Goal: Task Accomplishment & Management: Manage account settings

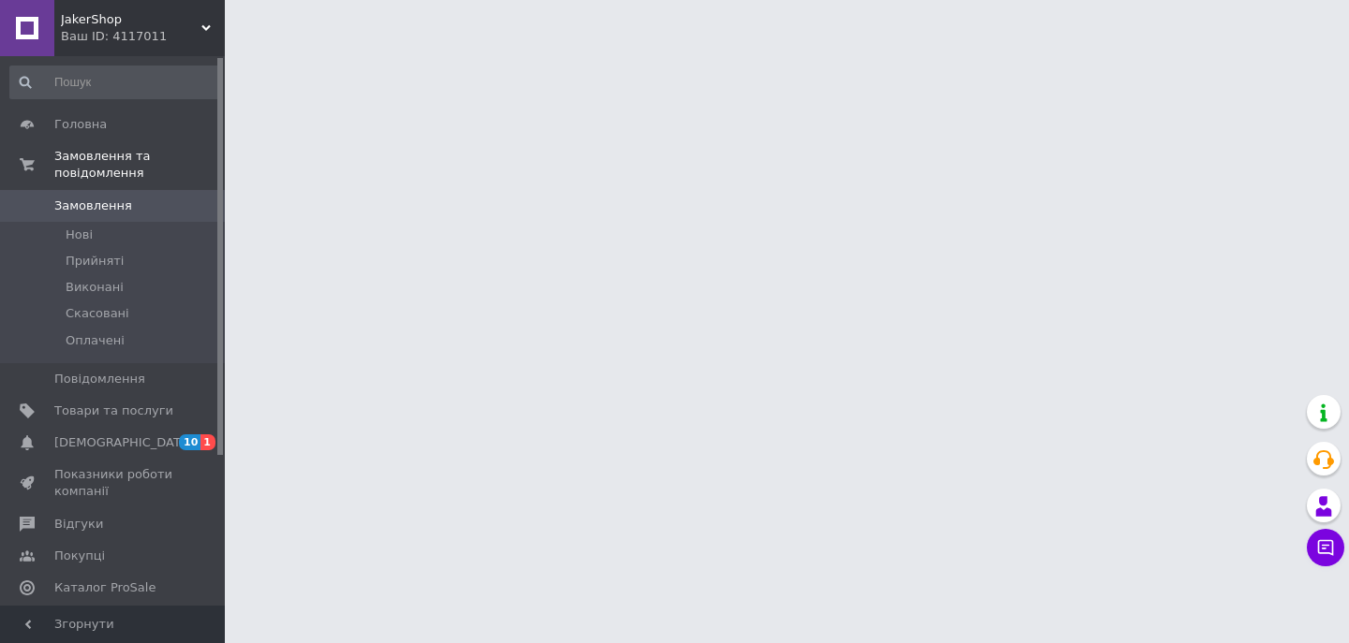
click at [1316, 553] on icon at bounding box center [1325, 548] width 19 height 19
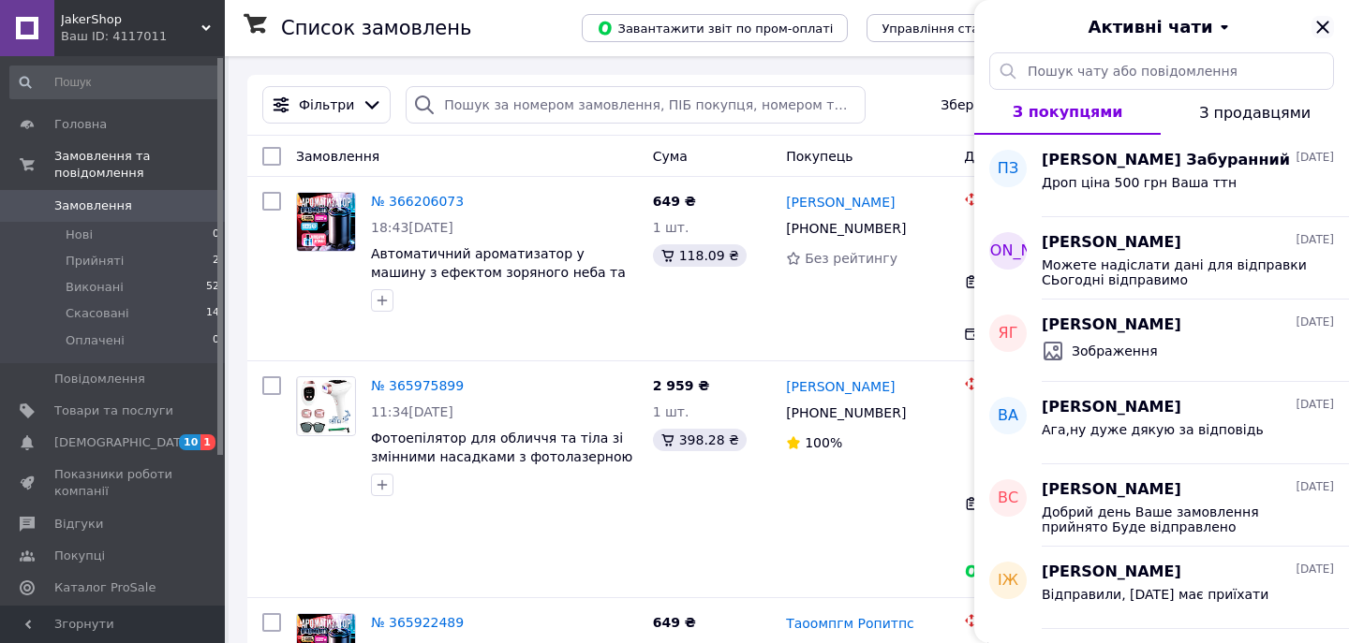
click at [1322, 23] on icon "Закрити" at bounding box center [1322, 27] width 22 height 22
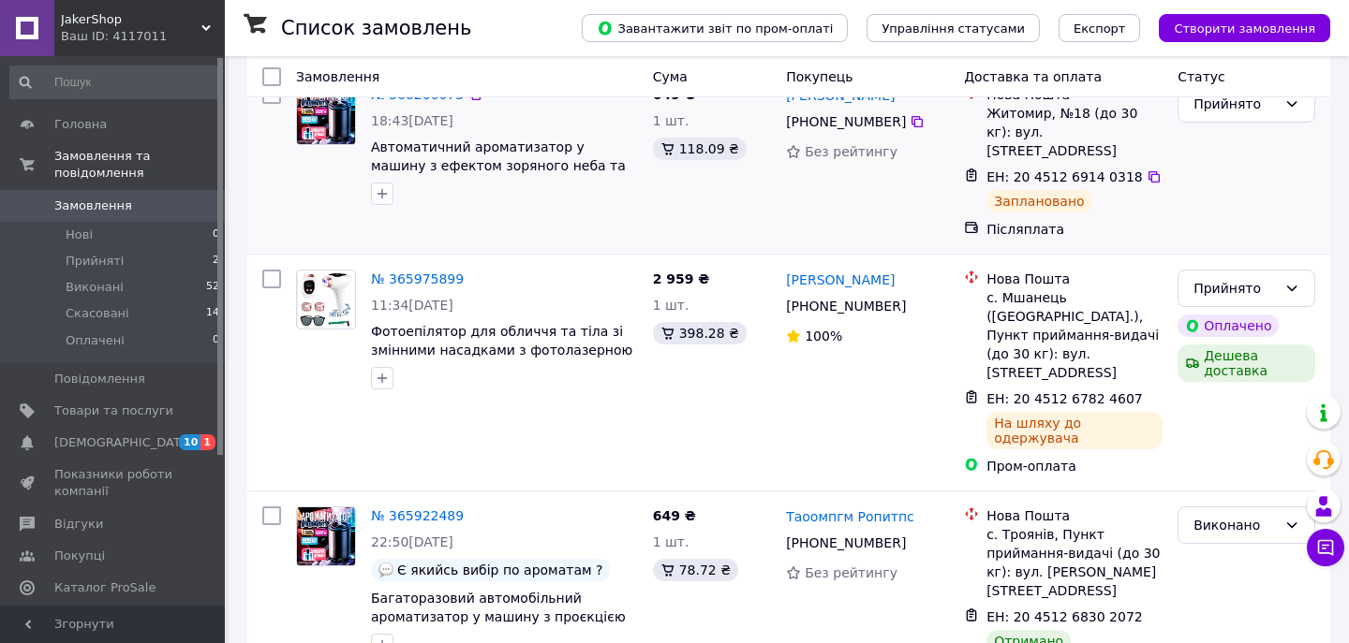
scroll to position [111, 0]
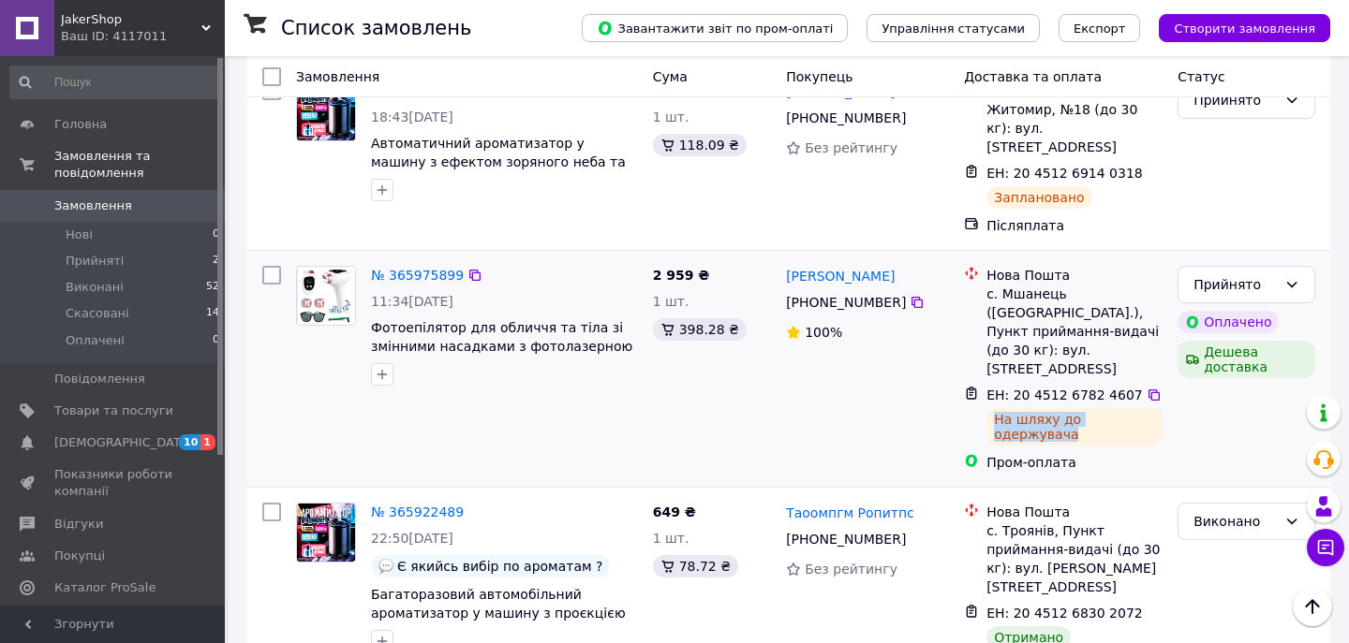
drag, startPoint x: 991, startPoint y: 382, endPoint x: 1150, endPoint y: 390, distance: 159.4
click at [1150, 408] on div "На шляху до одержувача" at bounding box center [1074, 426] width 176 height 37
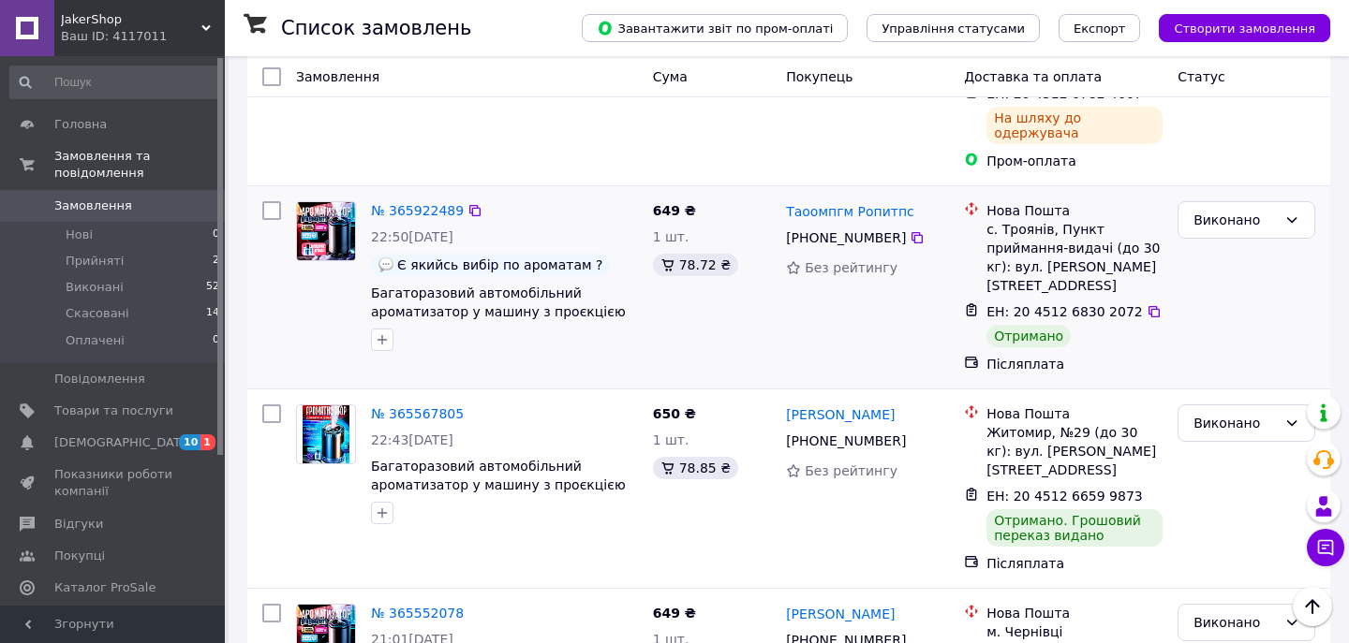
scroll to position [0, 0]
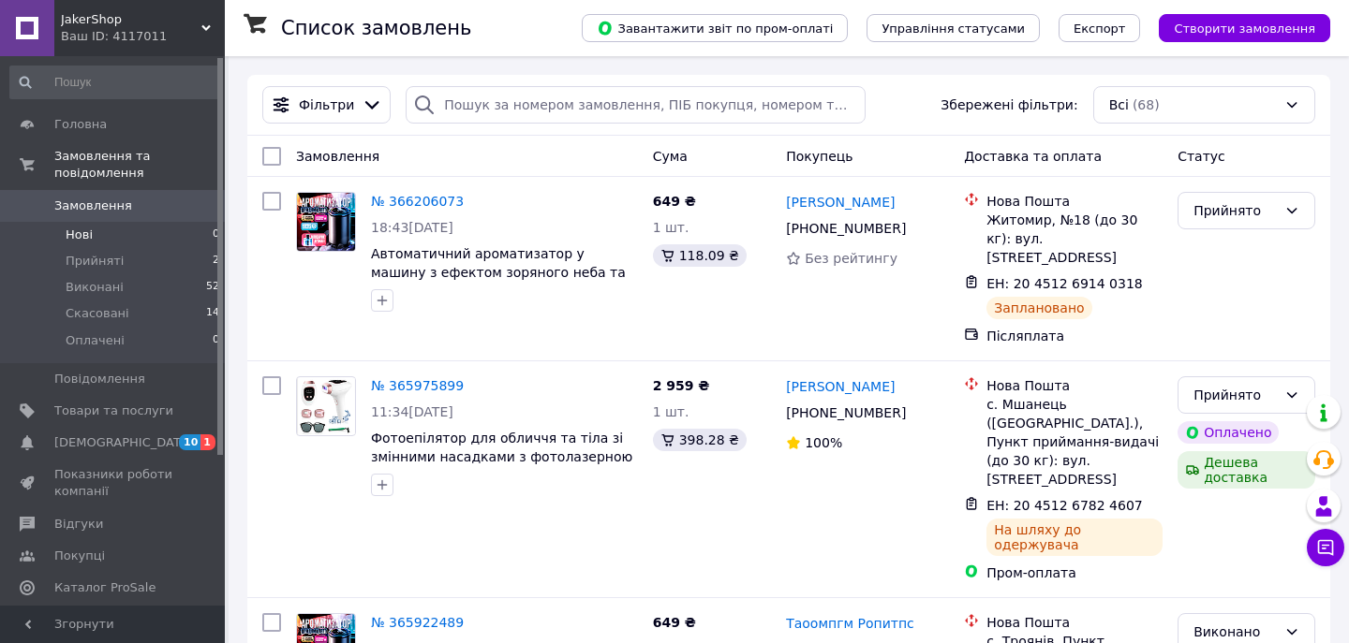
click at [102, 236] on li "Нові 0" at bounding box center [115, 235] width 230 height 26
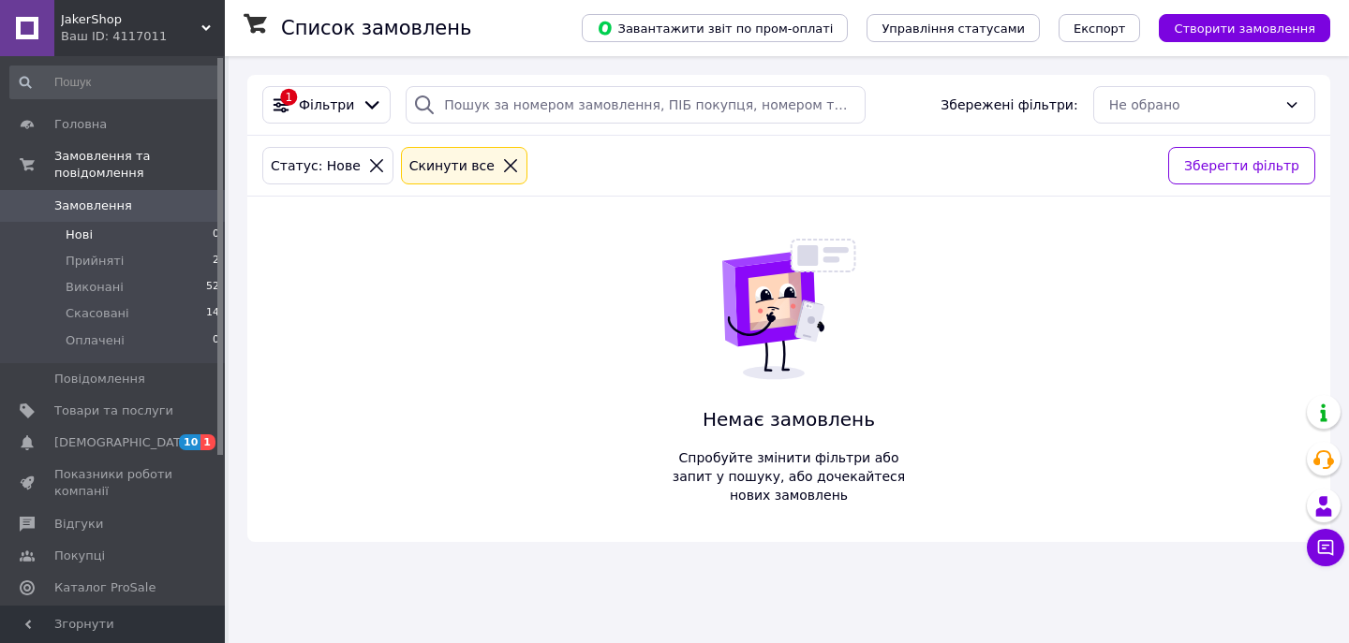
click at [149, 200] on span "Замовлення" at bounding box center [113, 206] width 119 height 17
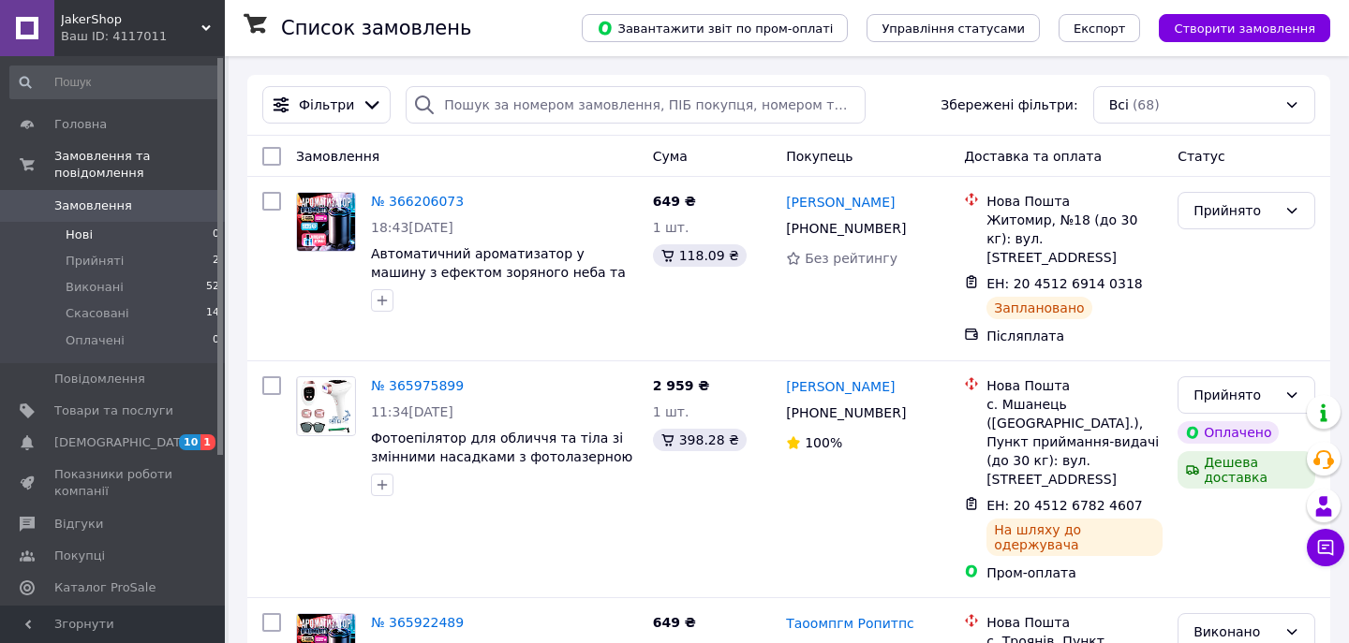
click at [85, 247] on li "Нові 0" at bounding box center [115, 235] width 230 height 26
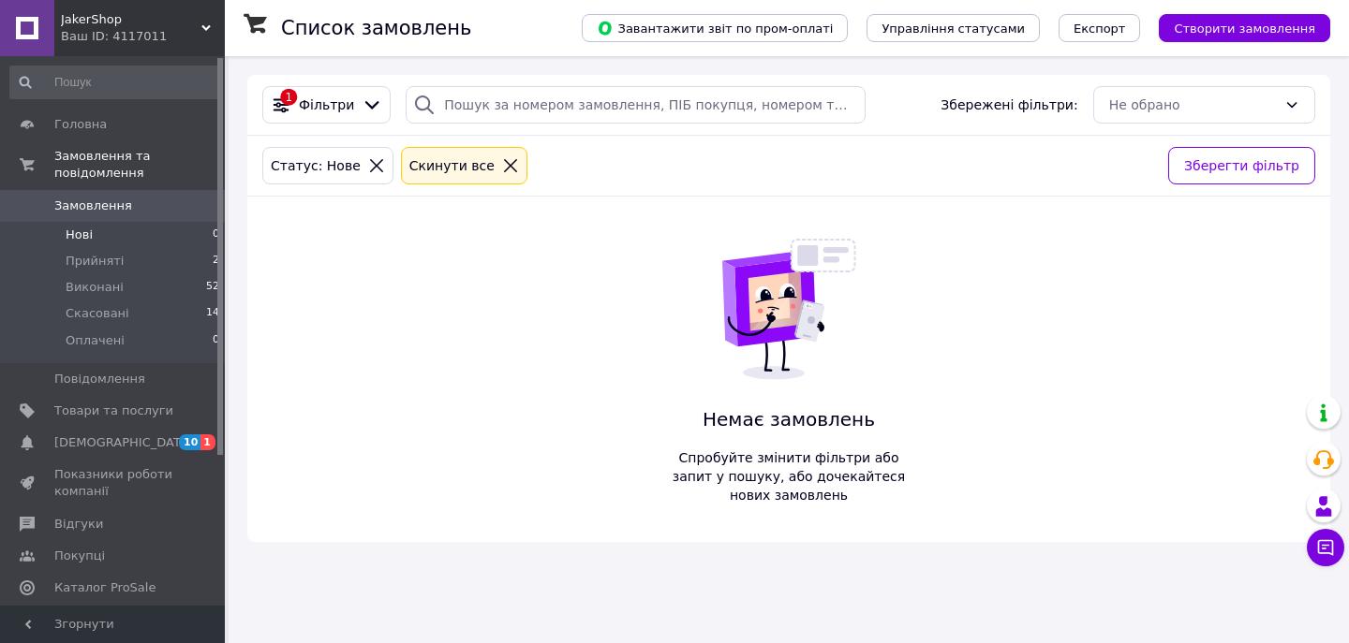
click at [123, 200] on span "Замовлення" at bounding box center [93, 206] width 78 height 17
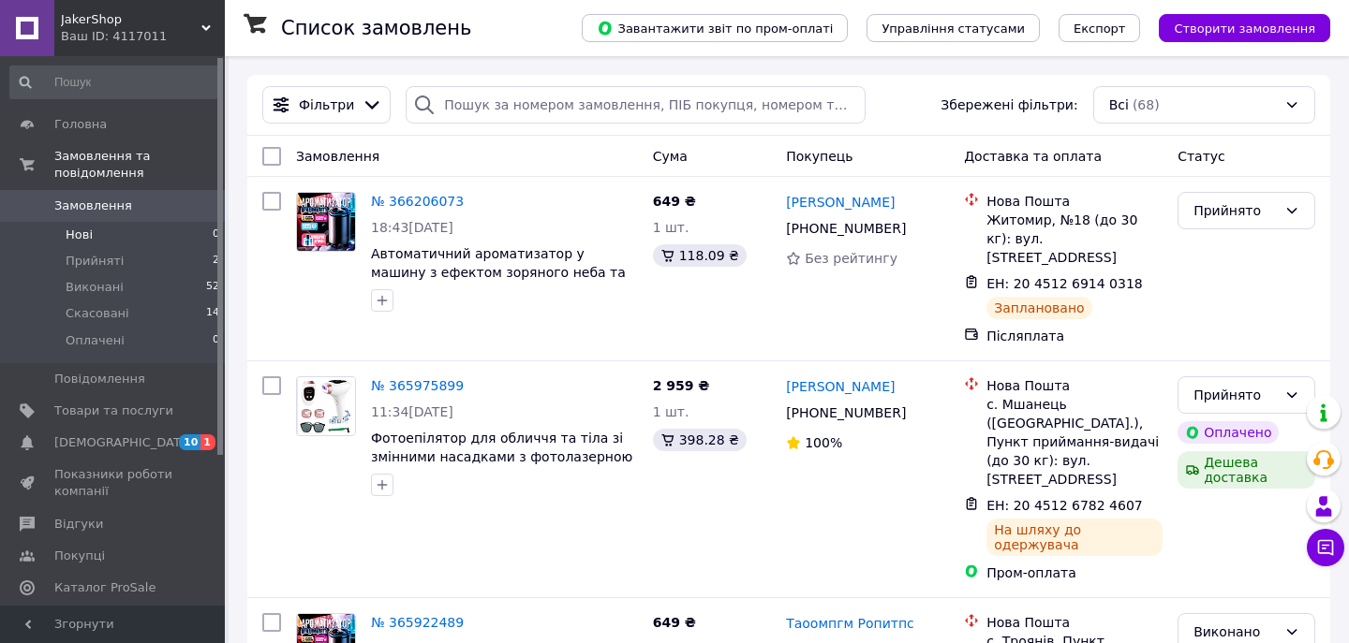
click at [89, 241] on span "Нові" at bounding box center [79, 235] width 27 height 17
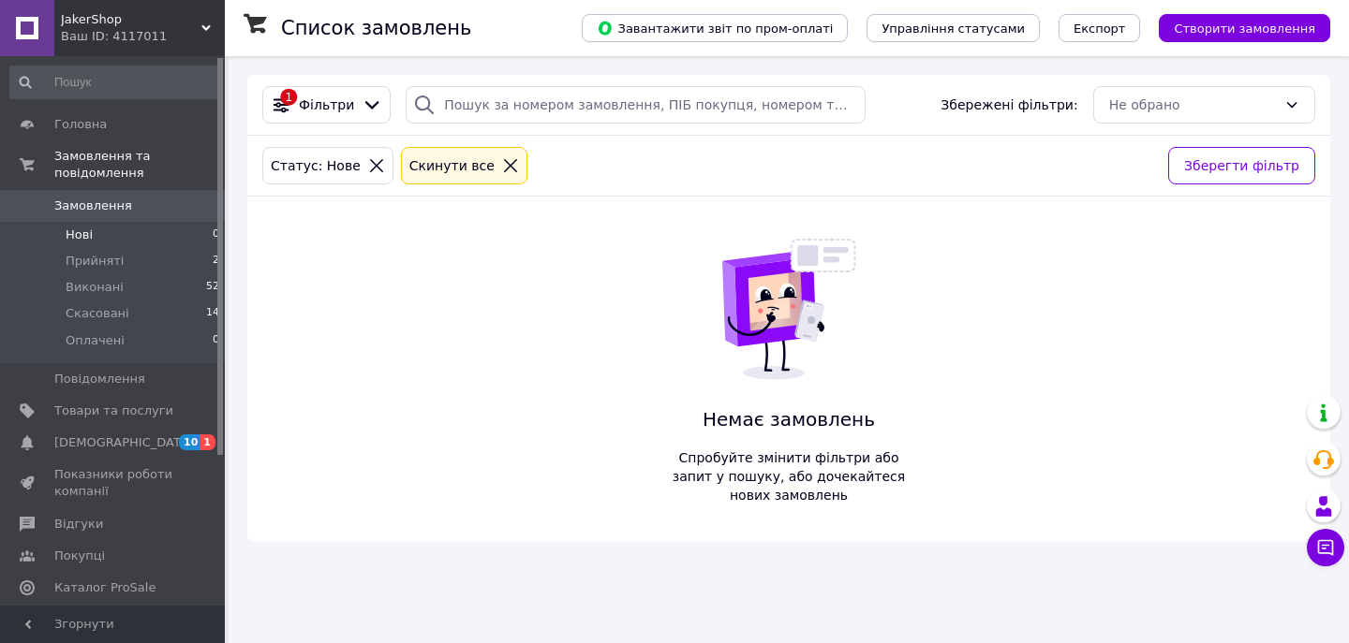
click at [112, 208] on span "Замовлення" at bounding box center [93, 206] width 78 height 17
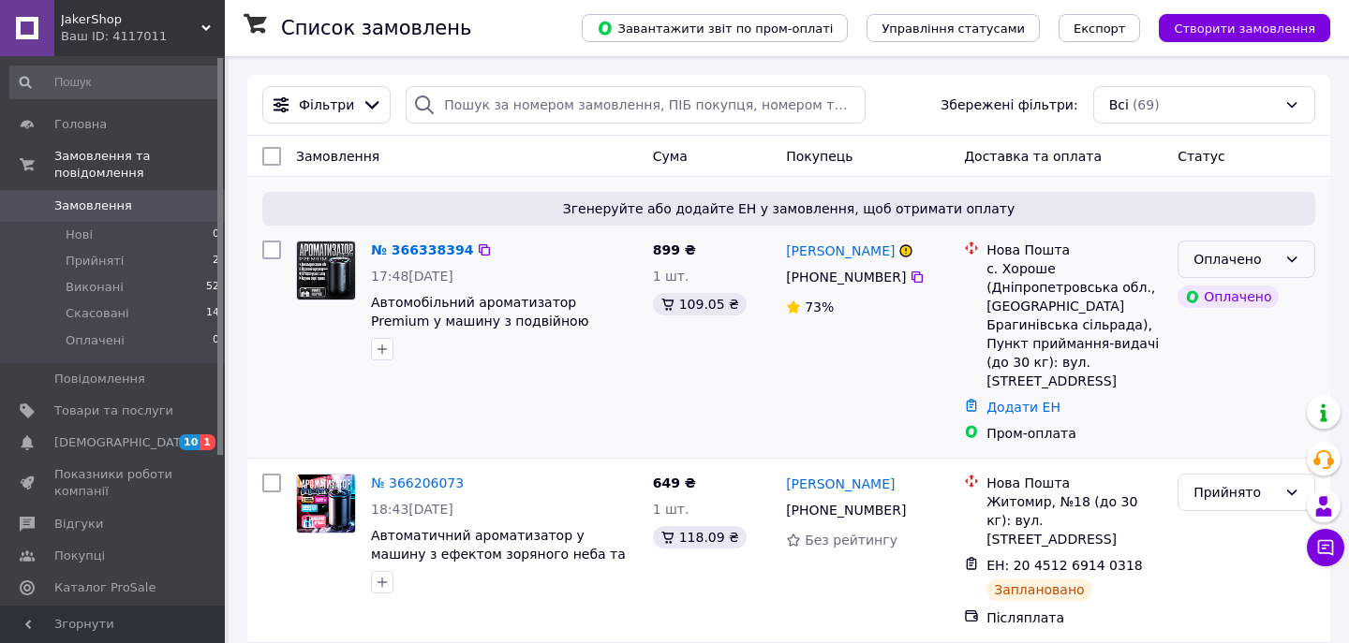
click at [1252, 248] on div "Оплачено" at bounding box center [1246, 259] width 138 height 37
click at [1237, 292] on li "Прийнято" at bounding box center [1246, 300] width 136 height 34
click at [1121, 424] on div "Пром-оплата" at bounding box center [1074, 433] width 176 height 19
click at [452, 256] on link "№ 366338394" at bounding box center [417, 250] width 93 height 15
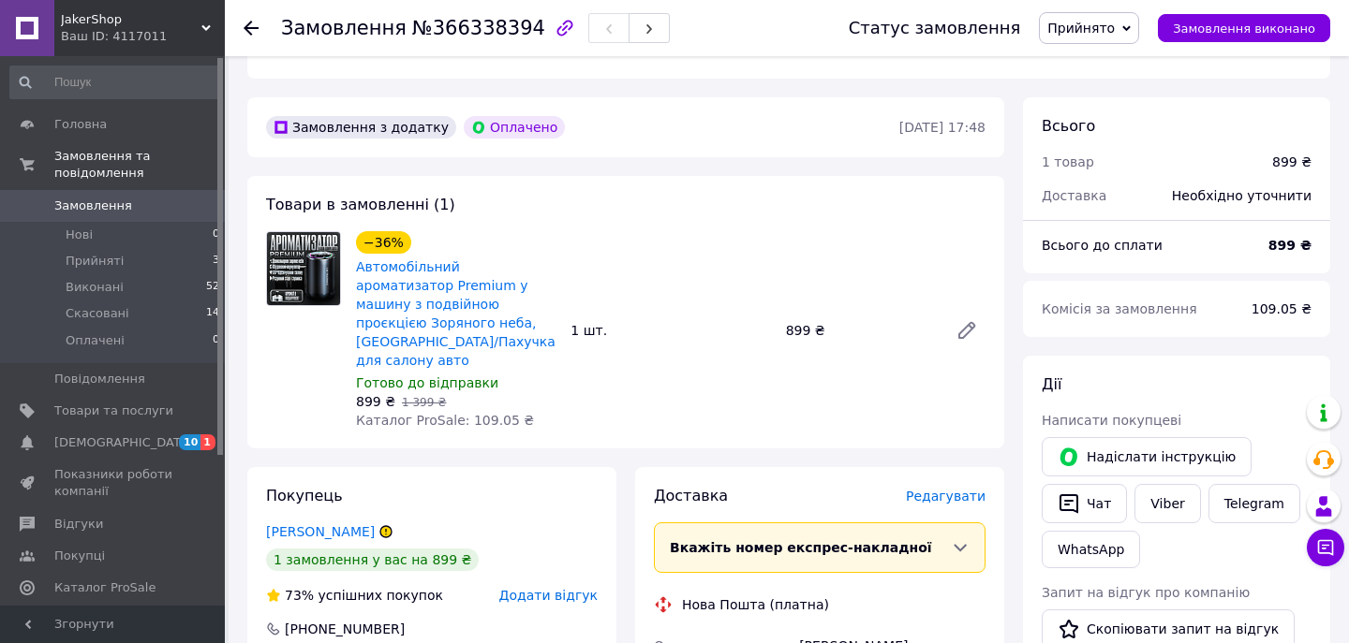
scroll to position [559, 0]
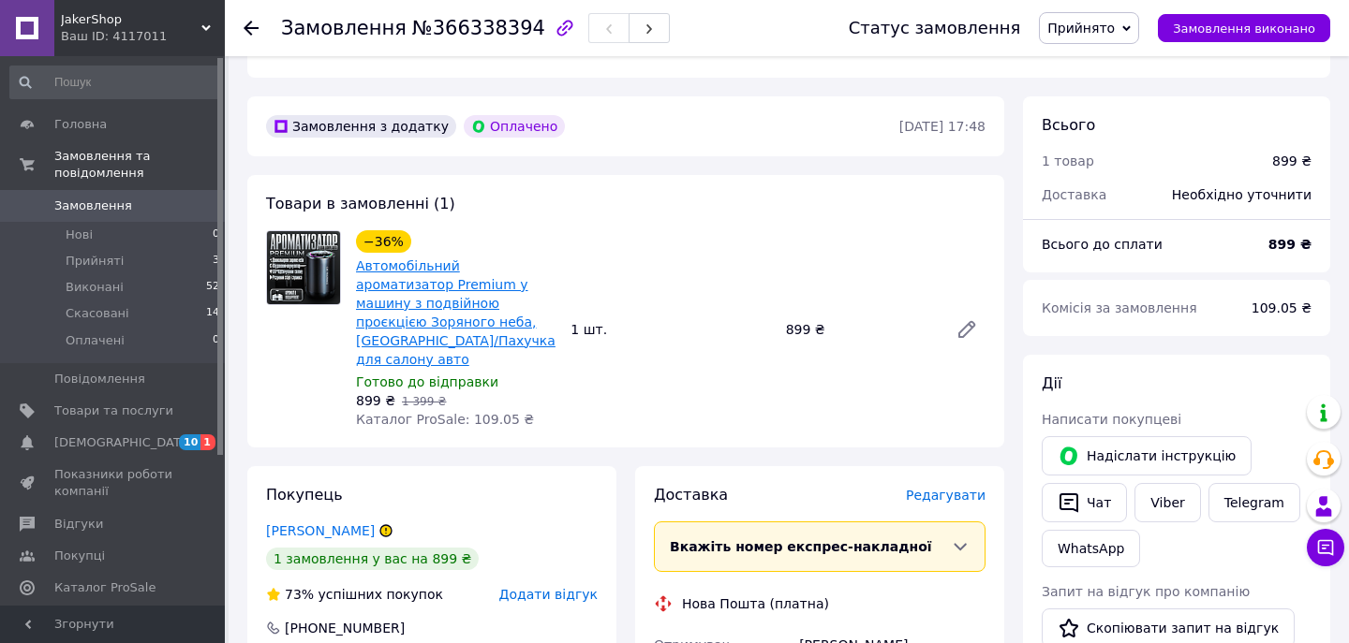
click at [457, 266] on link "Автомобільний ароматизатор Premium у машину з подвійною проєкцією Зоряного неба…" at bounding box center [455, 313] width 199 height 109
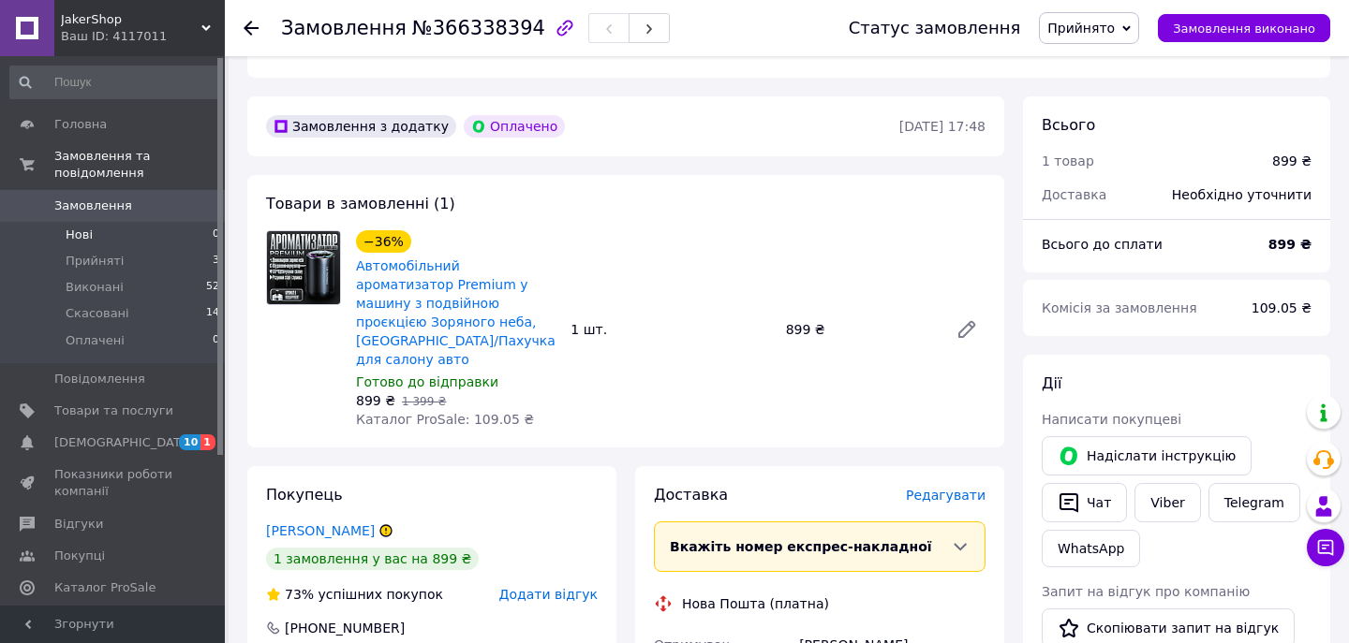
click at [81, 229] on span "Нові" at bounding box center [79, 235] width 27 height 17
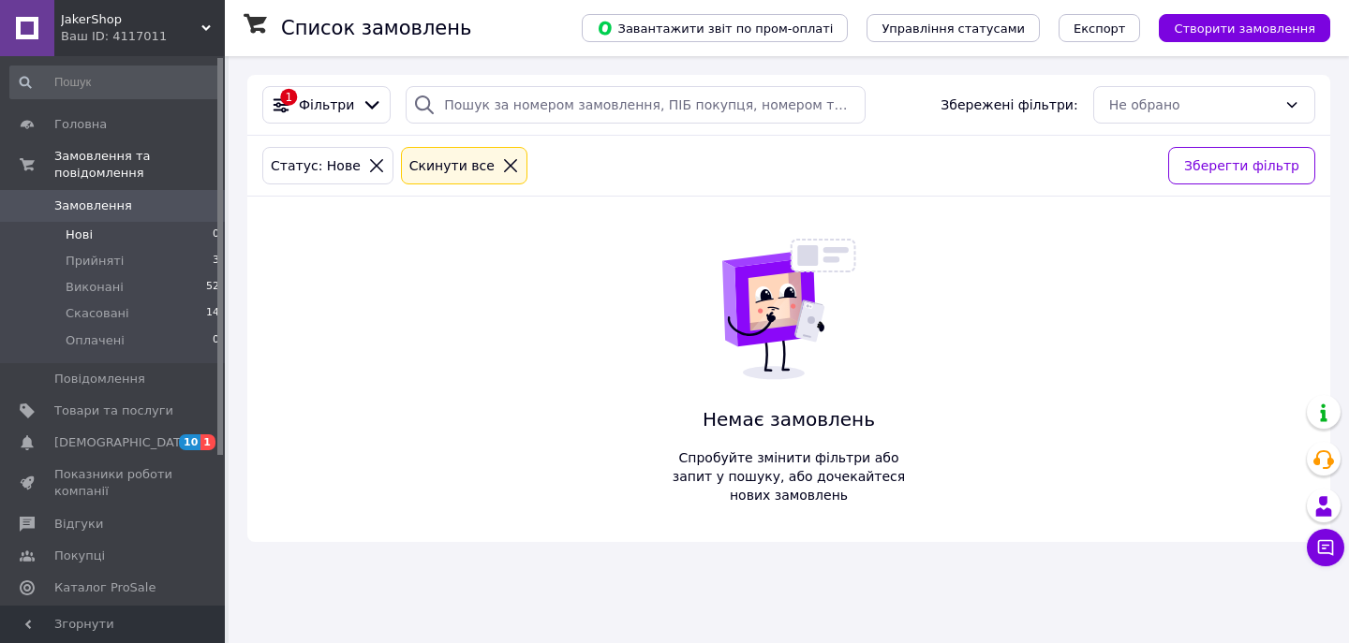
click at [119, 202] on span "Замовлення" at bounding box center [93, 206] width 78 height 17
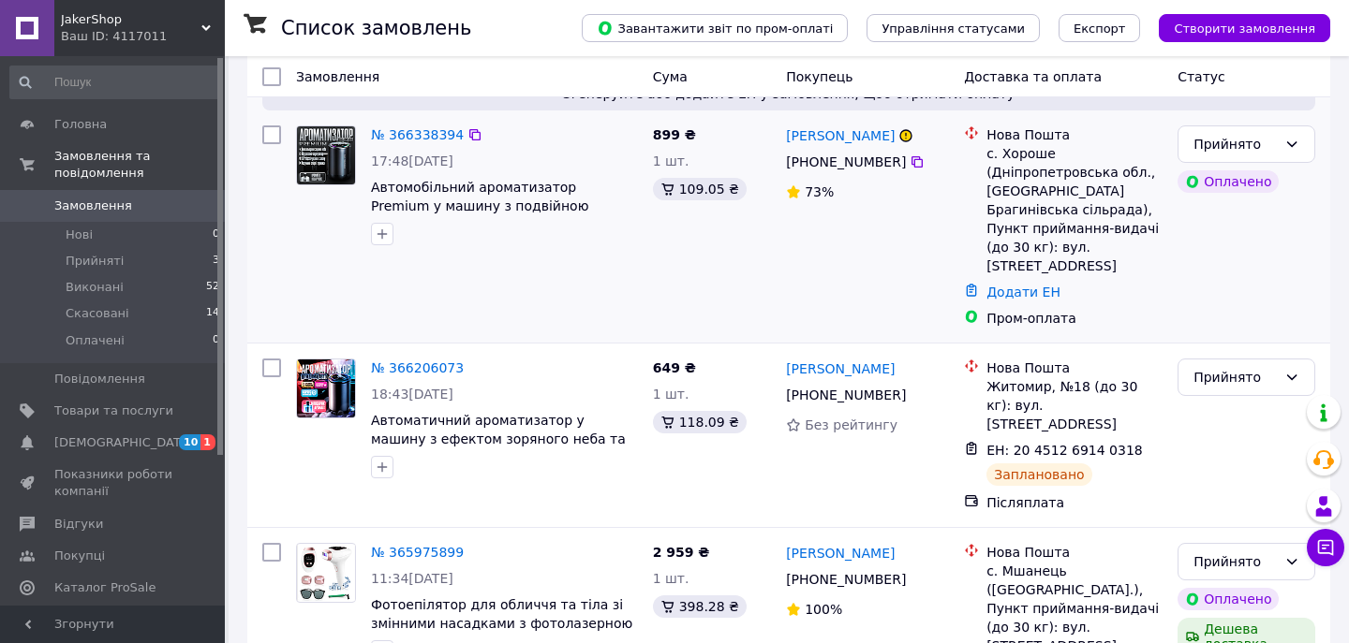
scroll to position [139, 0]
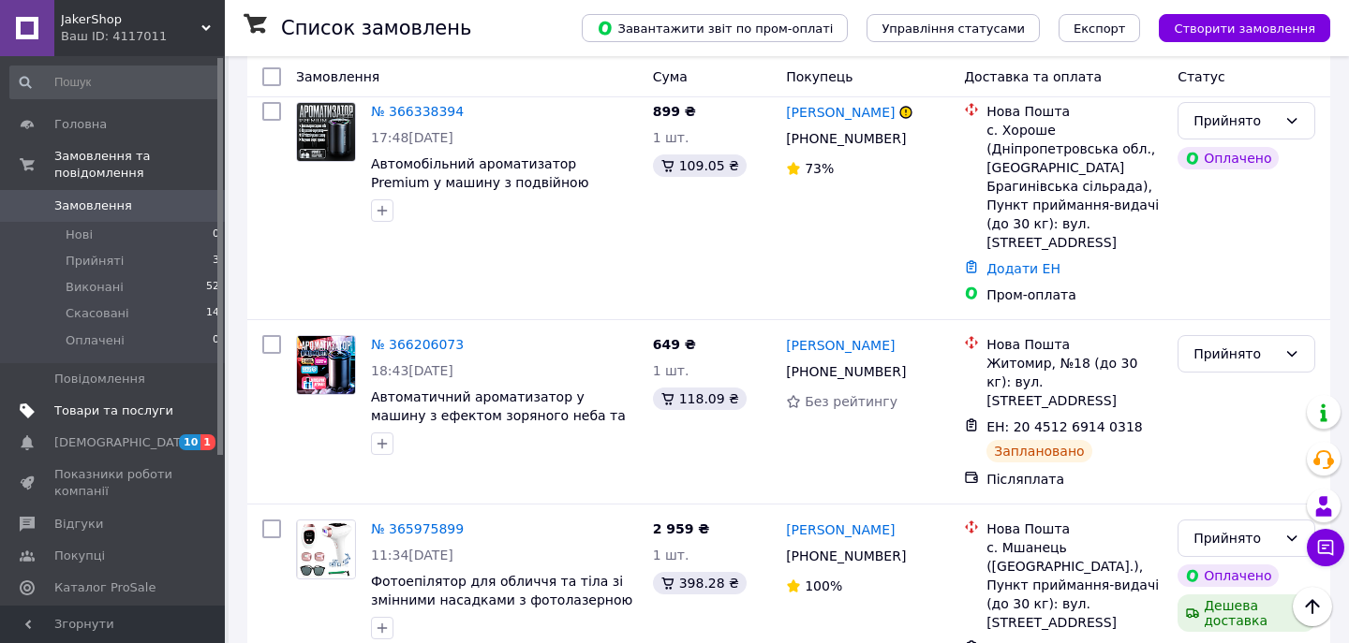
click at [138, 424] on link "Товари та послуги" at bounding box center [115, 411] width 230 height 32
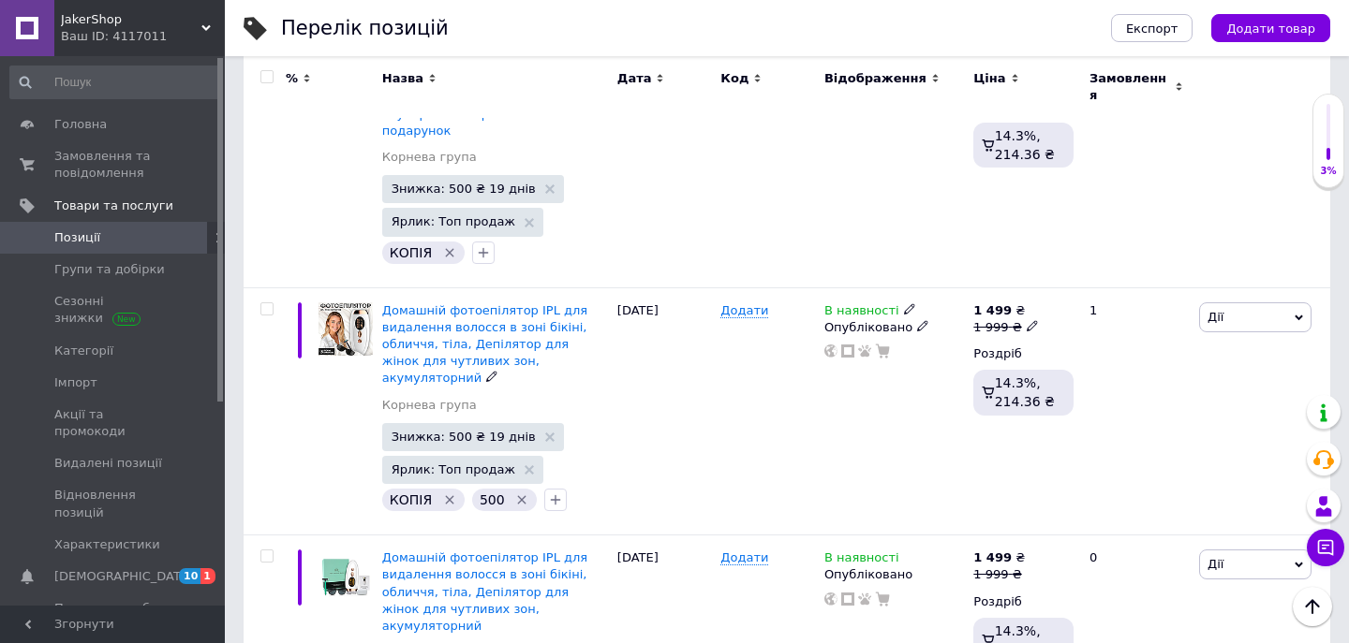
scroll to position [4225, 0]
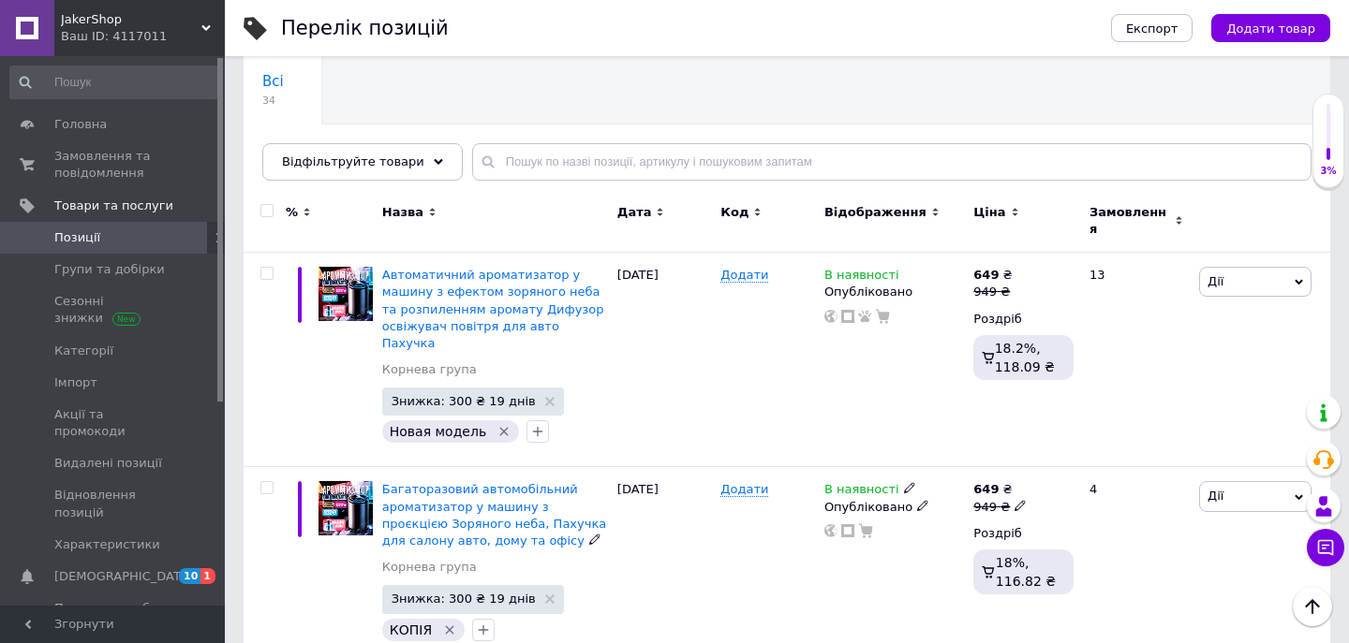
scroll to position [68, 0]
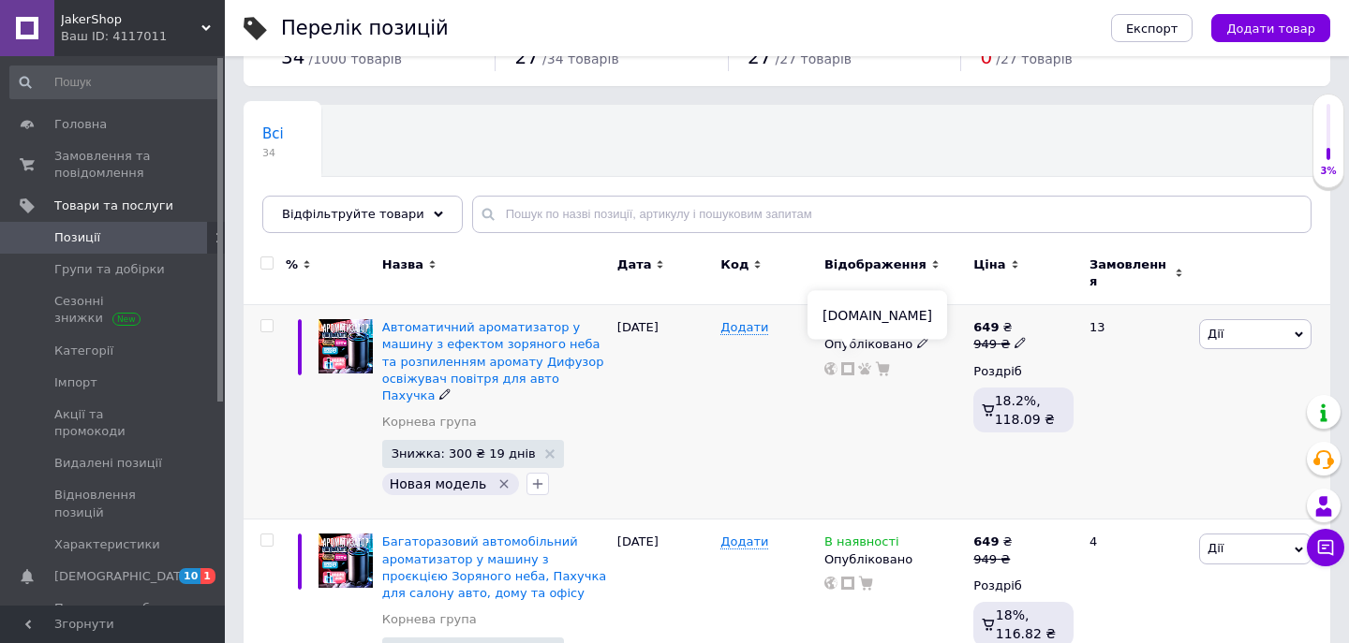
click at [841, 362] on use at bounding box center [847, 368] width 13 height 13
click at [151, 149] on span "Замовлення та повідомлення" at bounding box center [113, 165] width 119 height 34
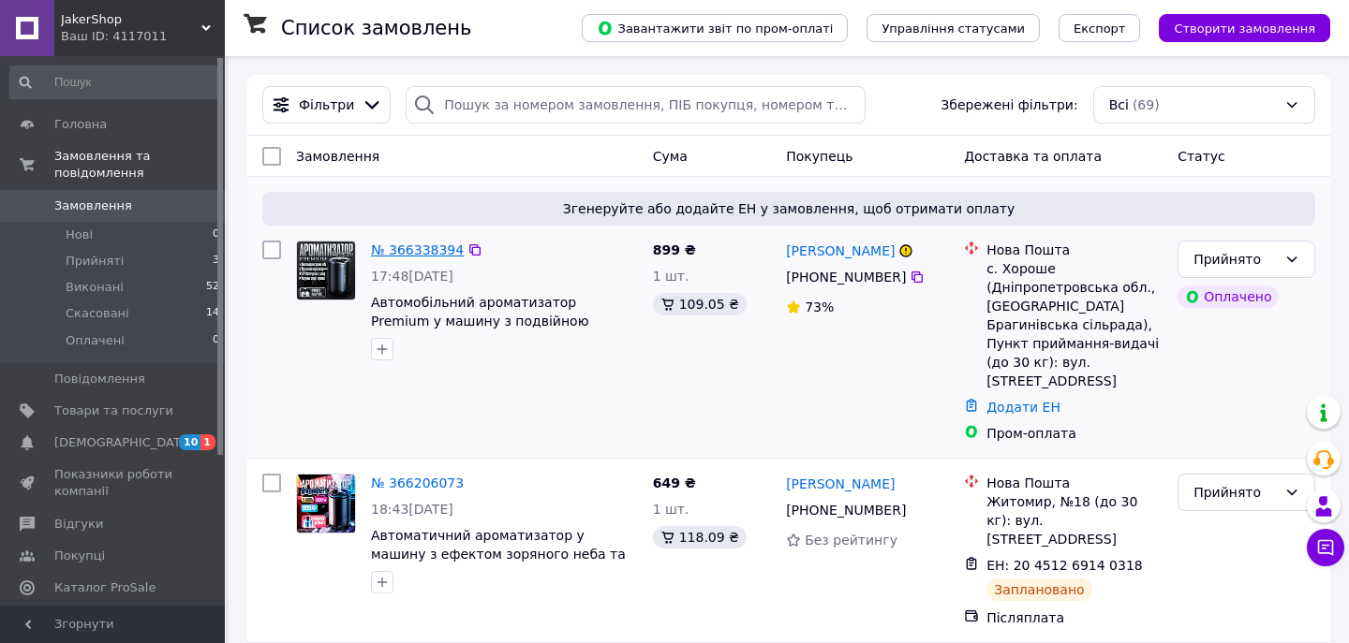
click at [434, 252] on link "№ 366338394" at bounding box center [417, 250] width 93 height 15
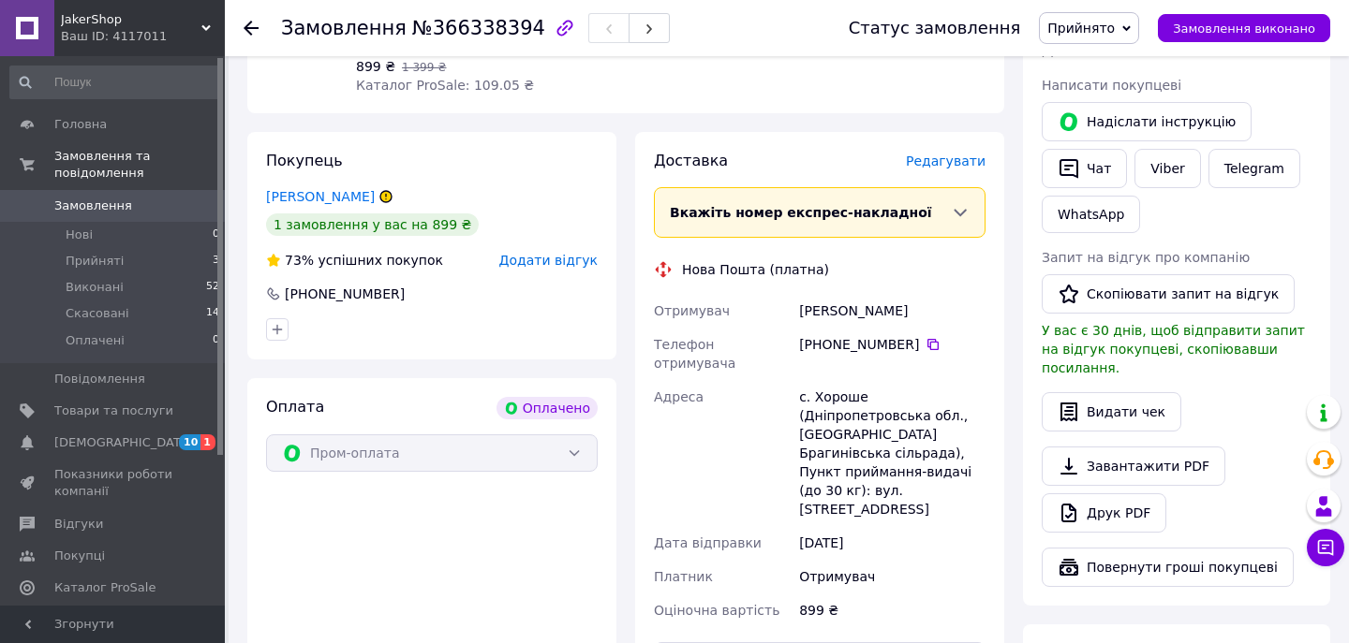
scroll to position [900, 0]
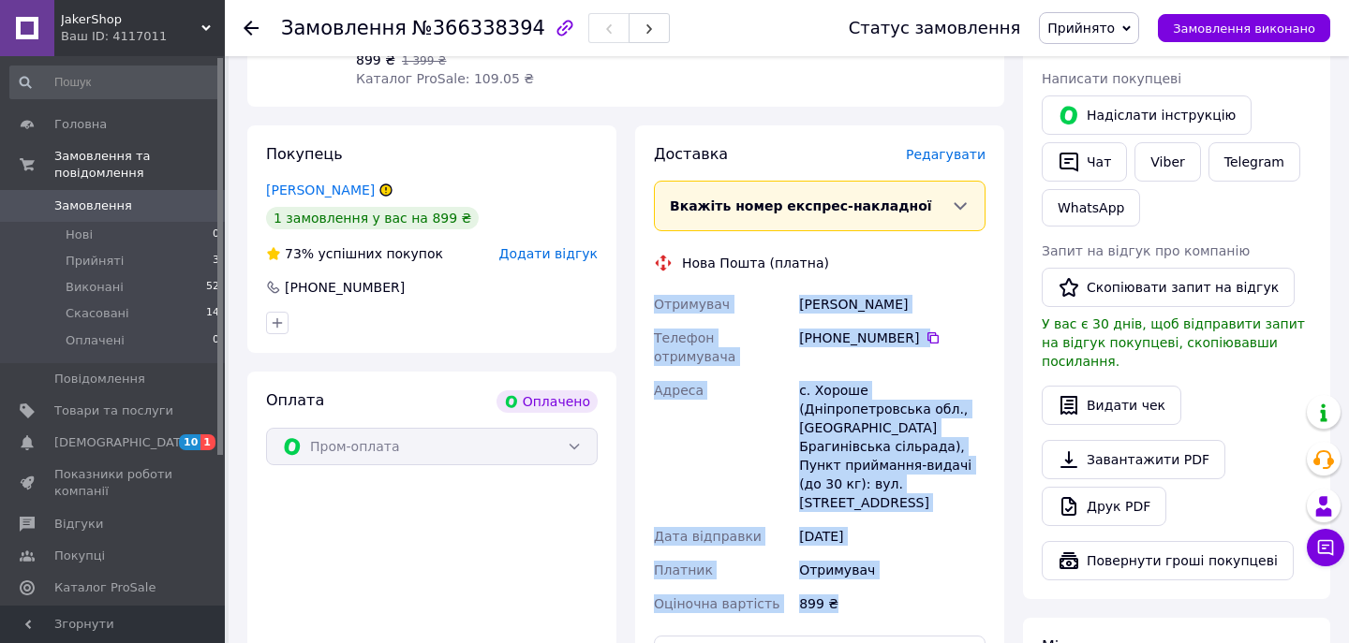
drag, startPoint x: 656, startPoint y: 243, endPoint x: 868, endPoint y: 513, distance: 344.2
click at [868, 513] on div "Отримувач [PERSON_NAME] Телефон отримувача [PHONE_NUMBER]   [GEOGRAPHIC_DATA] с…" at bounding box center [819, 454] width 339 height 333
copy div "Отримувач [PERSON_NAME] Телефон отримувача [PHONE_NUMBER]   [GEOGRAPHIC_DATA] с…"
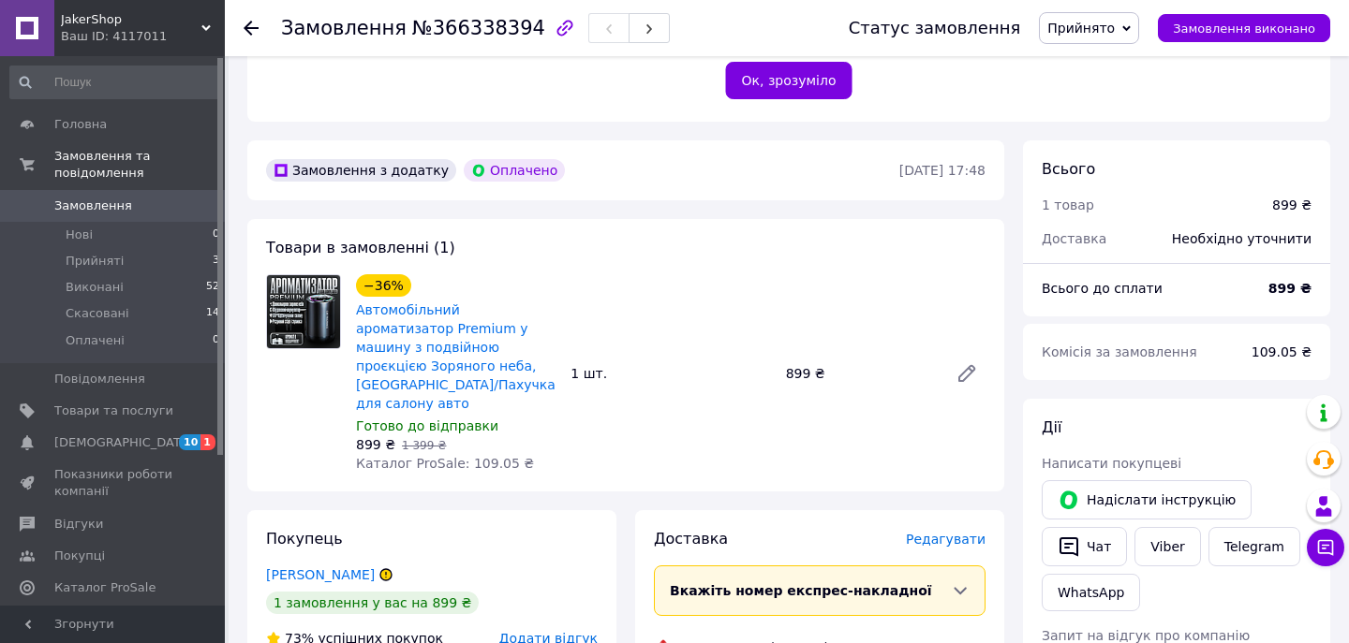
scroll to position [508, 0]
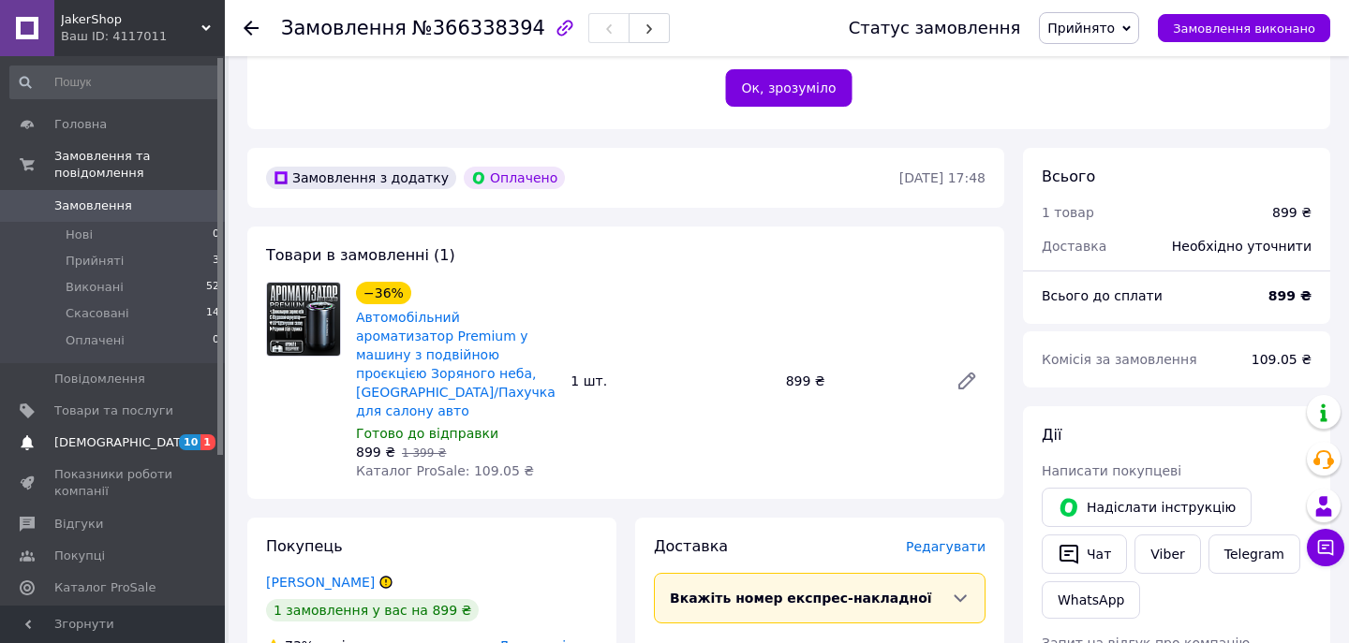
click at [140, 443] on span "[DEMOGRAPHIC_DATA]" at bounding box center [113, 443] width 119 height 17
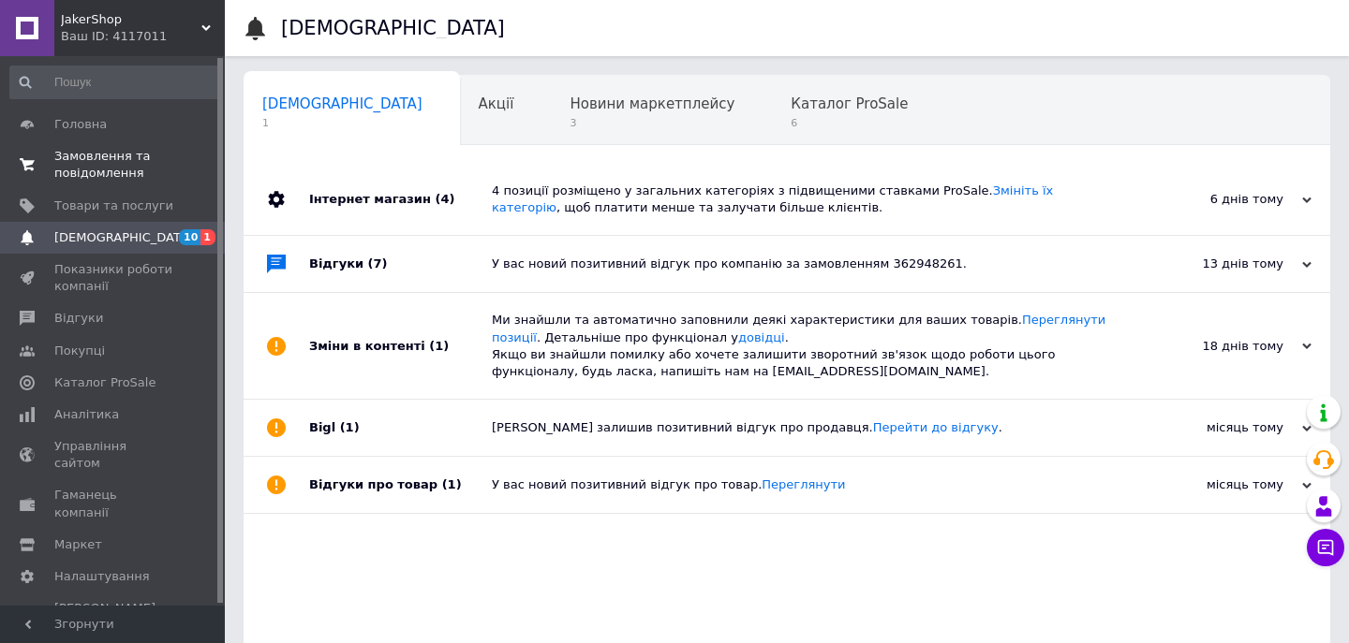
click at [156, 172] on span "Замовлення та повідомлення" at bounding box center [113, 165] width 119 height 34
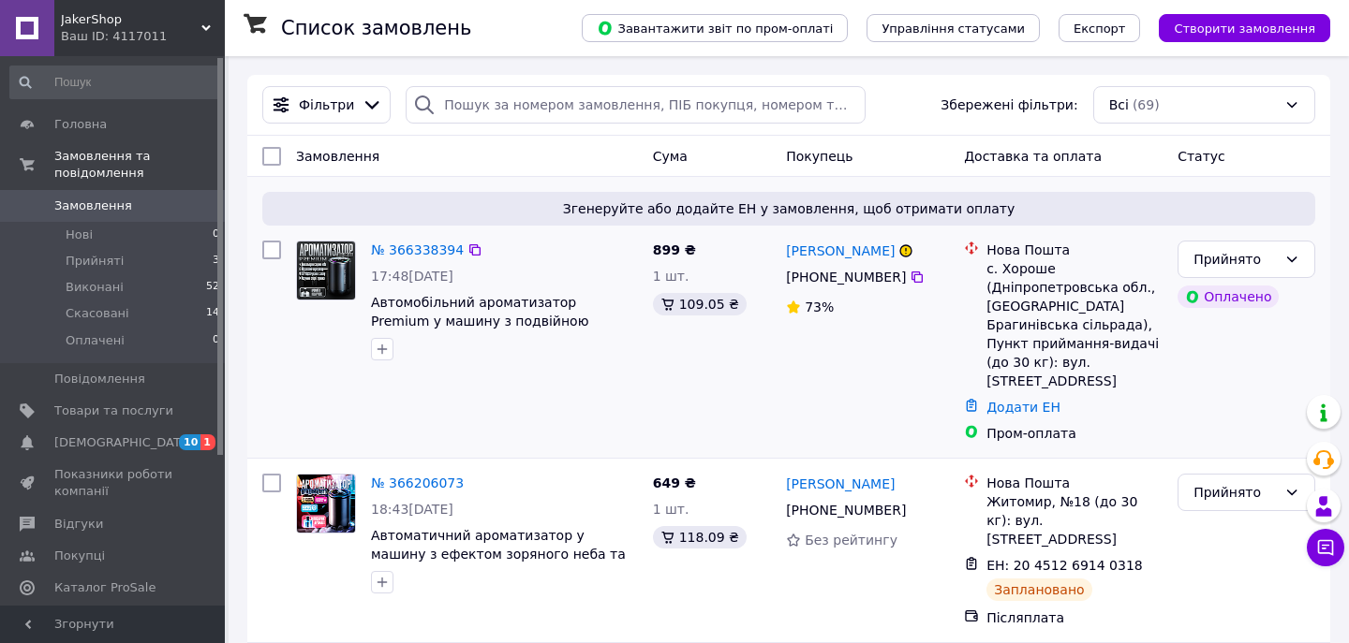
scroll to position [44, 0]
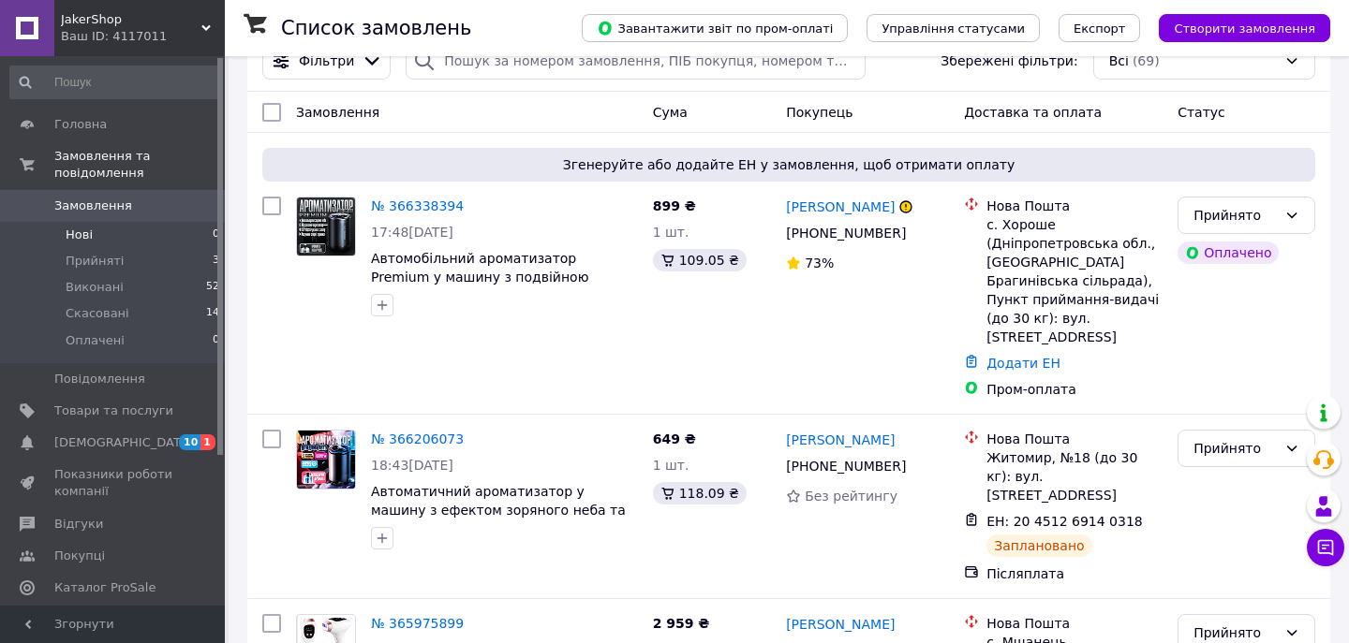
click at [56, 223] on li "Нові 0" at bounding box center [115, 235] width 230 height 26
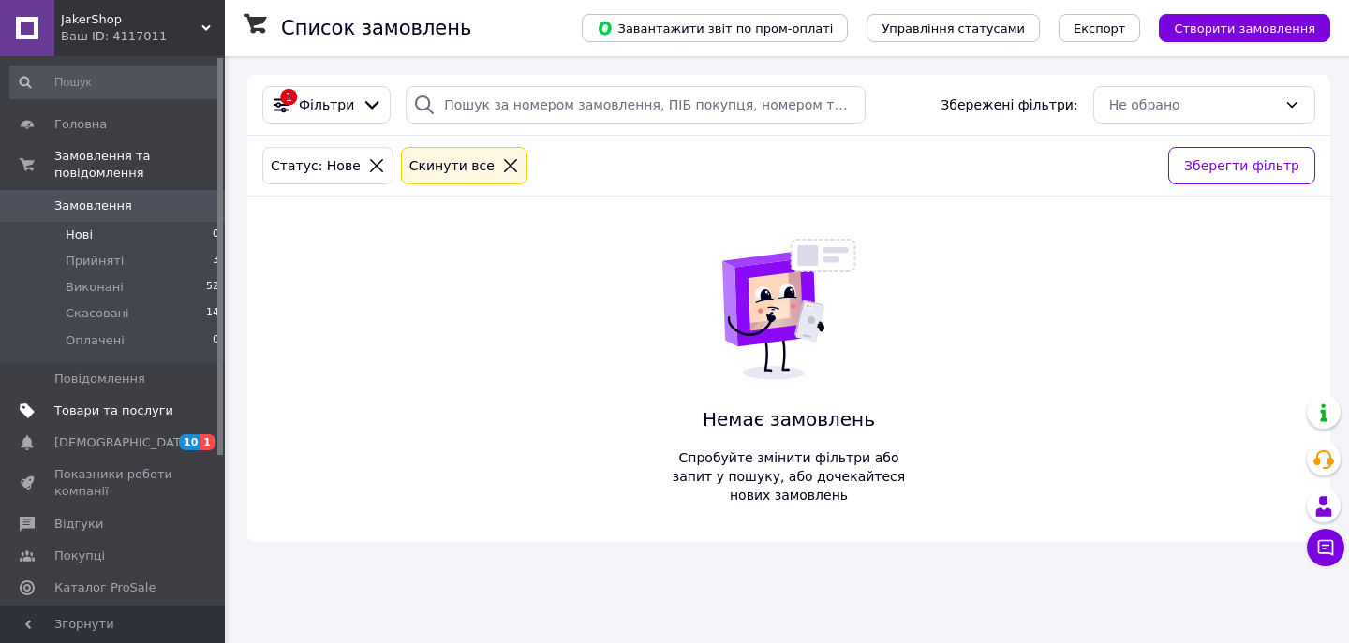
click at [170, 416] on span "Товари та послуги" at bounding box center [113, 411] width 119 height 17
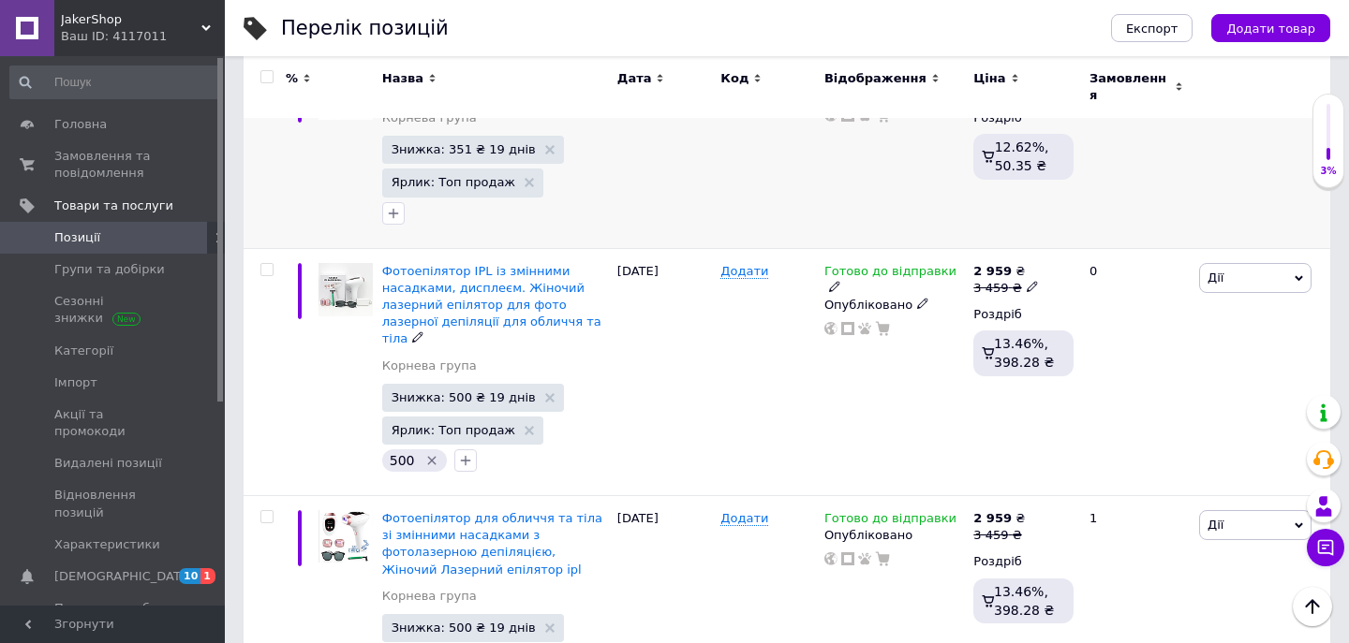
scroll to position [2520, 0]
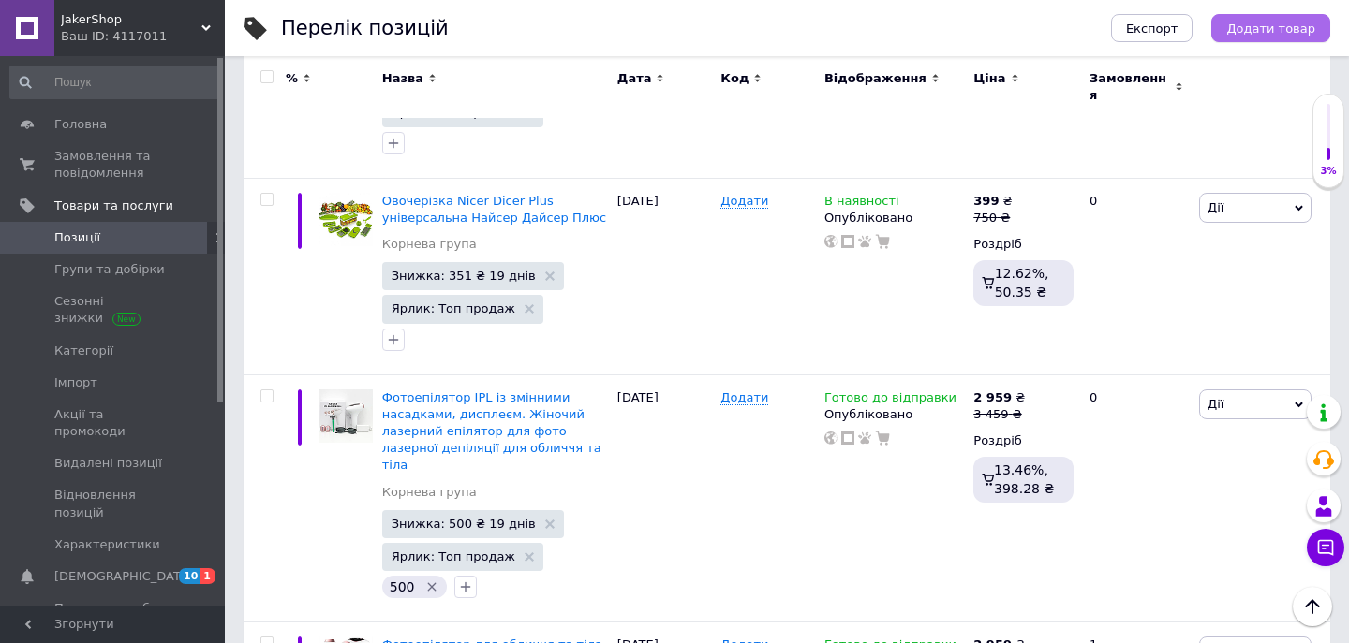
click at [1285, 37] on button "Додати товар" at bounding box center [1270, 28] width 119 height 28
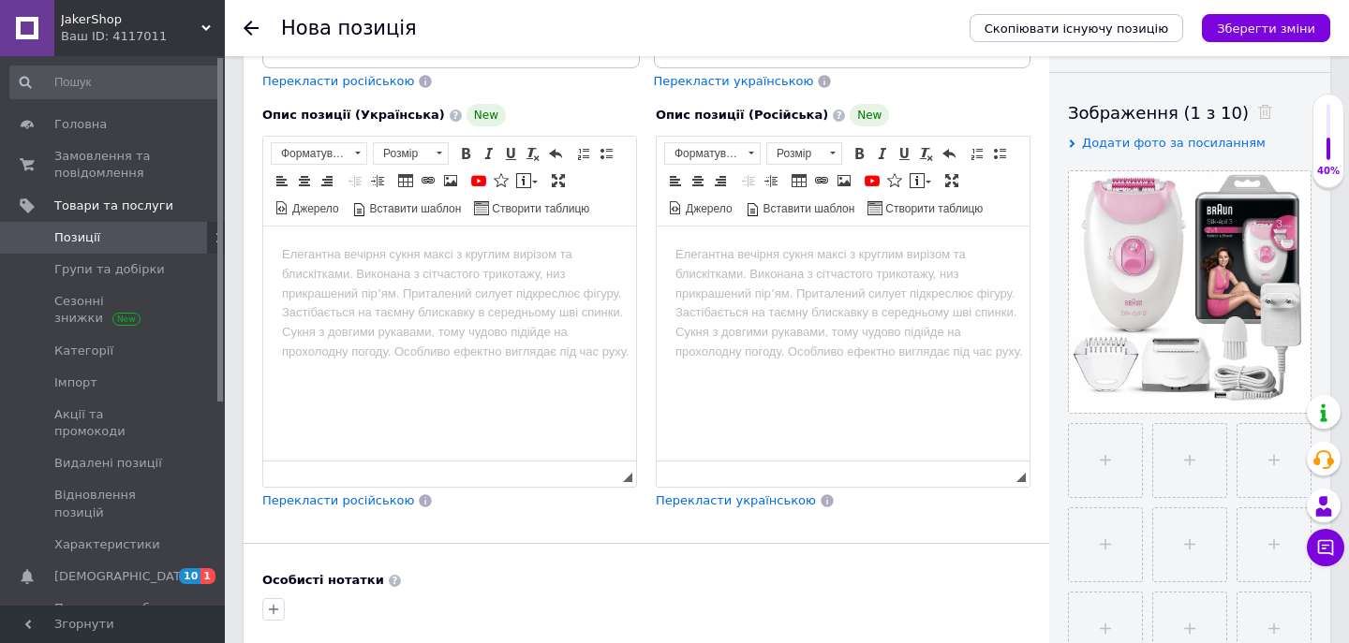
scroll to position [298, 0]
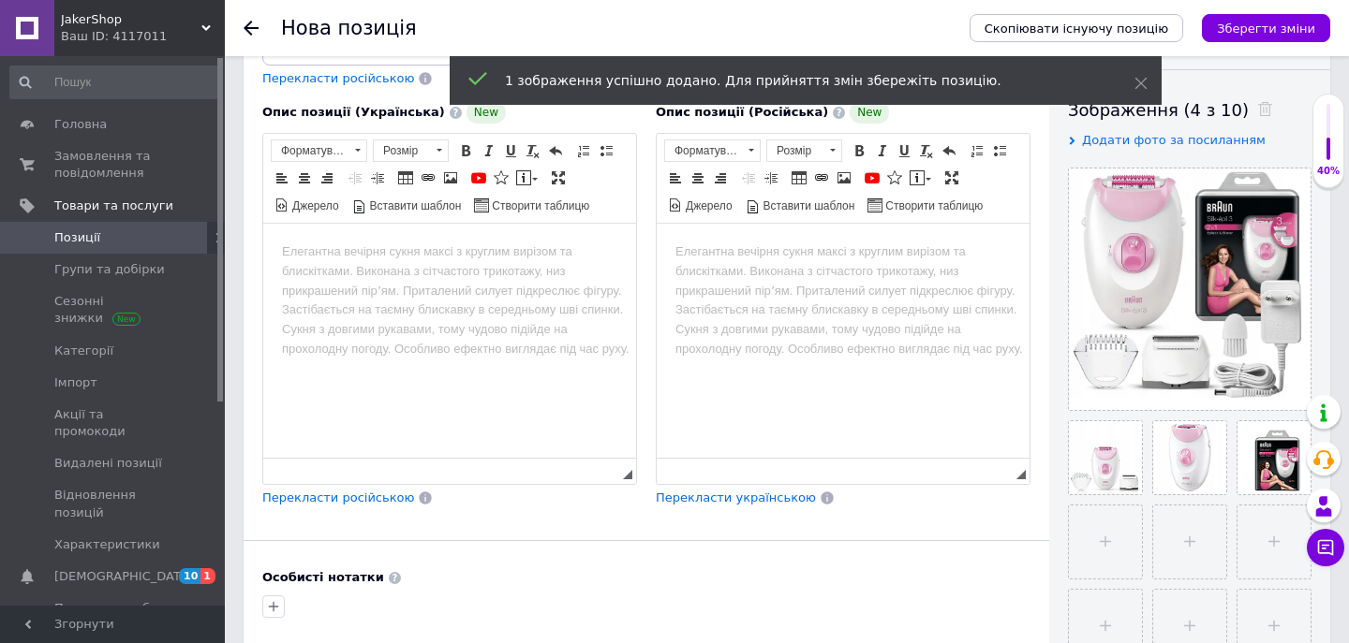
click at [723, 258] on body "Редактор, A18D1EE4-2EBD-46E0-9212-00024BB33E57" at bounding box center [842, 253] width 335 height 20
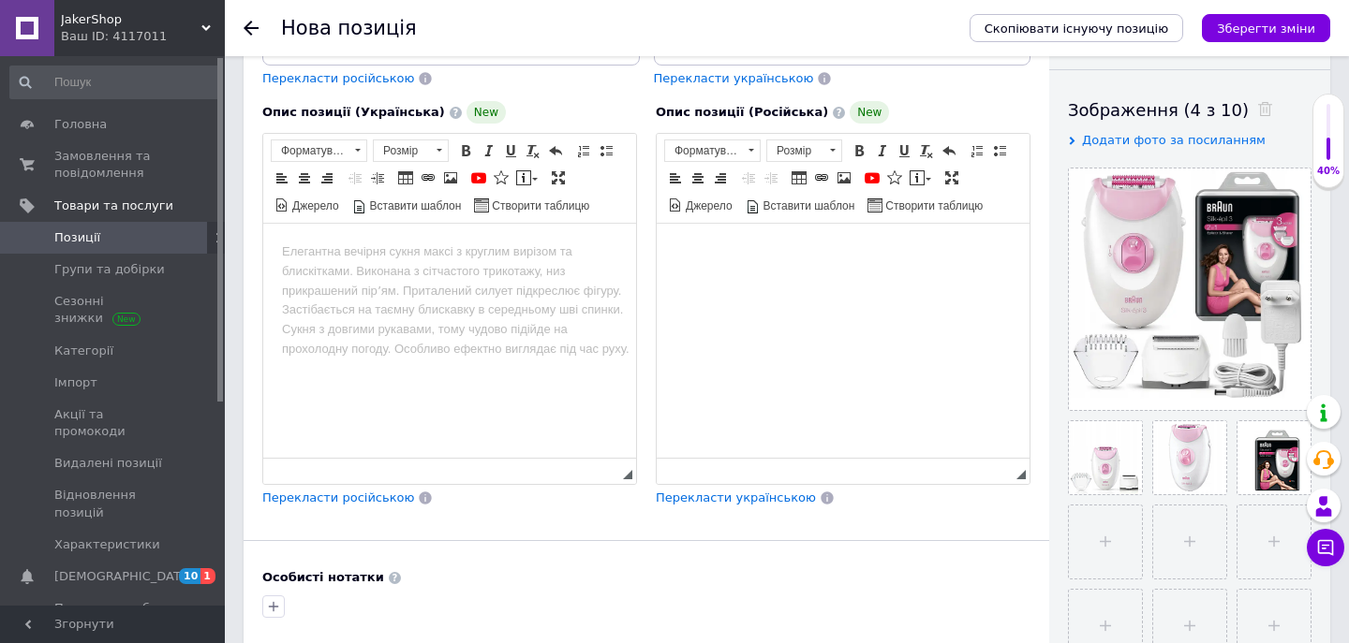
paste body "Редактор, A18D1EE4-2EBD-46E0-9212-00024BB33E57"
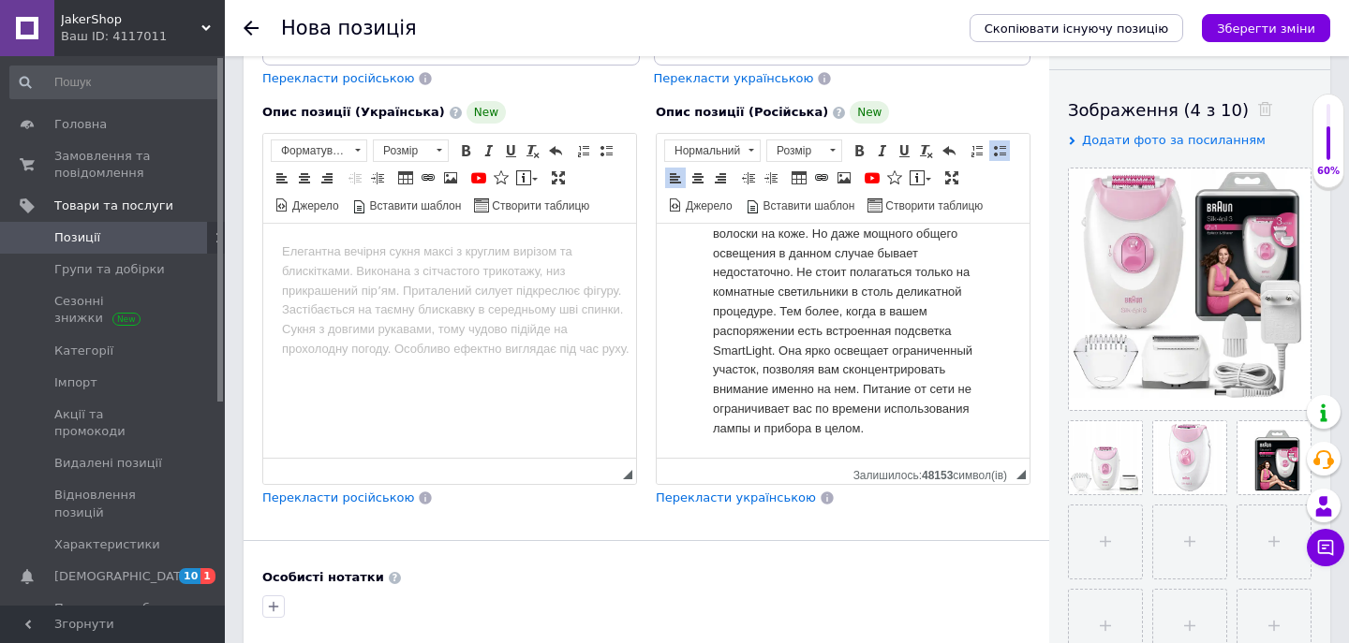
scroll to position [0, 0]
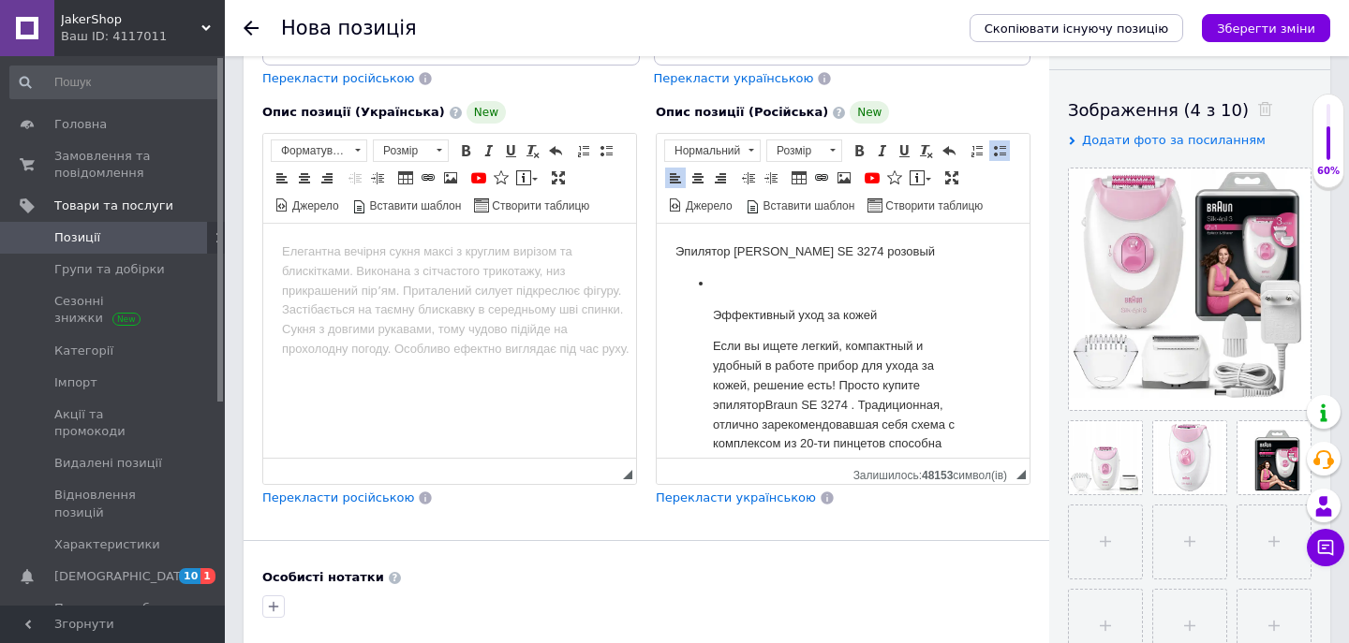
click at [734, 288] on p "Редактор, A18D1EE4-2EBD-46E0-9212-00024BB33E57" at bounding box center [843, 284] width 260 height 20
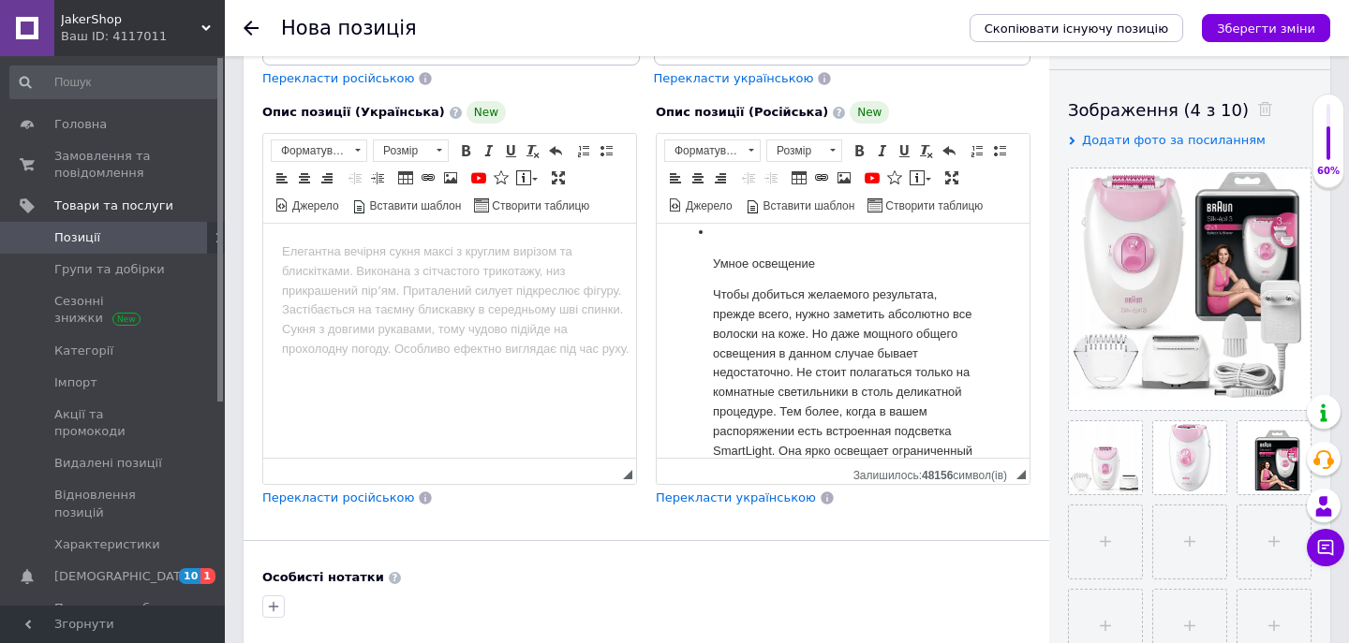
scroll to position [679, 0]
click at [731, 318] on li "Умное освещение Чтобы добиться желаемого результата, прежде всего, нужно замети…" at bounding box center [843, 399] width 260 height 317
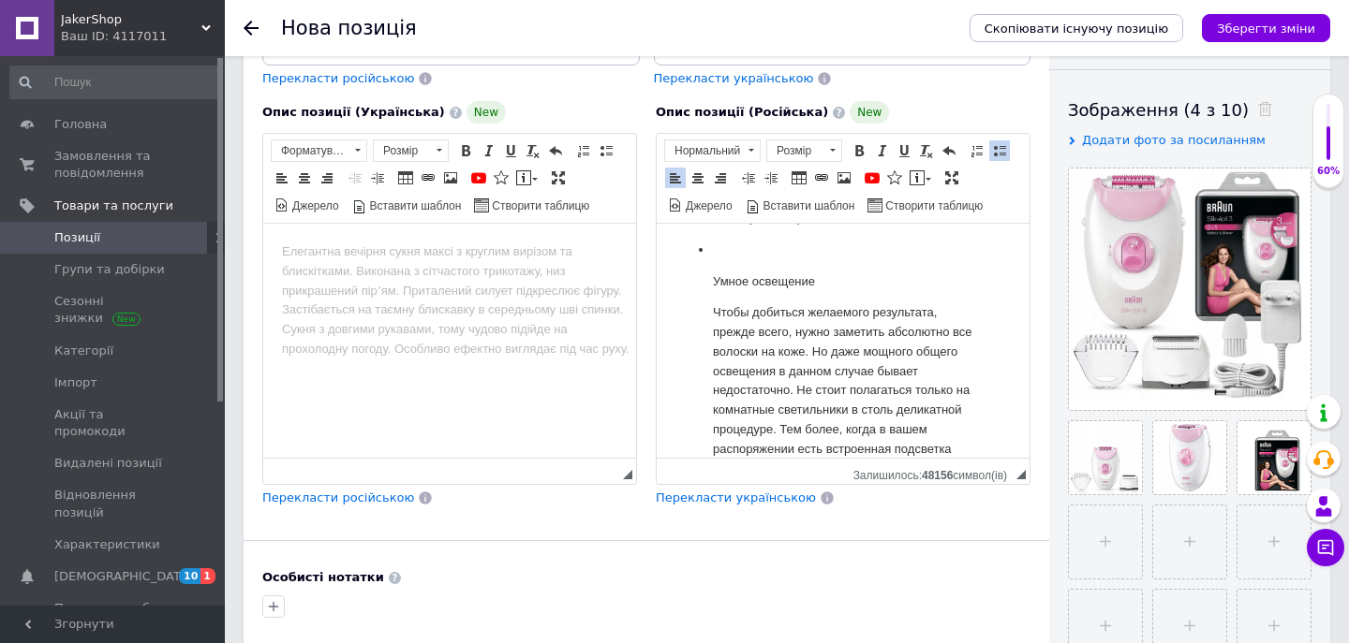
click at [752, 260] on p "Редактор, A18D1EE4-2EBD-46E0-9212-00024BB33E57" at bounding box center [843, 251] width 260 height 20
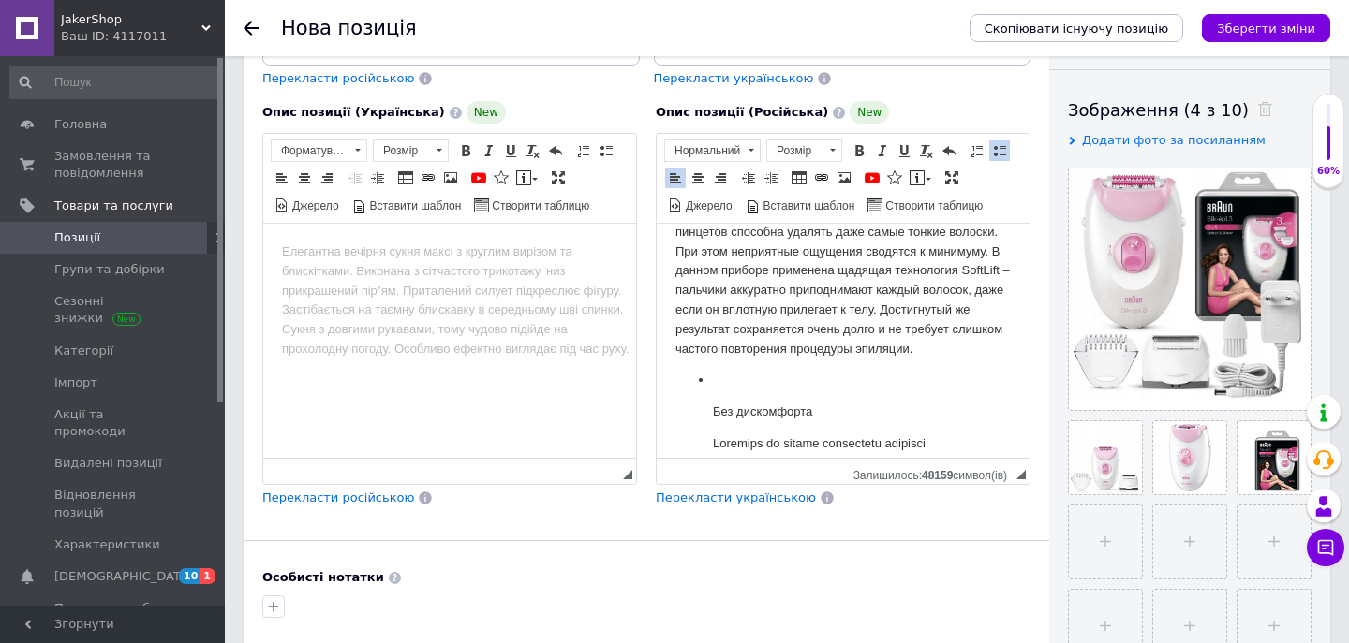
scroll to position [133, 0]
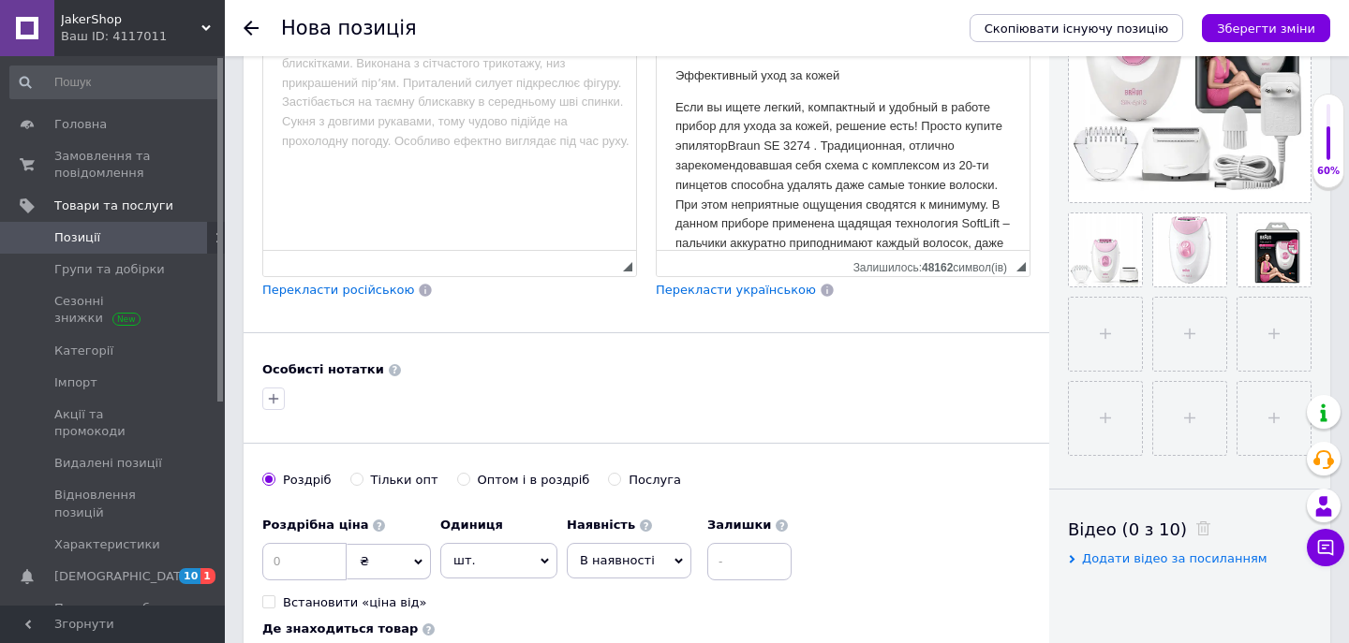
scroll to position [514, 0]
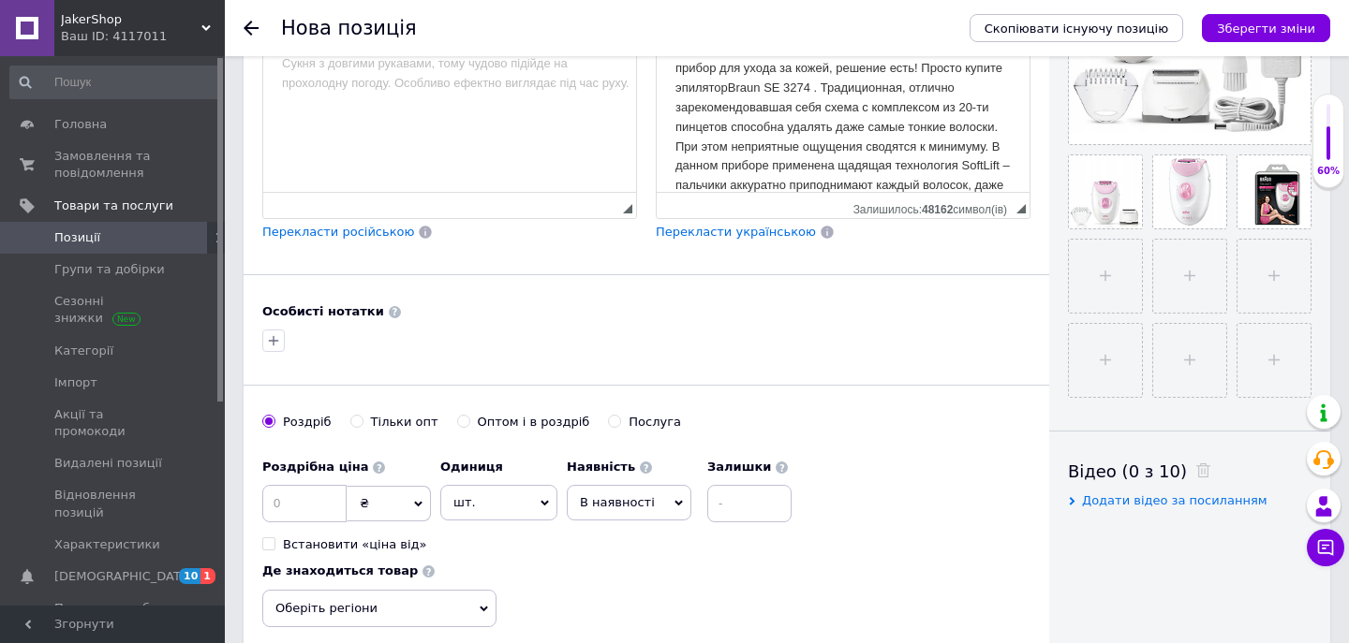
click at [627, 497] on span "В наявності" at bounding box center [617, 502] width 75 height 14
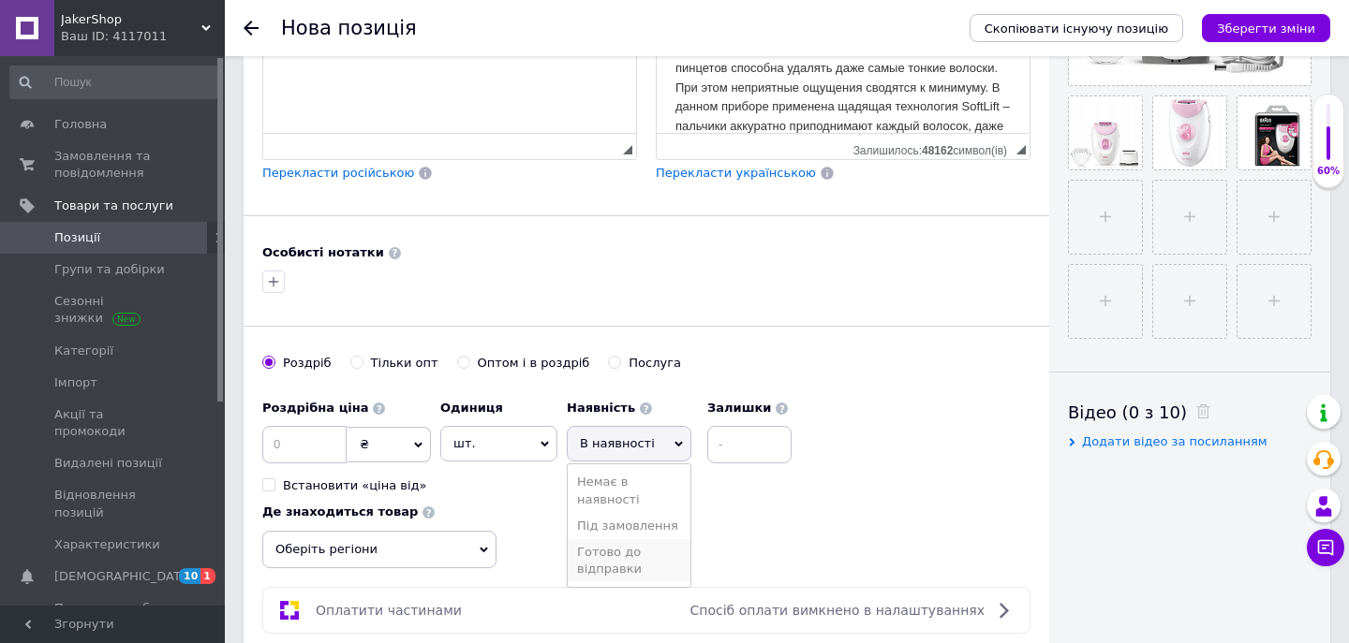
click at [595, 562] on li "Готово до відправки" at bounding box center [629, 560] width 123 height 43
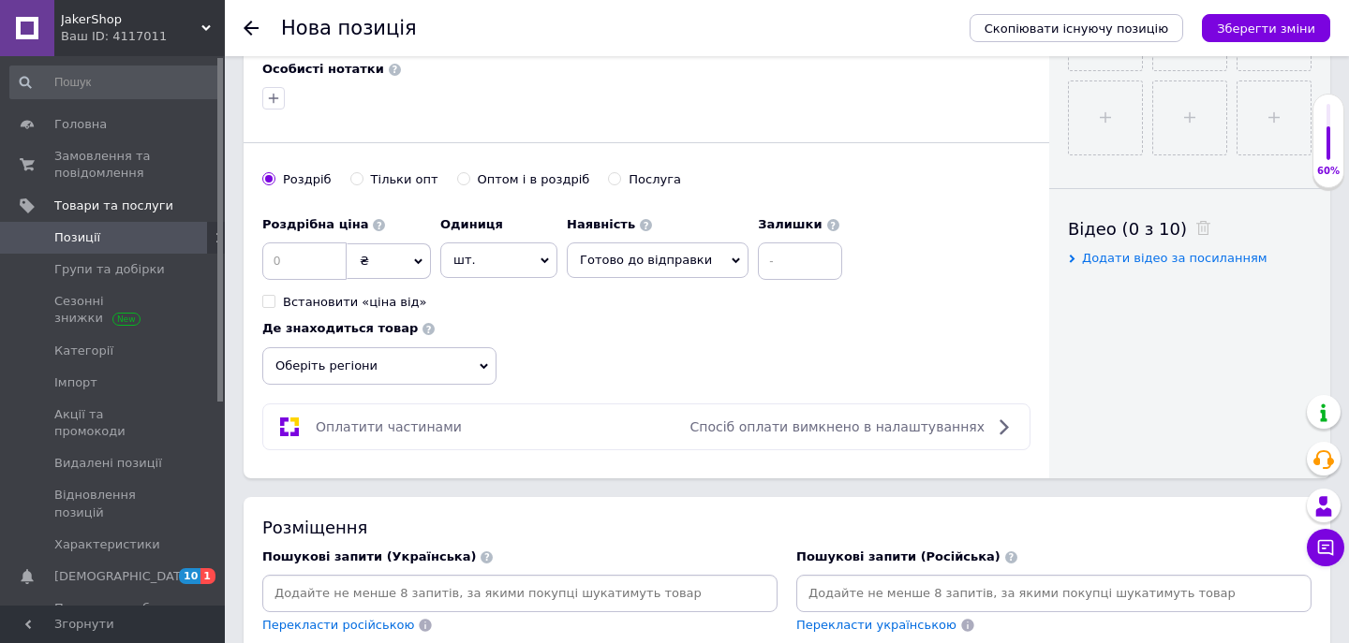
scroll to position [808, 0]
click at [428, 364] on span "Оберіть регіони" at bounding box center [379, 364] width 234 height 37
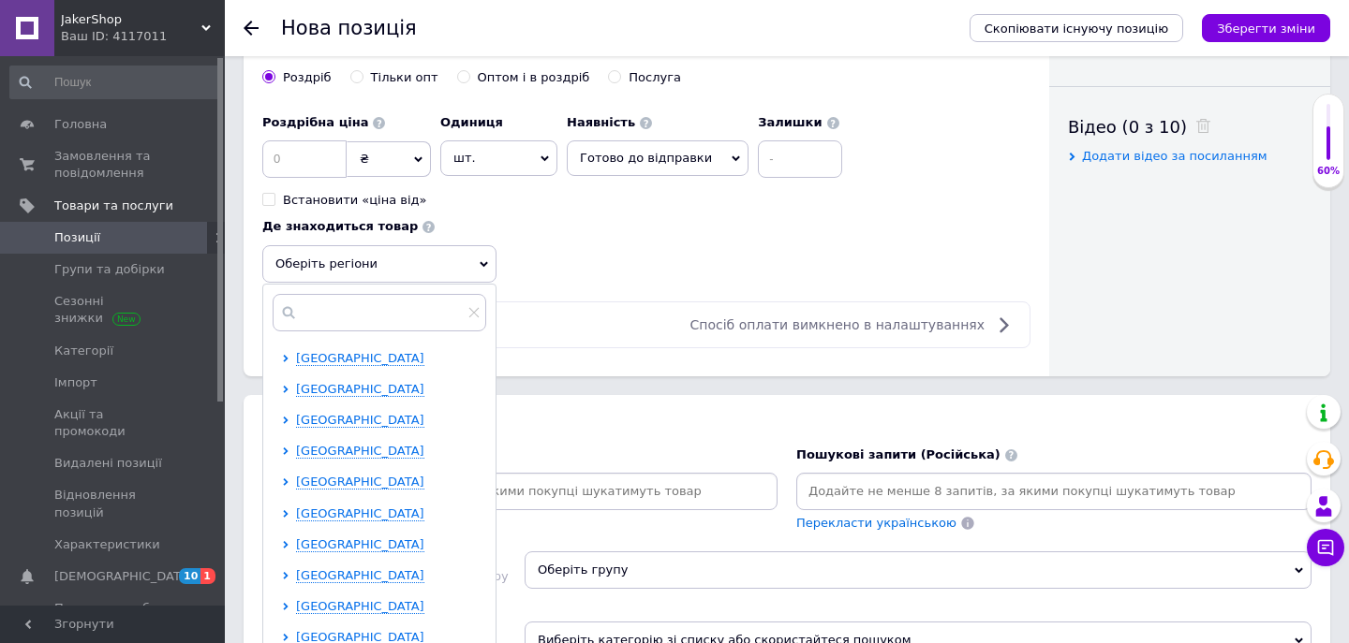
scroll to position [931, 0]
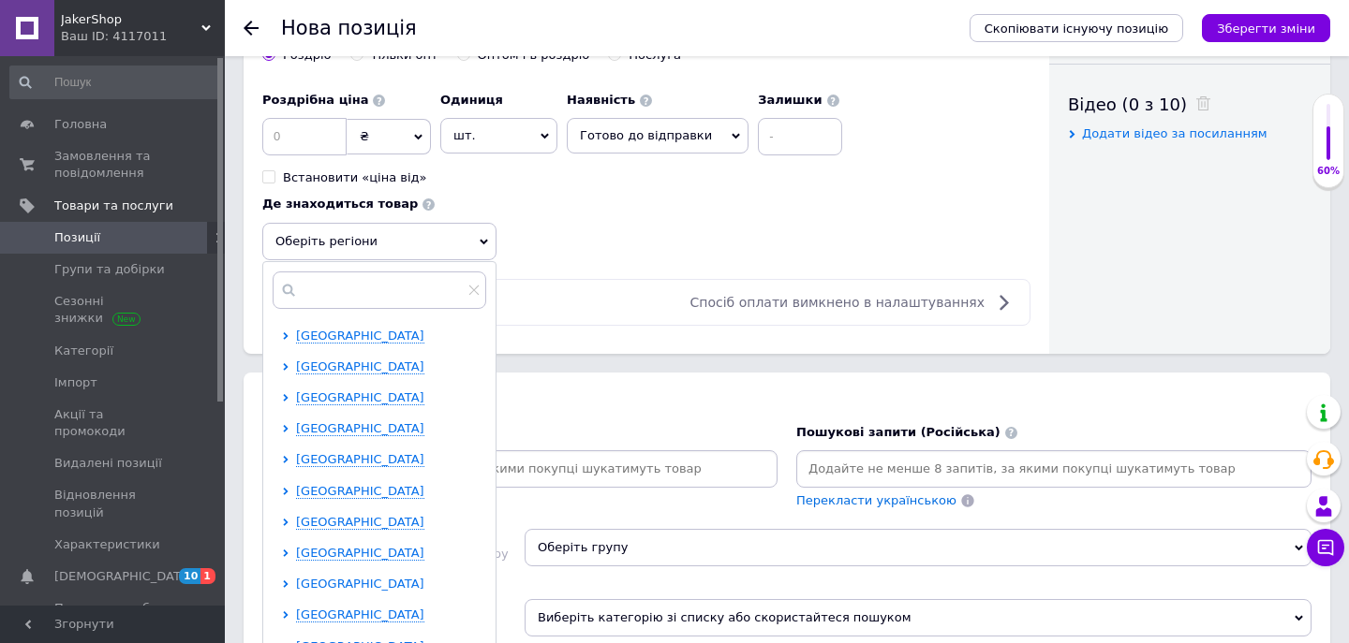
click at [323, 584] on span "[GEOGRAPHIC_DATA]" at bounding box center [360, 584] width 128 height 14
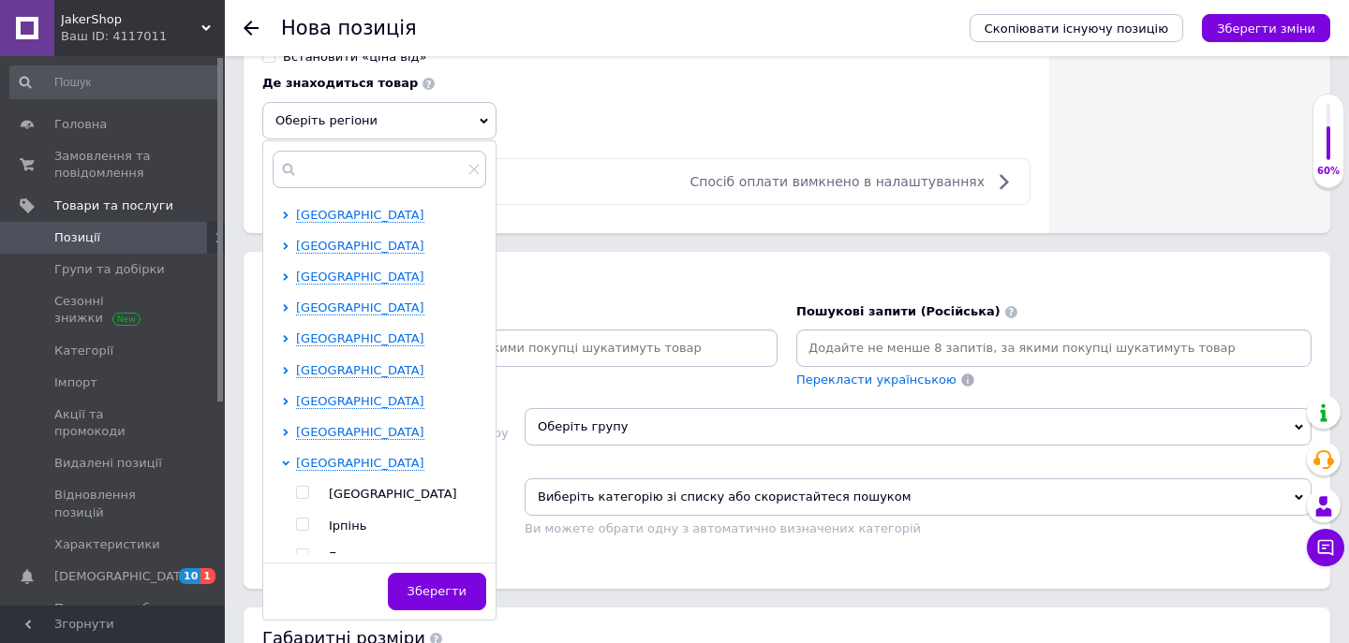
scroll to position [1053, 0]
click at [301, 496] on input "checkbox" at bounding box center [302, 492] width 12 height 12
checkbox input "true"
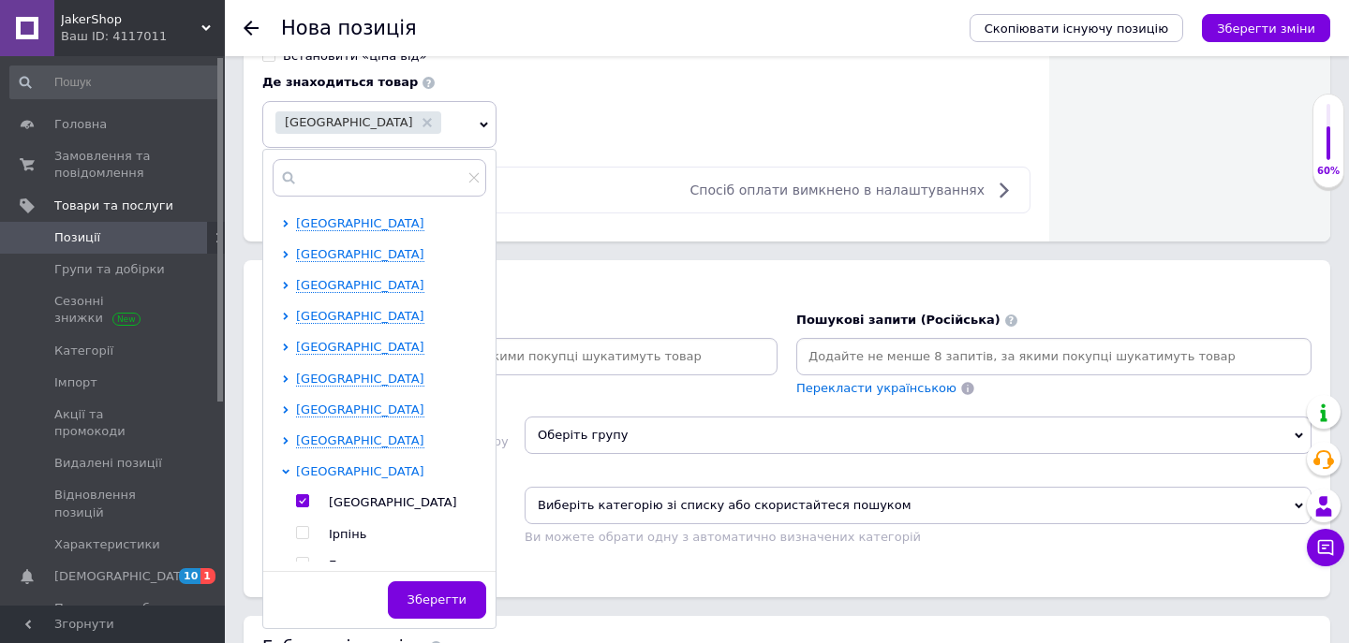
click at [311, 479] on span "[GEOGRAPHIC_DATA]" at bounding box center [360, 472] width 128 height 14
click at [380, 376] on span "[GEOGRAPHIC_DATA]" at bounding box center [360, 379] width 128 height 14
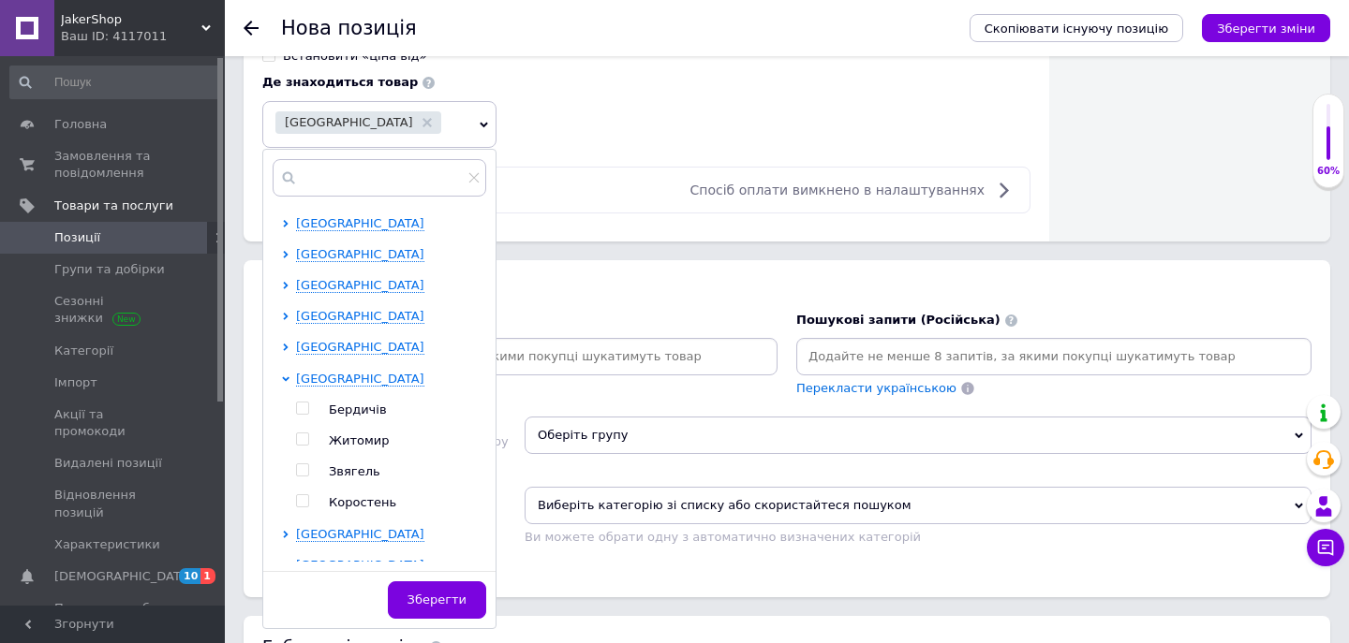
click at [303, 436] on input "checkbox" at bounding box center [302, 440] width 12 height 12
checkbox input "true"
click at [341, 386] on span "[GEOGRAPHIC_DATA]" at bounding box center [360, 379] width 128 height 15
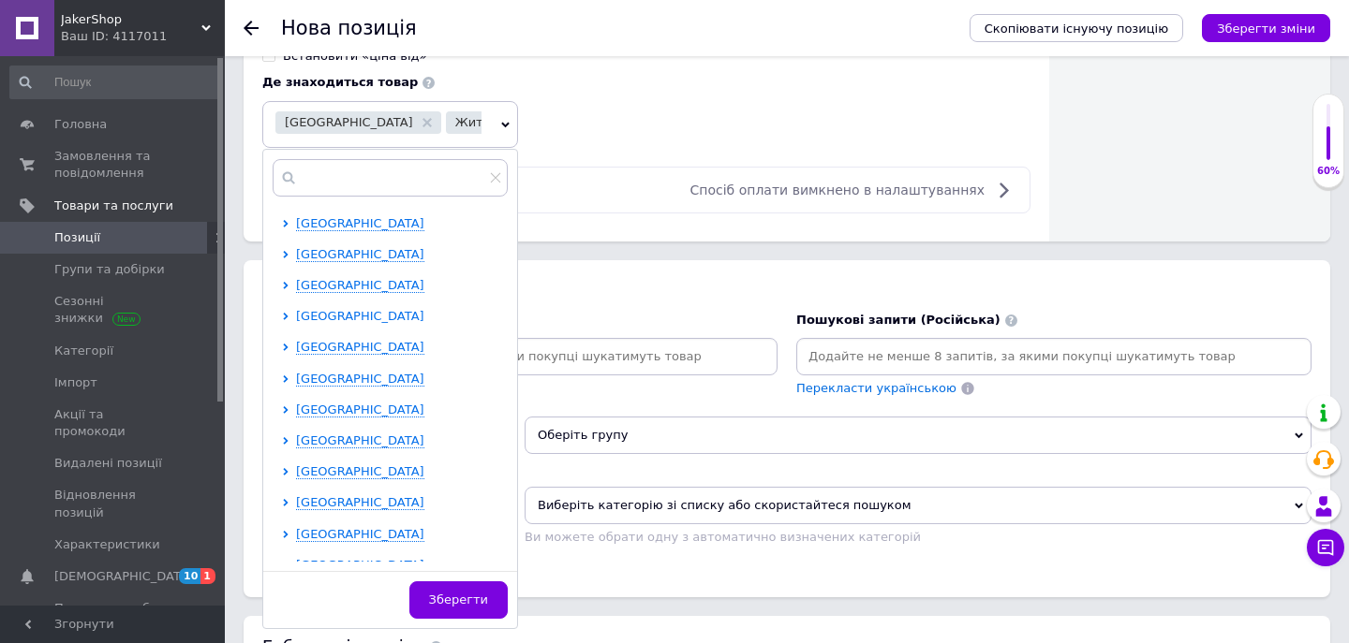
click at [387, 320] on span "[GEOGRAPHIC_DATA]" at bounding box center [360, 316] width 128 height 14
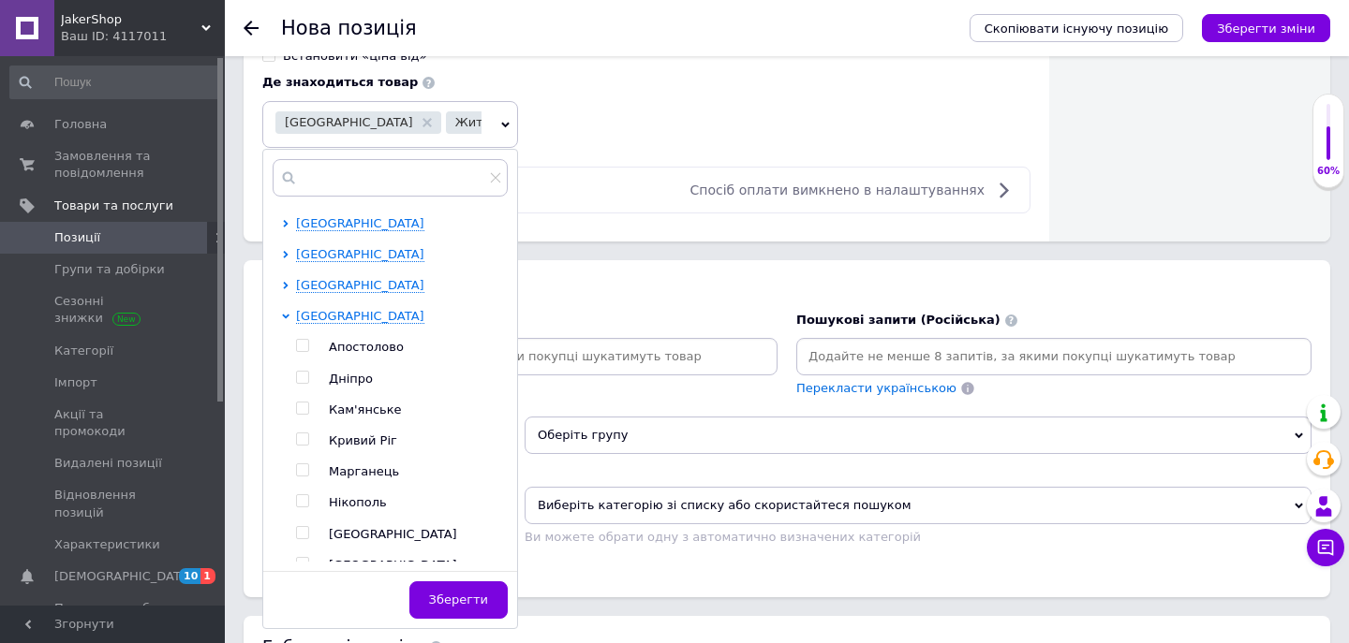
click at [306, 373] on input "checkbox" at bounding box center [302, 378] width 12 height 12
checkbox input "true"
click at [347, 318] on span "[GEOGRAPHIC_DATA]" at bounding box center [360, 316] width 128 height 14
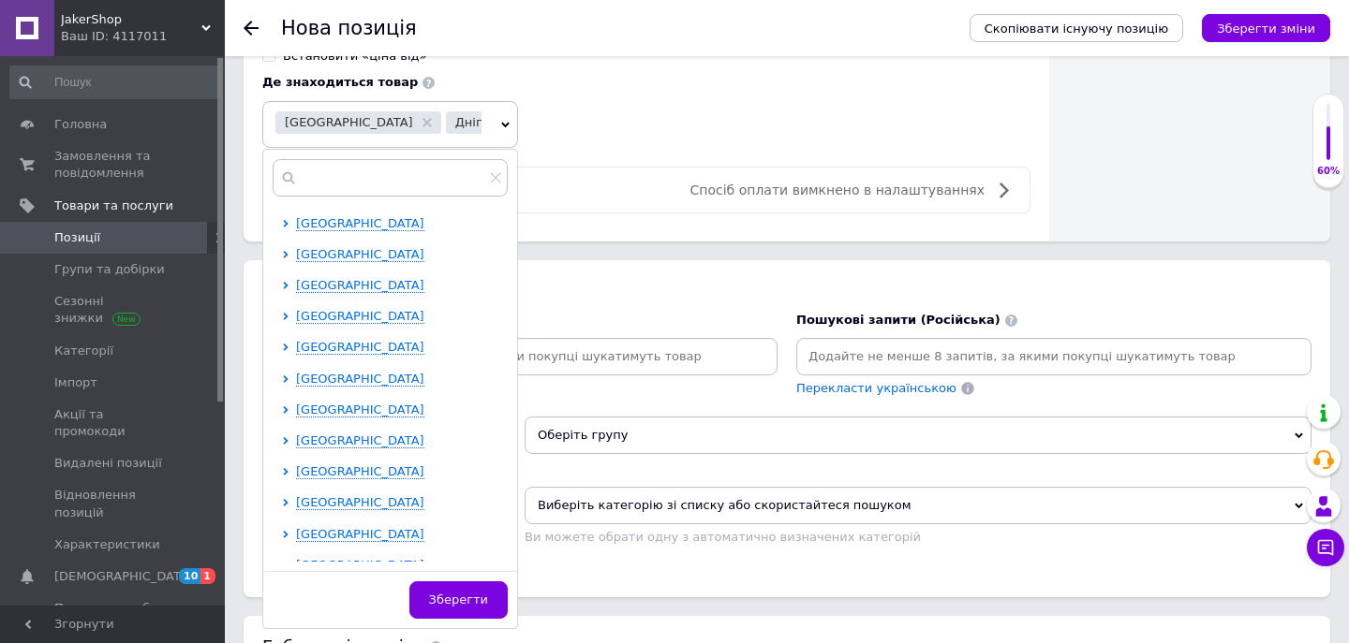
click at [662, 121] on div "Роздрібна ціна ₴ $ EUR CHF GBP ¥ PLN ₸ MDL HUF KGS CNY TRY KRW lei Встановити «…" at bounding box center [646, 54] width 768 height 187
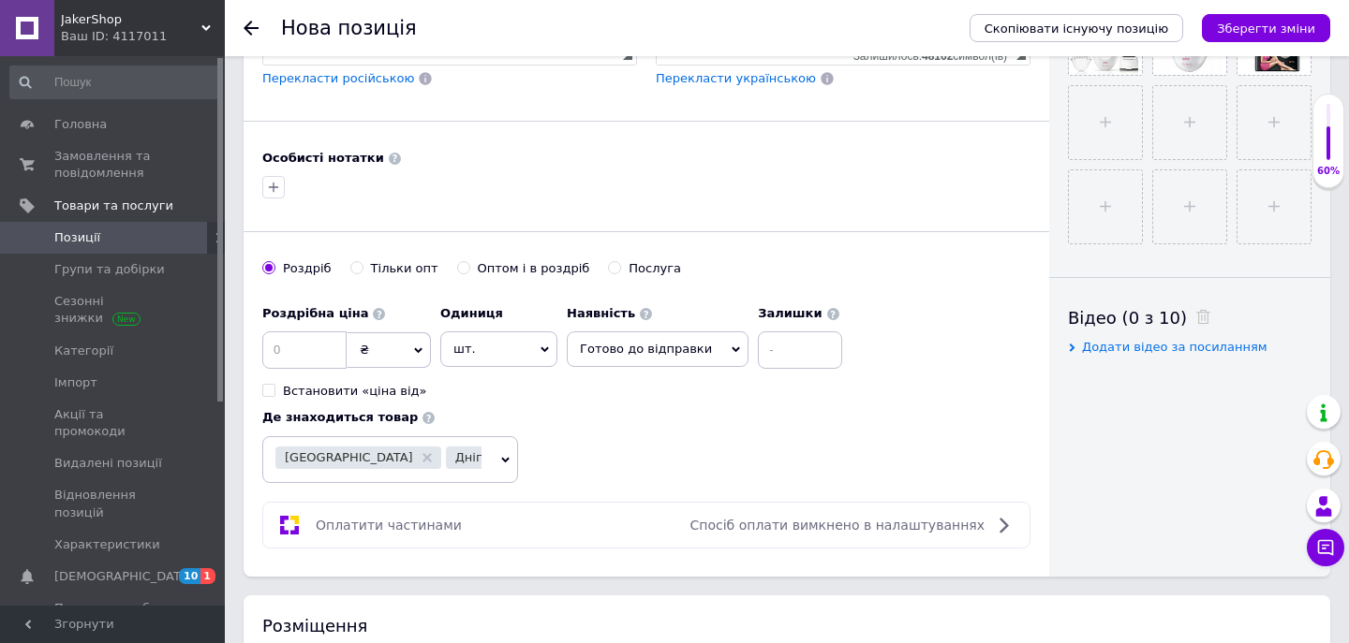
scroll to position [714, 0]
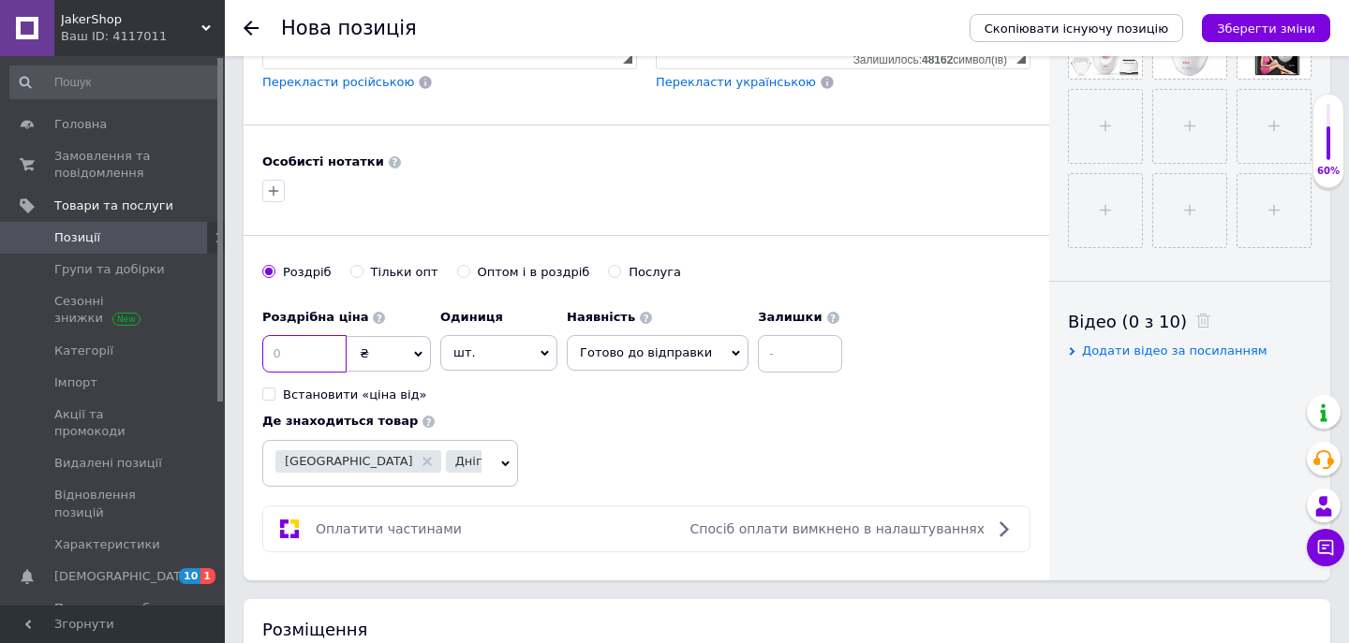
click at [302, 368] on input at bounding box center [304, 353] width 84 height 37
type input "1948"
click at [805, 421] on div "Роздрібна ціна 1948 ₴ $ EUR CHF GBP ¥ PLN ₸ MDL HUF KGS CNY TRY KRW lei Встанов…" at bounding box center [646, 393] width 768 height 187
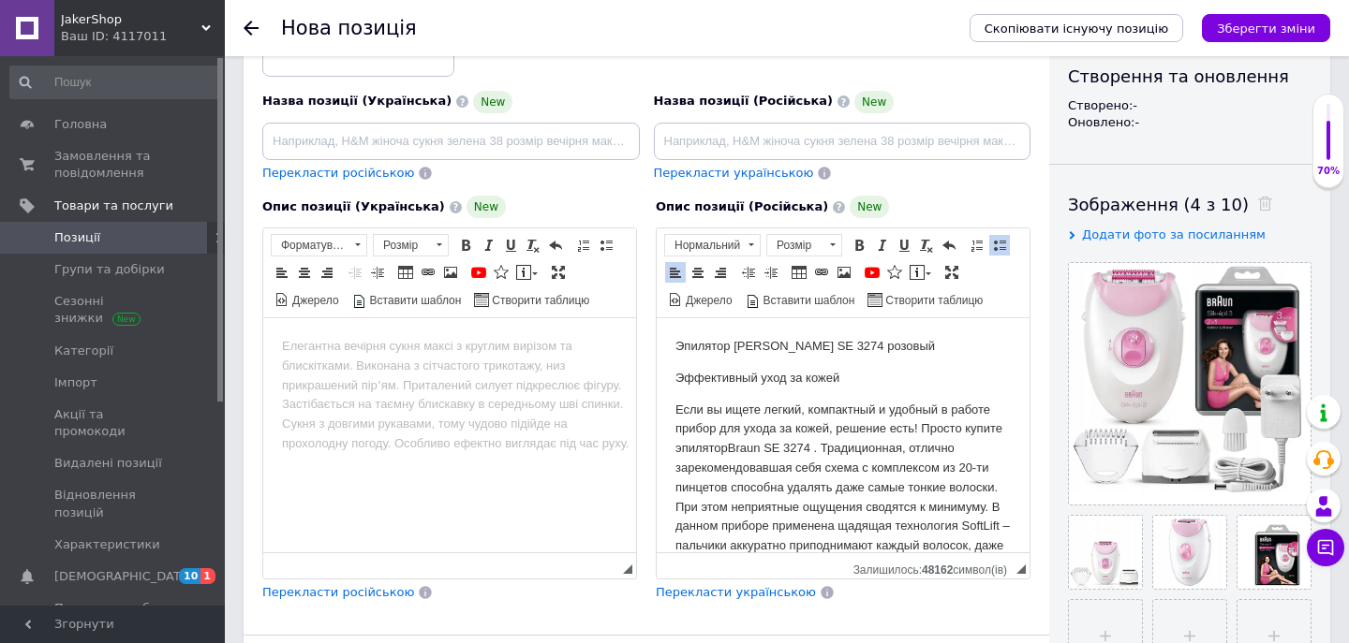
scroll to position [33, 0]
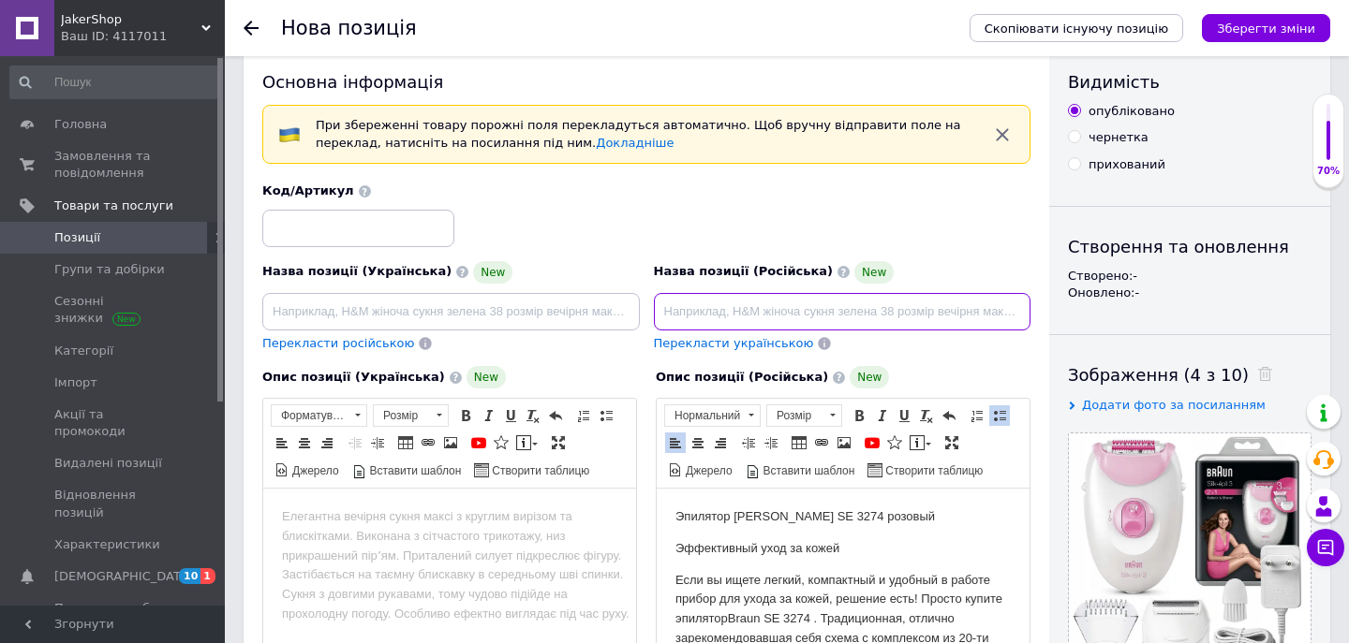
click at [786, 302] on input at bounding box center [842, 311] width 377 height 37
type input "[DEMOGRAPHIC_DATA]"
click at [940, 216] on div "Код/Артикул" at bounding box center [647, 215] width 782 height 78
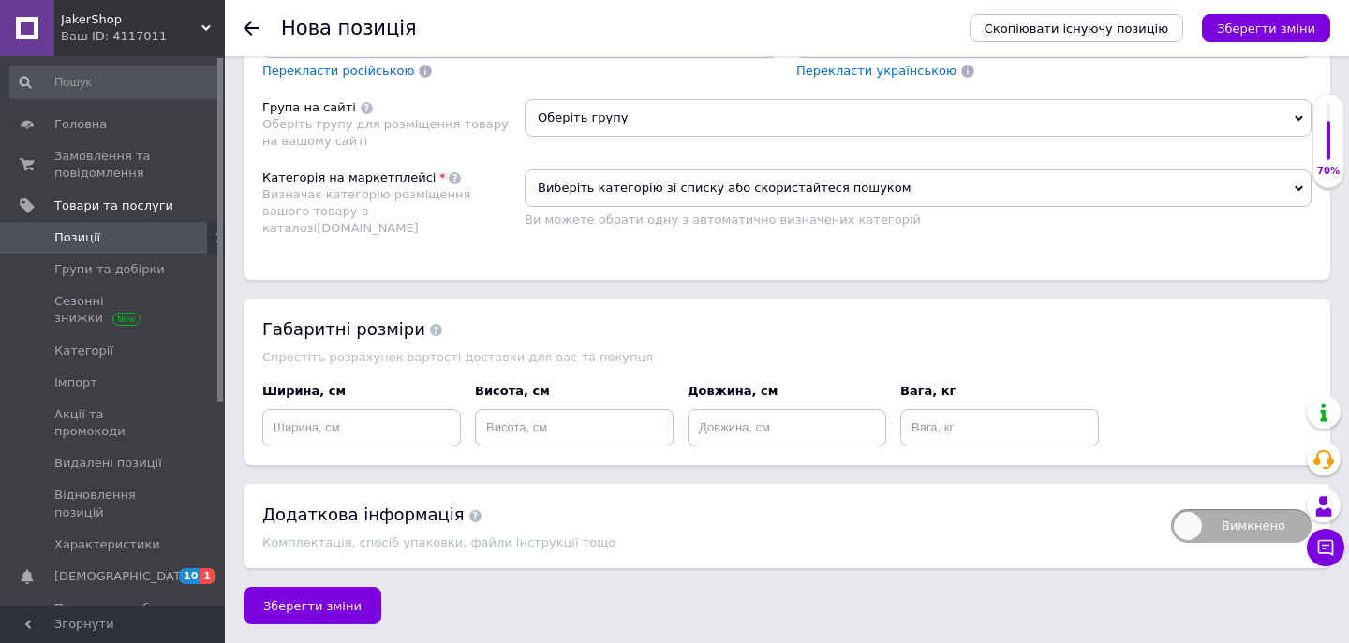
scroll to position [1395, 0]
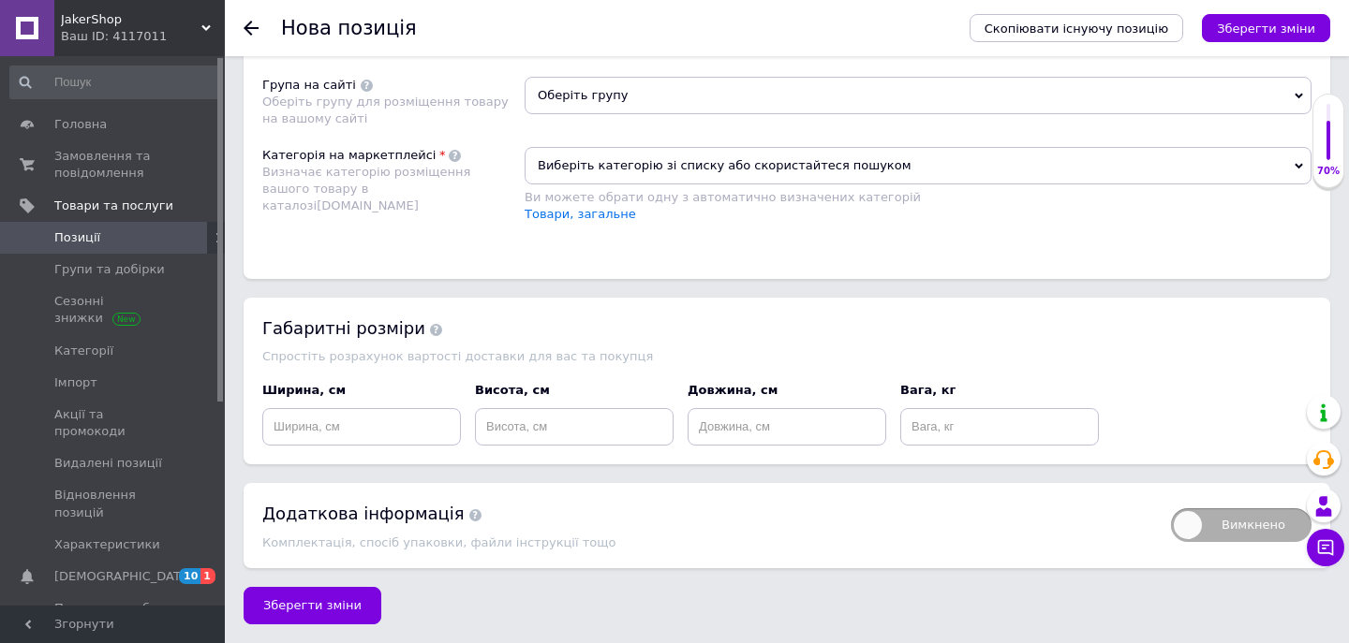
click at [792, 183] on span "Виберіть категорію зі списку або скористайтеся пошуком" at bounding box center [918, 165] width 787 height 37
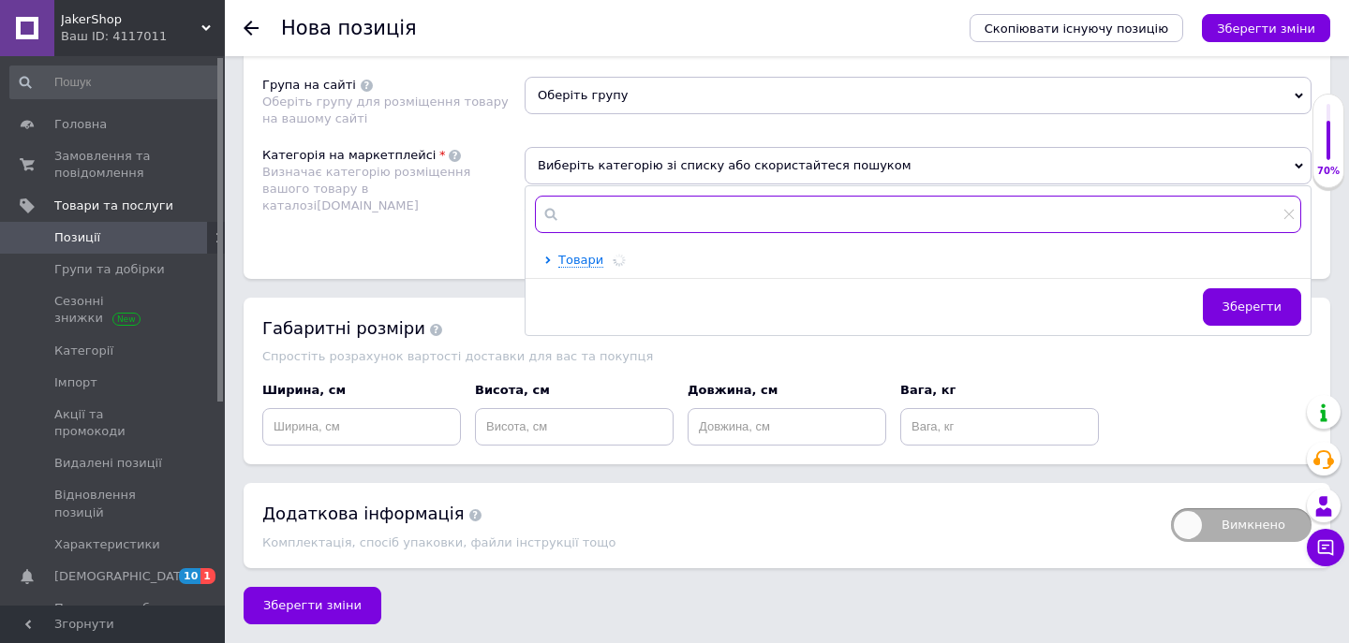
click at [724, 221] on input "text" at bounding box center [918, 214] width 766 height 37
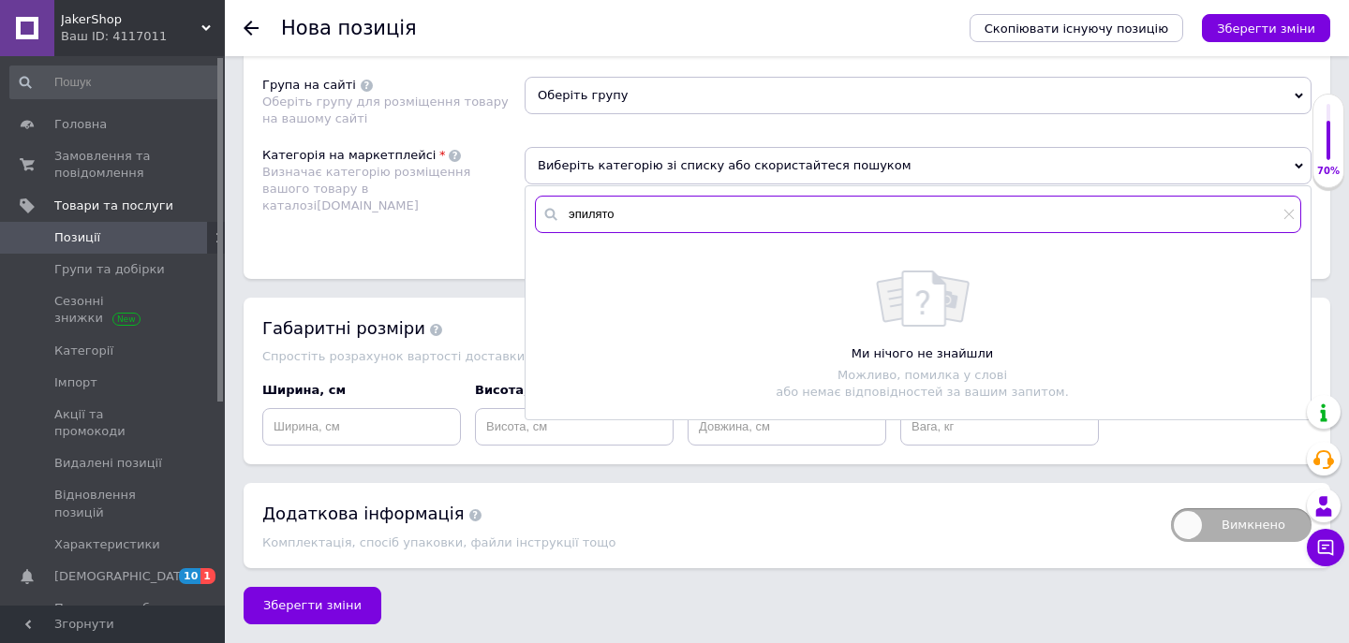
type input "эпилятор"
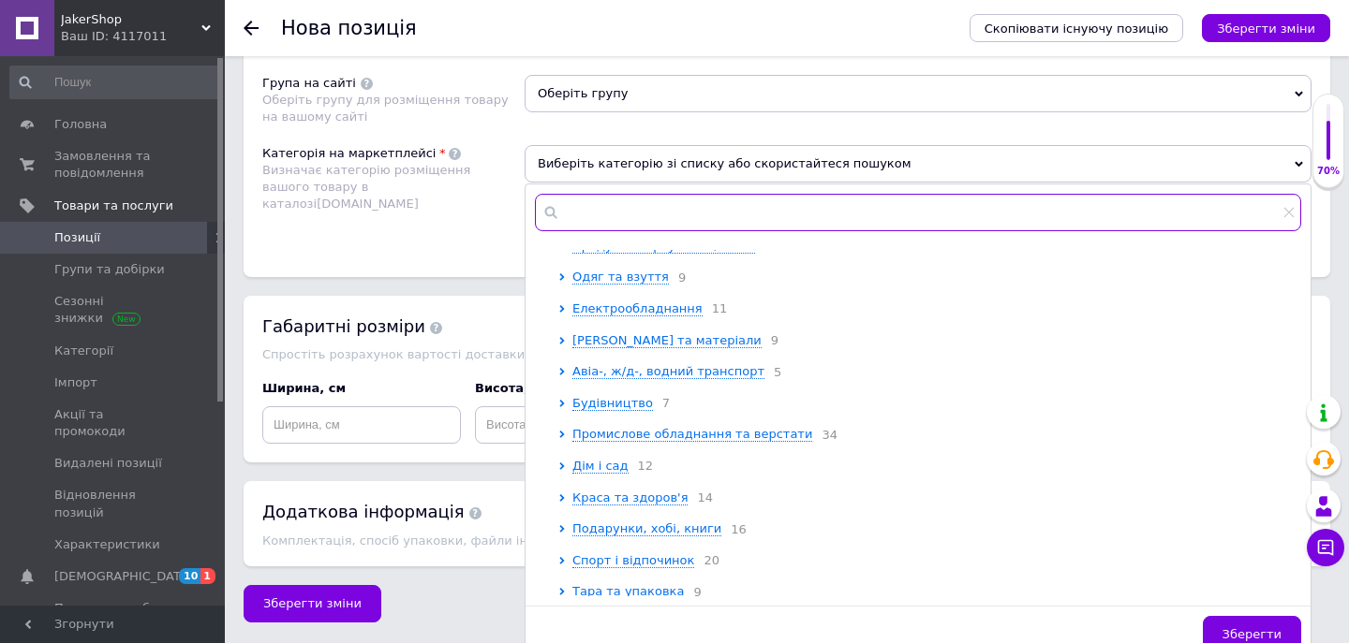
scroll to position [76, 0]
click at [647, 507] on div "Краса та здоров'я 14" at bounding box center [936, 498] width 728 height 18
click at [650, 504] on span "Краса та здоров'я" at bounding box center [629, 497] width 115 height 14
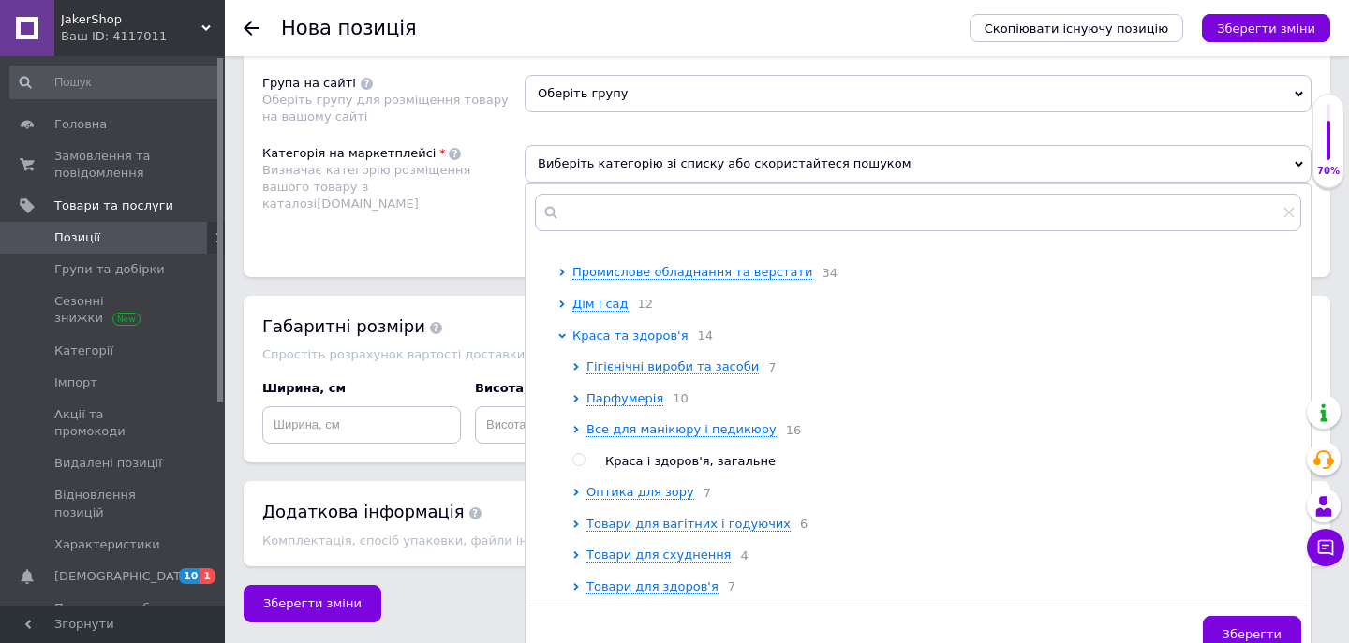
scroll to position [260, 0]
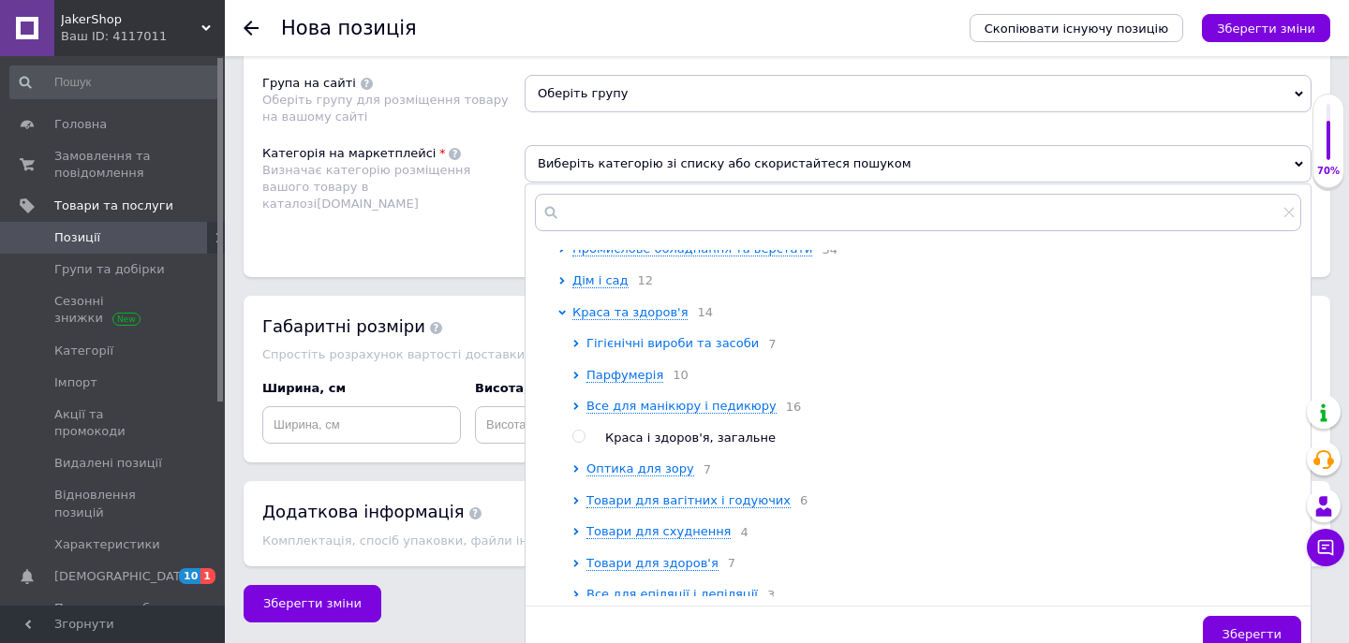
click at [668, 350] on span "Гігієнічні вироби та засоби" at bounding box center [672, 343] width 172 height 14
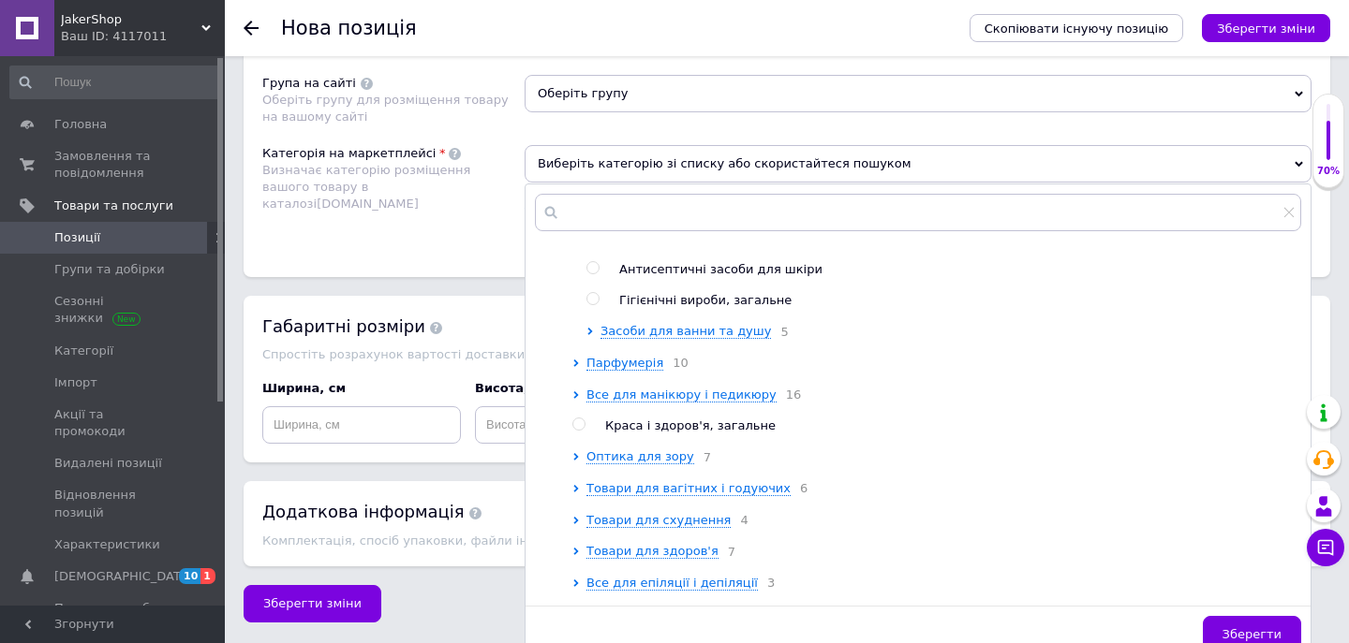
scroll to position [516, 0]
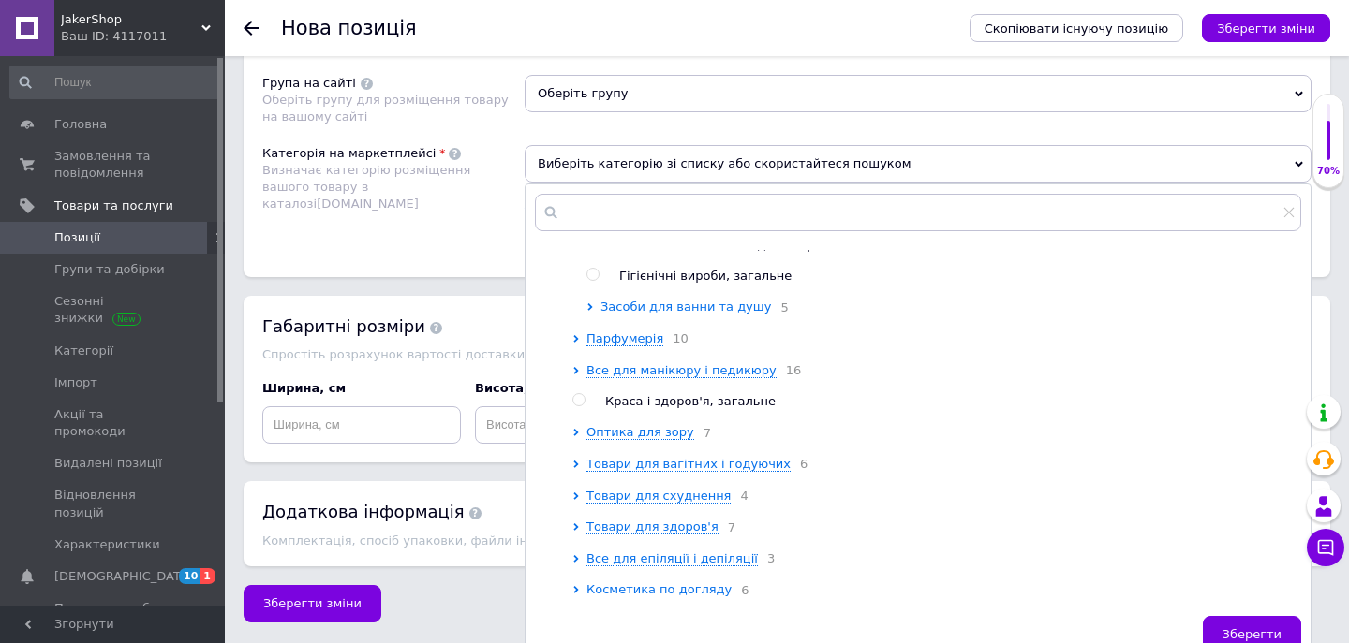
click at [584, 406] on span at bounding box center [578, 399] width 13 height 13
click at [584, 406] on input "radio" at bounding box center [578, 400] width 12 height 12
radio input "true"
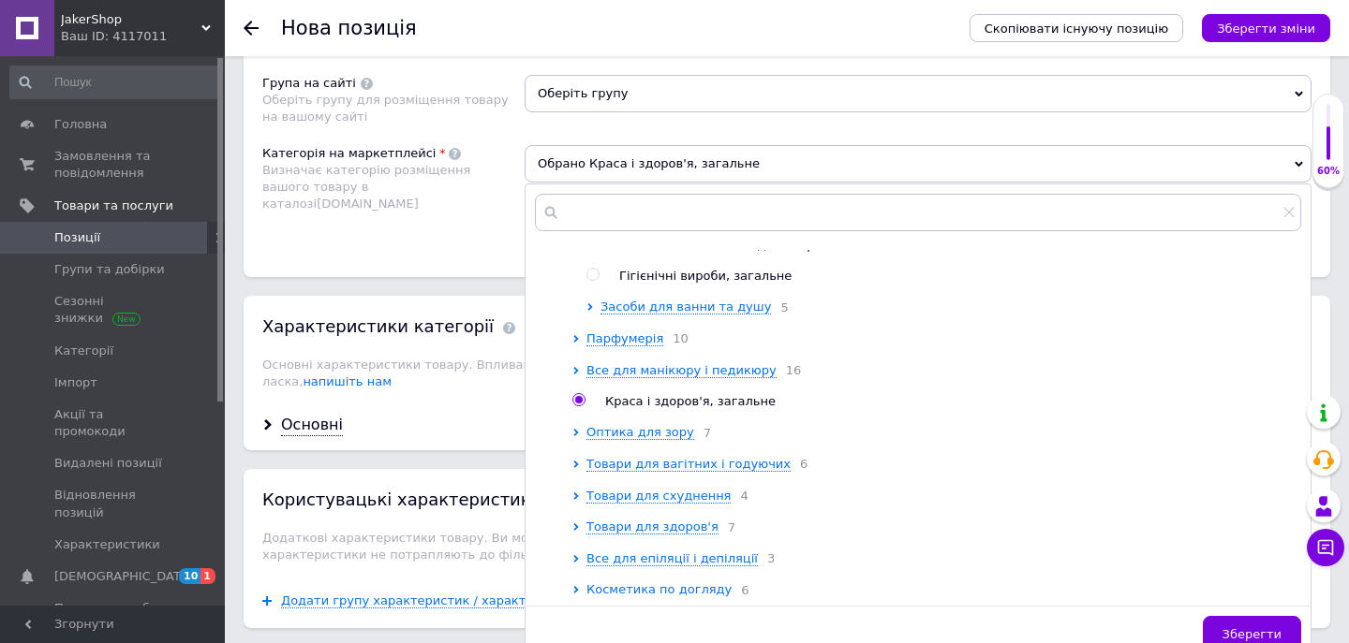
scroll to position [597, 0]
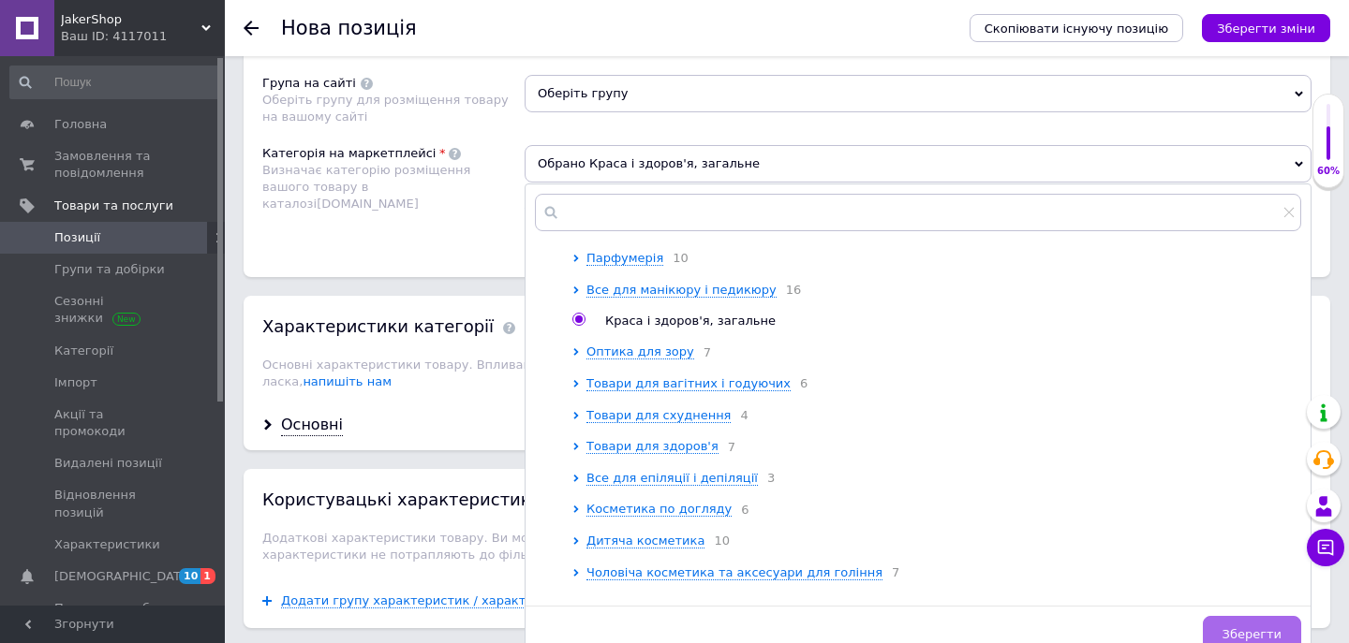
click at [1236, 628] on button "Зберегти" at bounding box center [1252, 634] width 98 height 37
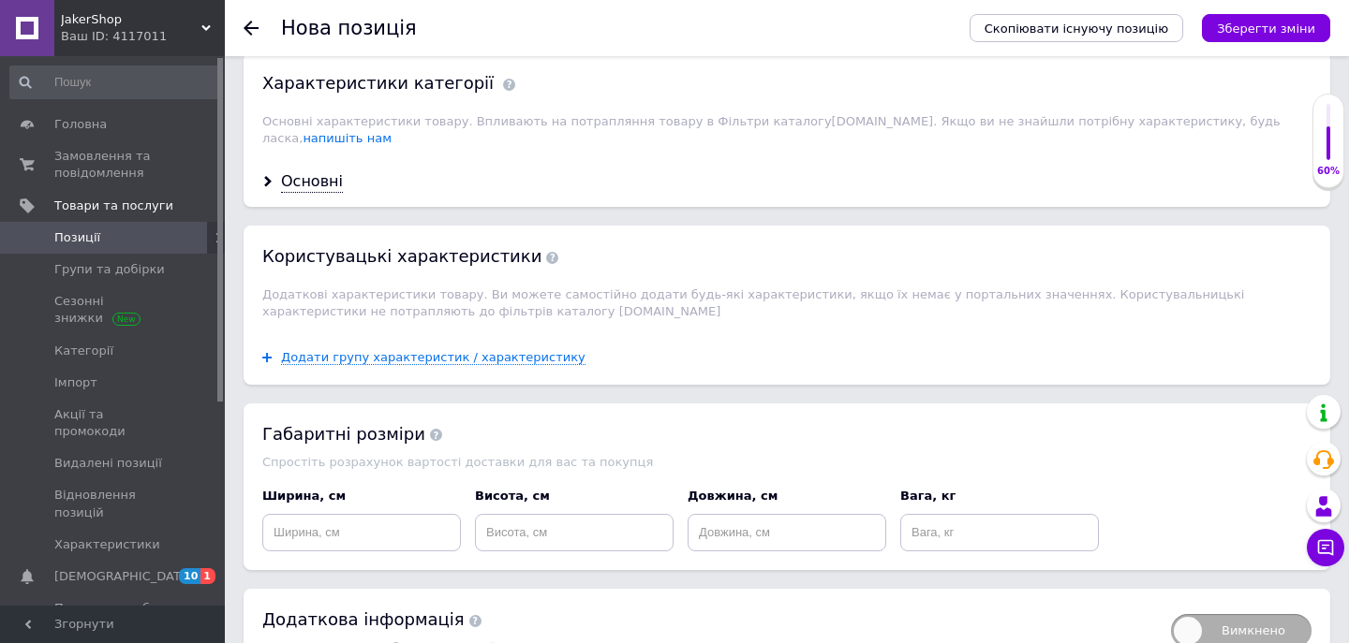
scroll to position [1729, 0]
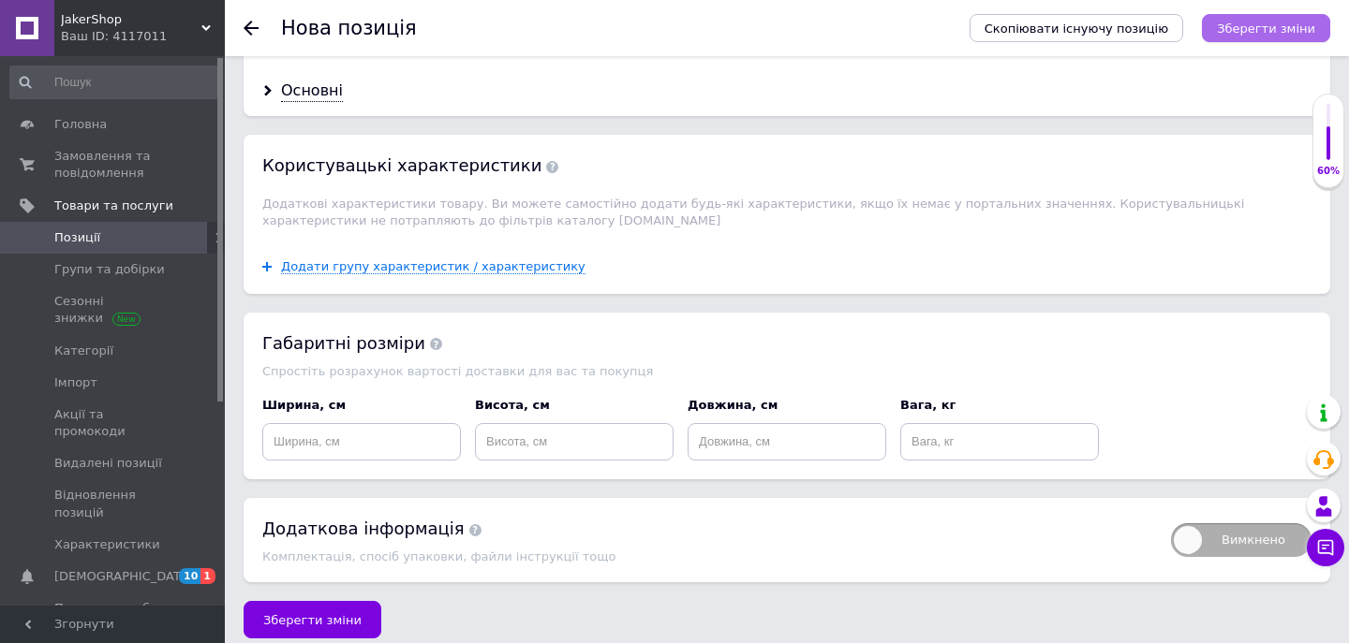
click at [1269, 32] on icon "Зберегти зміни" at bounding box center [1266, 29] width 98 height 14
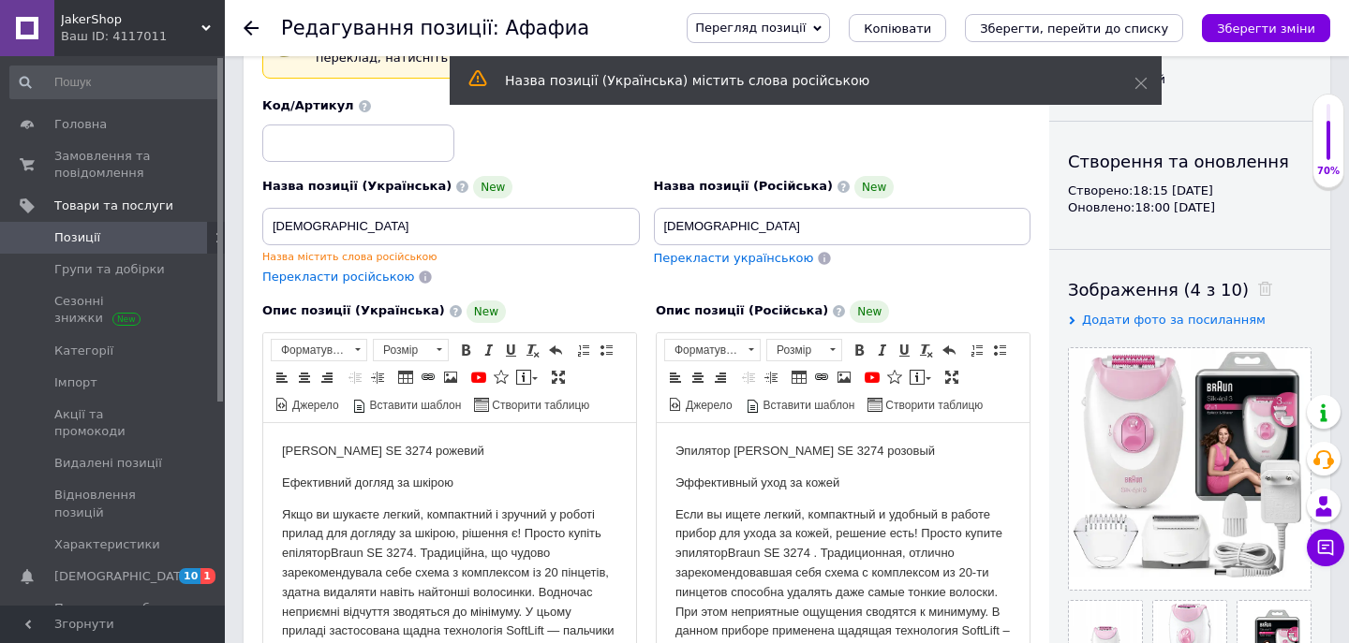
scroll to position [126, 0]
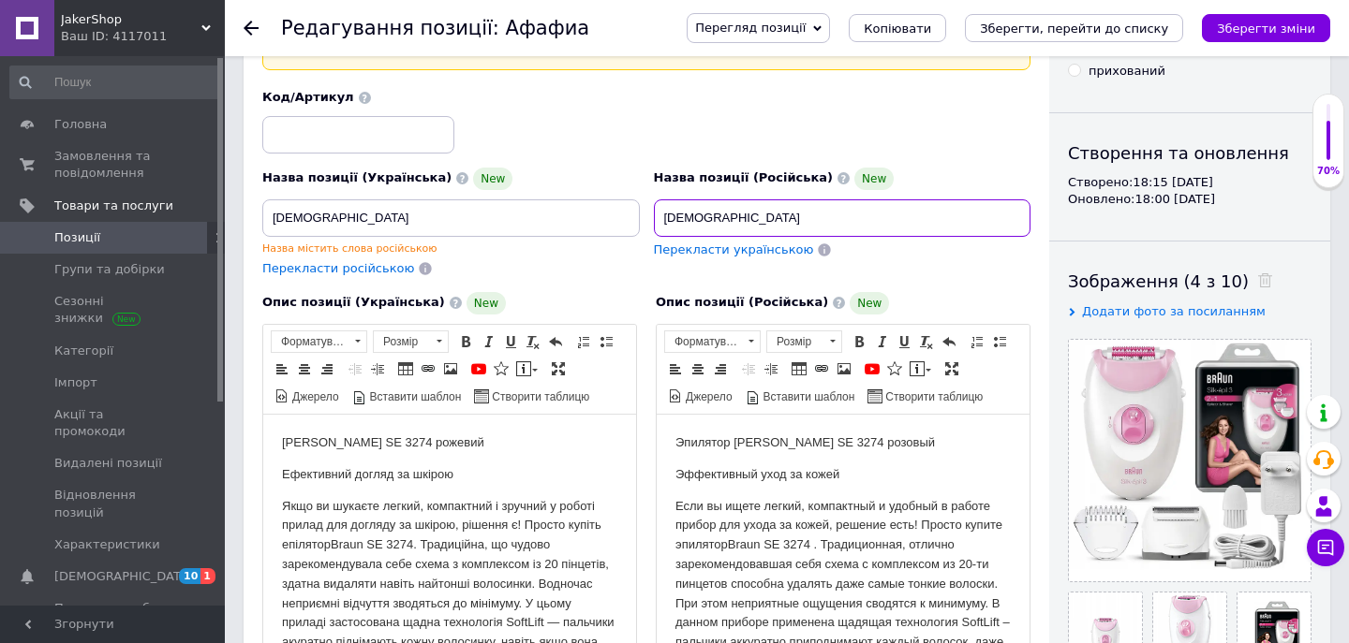
click at [701, 228] on input "[DEMOGRAPHIC_DATA]" at bounding box center [842, 217] width 377 height 37
type input "Єпилят"
paste input "[PERSON_NAME] SE 3274"
click at [724, 215] on input "Эпилятор [PERSON_NAME] SE 3274" at bounding box center [842, 217] width 377 height 37
click at [899, 213] on input "Эпилятор женский [PERSON_NAME] SE 3274" at bounding box center [842, 217] width 377 height 37
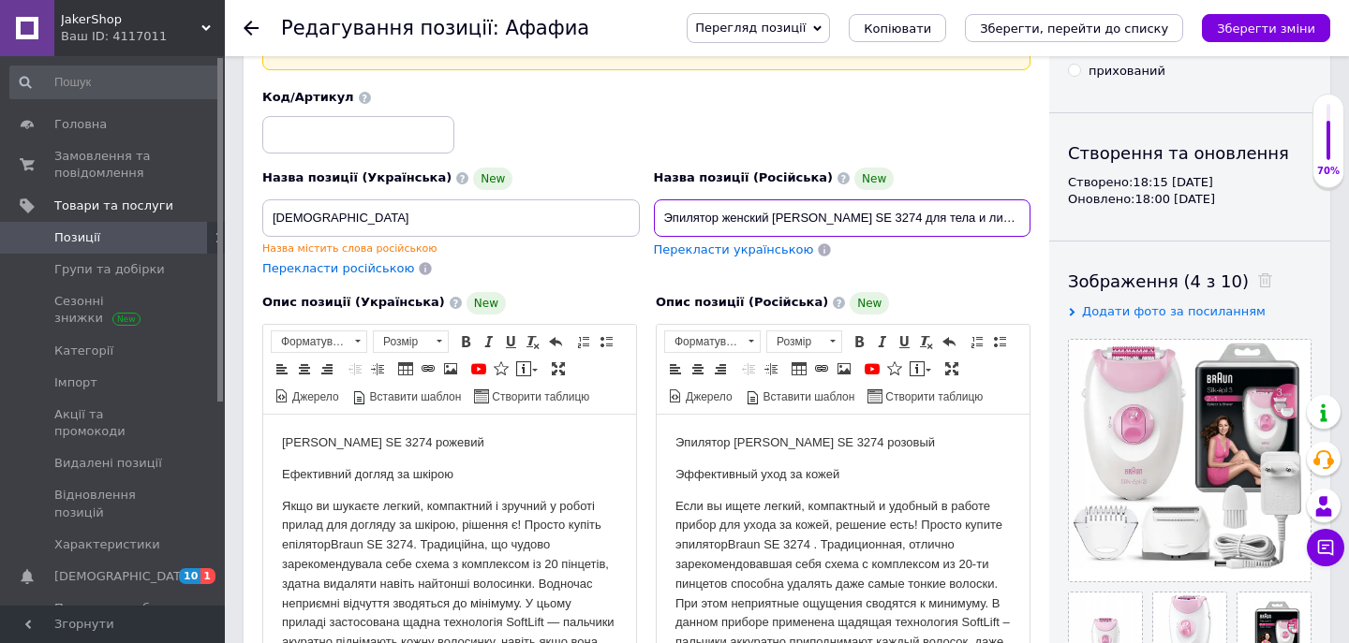
paste input "триммер"
click at [947, 209] on input "Эпилятор женский [PERSON_NAME] SE 3274 для тела и лица, триммер" at bounding box center [842, 217] width 377 height 37
click at [946, 216] on input "Эпилятор женский [PERSON_NAME] SE 3274 для тела и лица, триммер" at bounding box center [842, 217] width 377 height 37
drag, startPoint x: 974, startPoint y: 221, endPoint x: 1034, endPoint y: 221, distance: 59.9
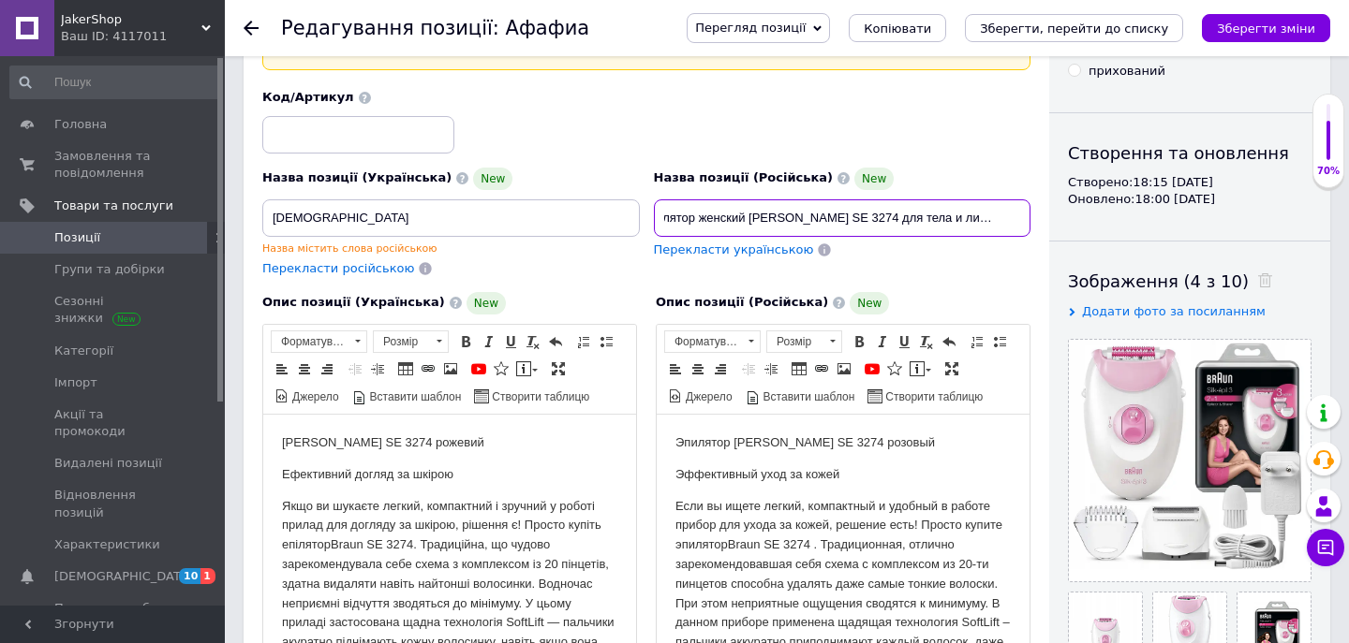
click at [1034, 221] on div "Назва позиції (Російська) New Эпилятор женский [PERSON_NAME] SE 3274 для тела и…" at bounding box center [842, 222] width 392 height 125
click at [1026, 221] on input "Эпилятор женский [PERSON_NAME] SE 3274 для тела и лица волос, триммер" at bounding box center [842, 217] width 377 height 37
drag, startPoint x: 799, startPoint y: 214, endPoint x: 622, endPoint y: 220, distance: 177.1
click at [622, 217] on div "Назва позиції (Українська) New Афафиа Назва містить слова російською Перекласти…" at bounding box center [647, 183] width 782 height 202
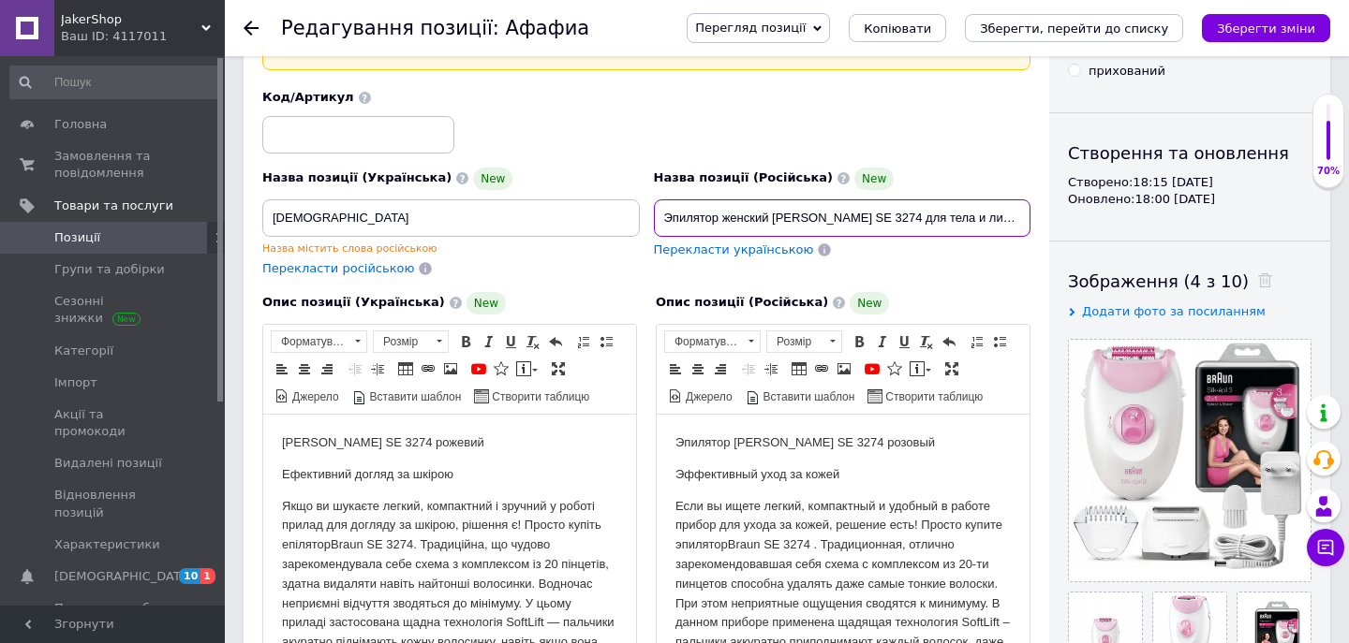
click at [889, 216] on input "Эпилятор женский [PERSON_NAME] SE 3274 для тела и лица волос, триммер для женщин" at bounding box center [842, 217] width 377 height 37
drag, startPoint x: 976, startPoint y: 217, endPoint x: 1040, endPoint y: 217, distance: 63.7
click at [1041, 217] on div "Основна інформація При збереженні товару порожні поля перекладуться автоматично…" at bounding box center [646, 570] width 805 height 1245
click at [1023, 221] on input "Эпилятор женский [PERSON_NAME] SE 3274 для тела и лица волос, триммер для женщин" at bounding box center [842, 217] width 377 height 37
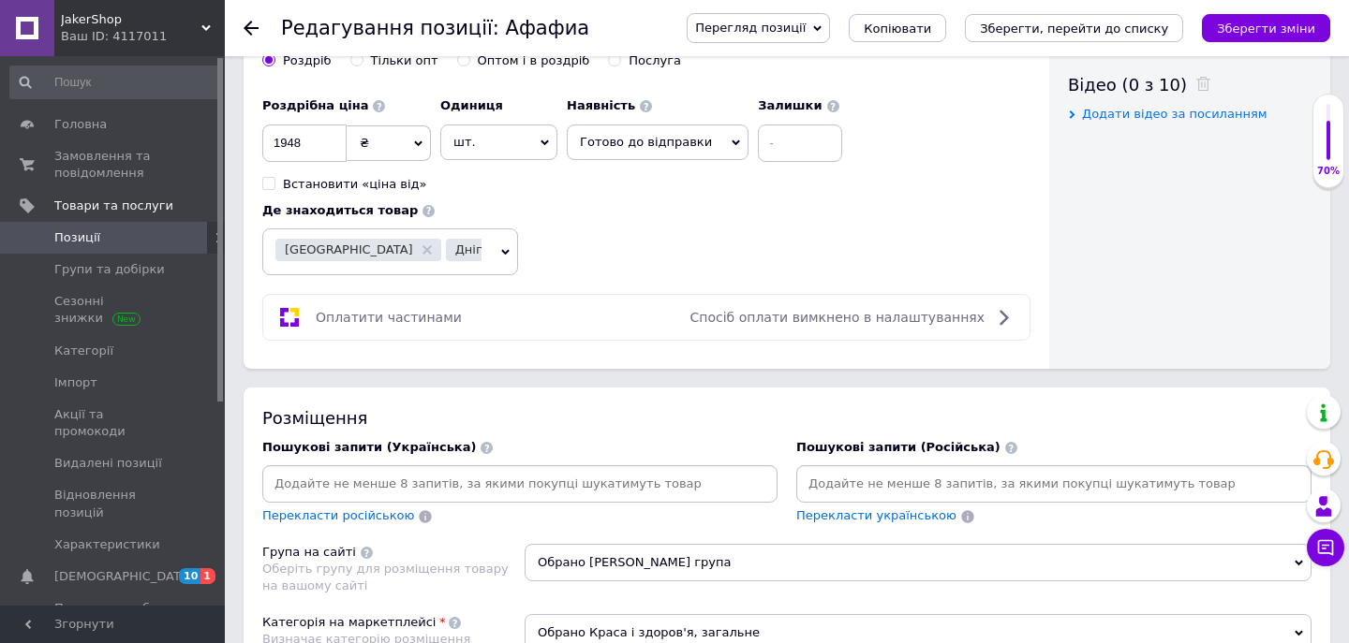
scroll to position [840, 0]
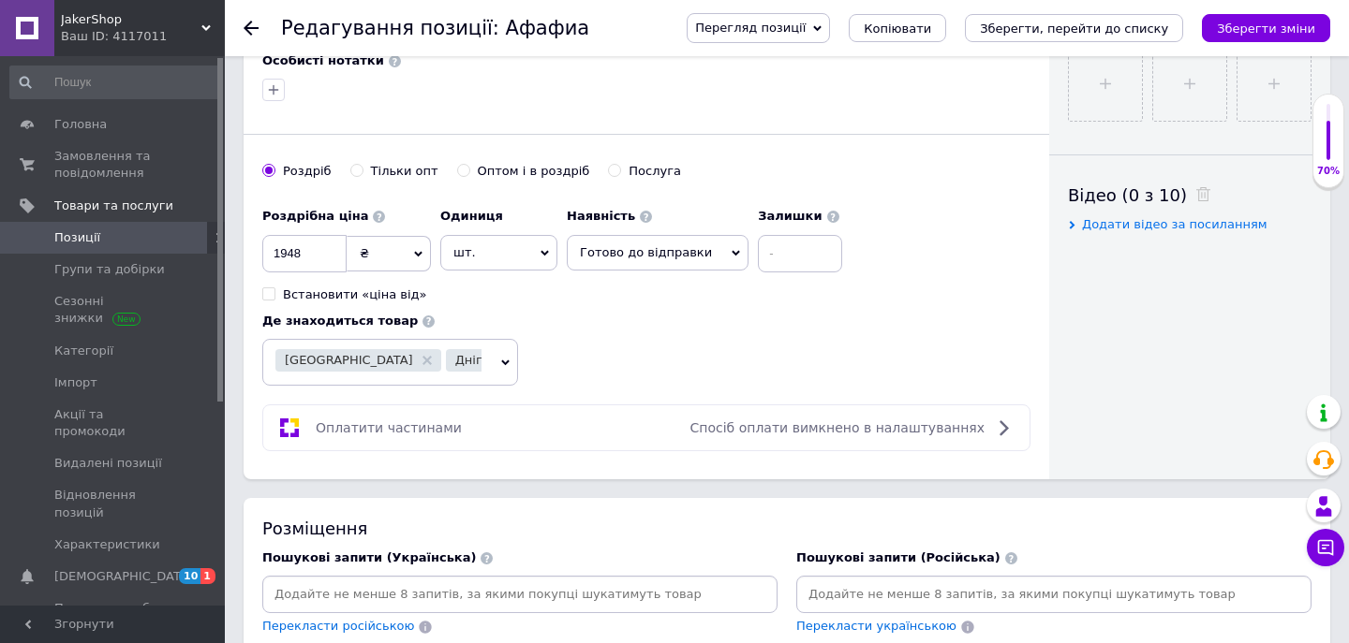
type input "Эпилятор женский [PERSON_NAME] SE 3274 для тела и лица волос, триммер для женщин"
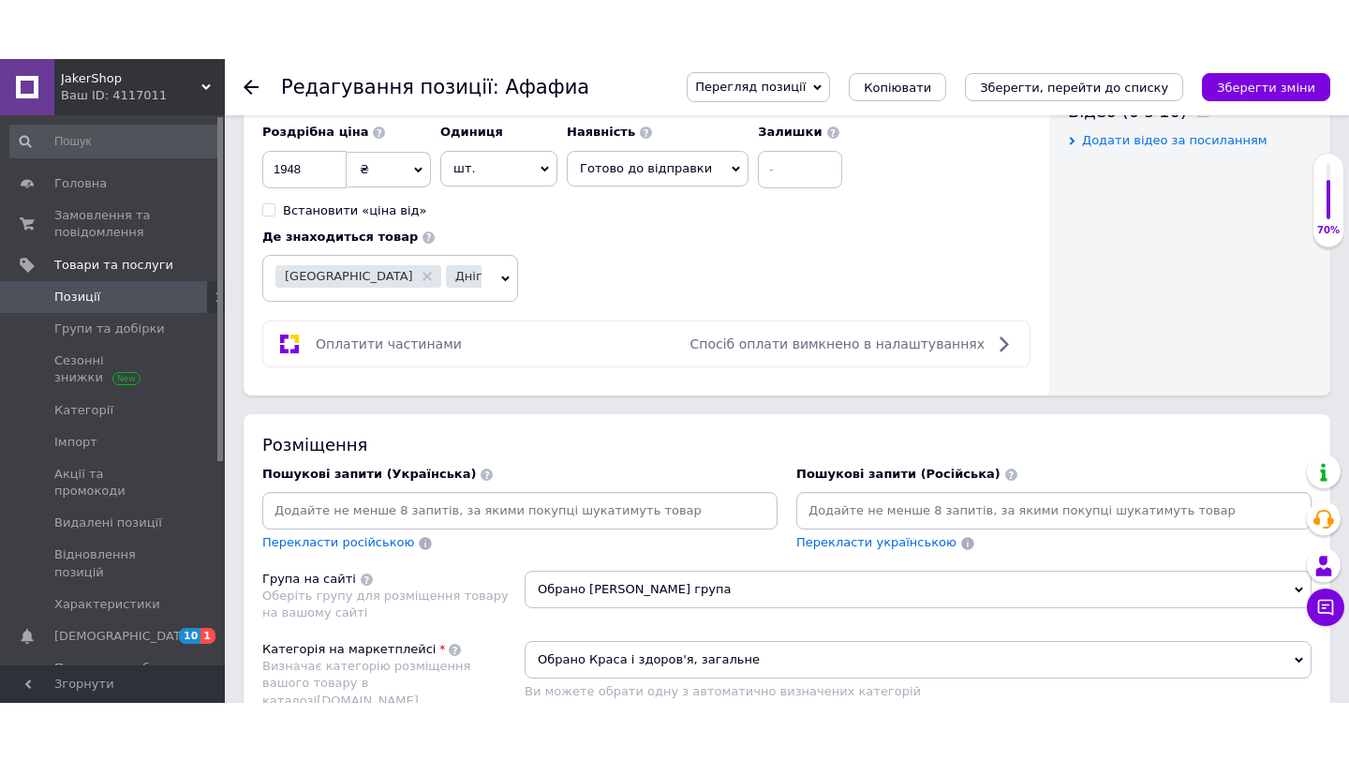
scroll to position [1019, 0]
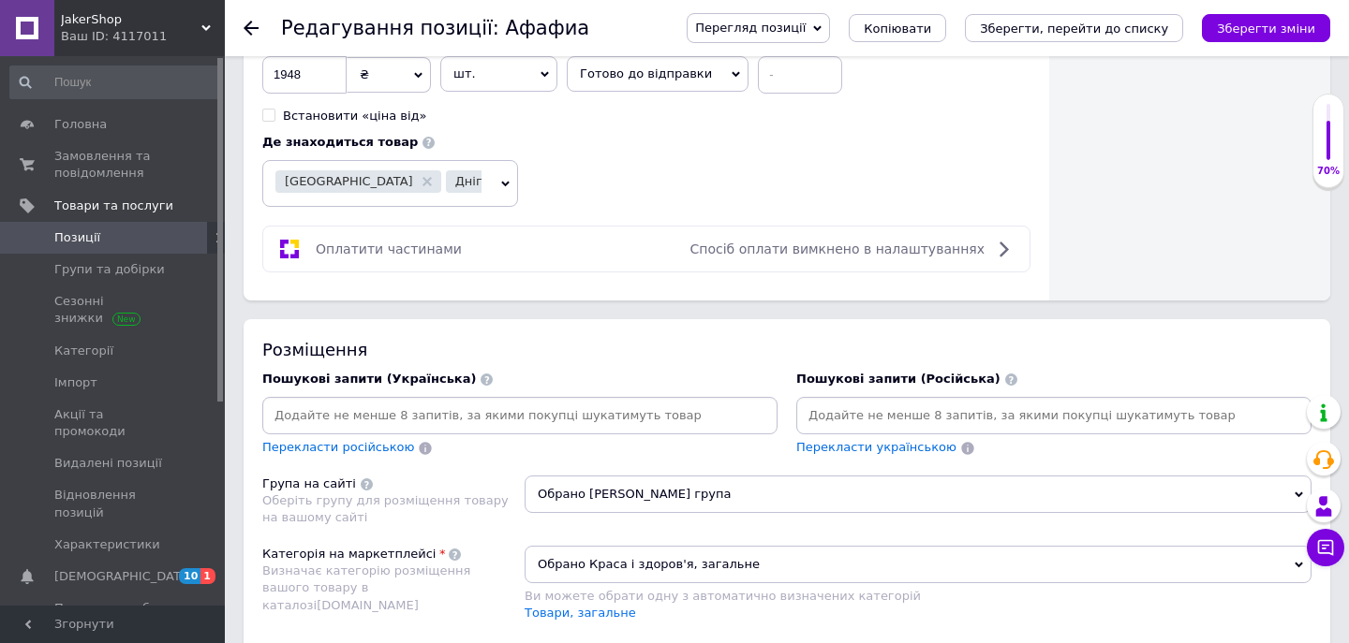
click at [861, 400] on div at bounding box center [1053, 415] width 515 height 37
click at [859, 406] on input at bounding box center [1054, 416] width 508 height 28
paste input "Женские эпиляторы и электробритвы"
type input "Женские эпиляторы и электробритвы"
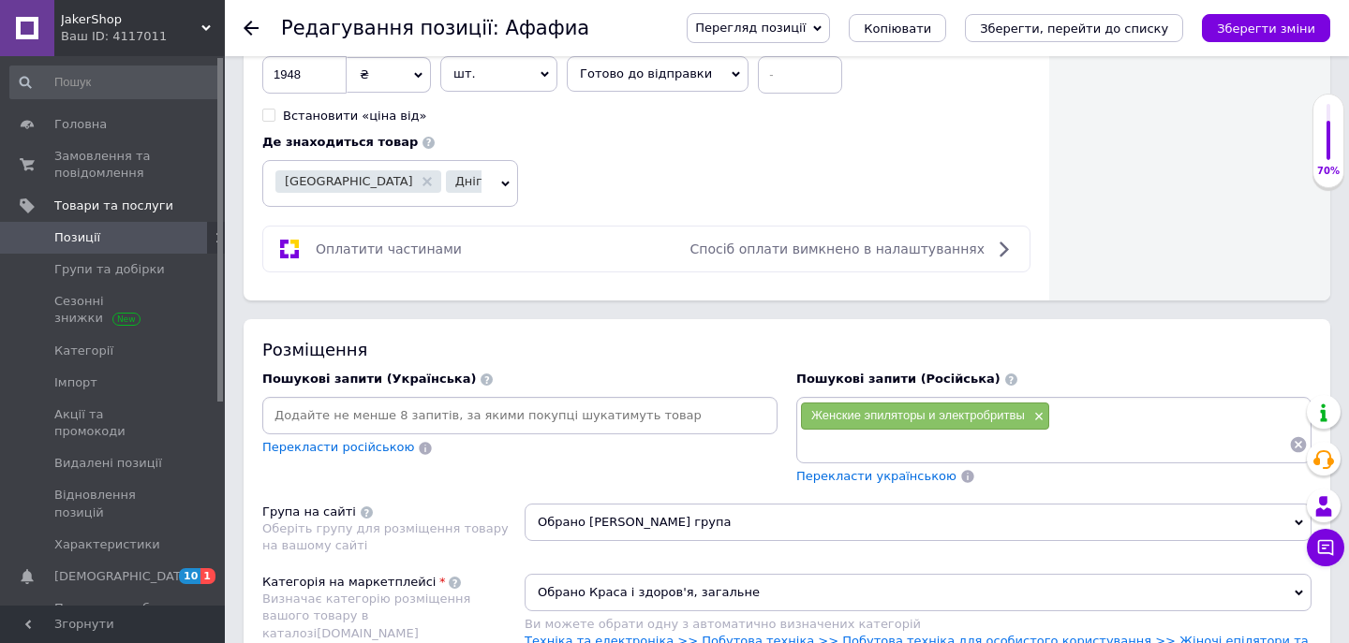
paste input "Эпиляторы женские"
type input "Эпиляторы женские"
paste input "Эпиляторы для женщин"
type input "Эпиляторы для женщин"
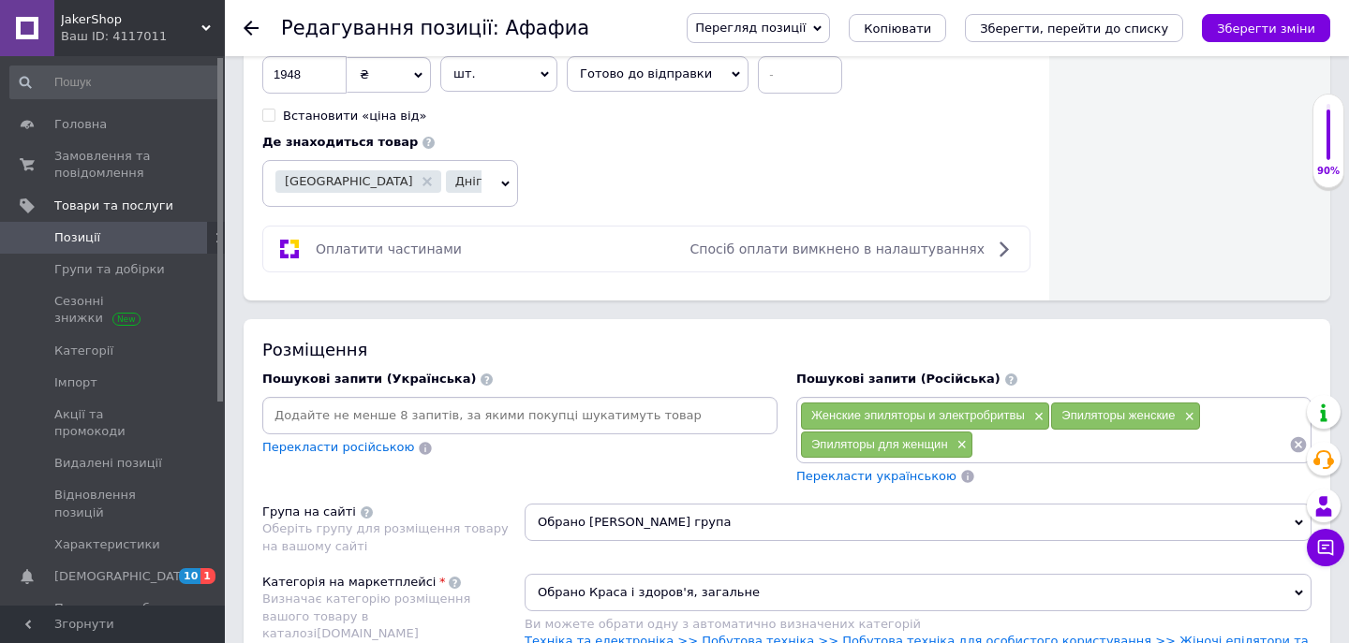
paste input "Женский эпилятор для лица flawless"
type input "Женский эпилятор для лица flawless"
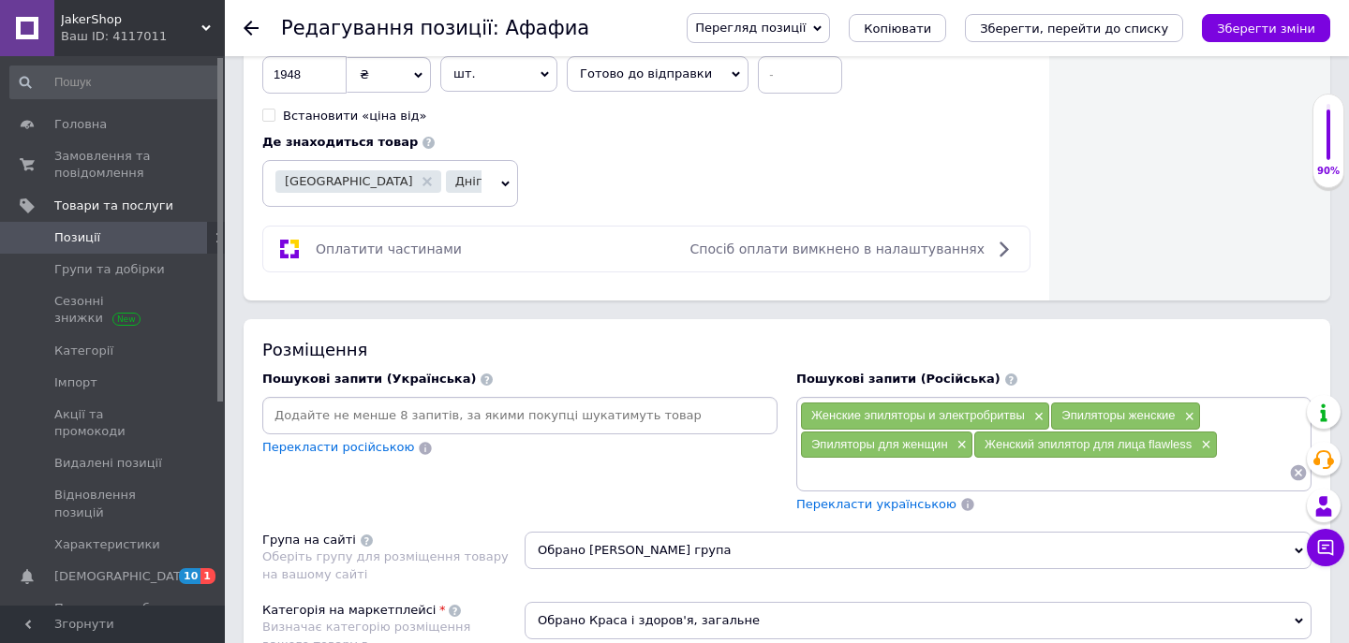
paste input "Эпиляторы Епілятори"
type input "Эпиляторы Епілятори"
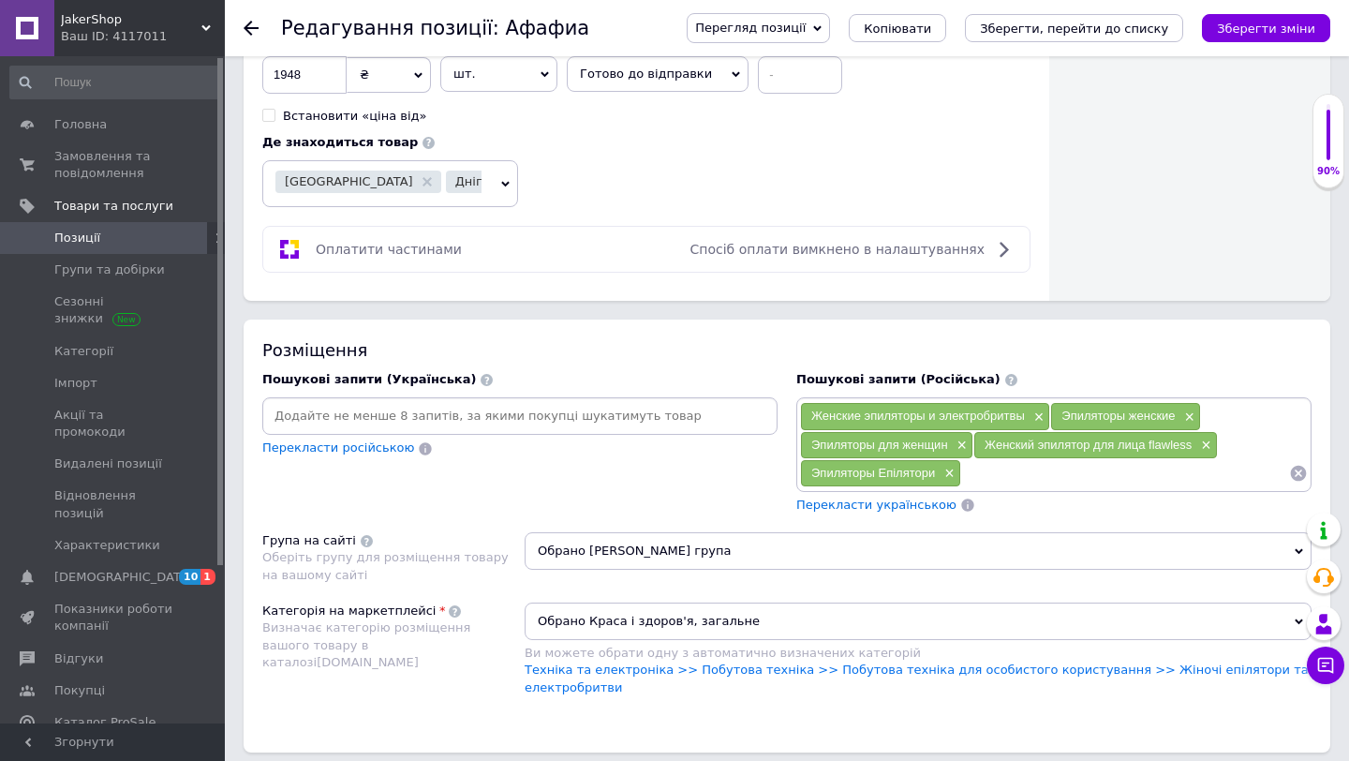
paste input "Эпилятор женский для лица и линии бикини"
type input "Эпилятор женский для лица и линии бикини"
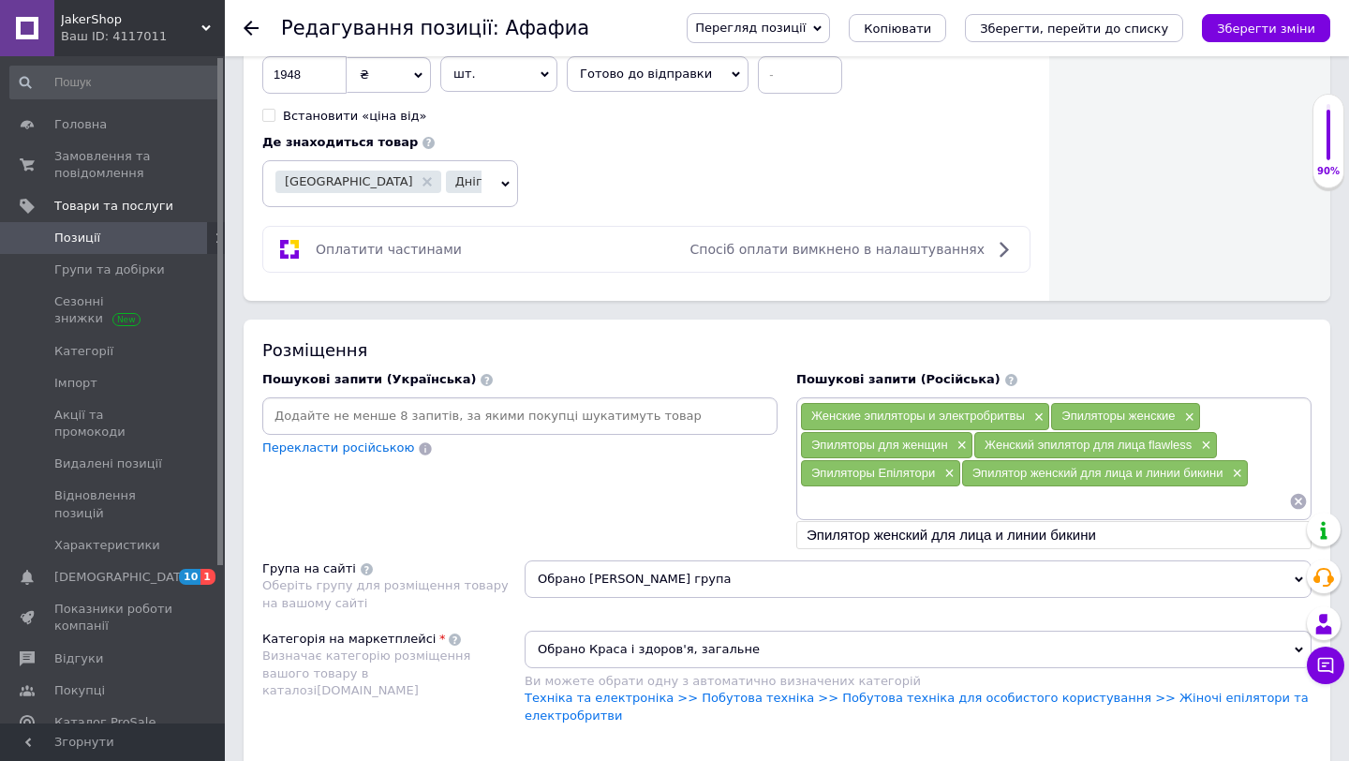
paste input "Хороший женский эпилятор"
type input "Хороший женский эпилятор"
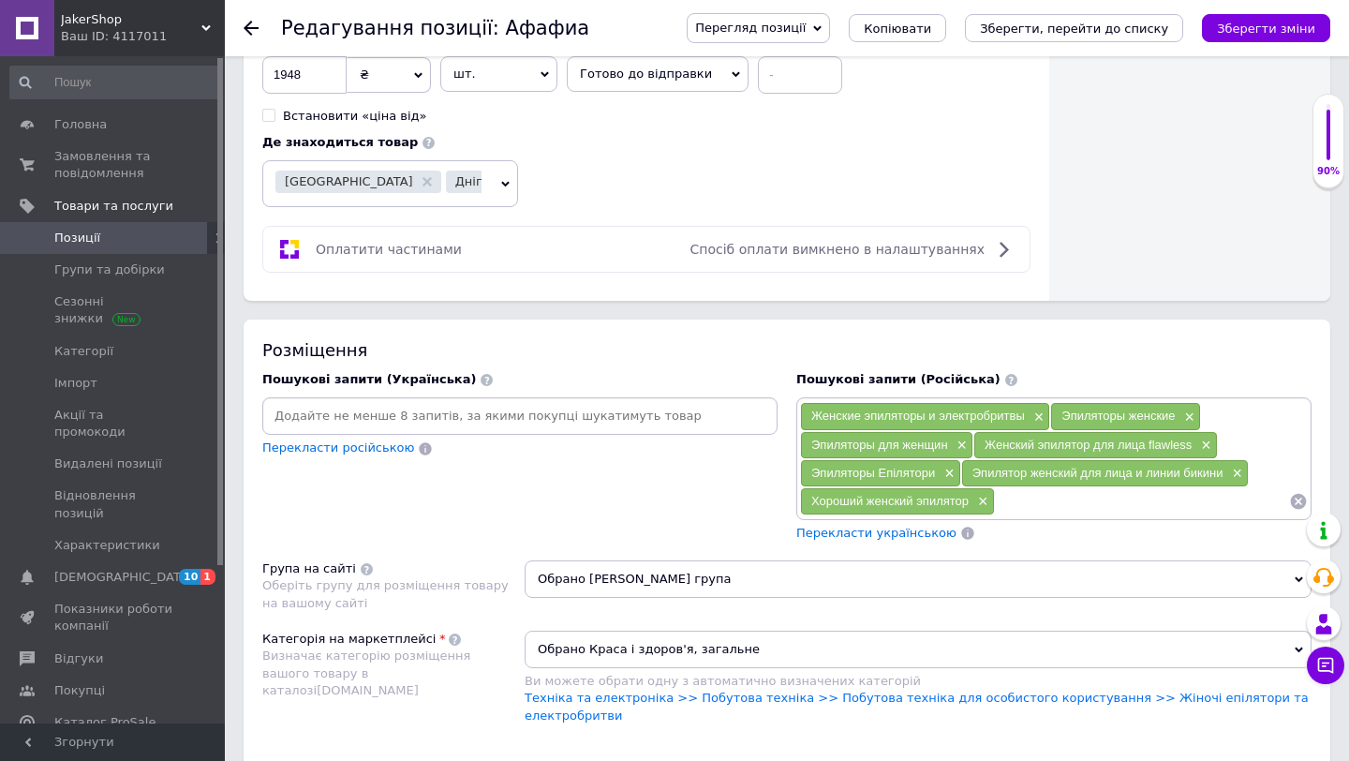
paste input "Эпилятор эпилятор"
type input "Эпилятор эпилятор"
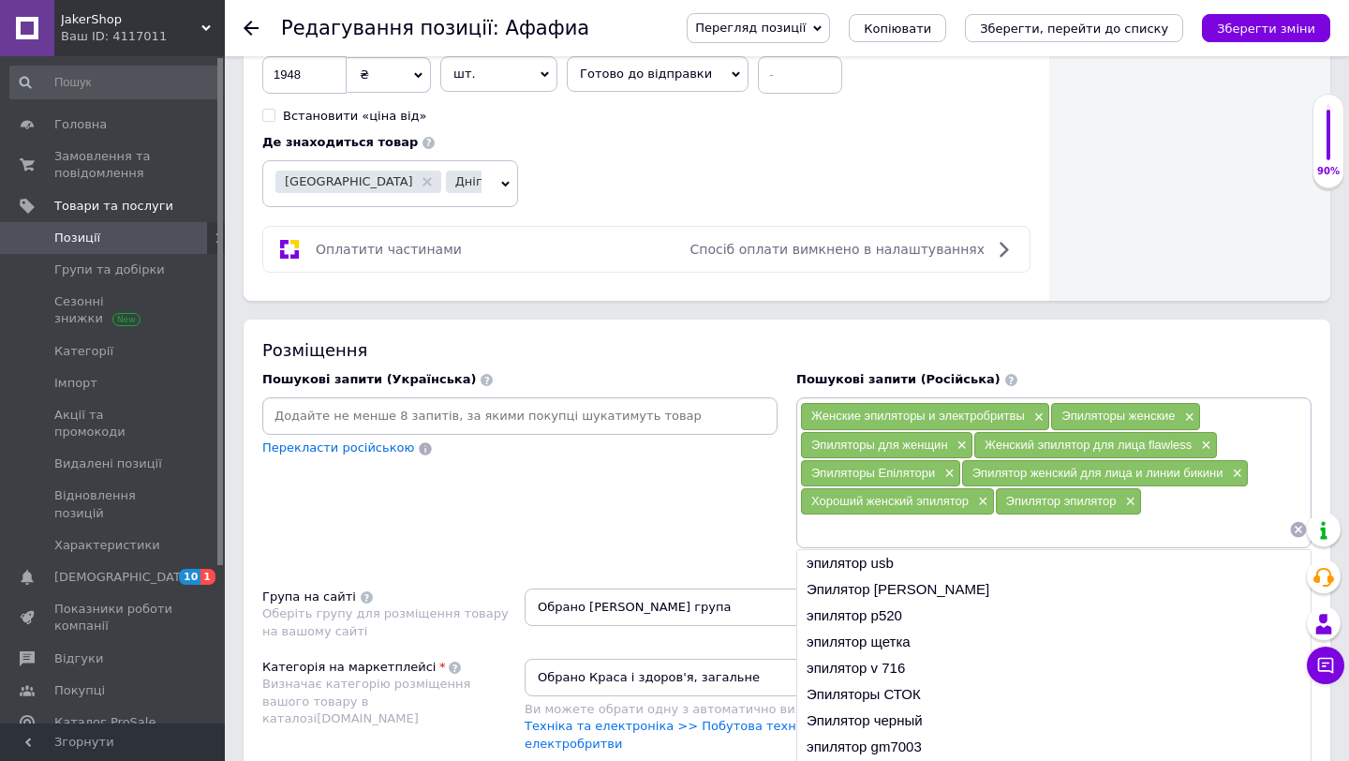
paste input "Многофункциональный женский эпилятор"
type input "Многофункциональный женский эпилятор"
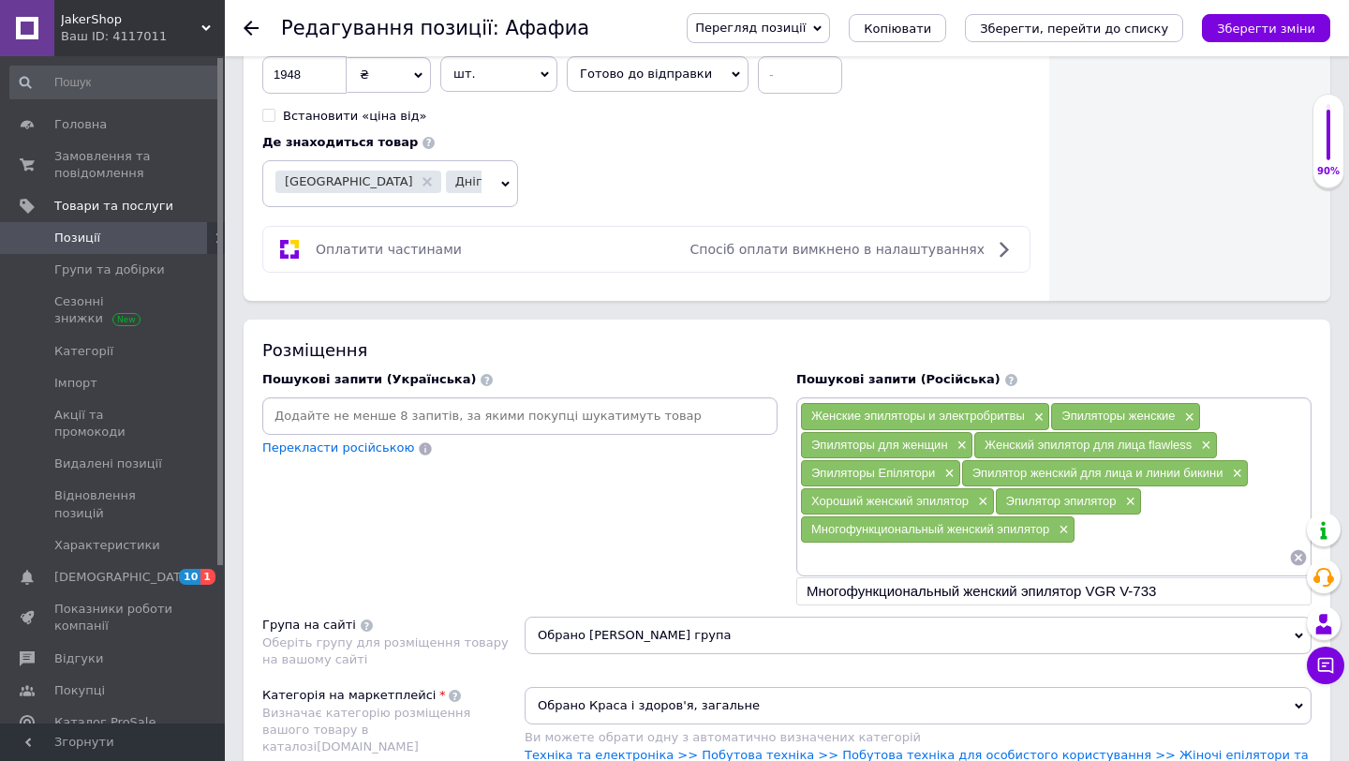
paste input "Епилятор"
type input "Епилятор"
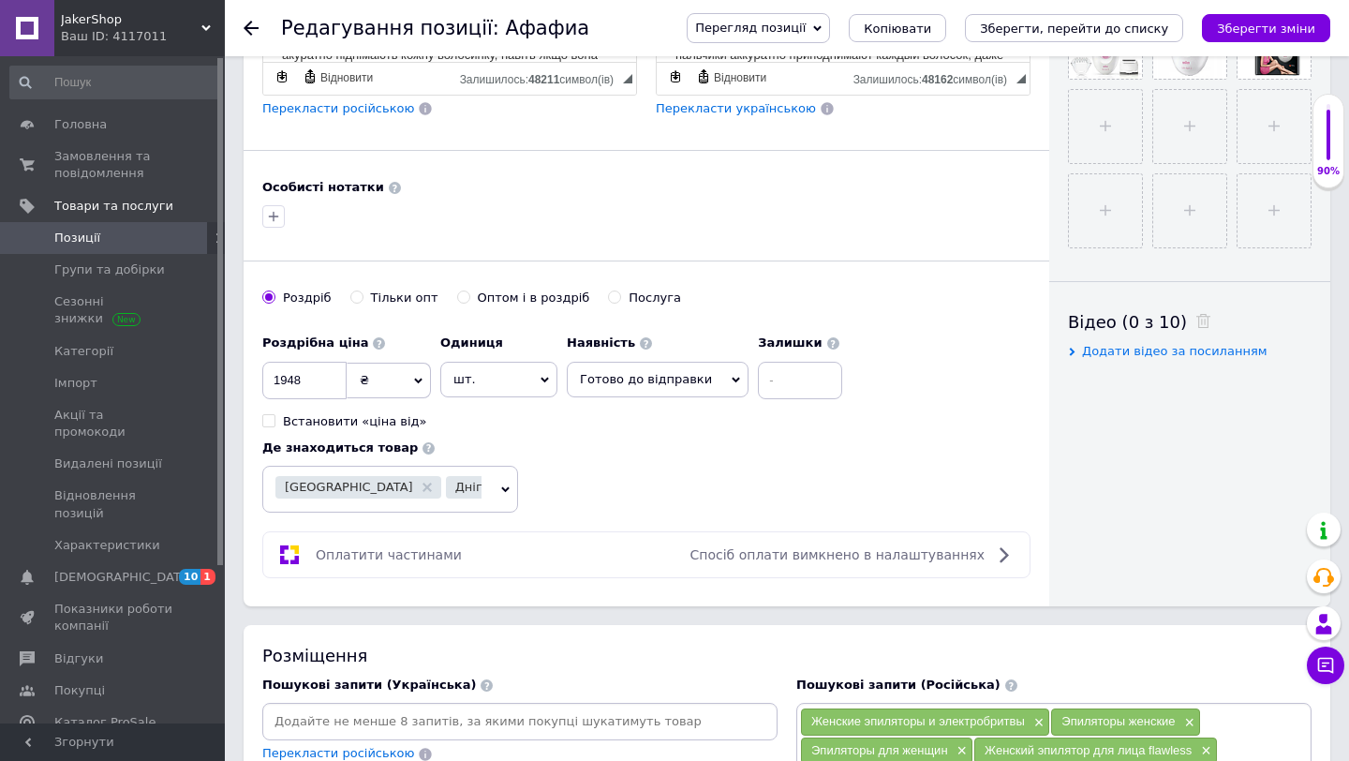
scroll to position [300, 0]
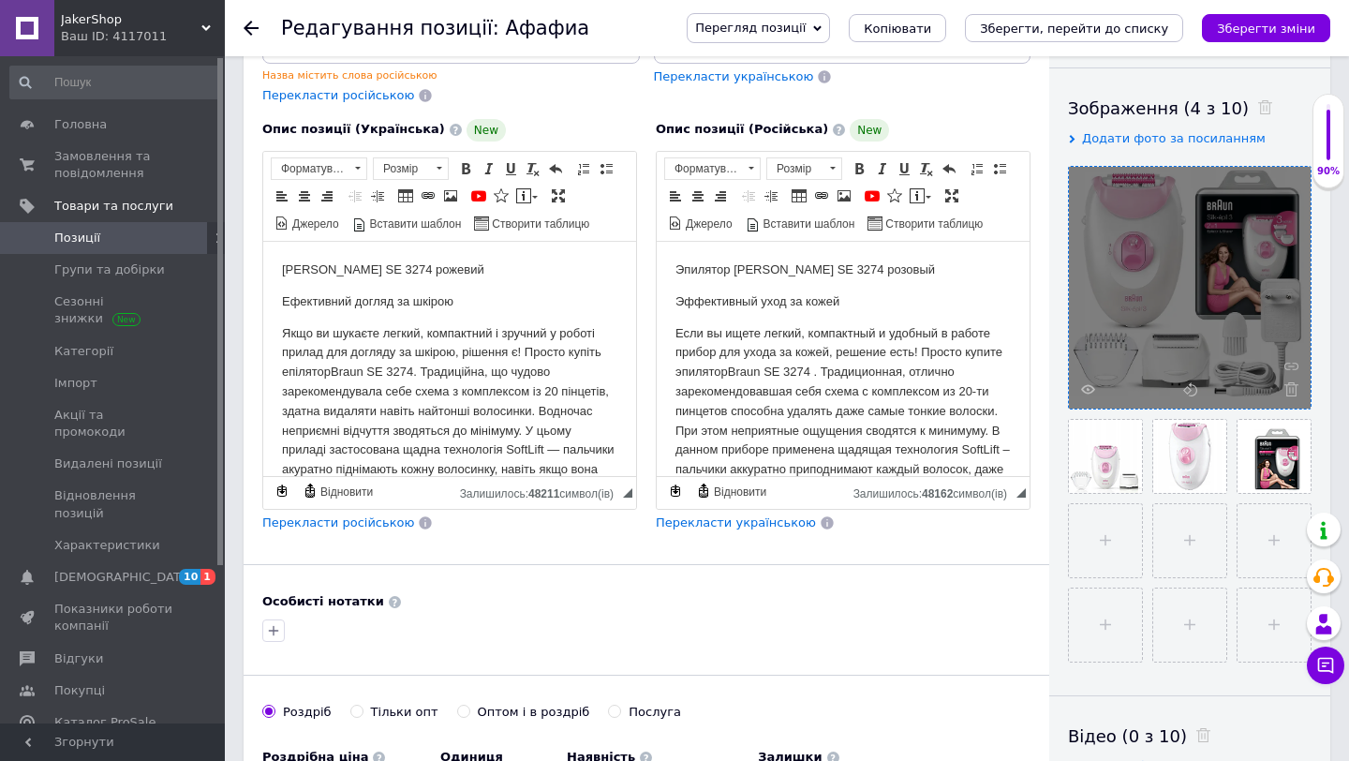
click at [1078, 386] on div at bounding box center [1190, 288] width 242 height 242
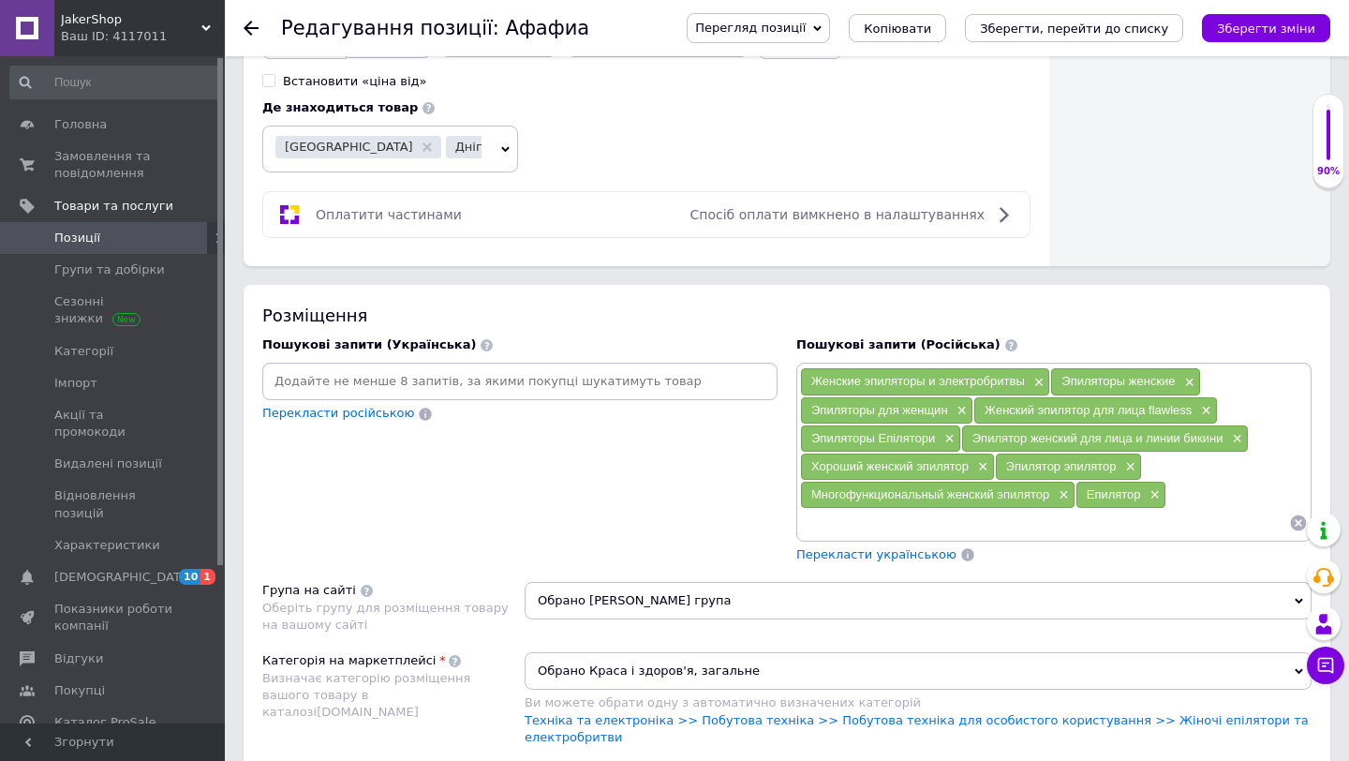
scroll to position [1027, 0]
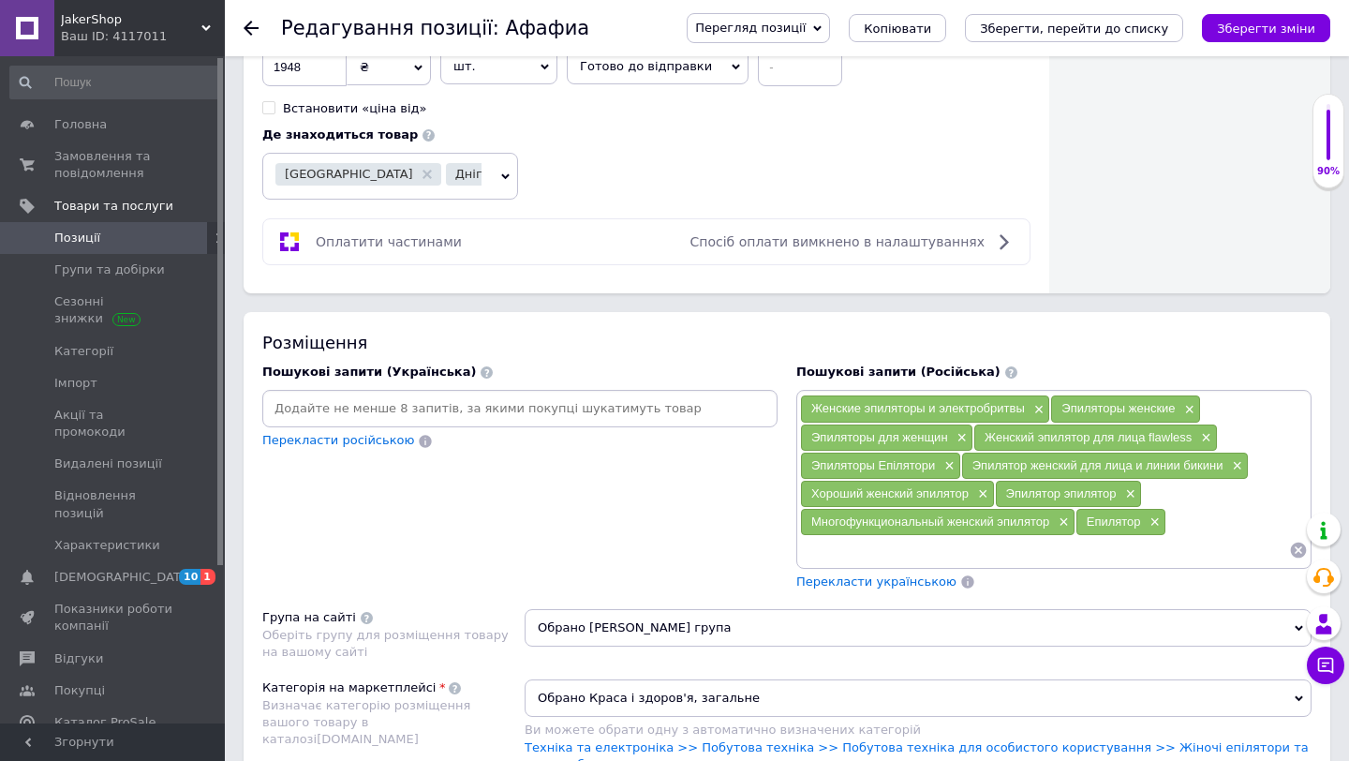
click at [871, 556] on input at bounding box center [1044, 550] width 489 height 28
paste input "Эпилятор электрический"
type input "Эпилятор электрический"
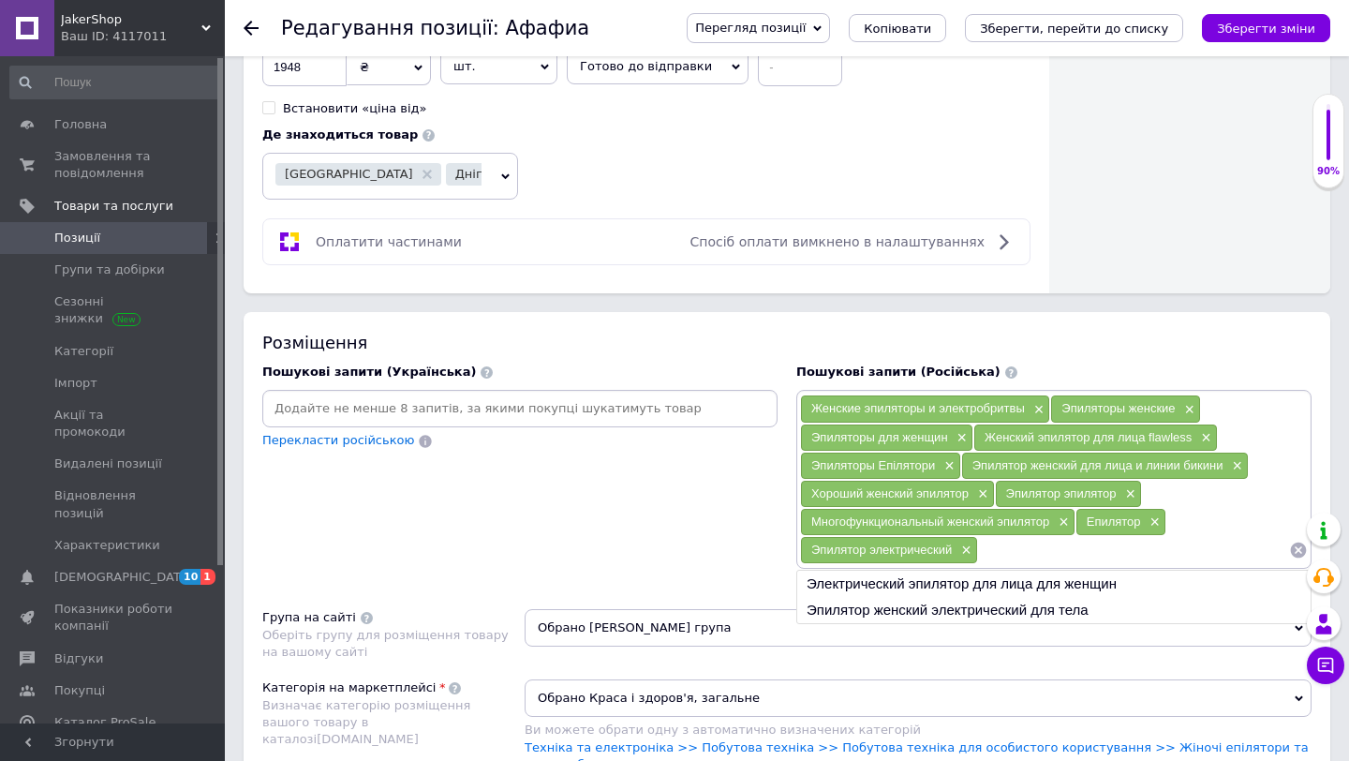
paste input "Эпиляторы и Депиляторы"
type input "Эпиляторы и Депиляторы"
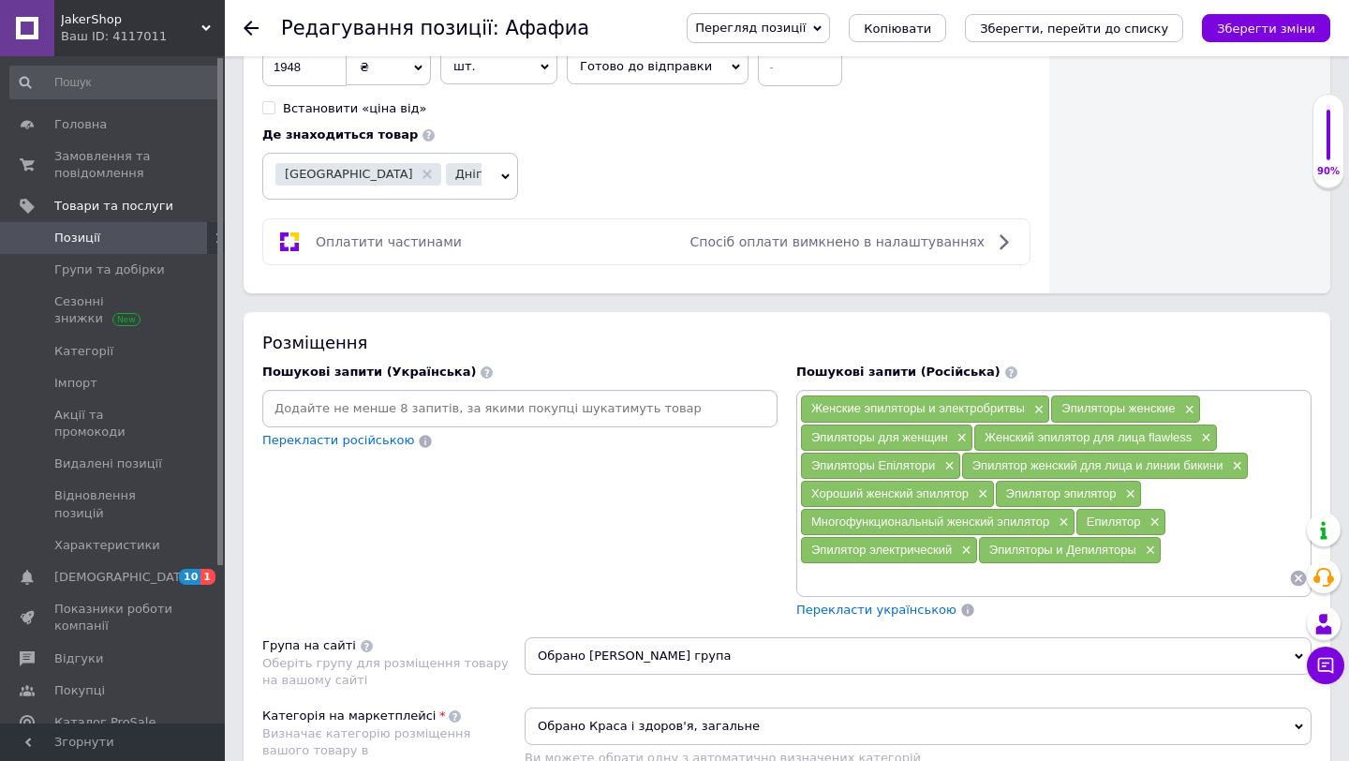
paste input "Эпиляторы и женские бритвы"
type input "Эпиляторы и женские бритвы"
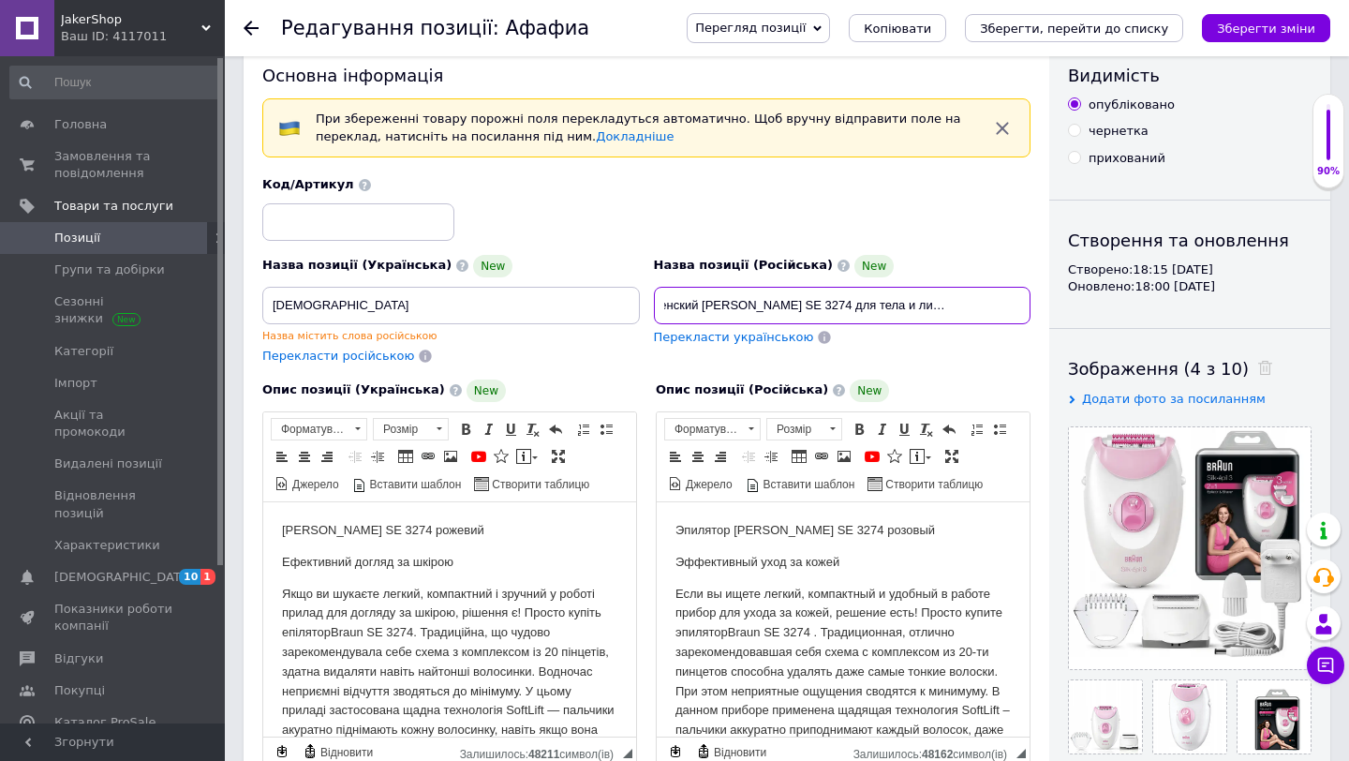
scroll to position [0, 96]
drag, startPoint x: 922, startPoint y: 299, endPoint x: 1022, endPoint y: 304, distance: 100.4
click at [1022, 304] on input "Эпилятор женский [PERSON_NAME] SE 3274 для тела и лица волос, триммер для женщин" at bounding box center [842, 305] width 377 height 37
click at [1020, 304] on input "Эпилятор женский [PERSON_NAME] SE 3274 для тела и лица волос, триммер для женщин" at bounding box center [842, 305] width 377 height 37
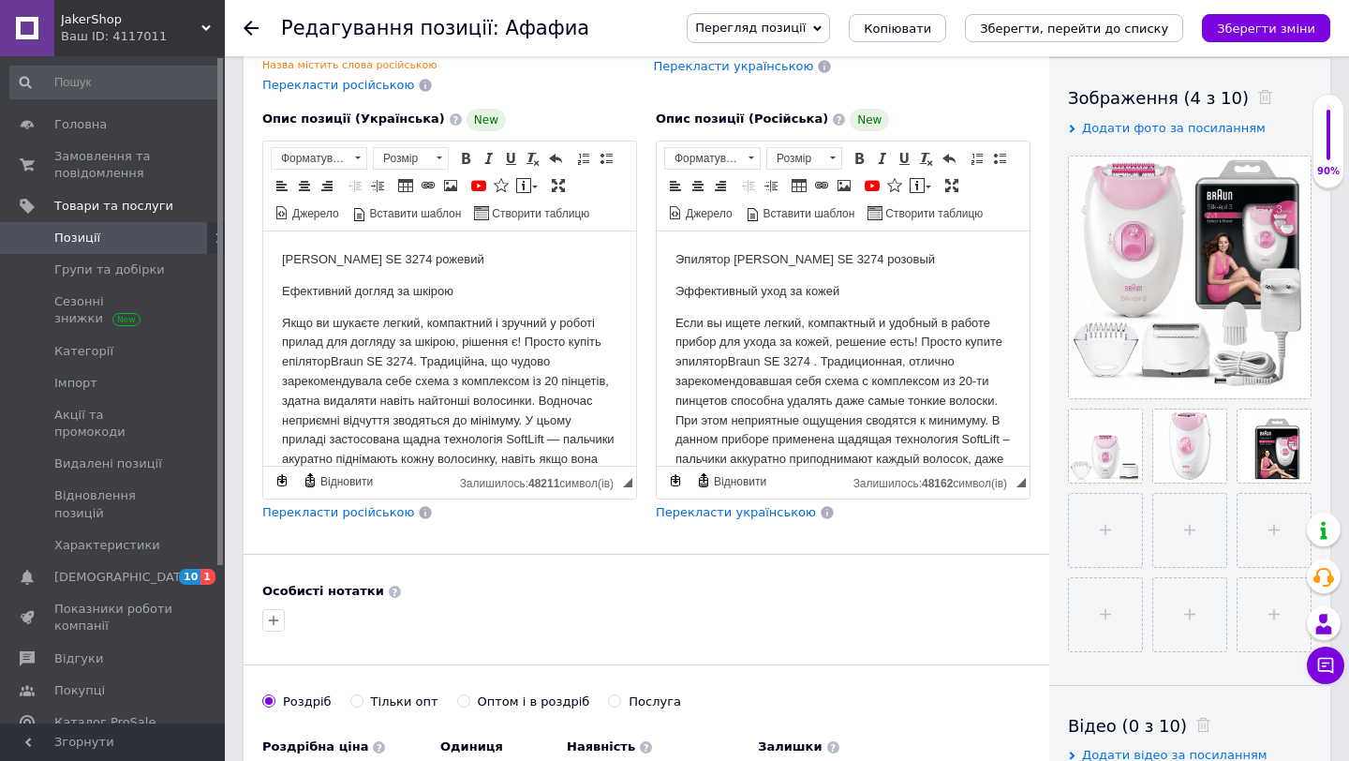
scroll to position [0, 0]
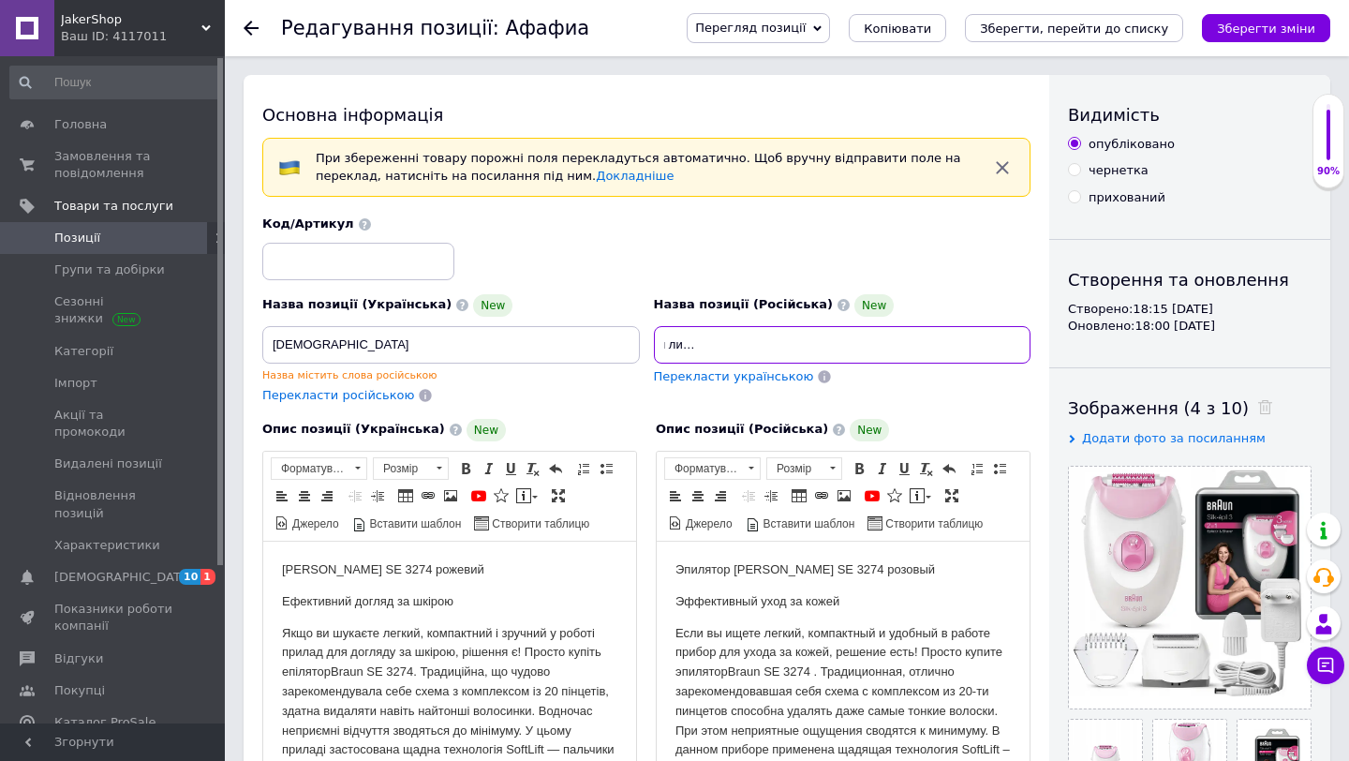
click at [801, 342] on input "Эпилятор женский [PERSON_NAME] SE 3274 для тела и лица волос, триммер для женщи…" at bounding box center [842, 344] width 377 height 37
drag, startPoint x: 1002, startPoint y: 347, endPoint x: 1051, endPoint y: 347, distance: 48.7
click at [1051, 347] on div "Основна інформація При збереженні товару порожні поля перекладуться автоматично…" at bounding box center [787, 697] width 1086 height 1245
click at [991, 262] on div "Код/Артикул" at bounding box center [647, 248] width 782 height 78
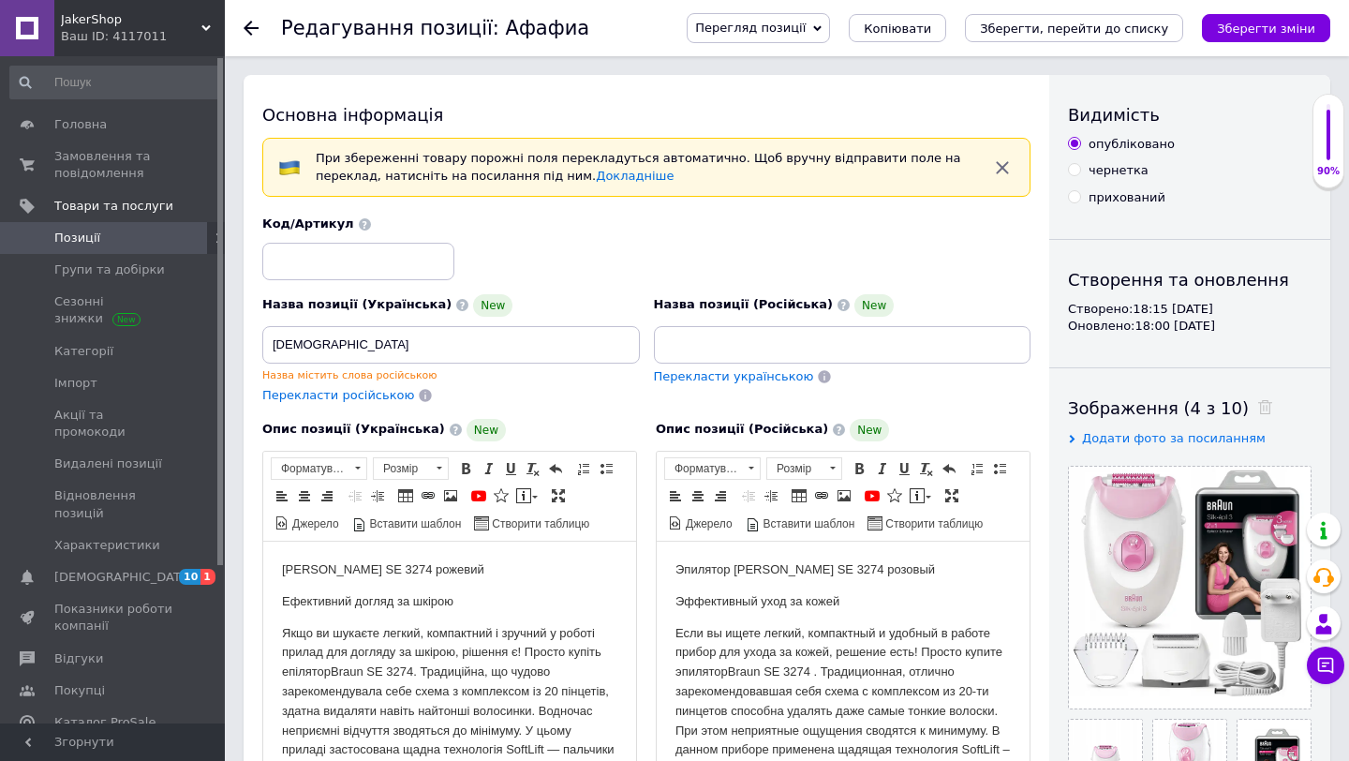
scroll to position [0, 0]
click at [1260, 9] on div "Перегляд позиції Зберегти та переглянути на сайті Зберегти та переглянути на ма…" at bounding box center [989, 28] width 681 height 56
click at [1245, 22] on icon "Зберегти зміни" at bounding box center [1266, 29] width 98 height 14
type input "Эпилятор женский [PERSON_NAME] SE 3274 для тела и лица волос, триммер для женщи…"
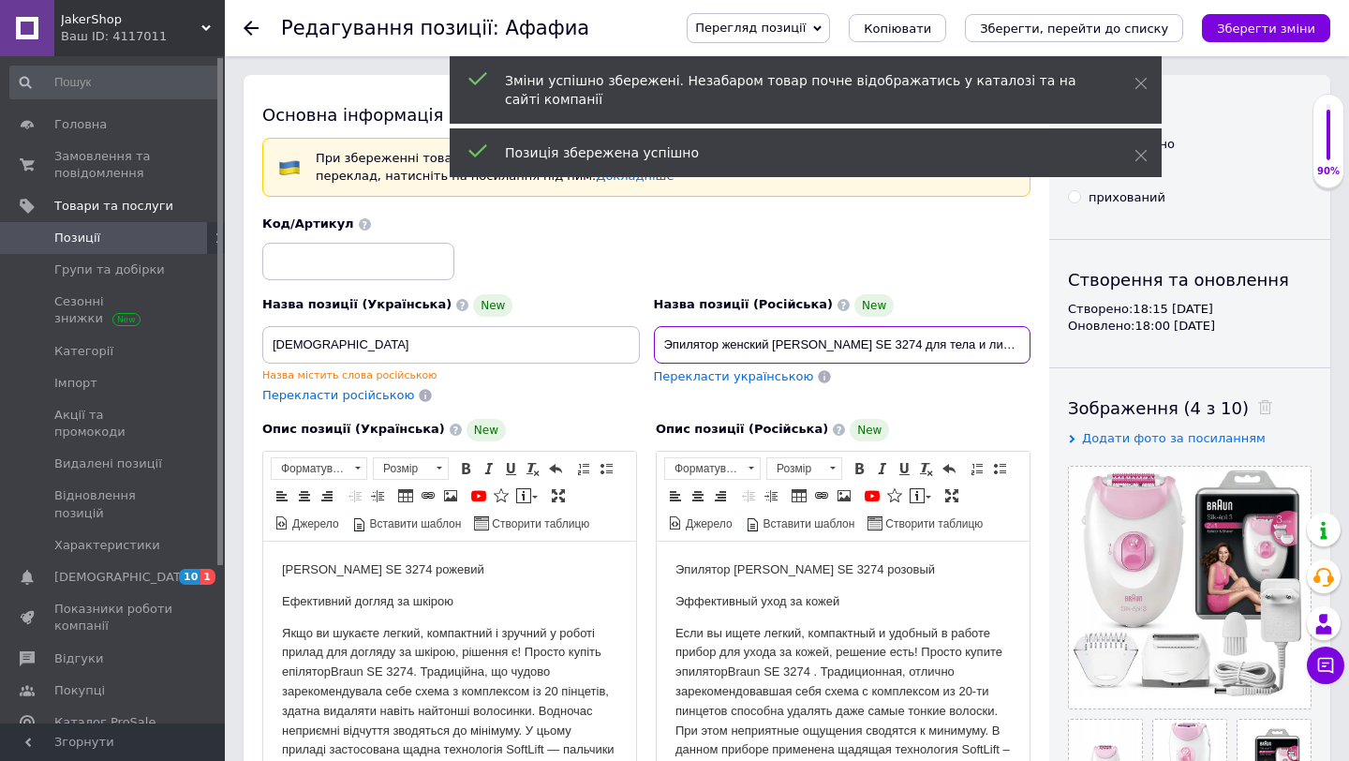
click at [878, 342] on input "Эпилятор женский [PERSON_NAME] SE 3274 для тела и лица волос, триммер для женщи…" at bounding box center [842, 344] width 377 height 37
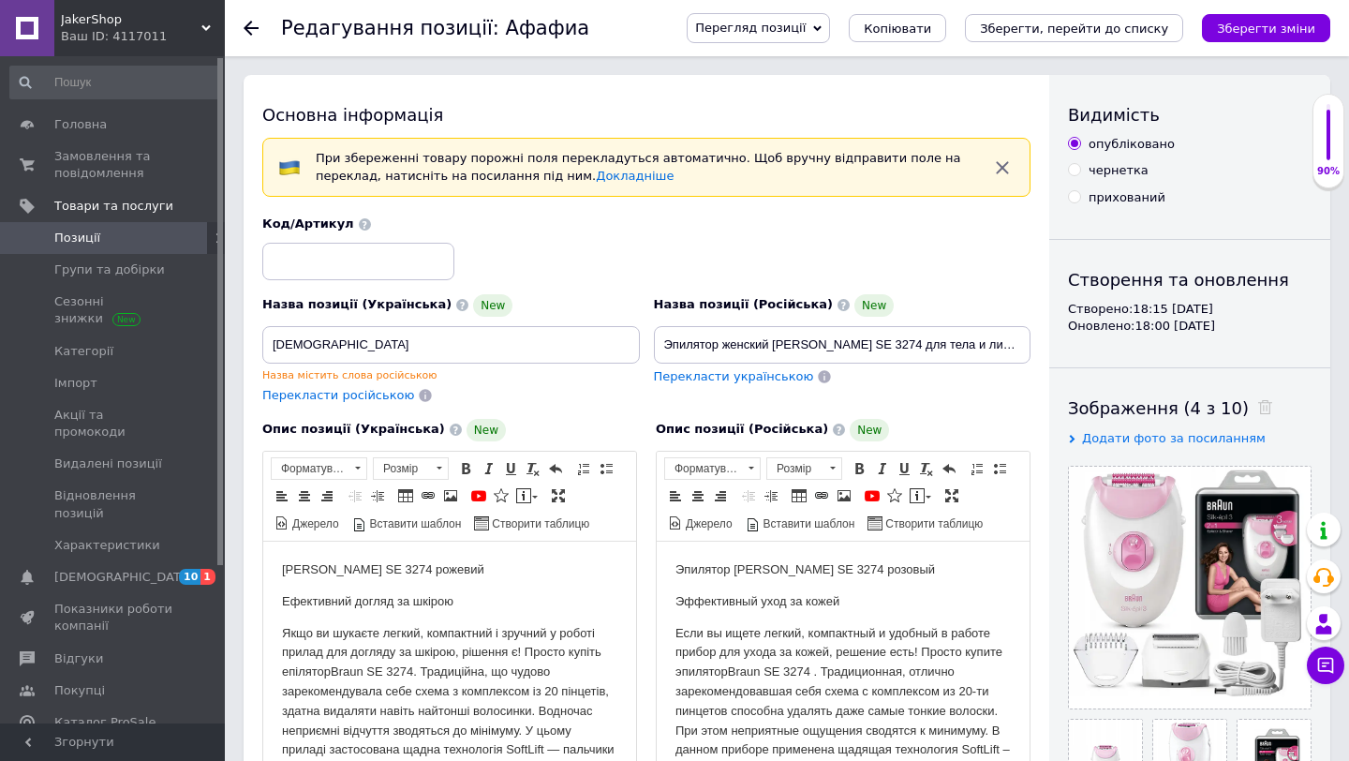
click at [918, 405] on div "Назва позиції (Російська) New Эпилятор женский [PERSON_NAME] SE 3274 для тела и…" at bounding box center [842, 349] width 392 height 125
drag, startPoint x: 890, startPoint y: 565, endPoint x: 614, endPoint y: 565, distance: 275.4
click at [907, 499] on link "Вставити повідомлення" at bounding box center [920, 495] width 27 height 21
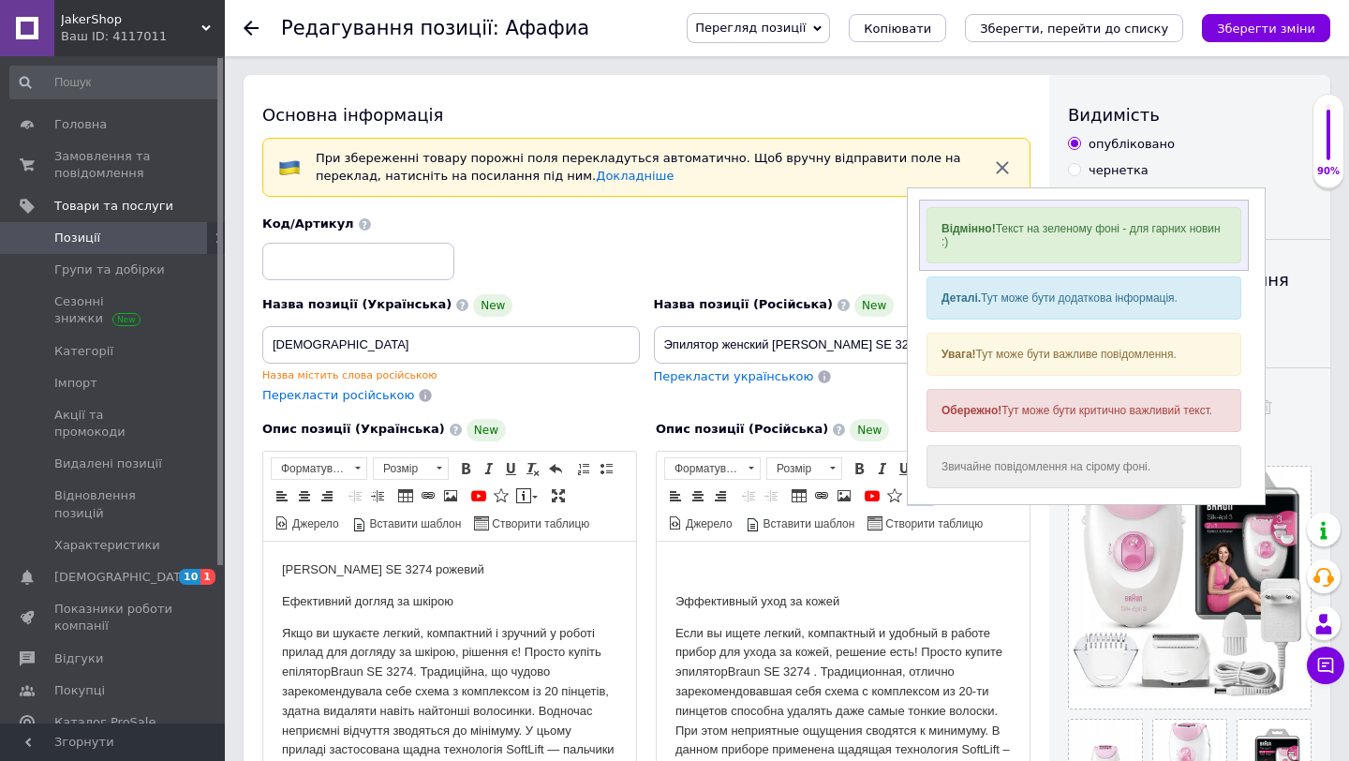
click at [1099, 244] on div "Відмінно! Текст на зеленому фоні - для гарних новин :)" at bounding box center [1083, 234] width 315 height 56
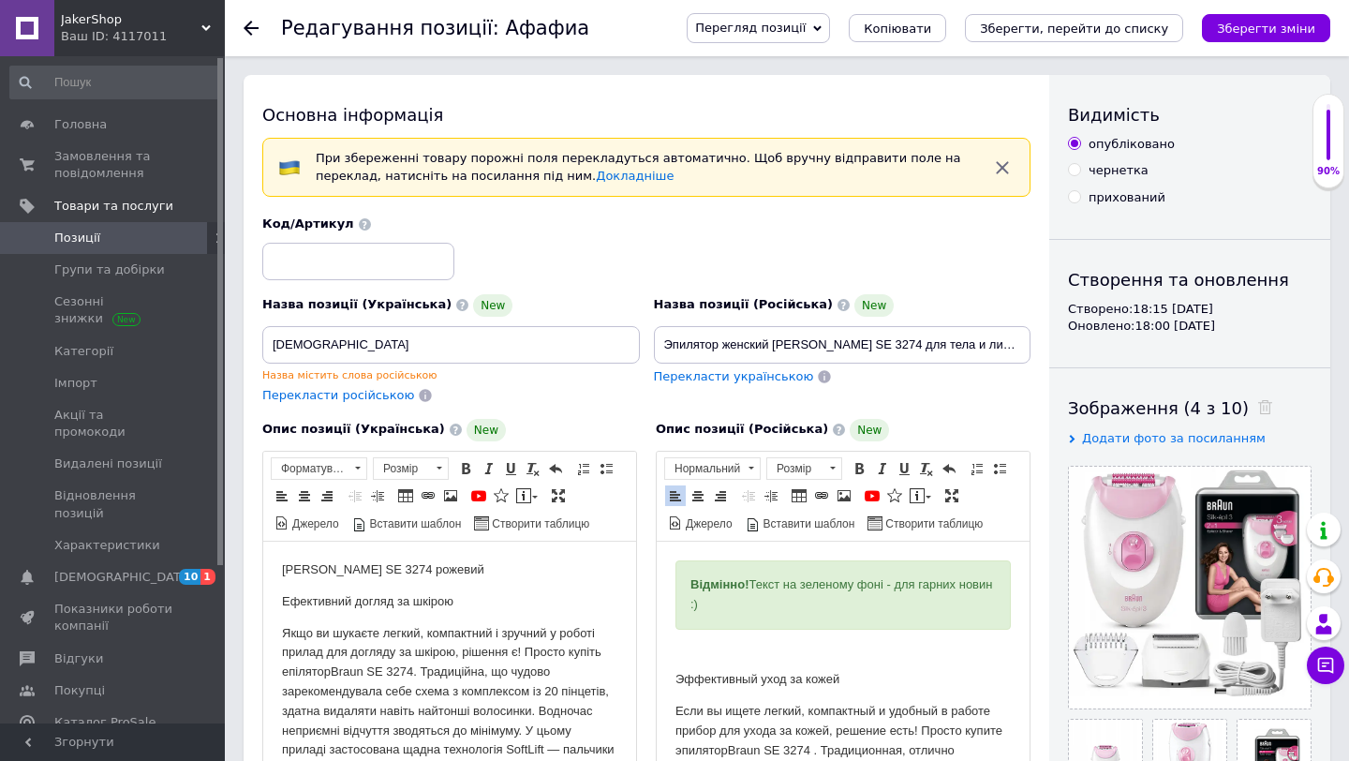
drag, startPoint x: 766, startPoint y: 604, endPoint x: 682, endPoint y: 582, distance: 87.2
click at [682, 580] on div "Відмінно! Текст на зеленому фоні - для гарних новин :)" at bounding box center [842, 593] width 335 height 69
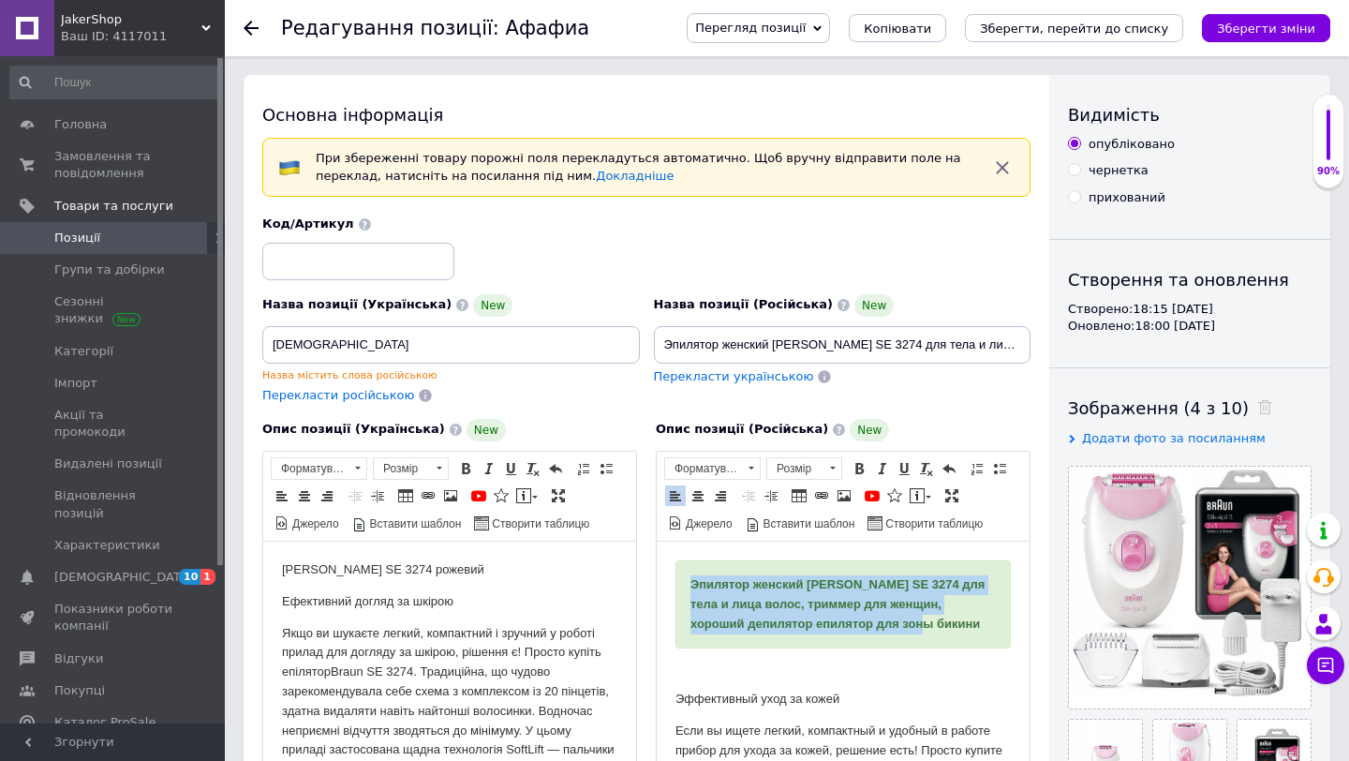
drag, startPoint x: 941, startPoint y: 617, endPoint x: 671, endPoint y: 577, distance: 273.7
click at [812, 471] on span "Розмір" at bounding box center [795, 468] width 56 height 21
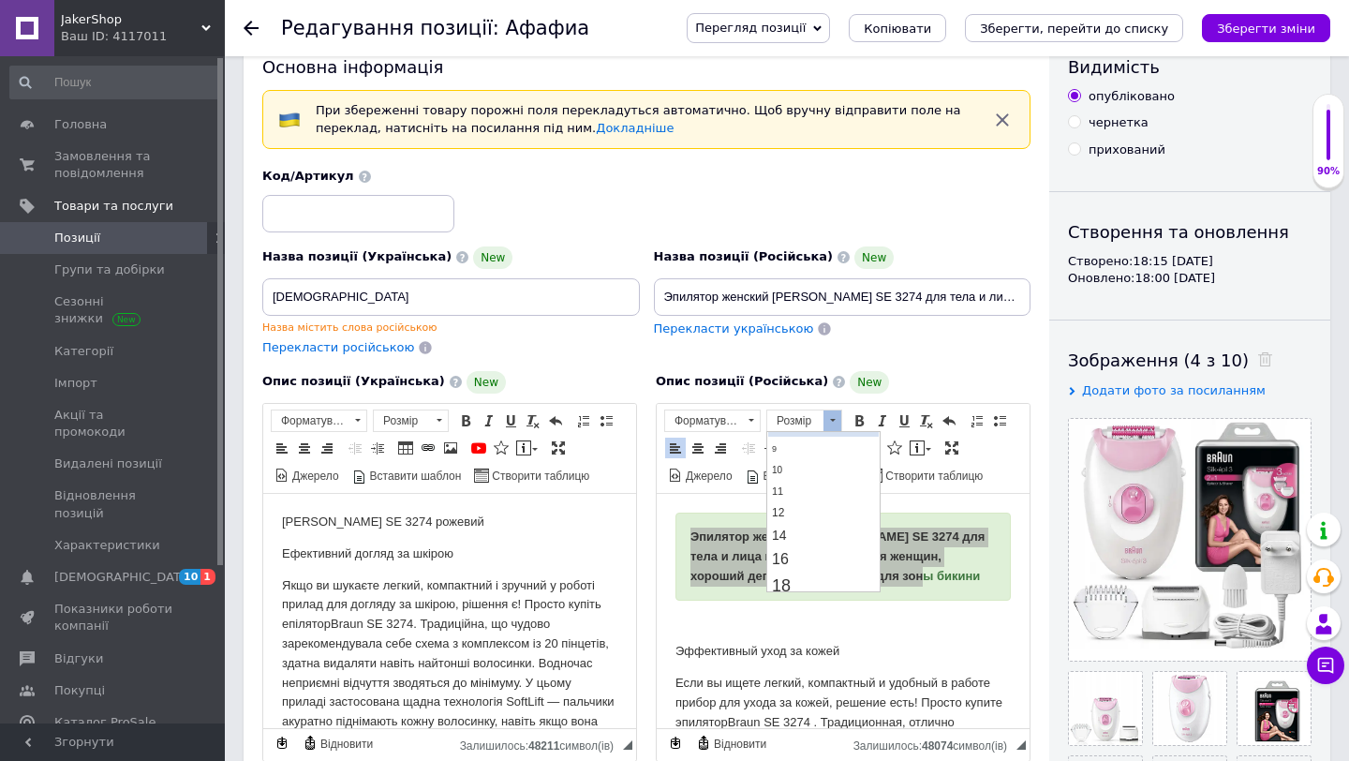
scroll to position [68, 0]
click at [798, 580] on link "18" at bounding box center [823, 582] width 111 height 27
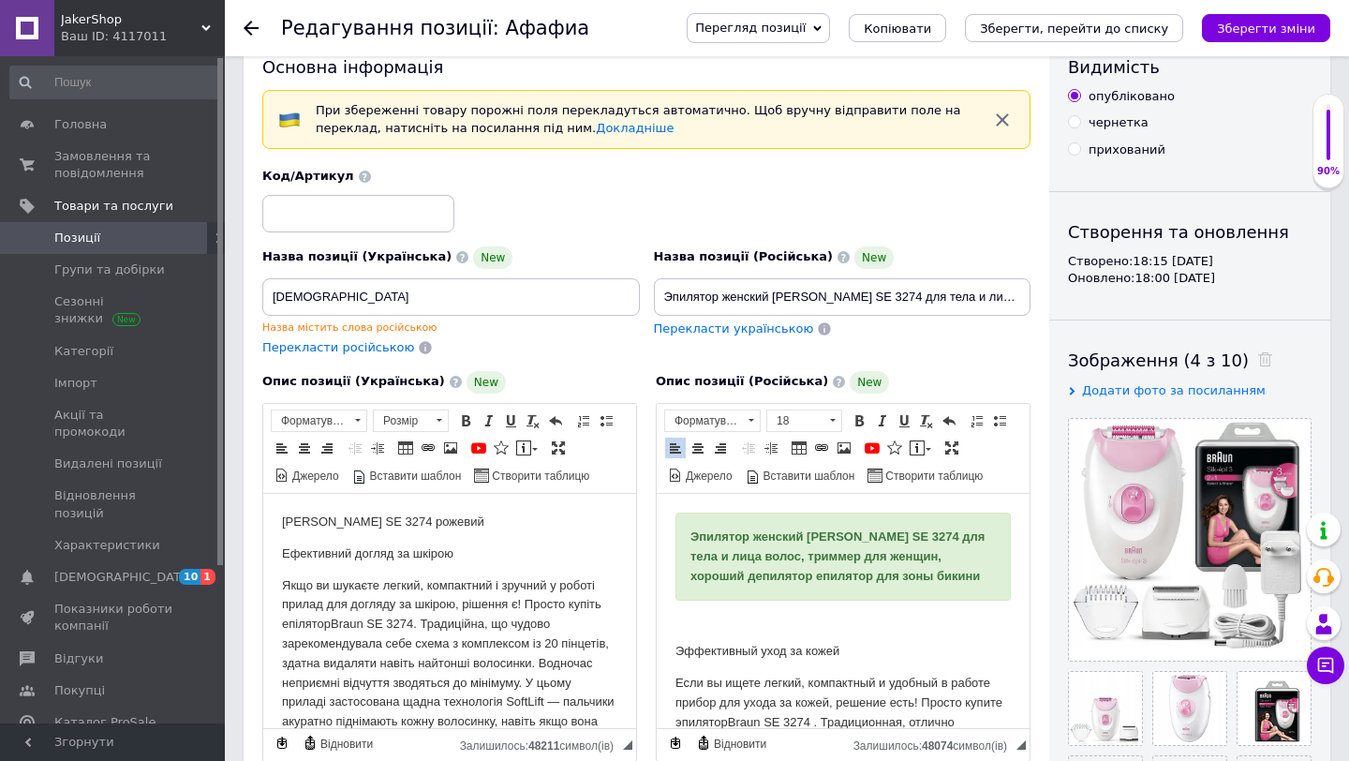
scroll to position [0, 0]
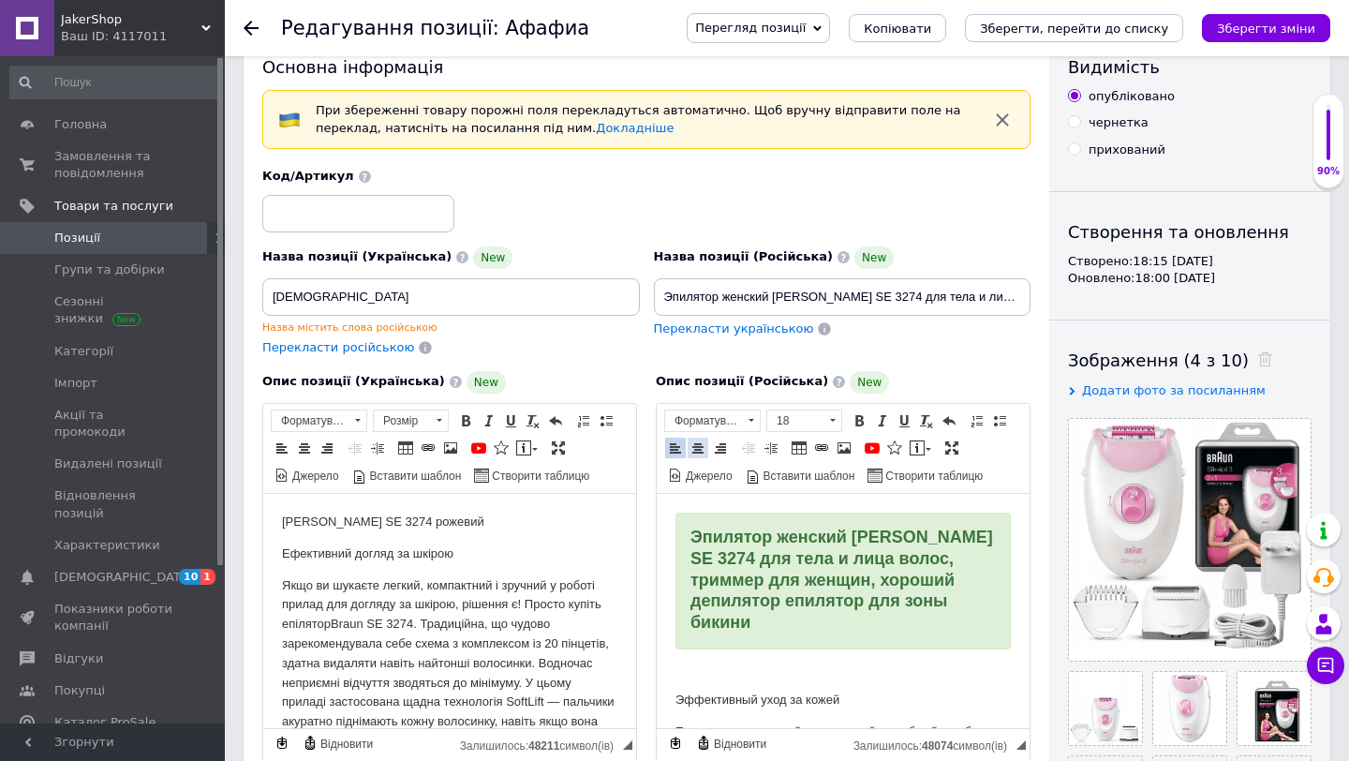
click at [702, 445] on span at bounding box center [697, 447] width 15 height 15
click at [958, 603] on span "Эпилятор женский [PERSON_NAME] SE 3274 для тела и лица волос, триммер для женщи…" at bounding box center [843, 578] width 303 height 104
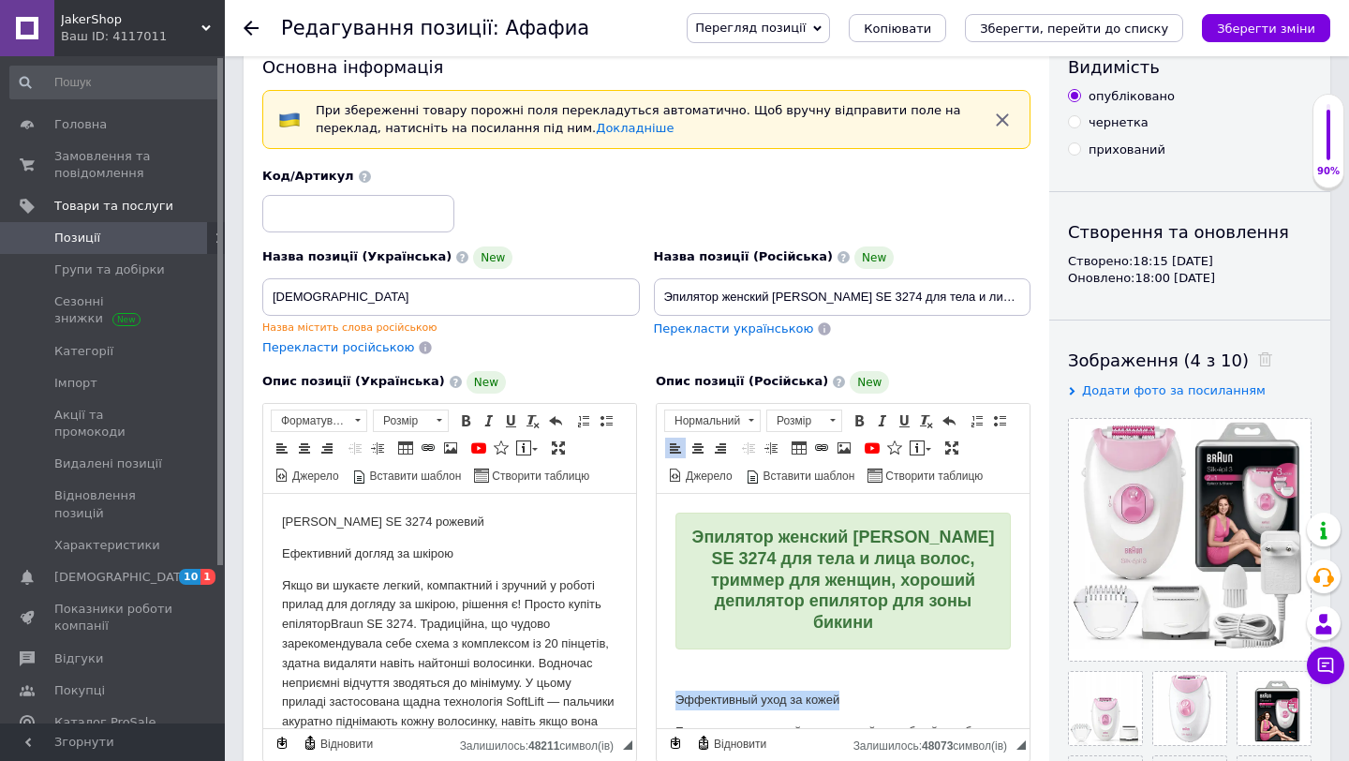
drag, startPoint x: 874, startPoint y: 676, endPoint x: 672, endPoint y: 675, distance: 202.3
click at [832, 420] on span at bounding box center [833, 420] width 6 height 3
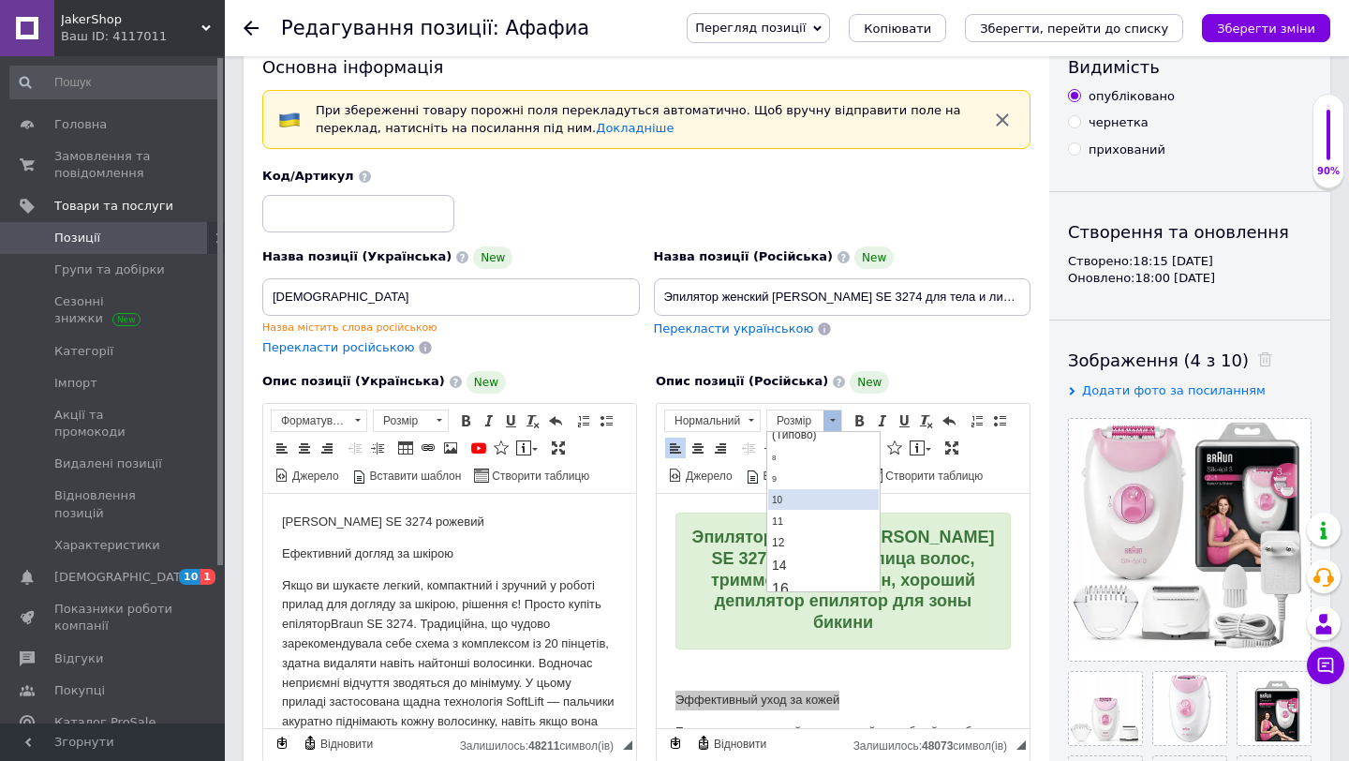
scroll to position [52, 0]
click at [793, 568] on link "16" at bounding box center [823, 571] width 111 height 24
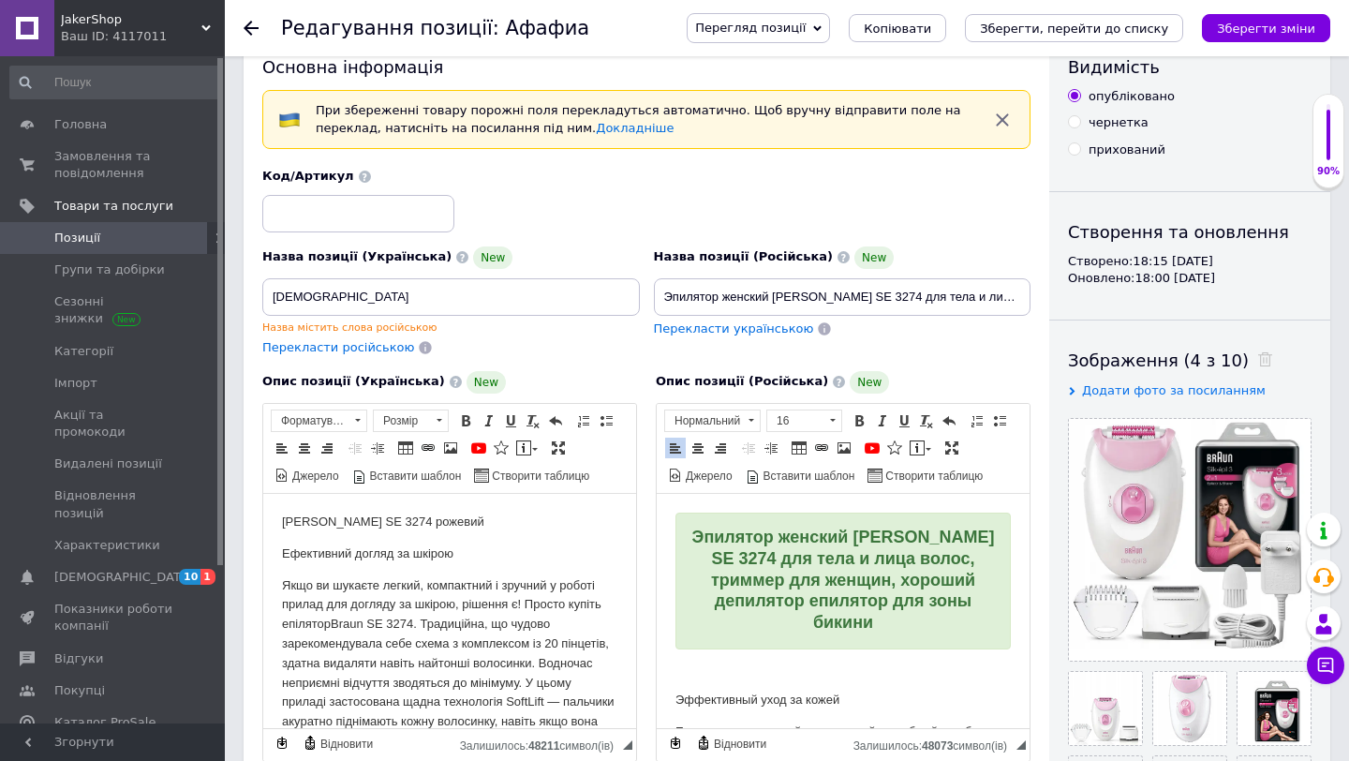
scroll to position [0, 0]
click at [702, 451] on span at bounding box center [697, 447] width 15 height 15
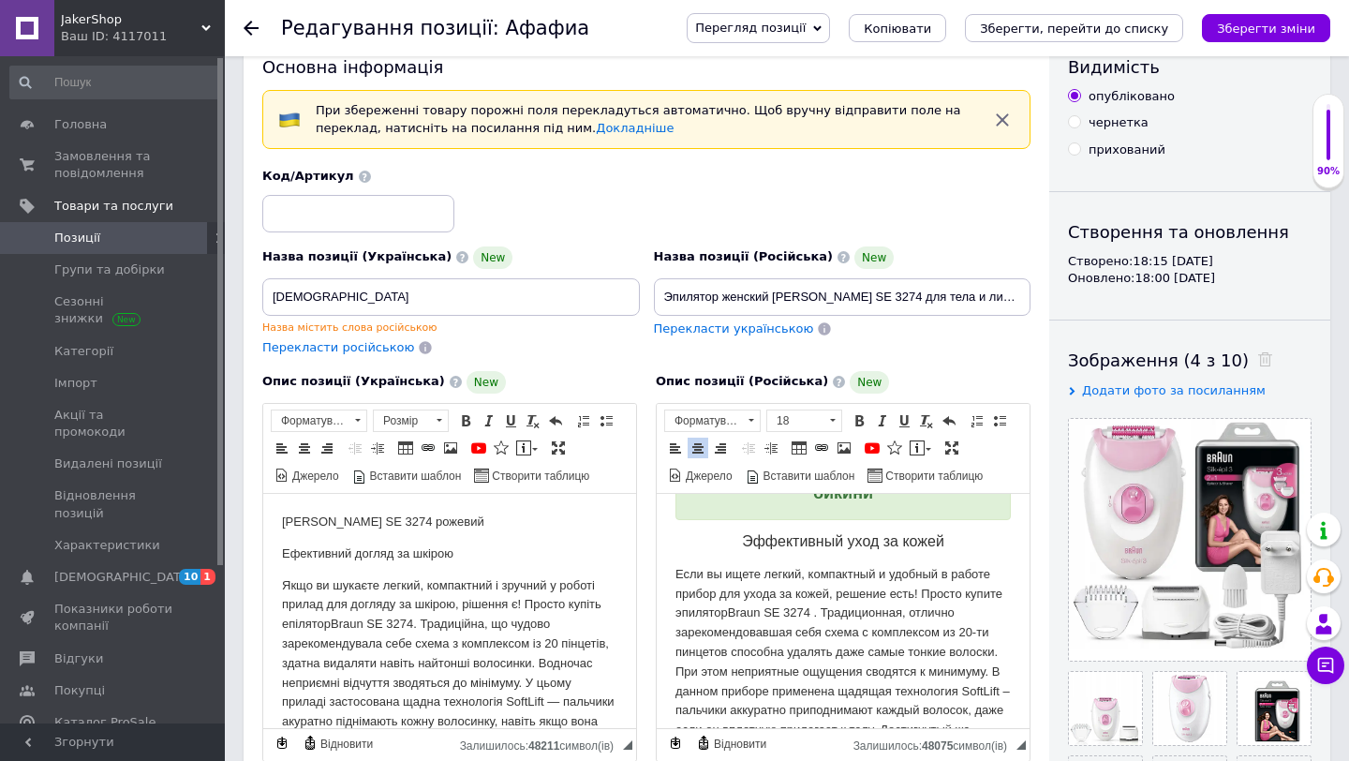
scroll to position [115, 0]
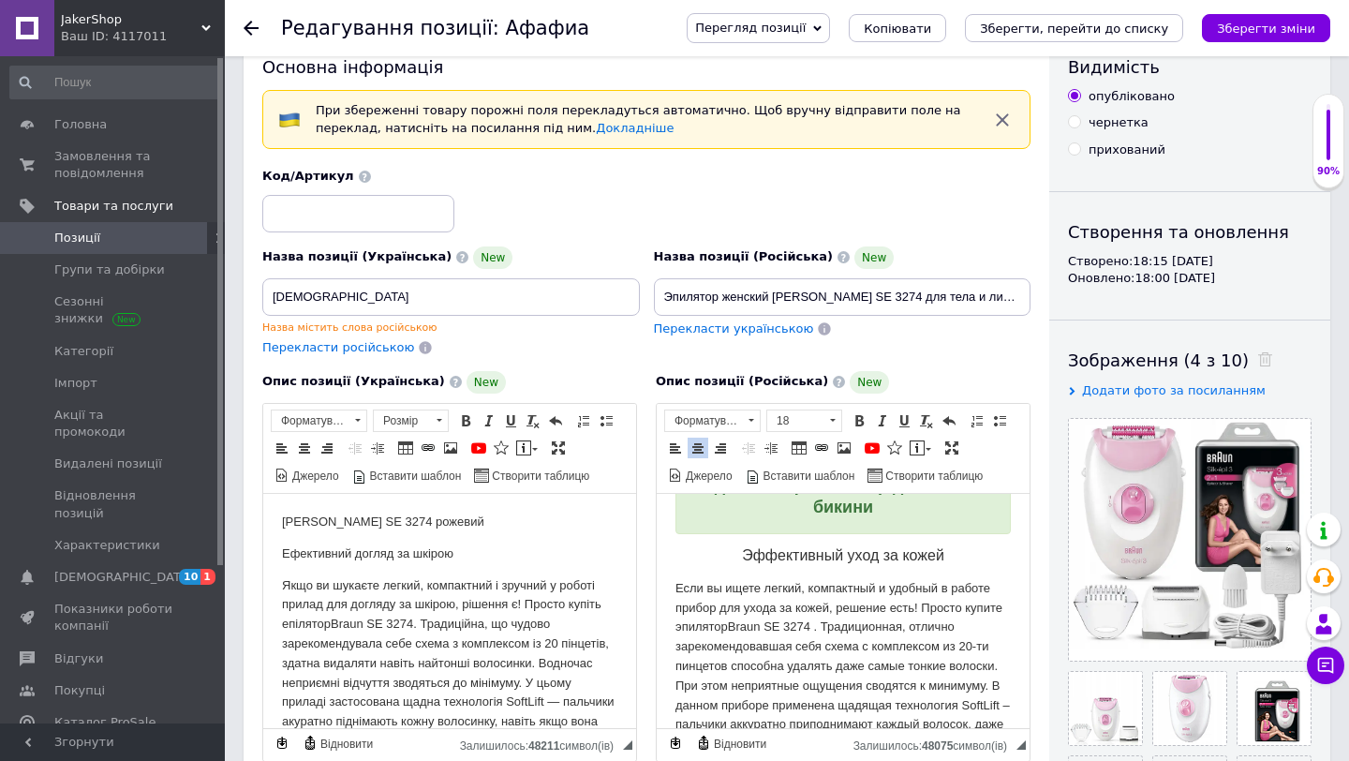
click at [970, 545] on p "Эффективный уход за кожей" at bounding box center [842, 555] width 335 height 21
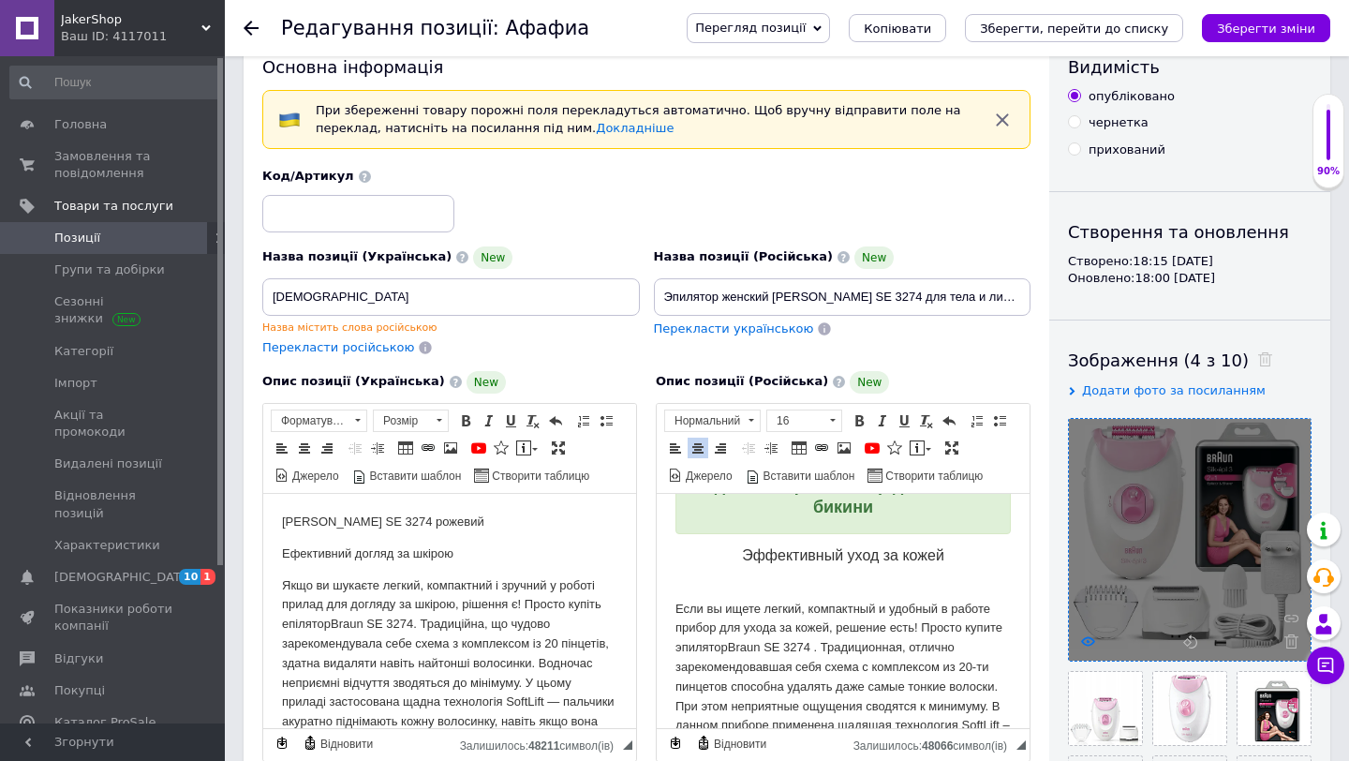
click at [1082, 641] on use at bounding box center [1088, 640] width 14 height 9
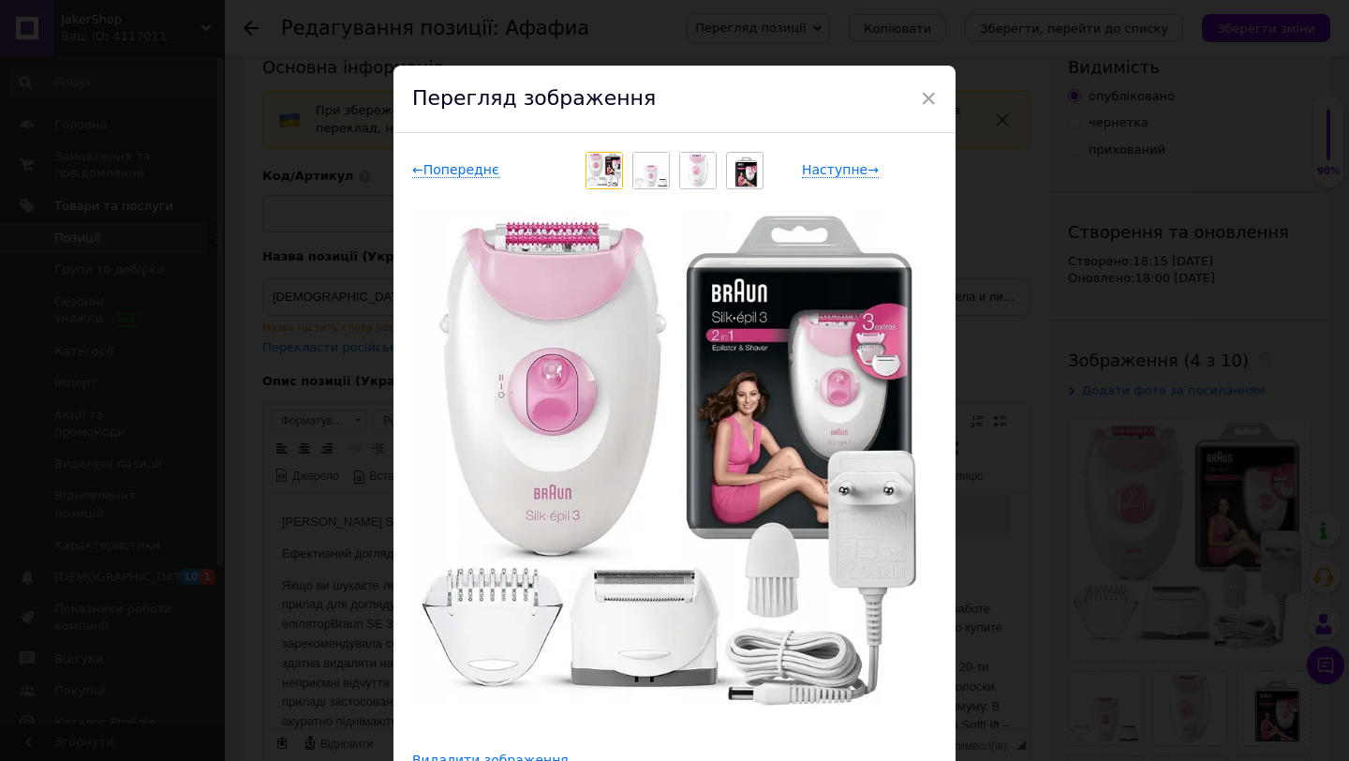
click at [937, 96] on div "Перегляд зображення" at bounding box center [674, 99] width 562 height 67
click at [927, 96] on span "×" at bounding box center [928, 98] width 17 height 32
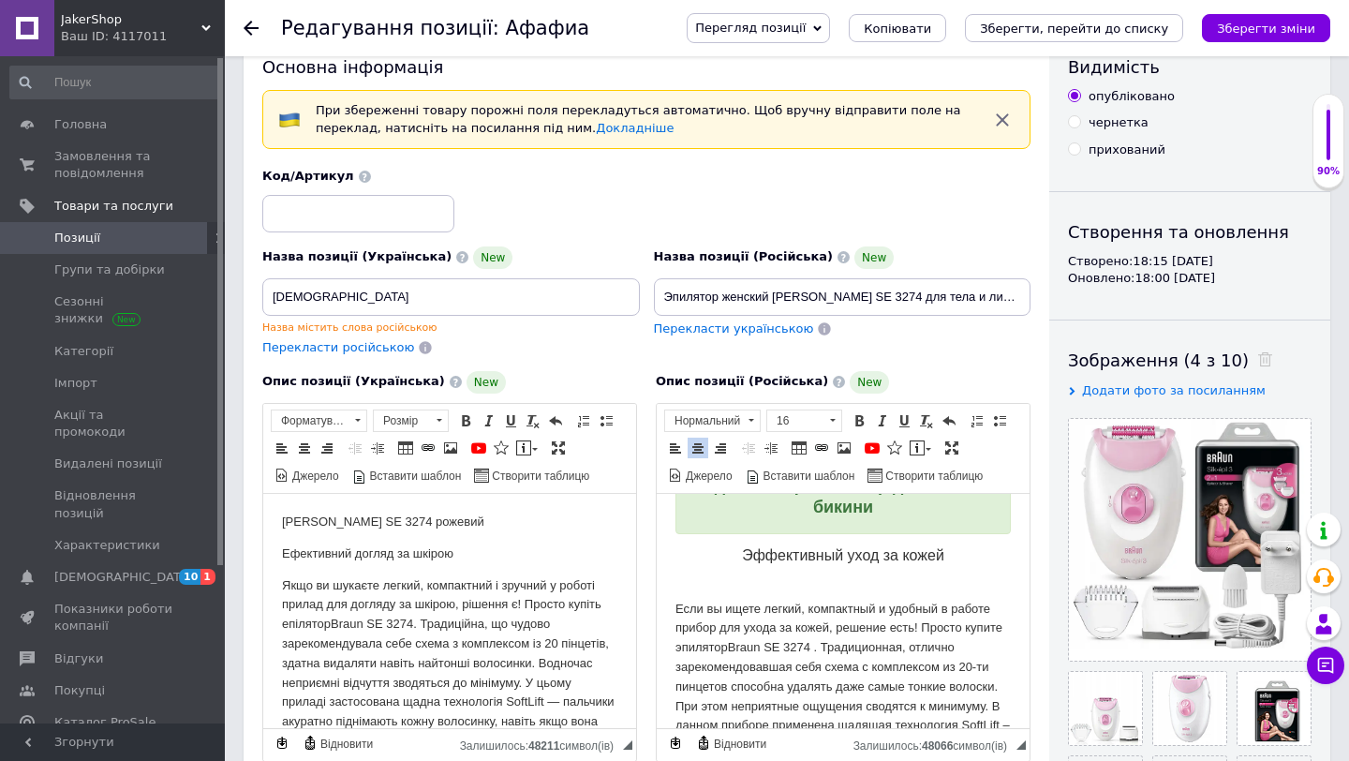
click at [707, 565] on p "Эффективный уход за кожей ​​​​​​​" at bounding box center [842, 565] width 335 height 41
click at [847, 452] on span at bounding box center [843, 447] width 15 height 15
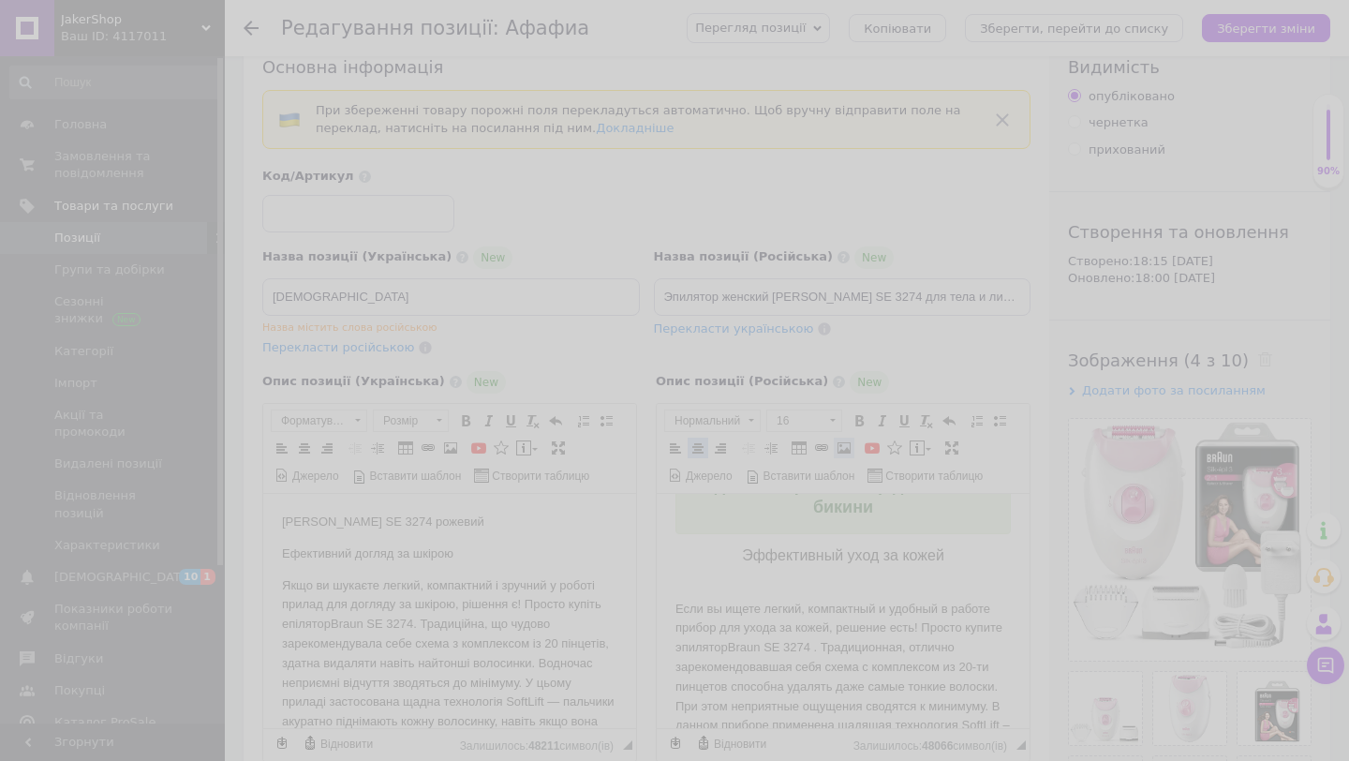
select select
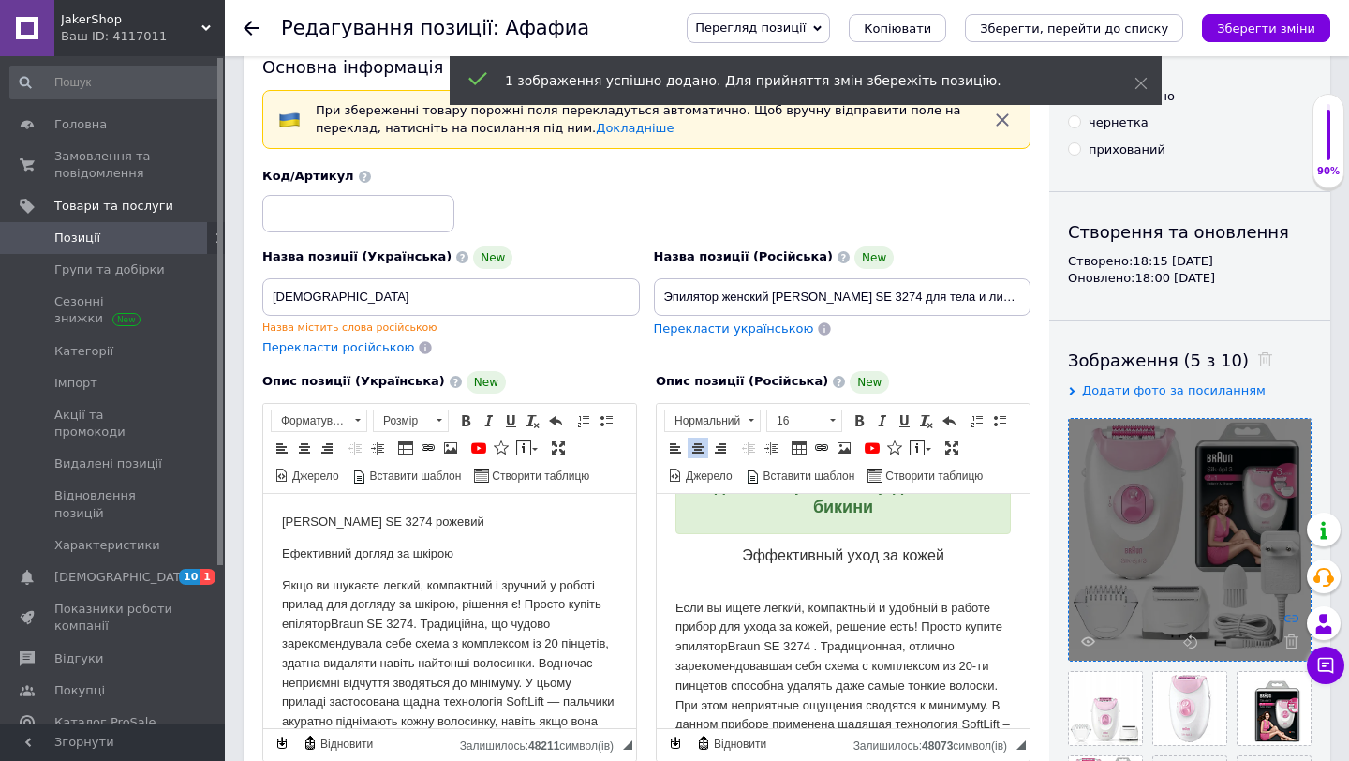
click at [1286, 615] on use at bounding box center [1291, 617] width 14 height 7
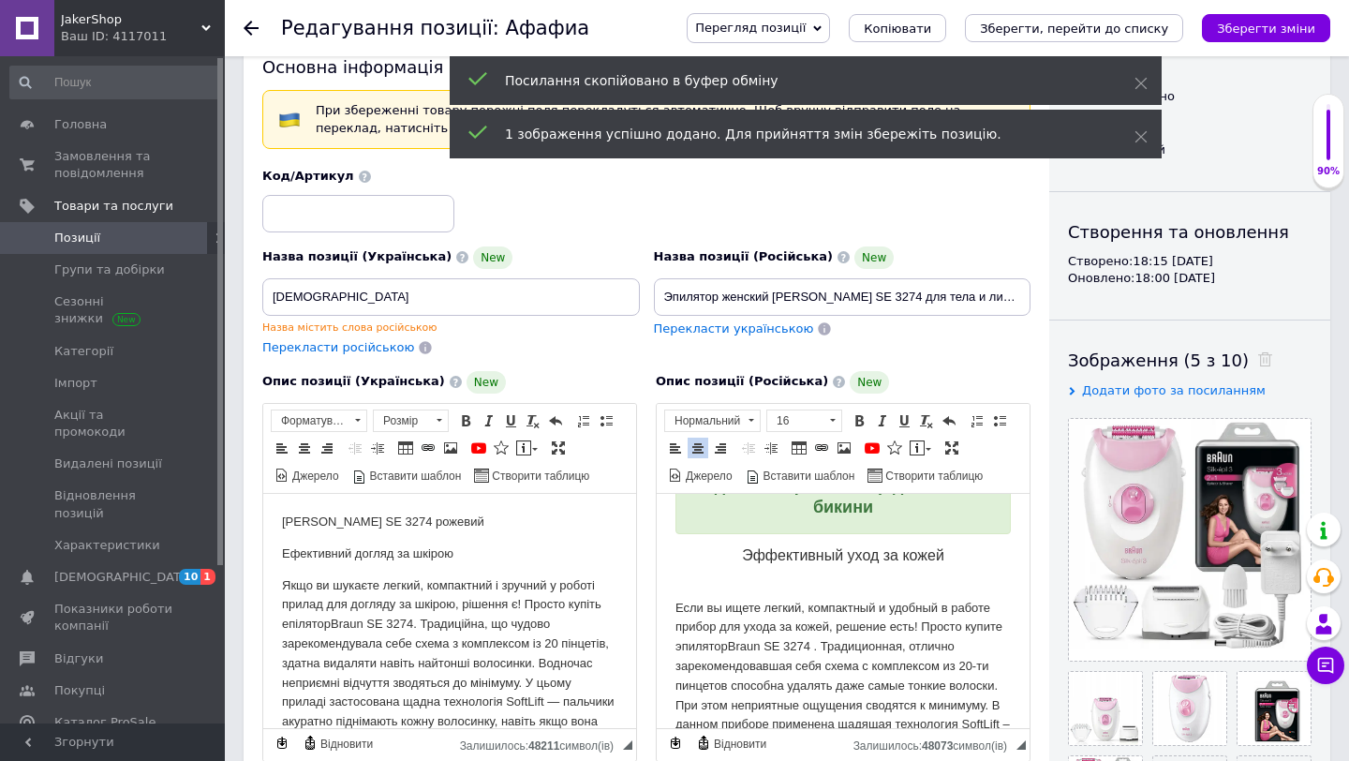
click at [836, 560] on p "Эффективный уход за кожей" at bounding box center [842, 565] width 335 height 40
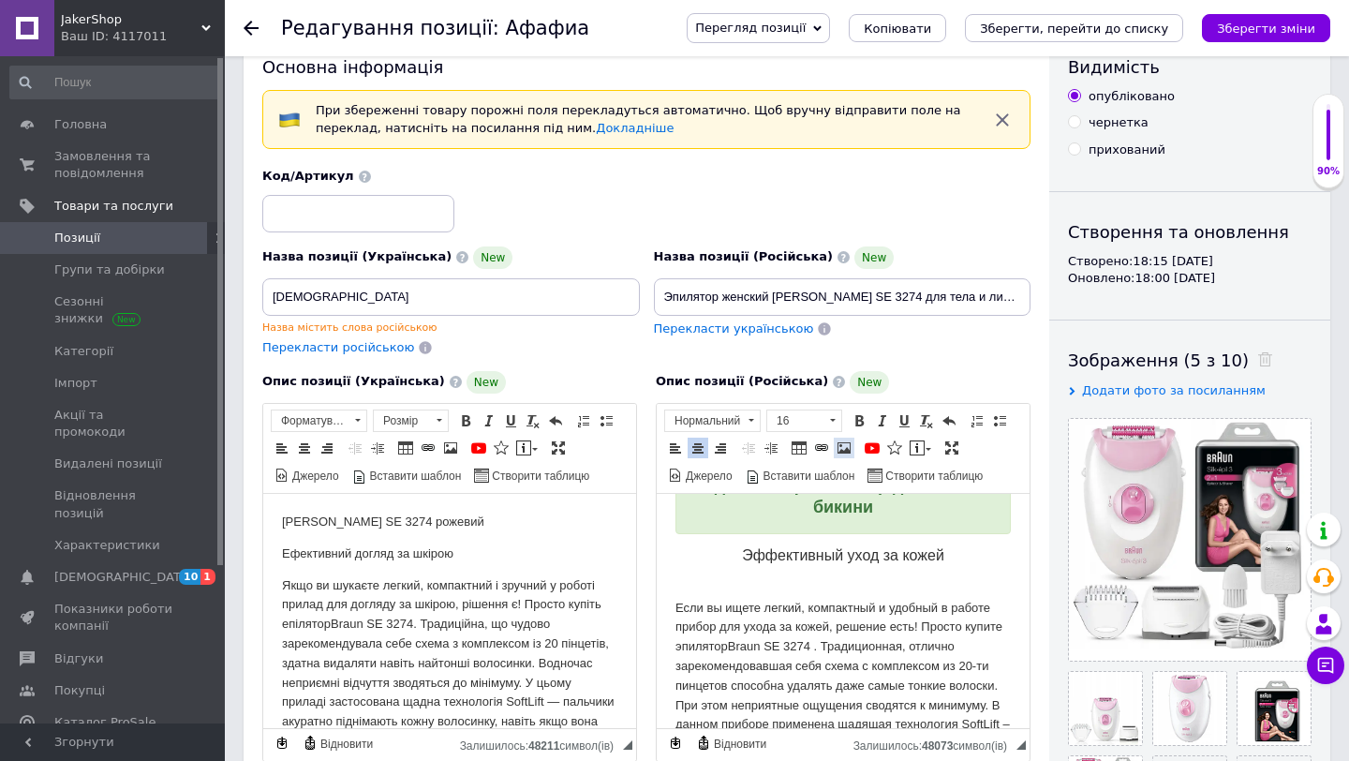
click at [845, 452] on span at bounding box center [843, 447] width 15 height 15
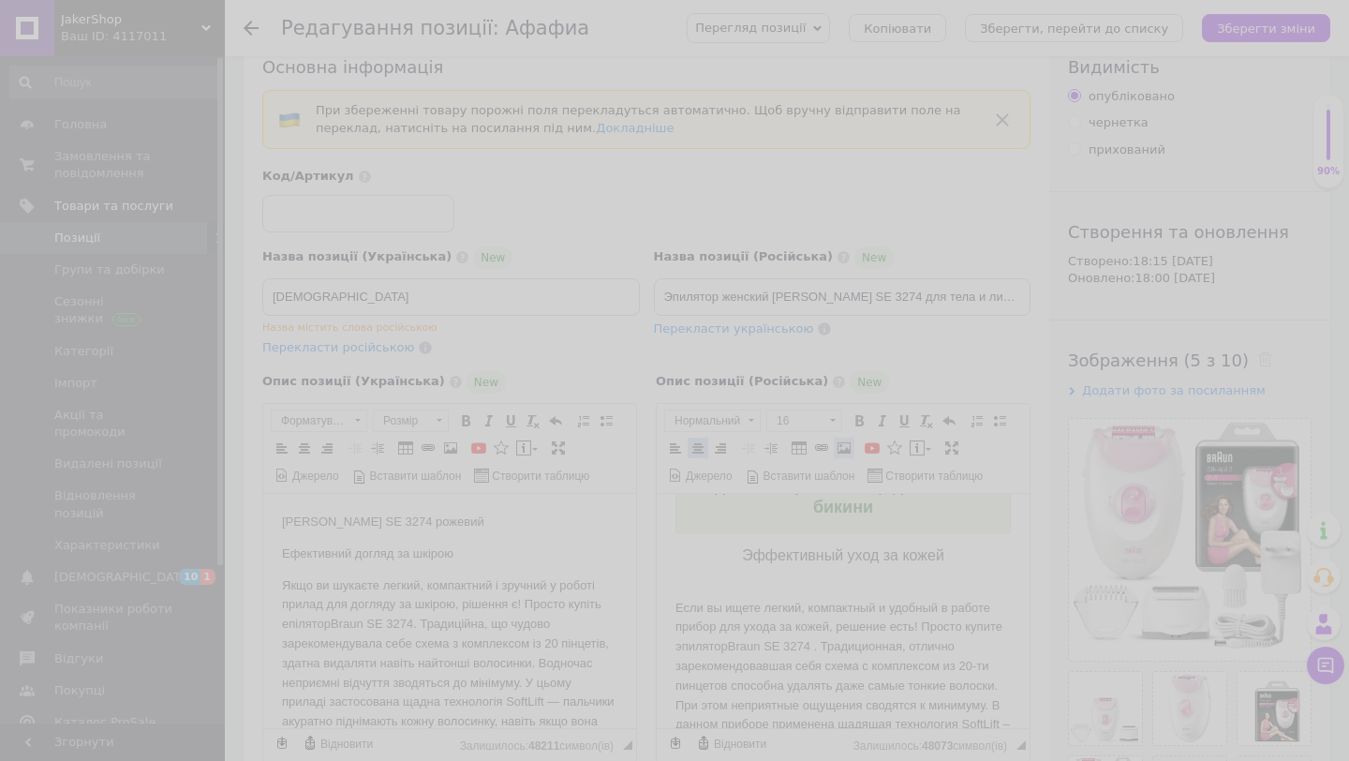
paste input "[URL][DOMAIN_NAME]"
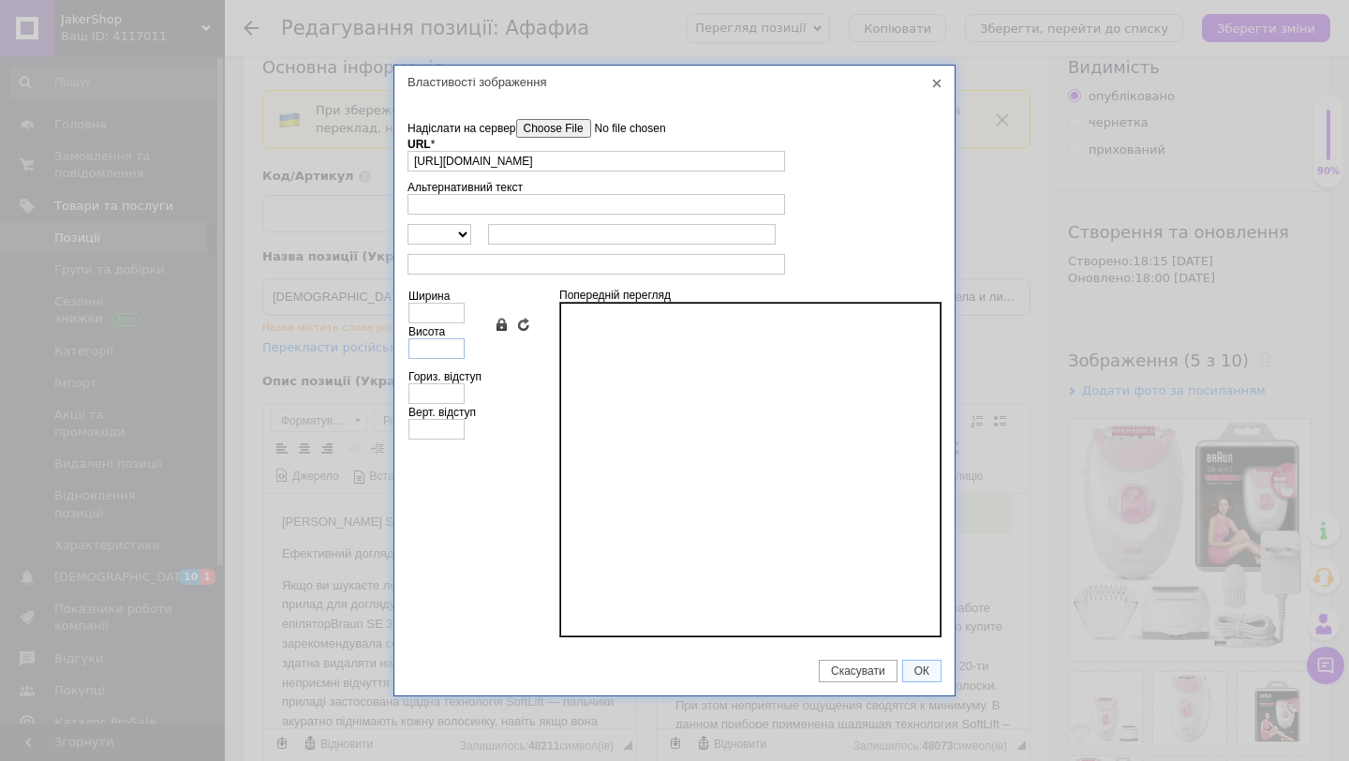
type input "[URL][DOMAIN_NAME]"
type input "726"
click at [430, 346] on input "725" at bounding box center [436, 348] width 56 height 21
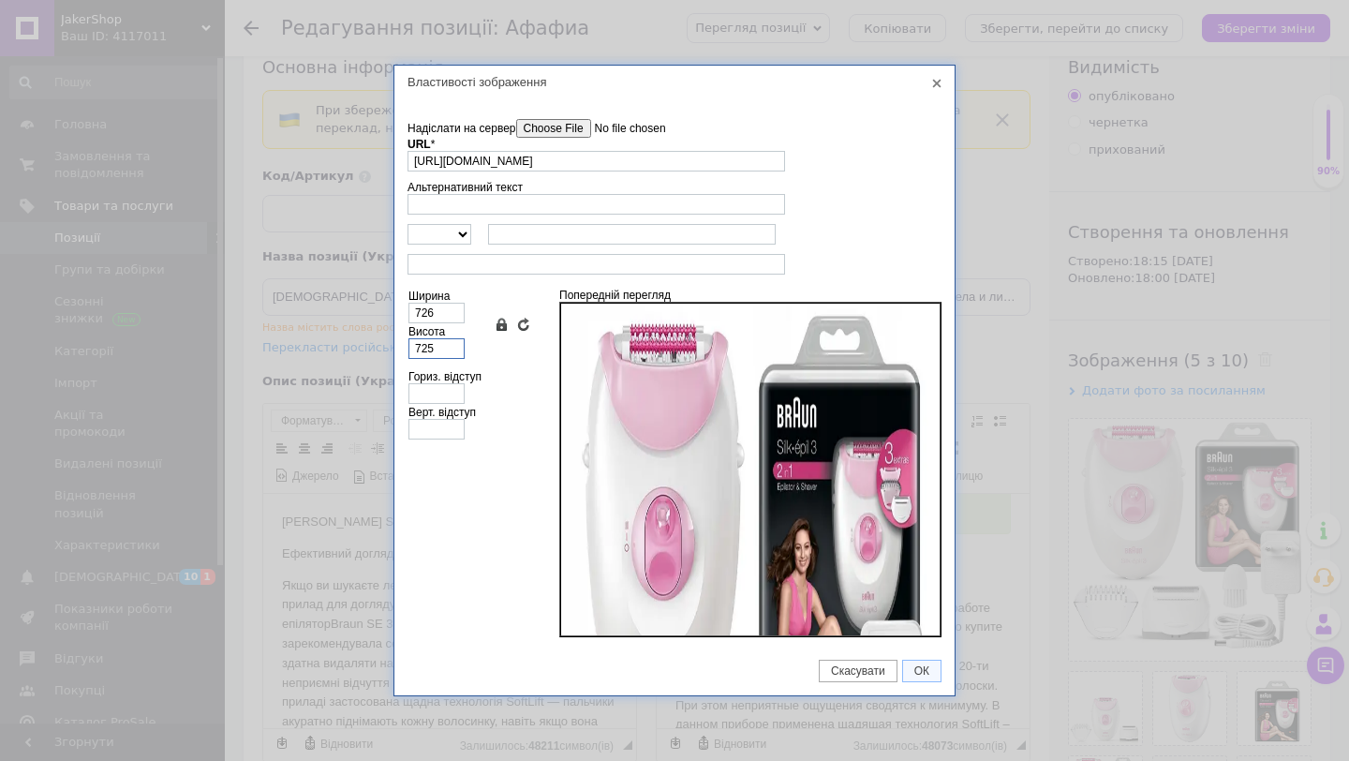
type input "2"
type input "28"
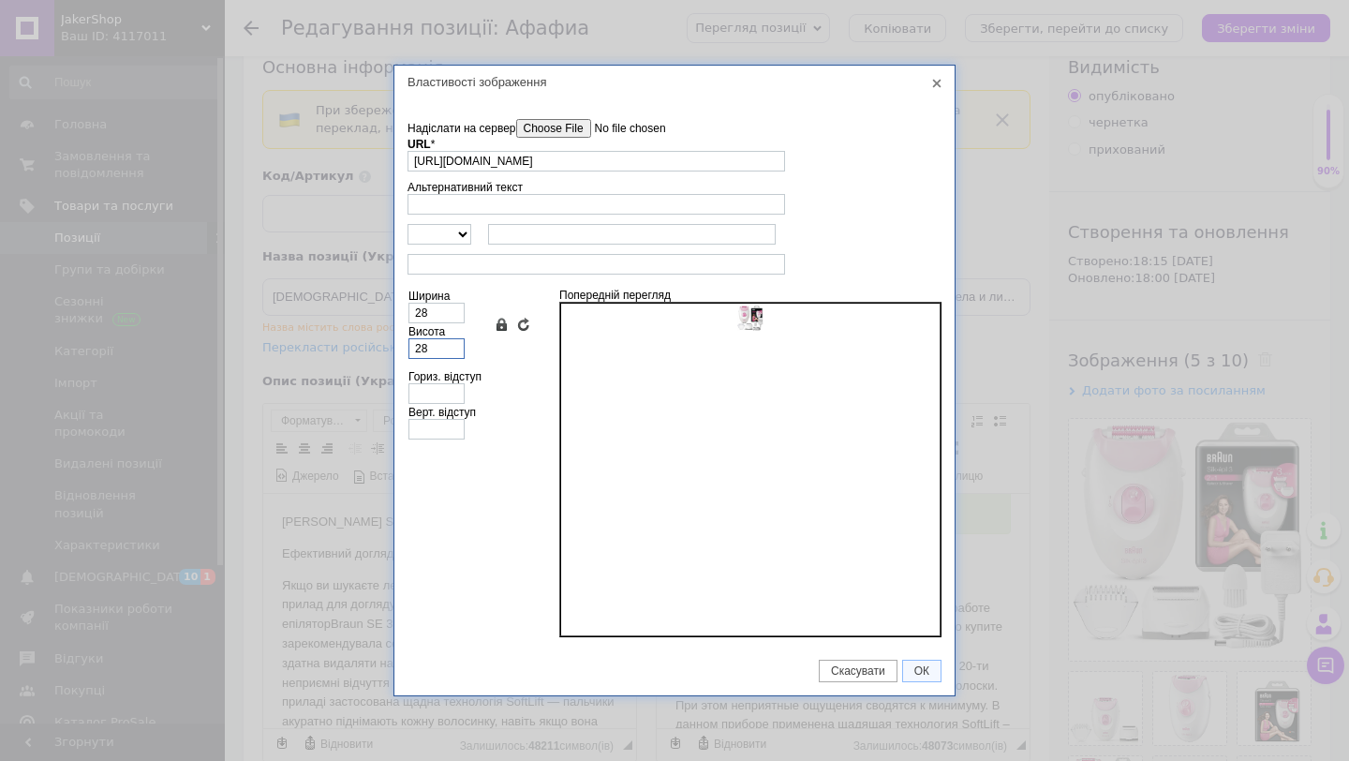
type input "280"
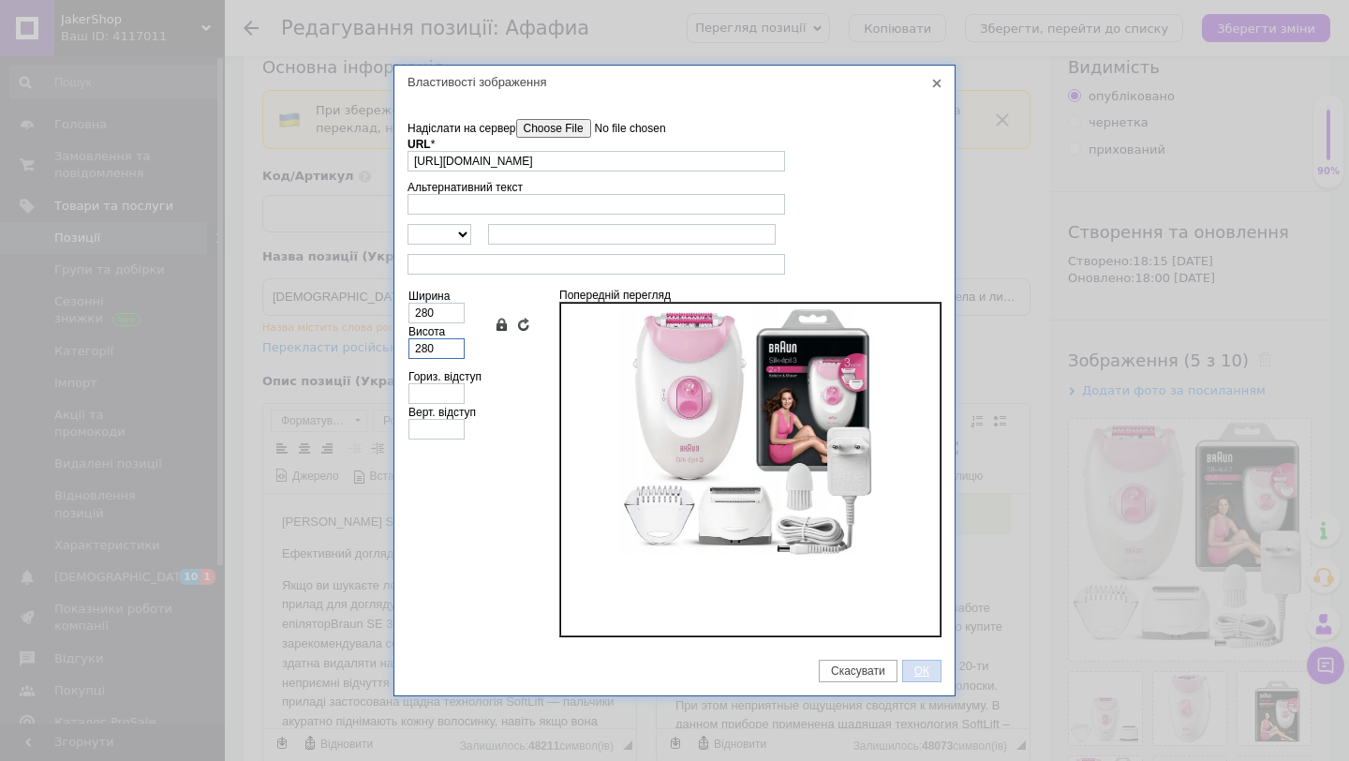
type input "280"
click at [921, 643] on span "ОК" at bounding box center [921, 670] width 37 height 13
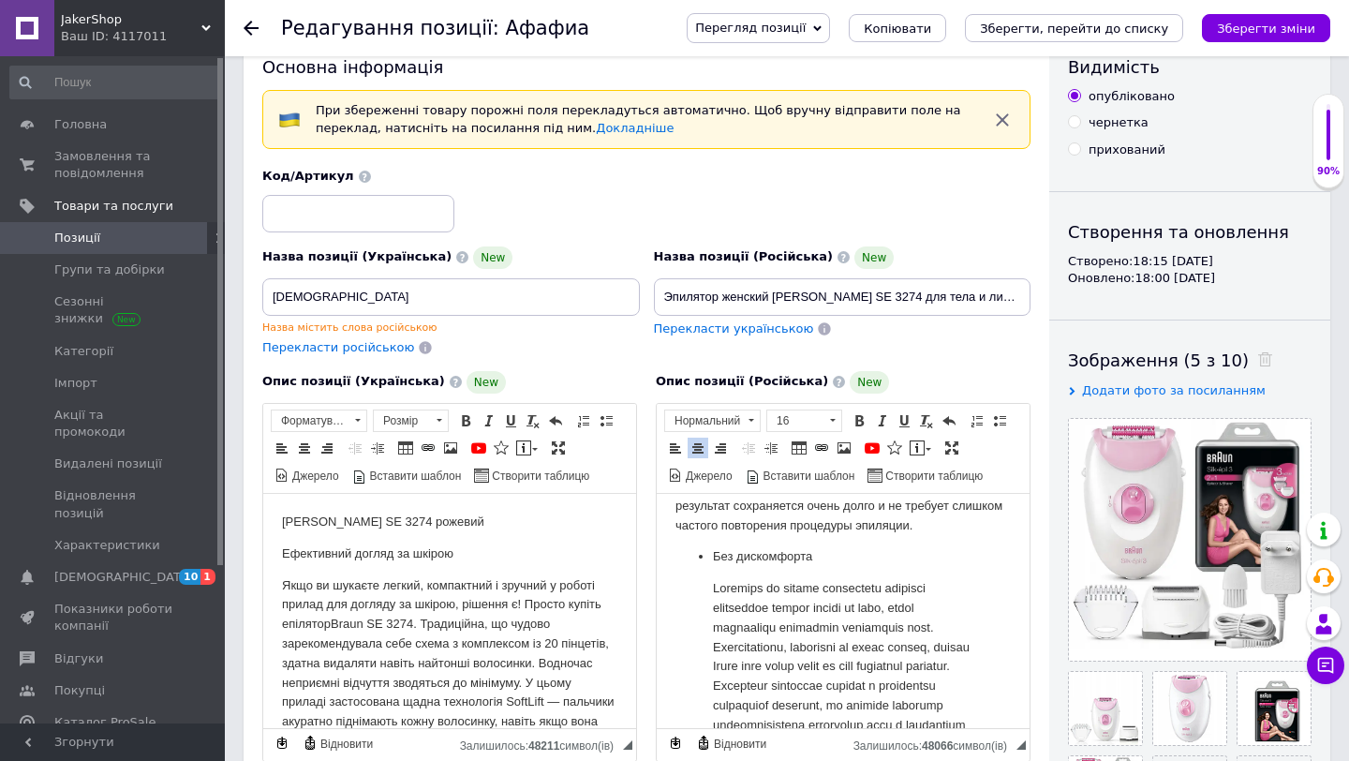
scroll to position [1176, 0]
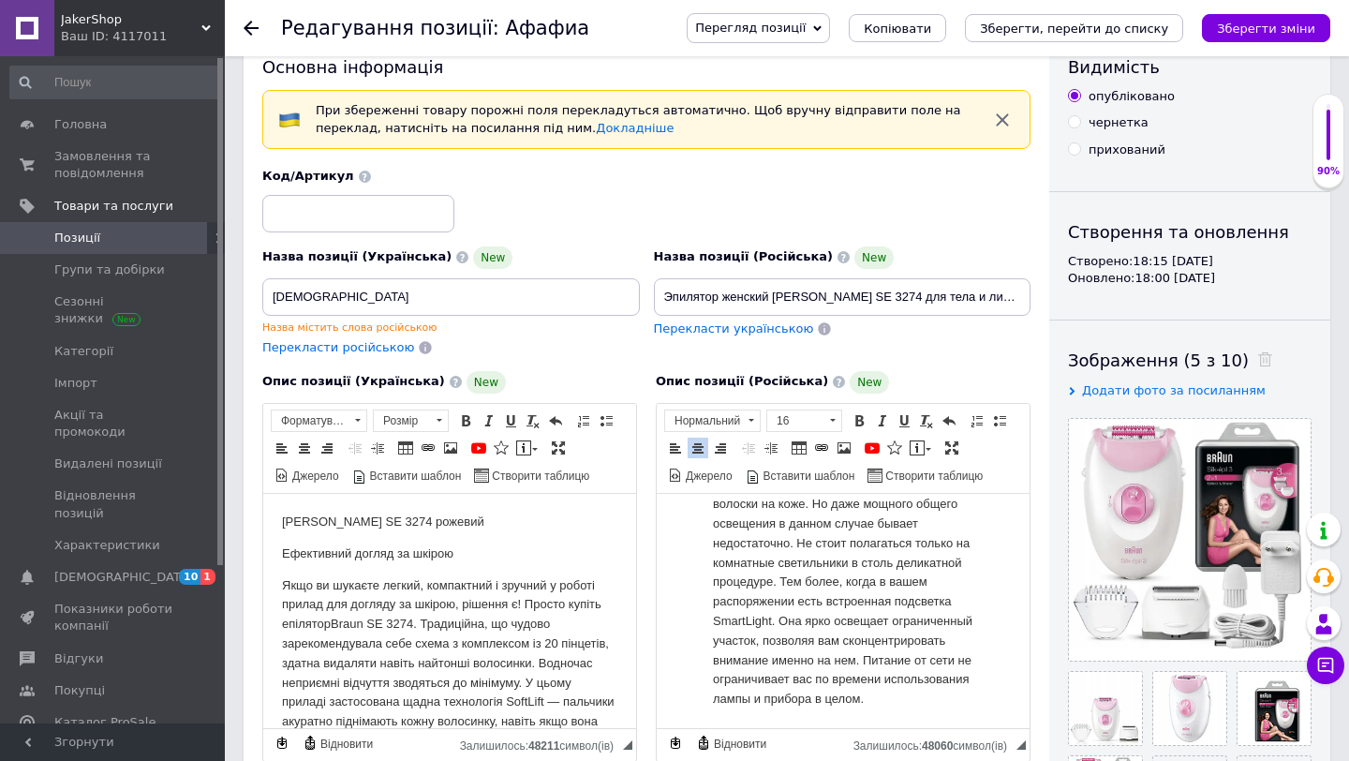
click at [772, 643] on html "Эпилятор женский [PERSON_NAME] SE 3274 для тела и лица волос, триммер для женщи…" at bounding box center [843, 49] width 373 height 1354
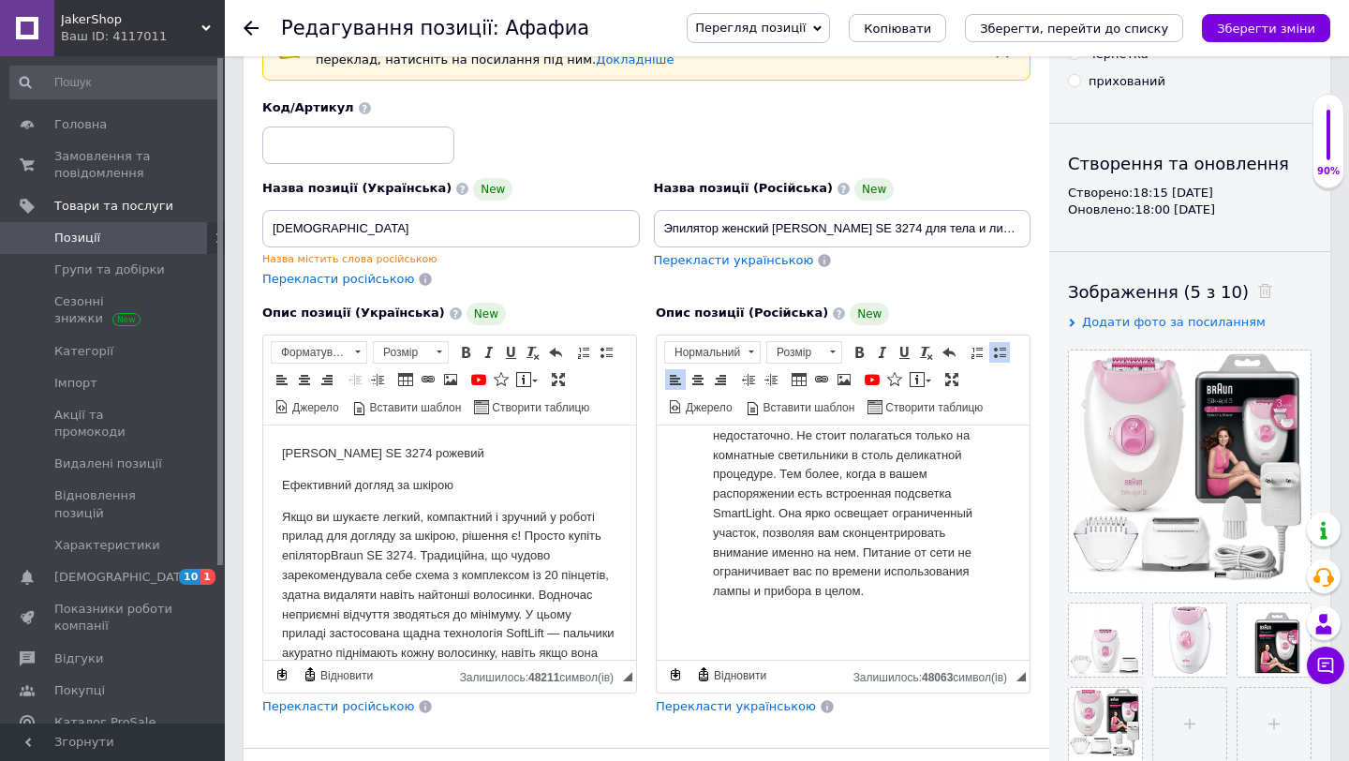
scroll to position [125, 0]
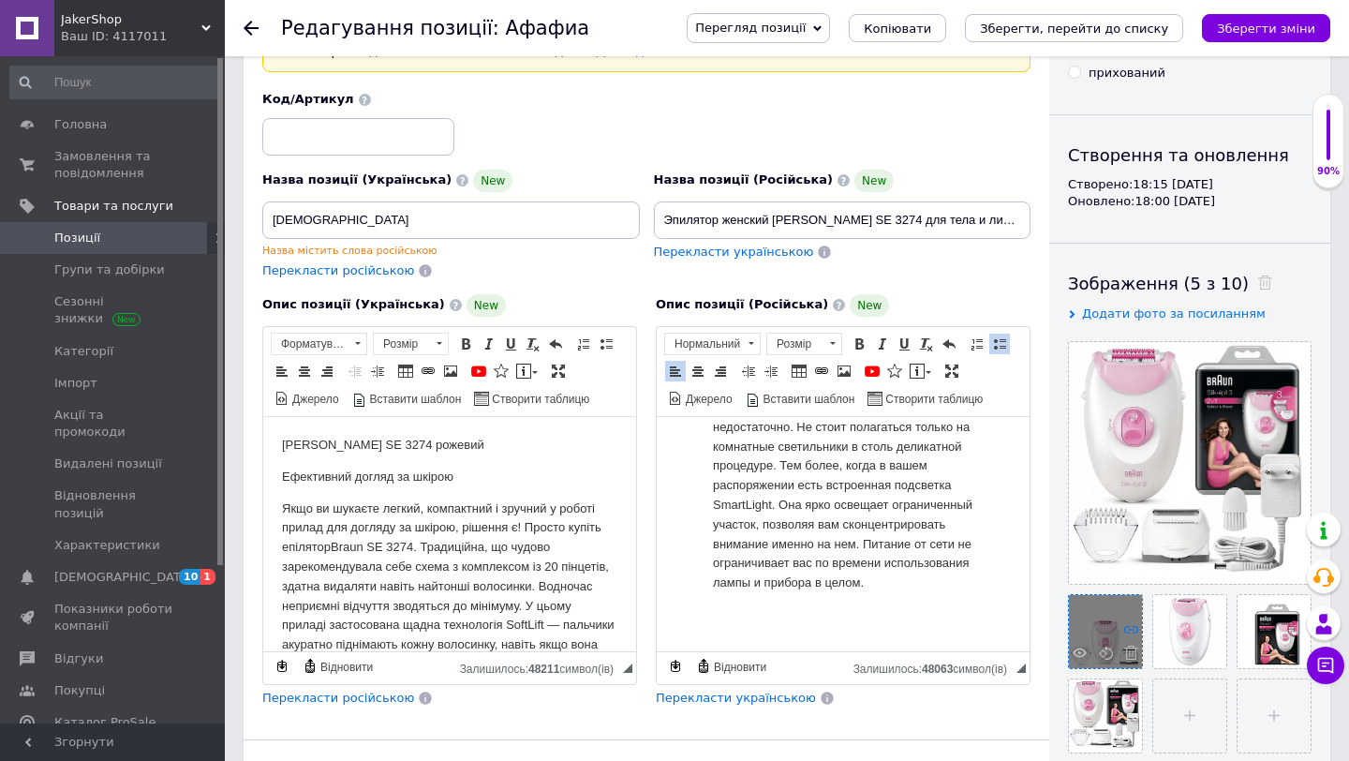
click at [1131, 630] on icon at bounding box center [1131, 629] width 14 height 14
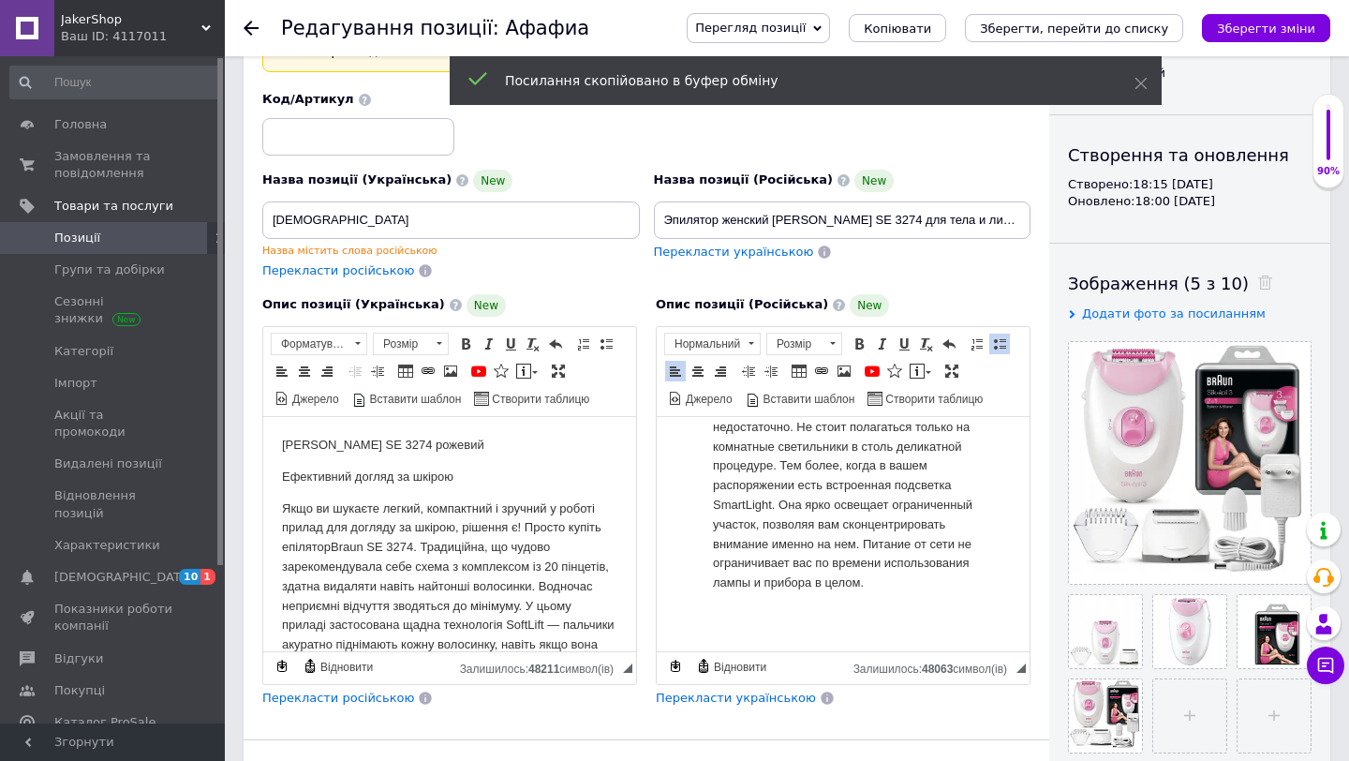
click at [786, 631] on p "Чтобы добиться желаемого результата, прежде всего, нужно заметить абсолютно все…" at bounding box center [843, 485] width 260 height 292
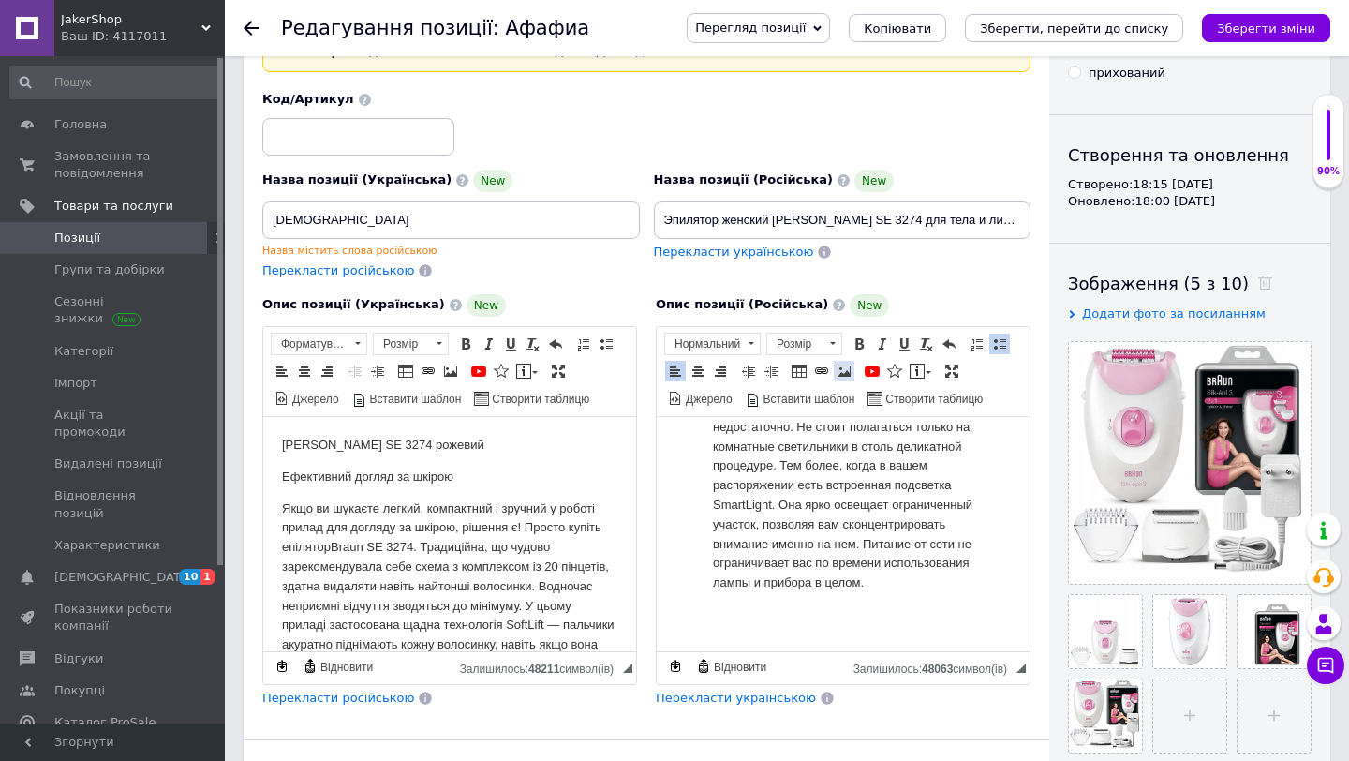
click at [843, 369] on span at bounding box center [843, 370] width 15 height 15
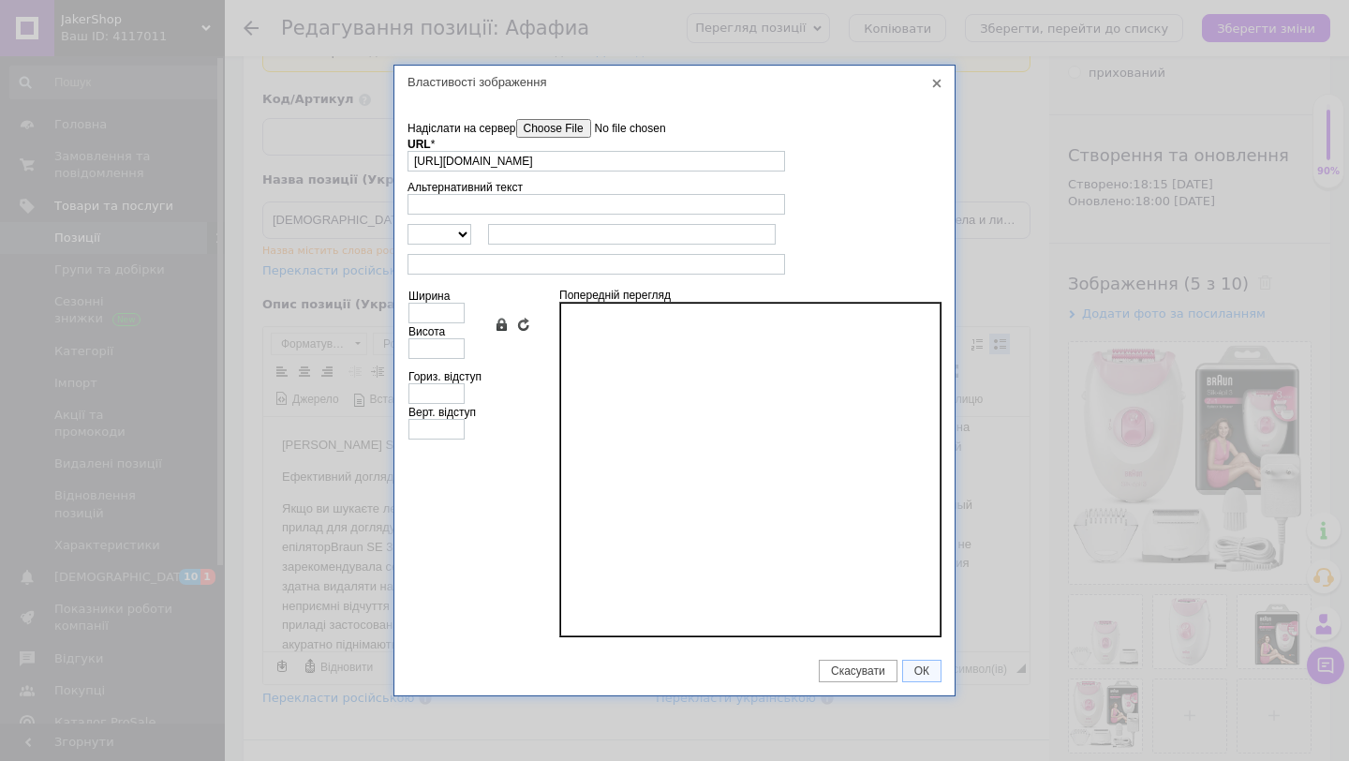
type input "[URL][DOMAIN_NAME]"
click at [431, 360] on td "Ширина Висота Зберегти пропорції Очистити поля розмірів" at bounding box center [469, 324] width 124 height 81
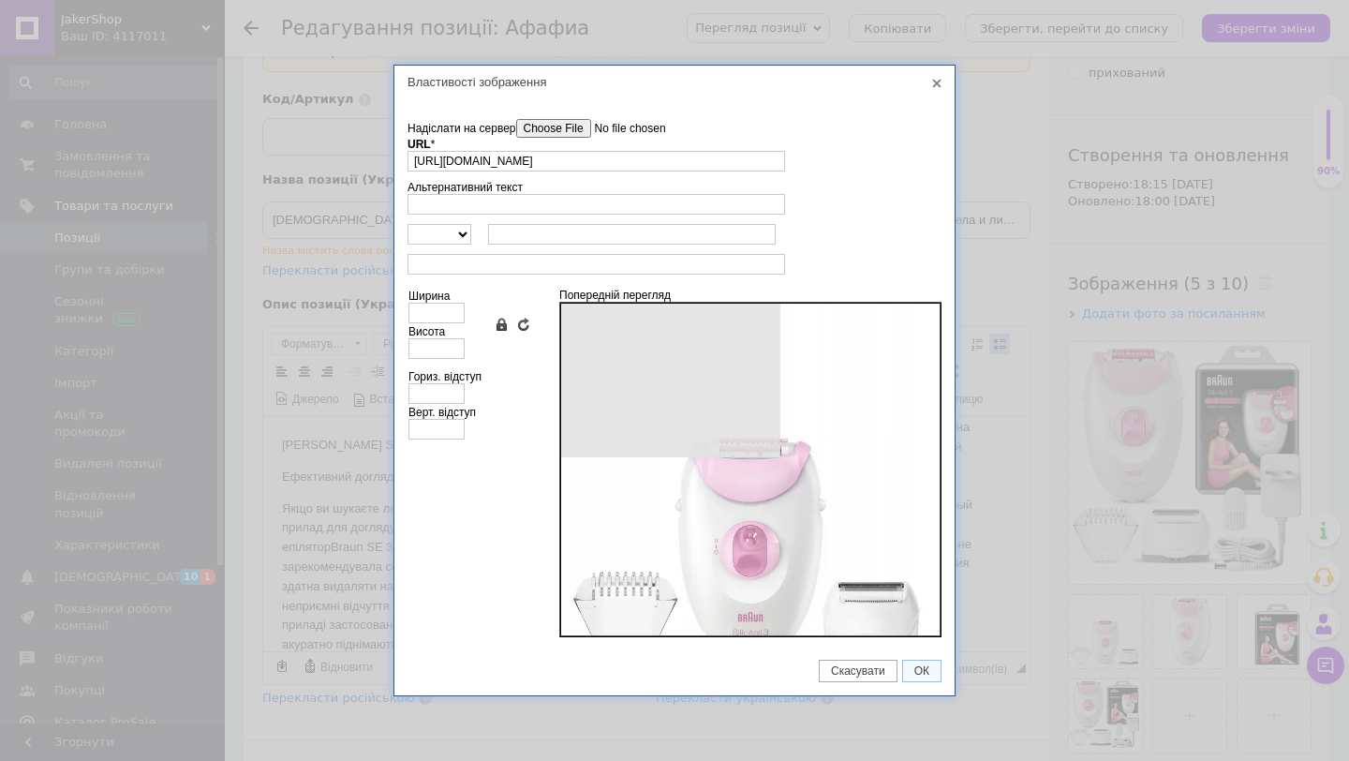
type input "691"
click at [440, 355] on input "691" at bounding box center [436, 348] width 56 height 21
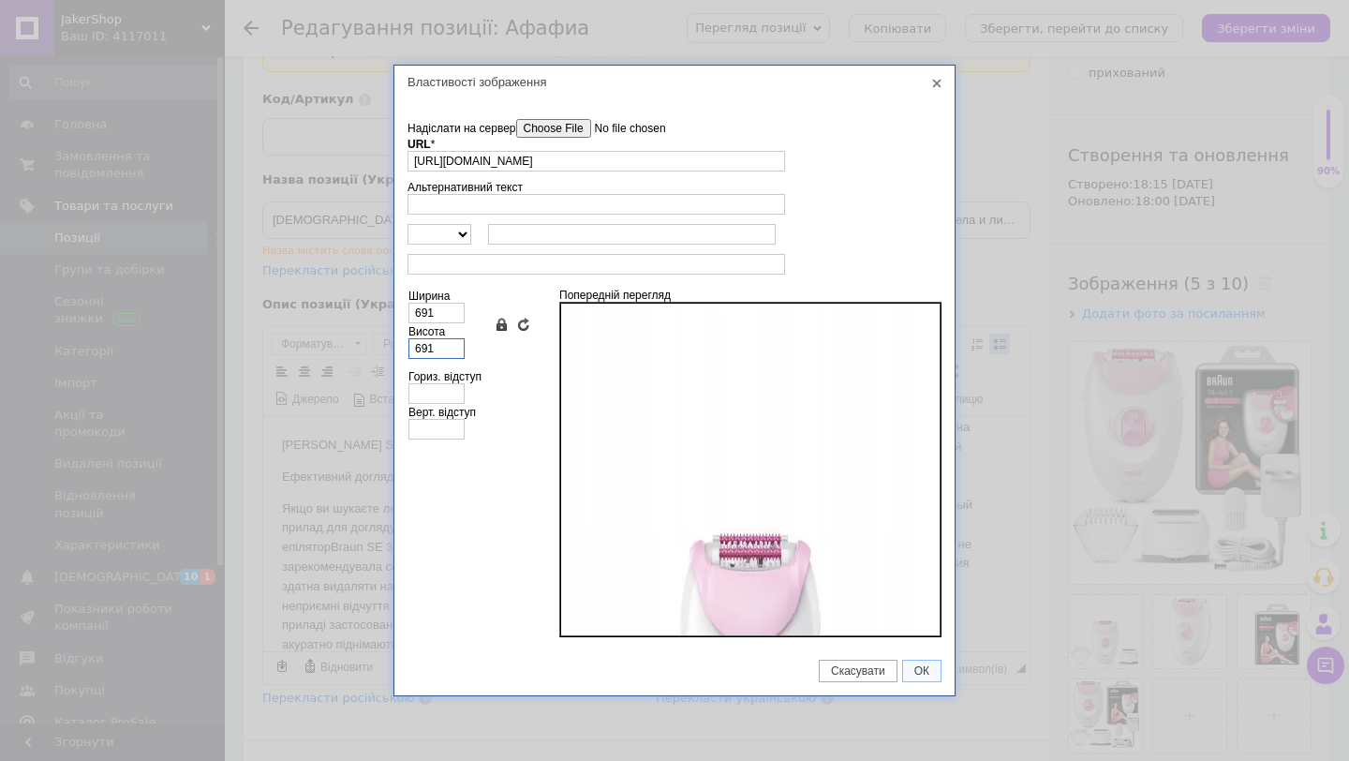
type input "2"
type input "28"
type input "280"
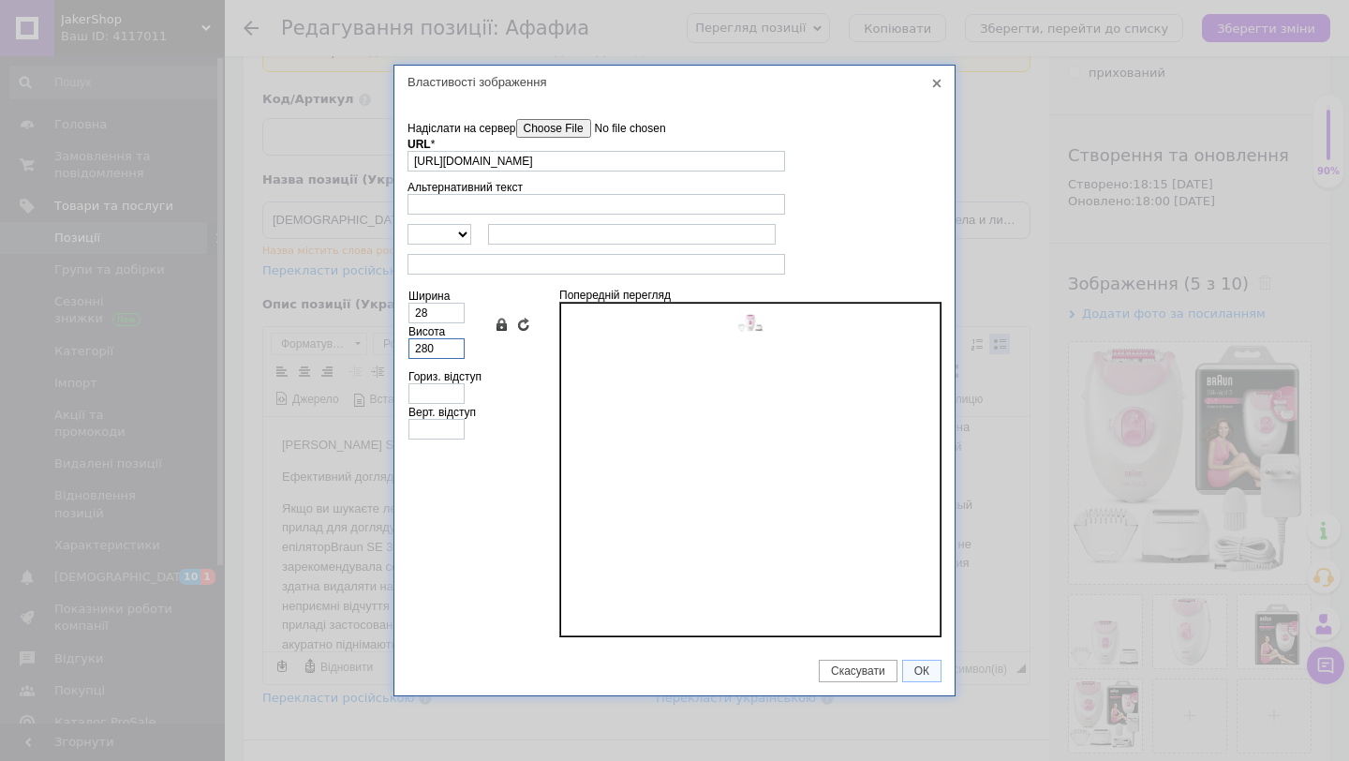
type input "280"
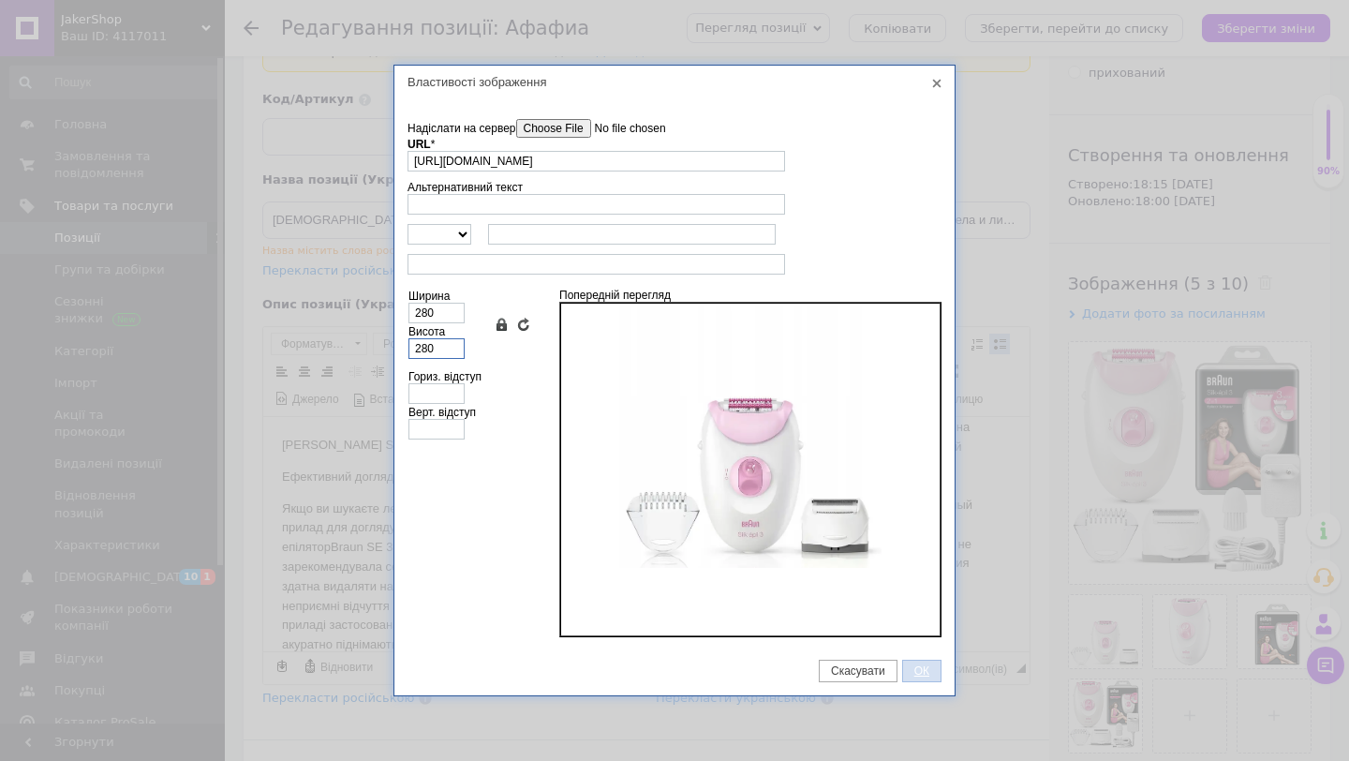
type input "280"
click at [919, 643] on span "ОК" at bounding box center [921, 670] width 37 height 13
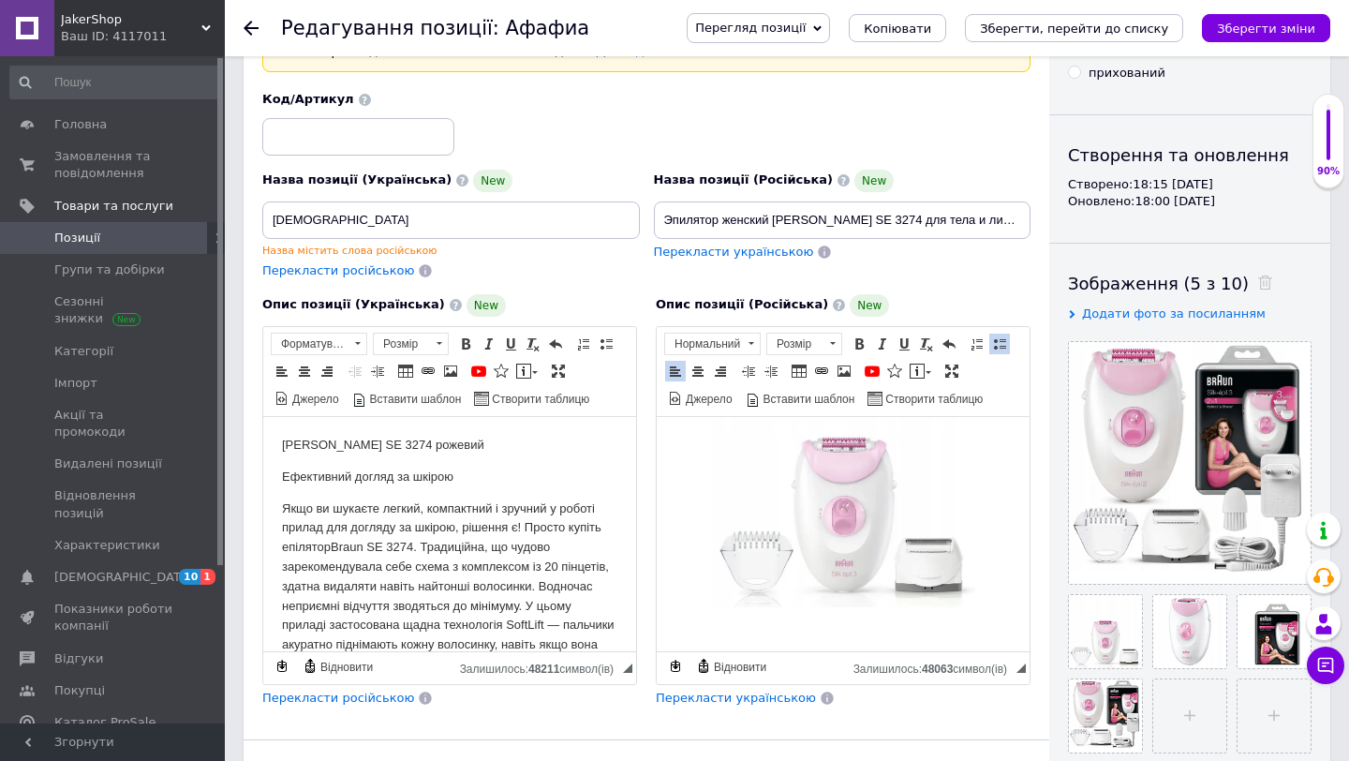
scroll to position [1484, 0]
click at [1293, 628] on icon at bounding box center [1300, 629] width 14 height 14
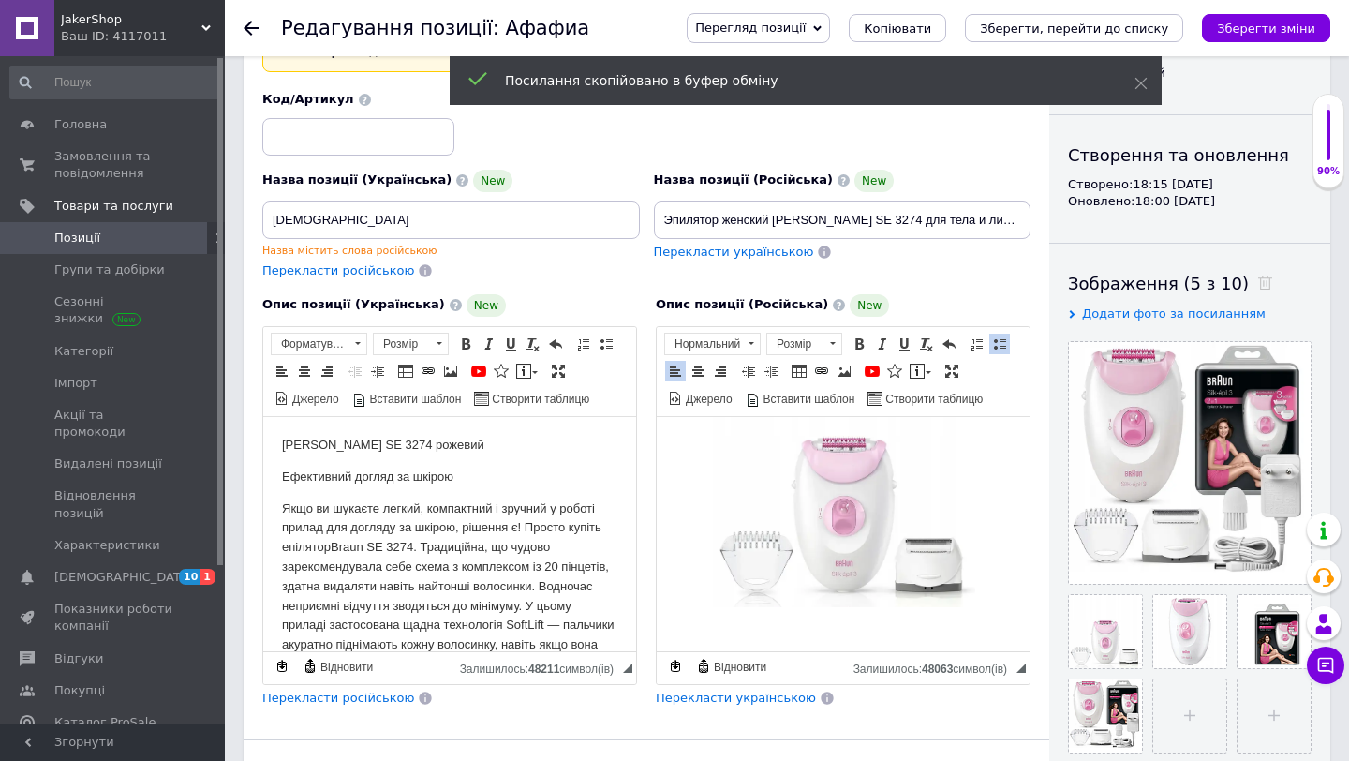
click at [846, 369] on span at bounding box center [843, 370] width 15 height 15
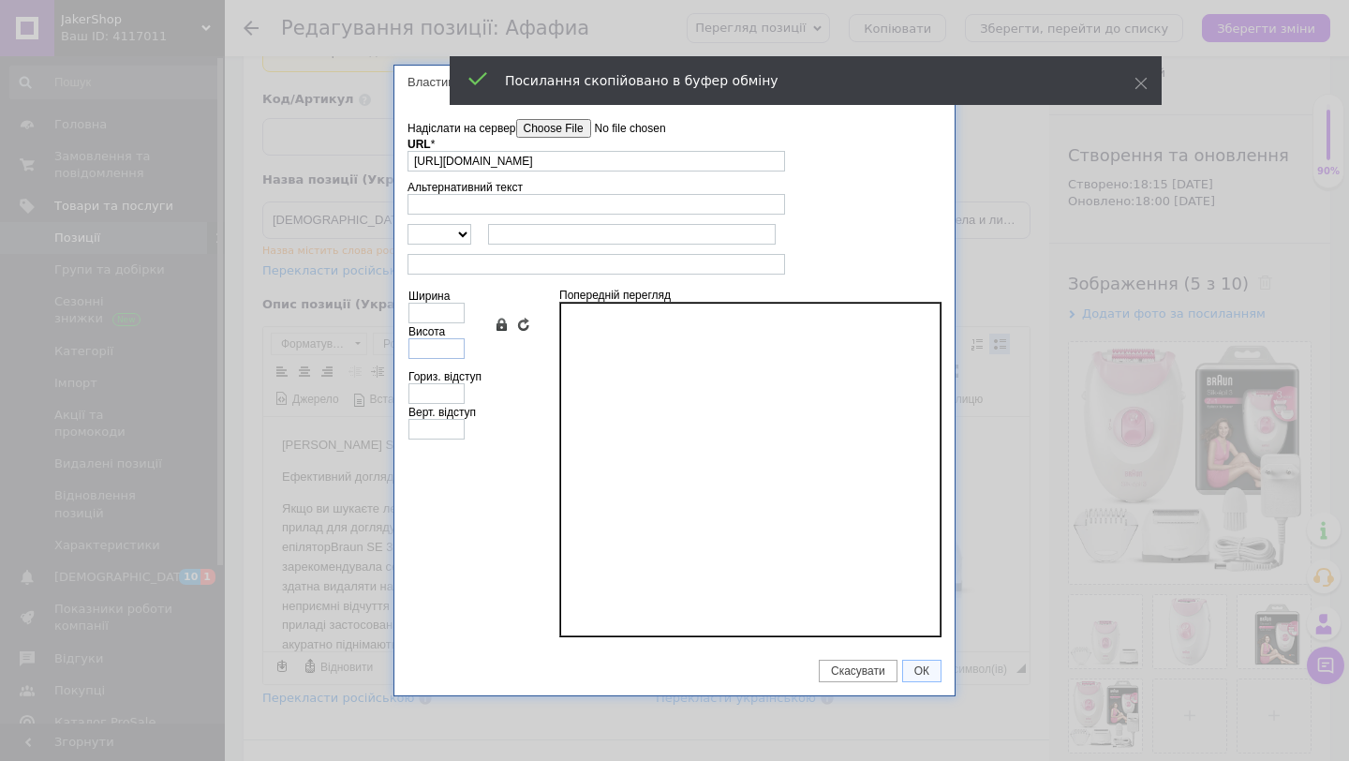
type input "[URL][DOMAIN_NAME]"
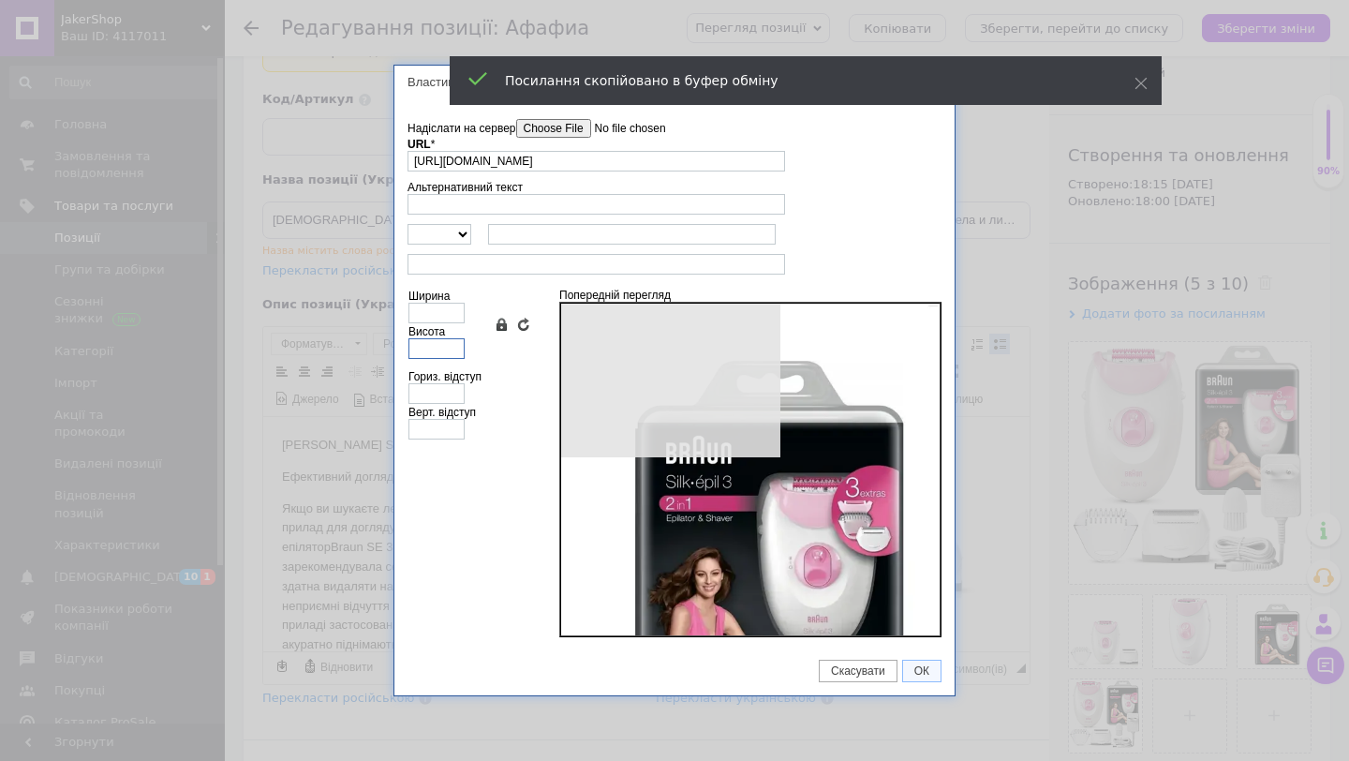
click at [457, 345] on input "Висота" at bounding box center [436, 348] width 56 height 21
type input "600"
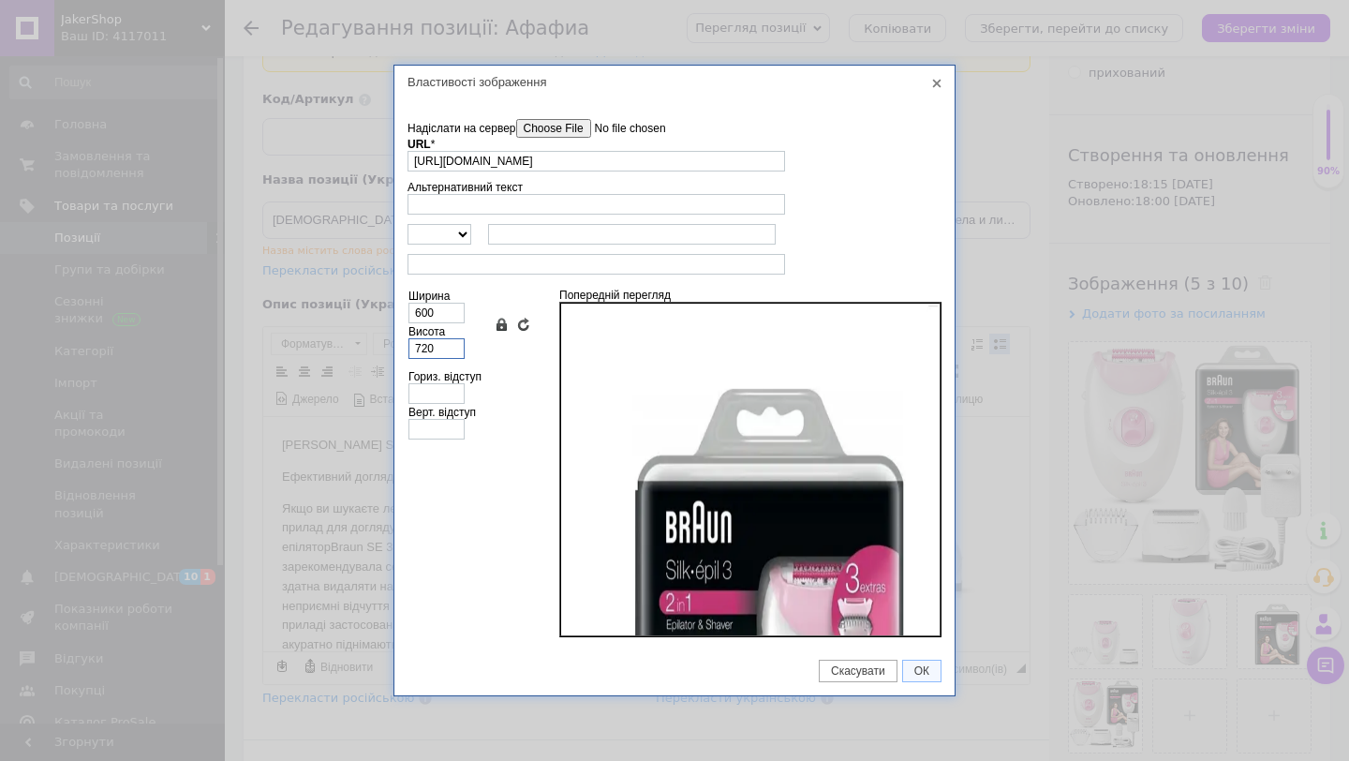
type input "2"
type input "28"
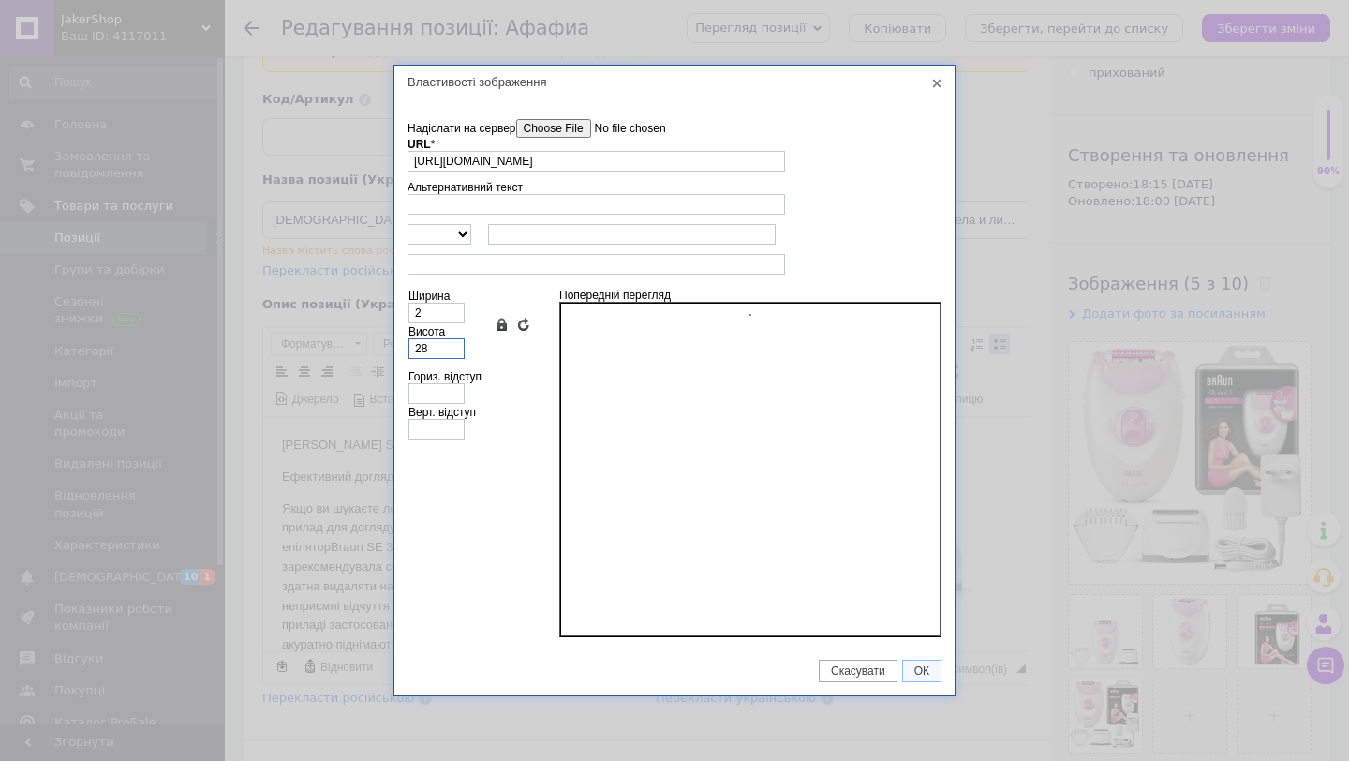
type input "23"
type input "280"
type input "233"
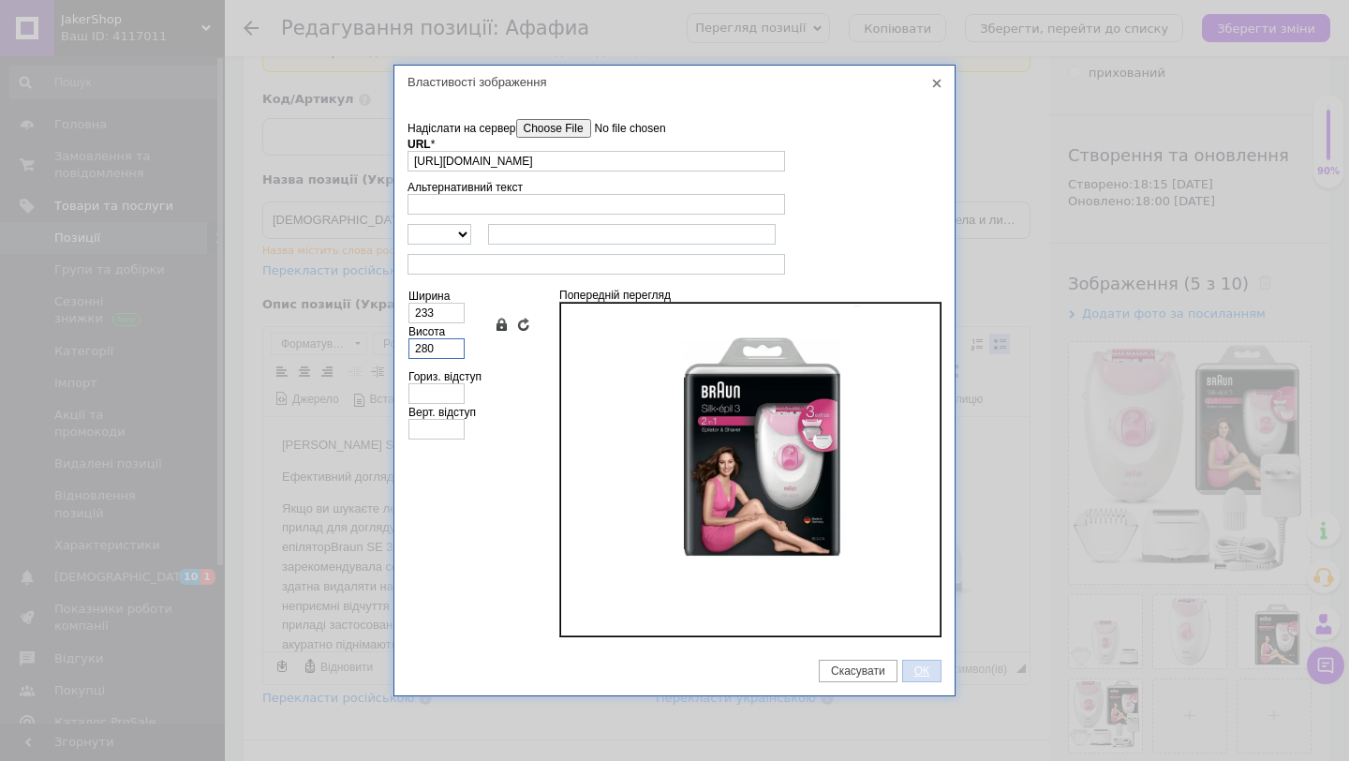
type input "280"
click at [911, 643] on span "ОК" at bounding box center [921, 670] width 37 height 13
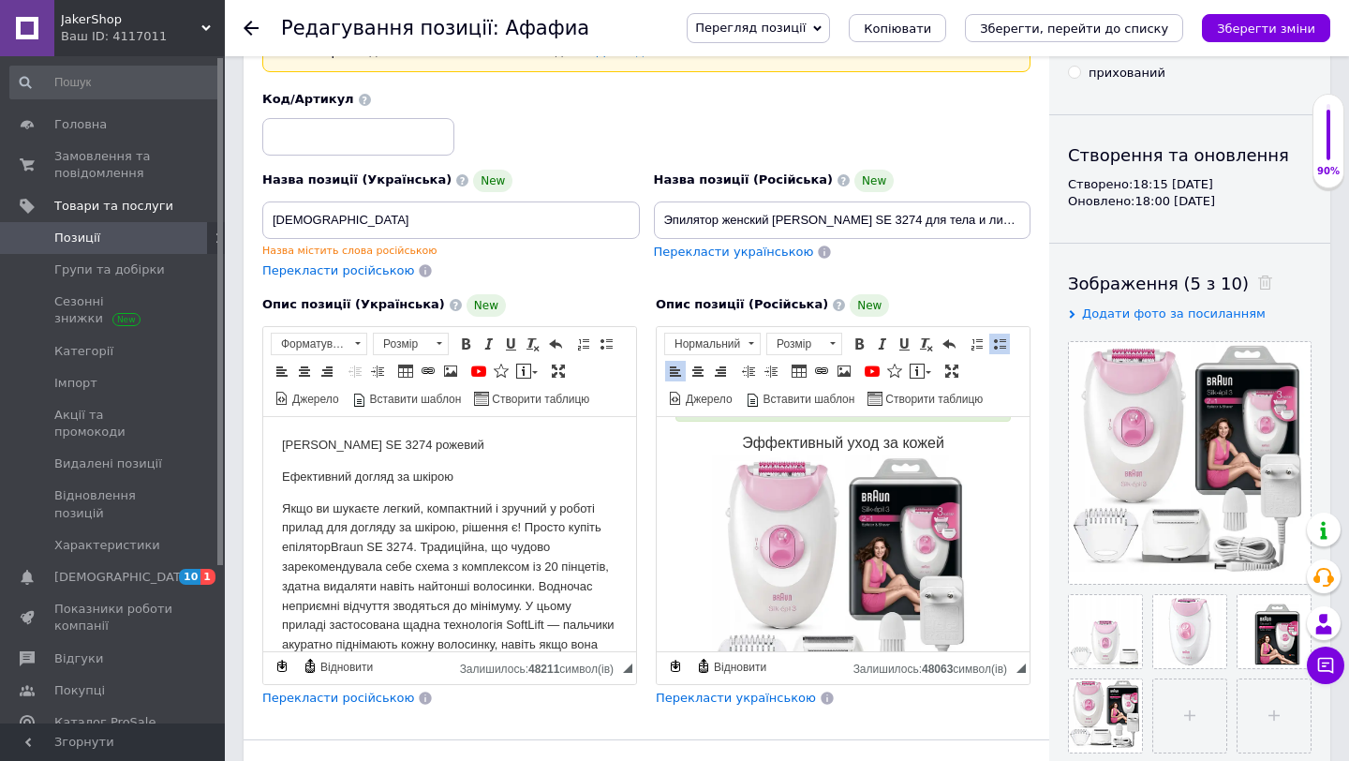
scroll to position [0, 0]
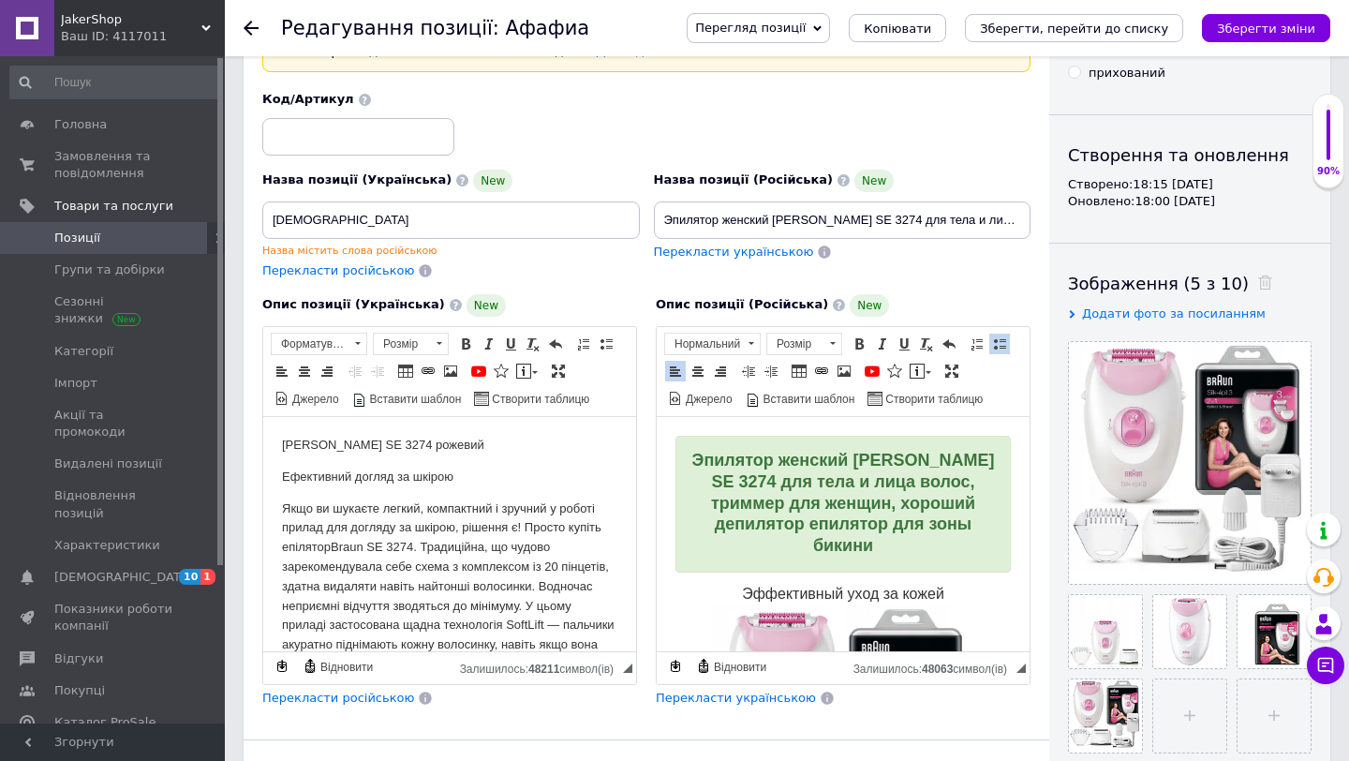
click at [449, 541] on p "Якщо ви шукаєте легкий, компактний і зручний у роботі прилад для догляду за шкі…" at bounding box center [449, 605] width 335 height 214
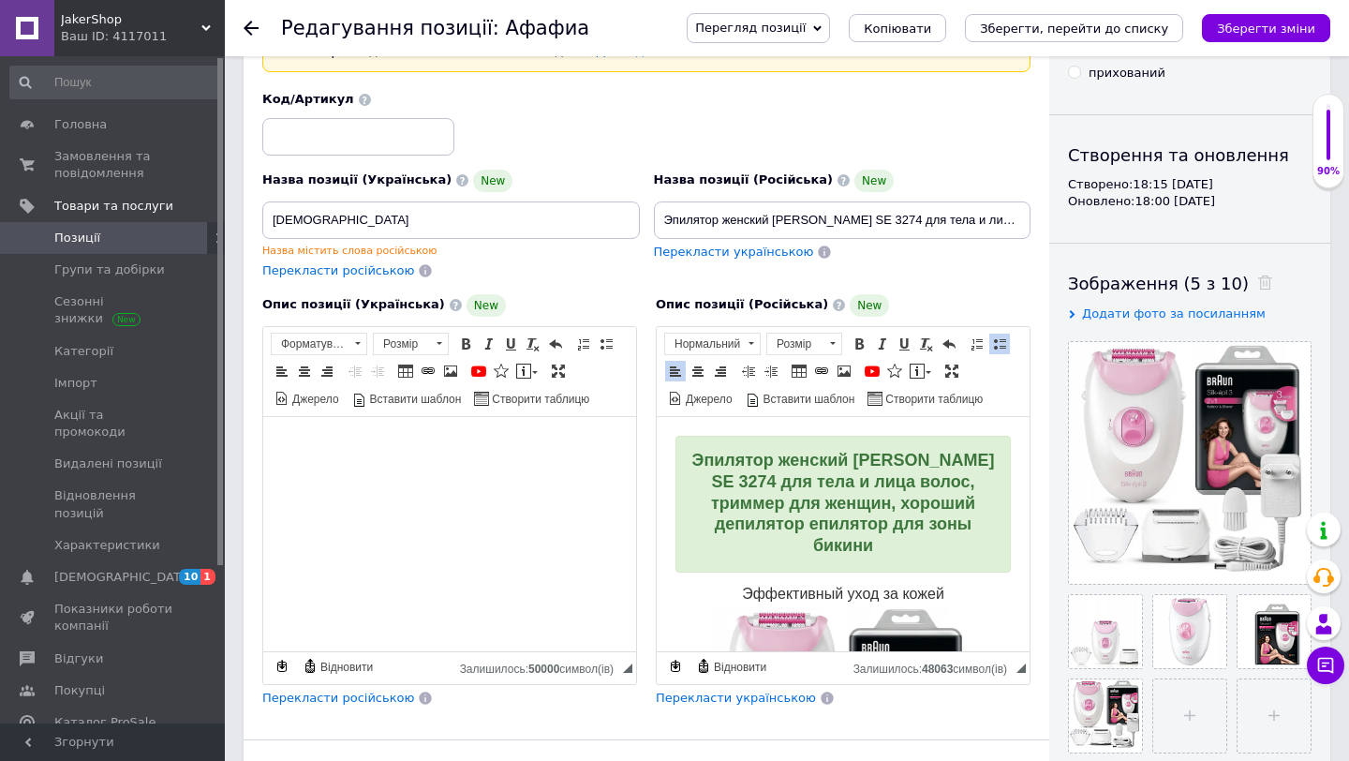
click at [499, 206] on input "[DEMOGRAPHIC_DATA]" at bounding box center [450, 219] width 377 height 37
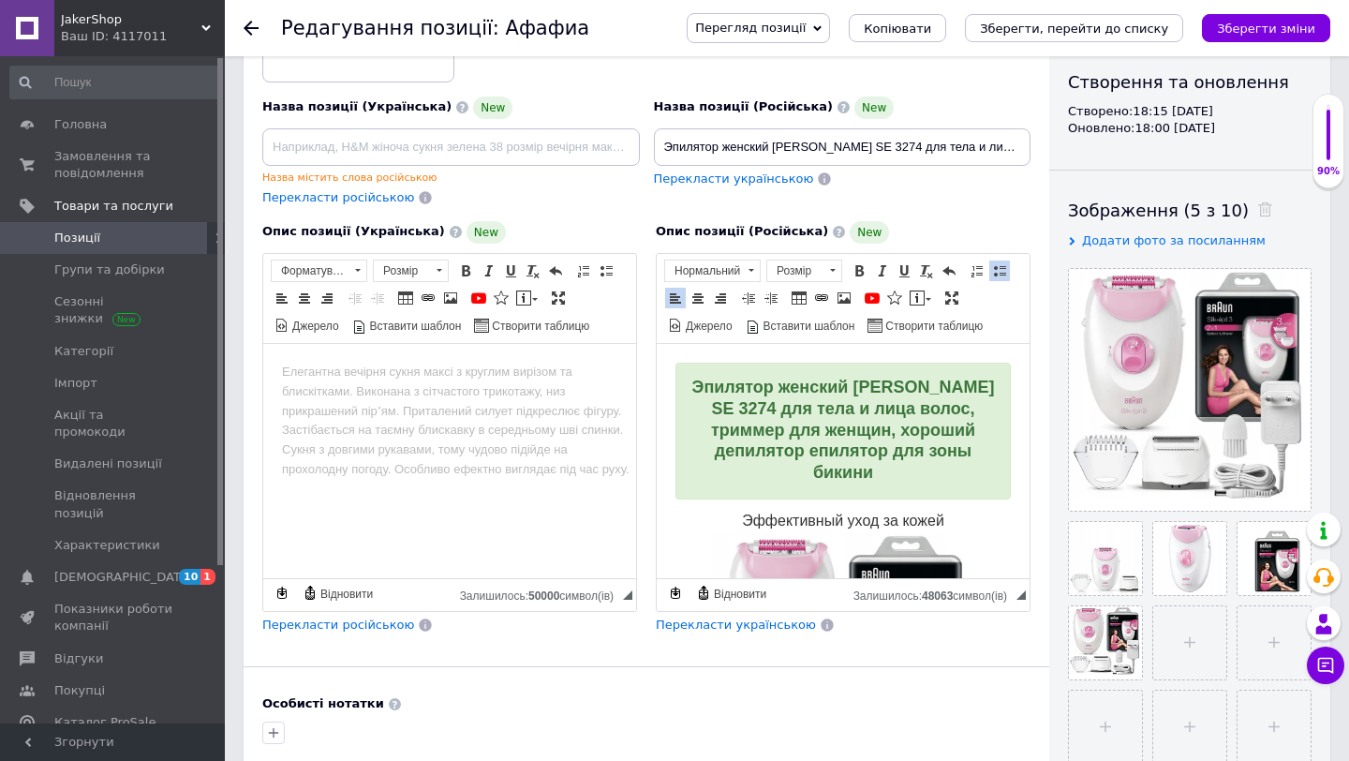
scroll to position [217, 0]
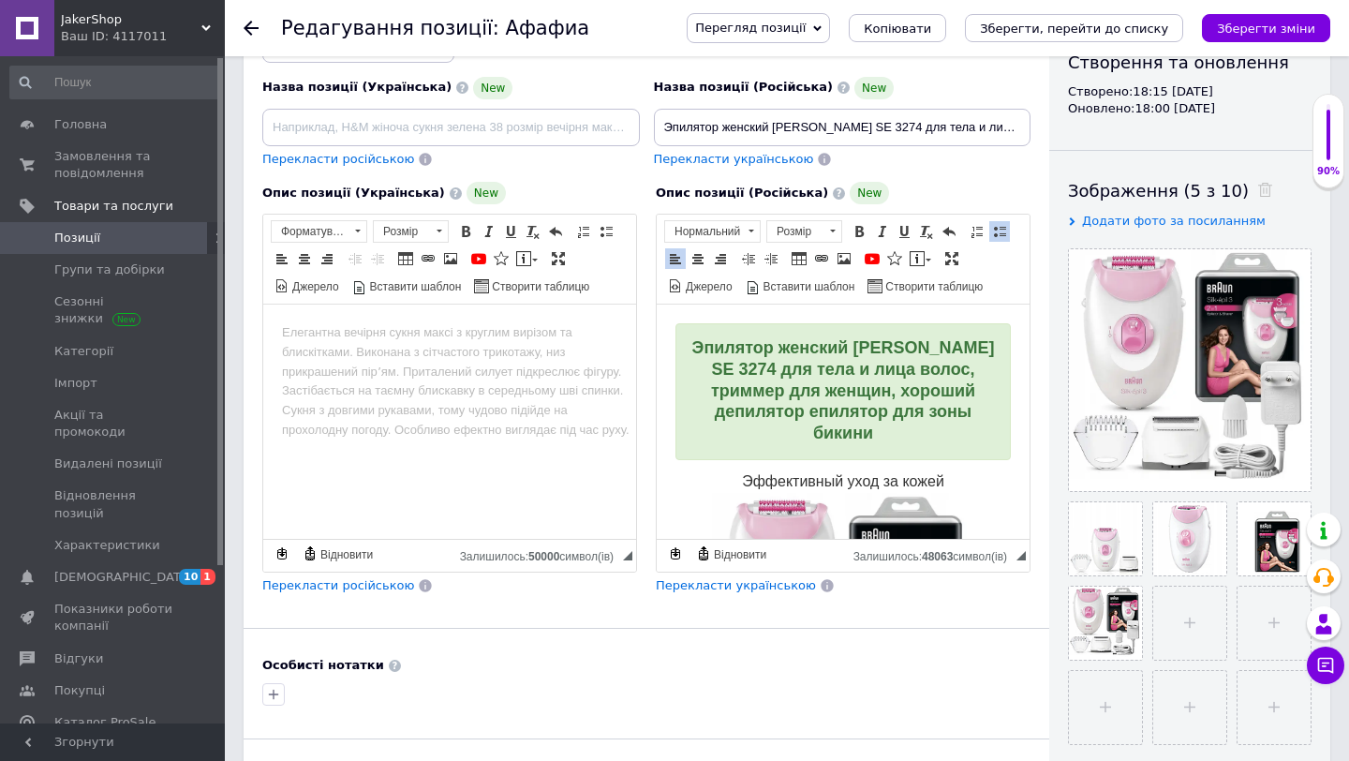
click at [694, 587] on span "Перекласти українською" at bounding box center [736, 585] width 160 height 14
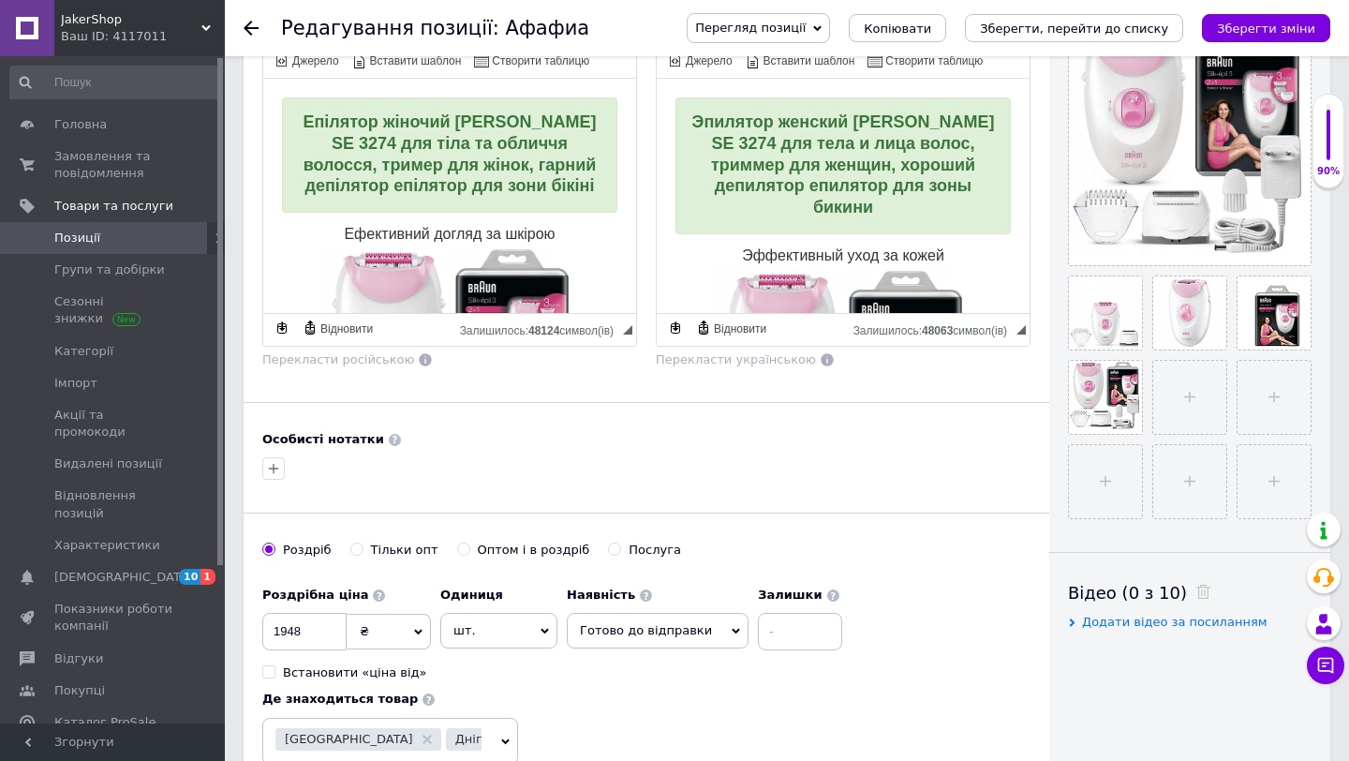
scroll to position [466, 0]
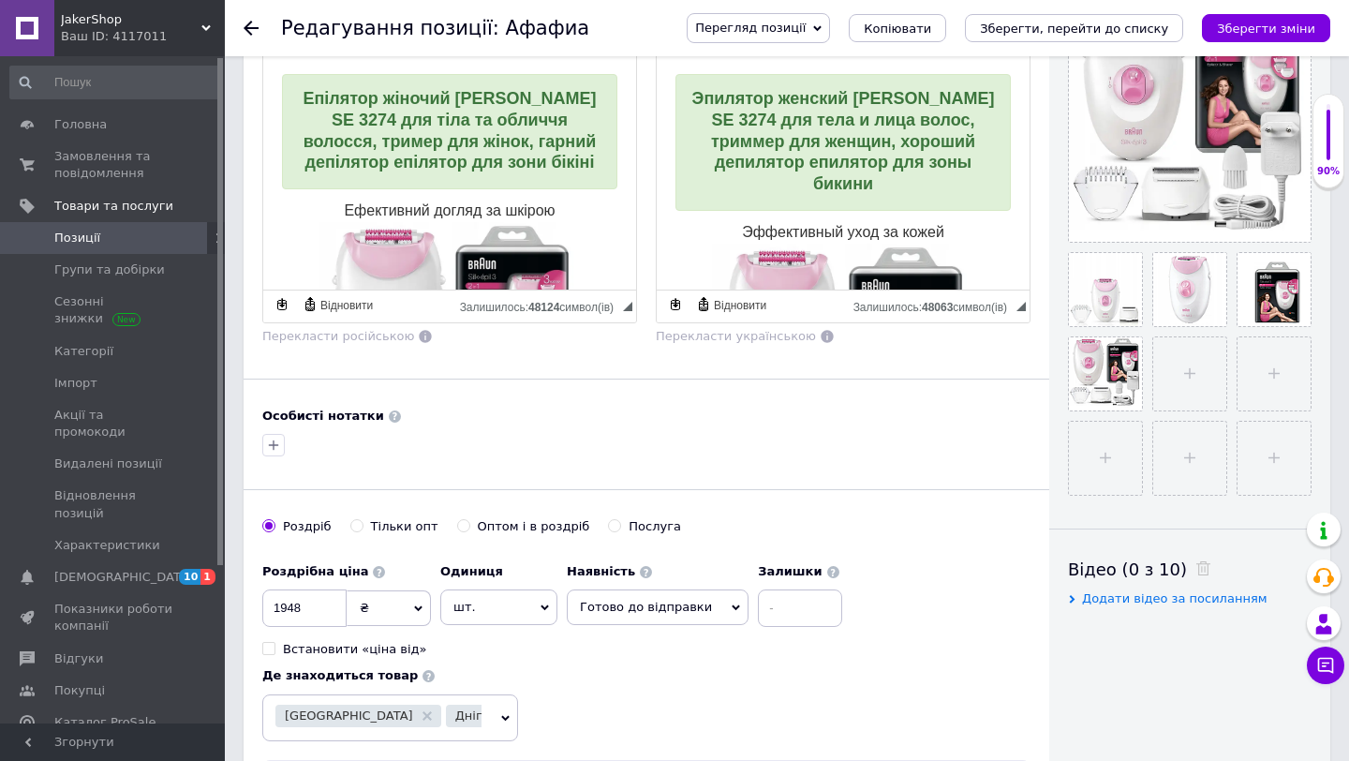
click at [1262, 13] on div "Перегляд позиції Зберегти та переглянути на сайті Зберегти та переглянути на ма…" at bounding box center [999, 28] width 662 height 30
click at [1251, 18] on button "Зберегти зміни" at bounding box center [1266, 28] width 128 height 28
type input "Епілятор жіночий [PERSON_NAME] SE 3274 для тіла та обличчя волосся, тример для …"
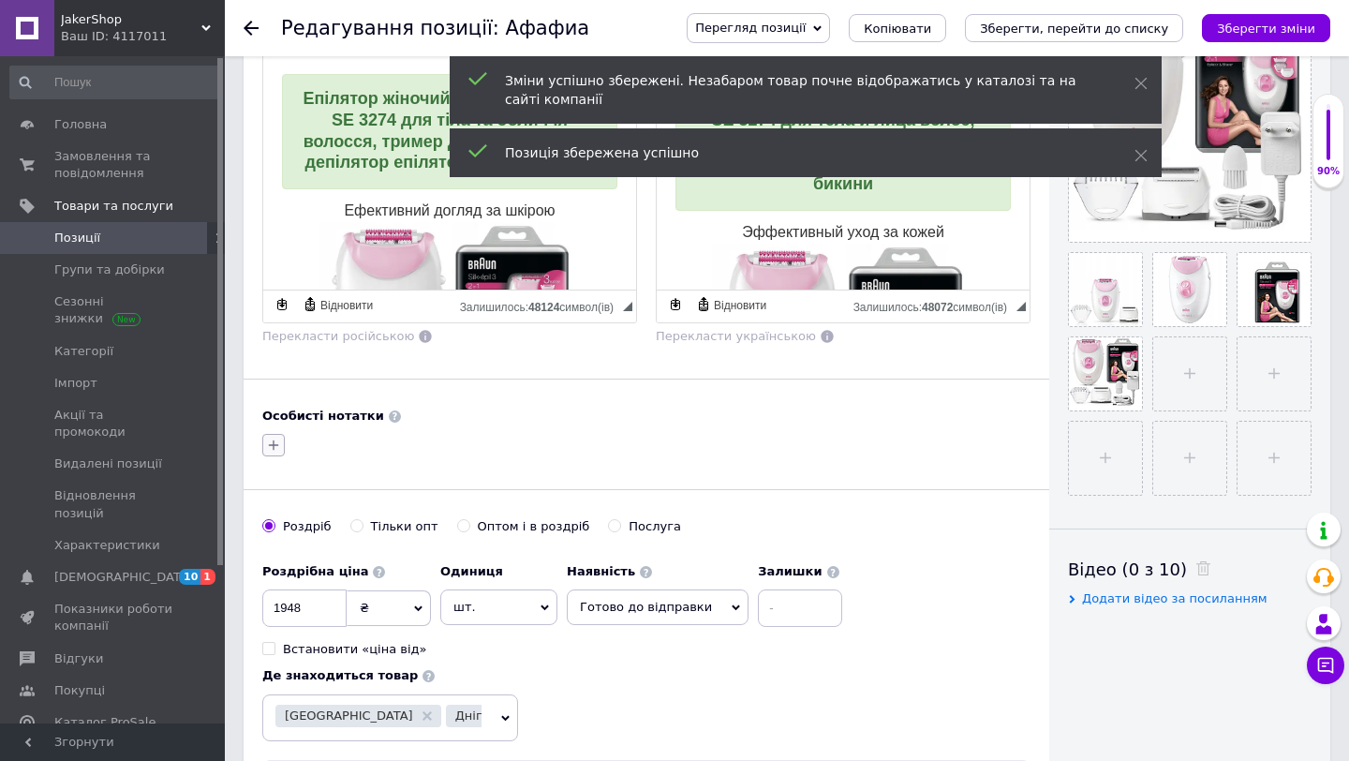
click at [275, 445] on icon "button" at bounding box center [274, 445] width 10 height 10
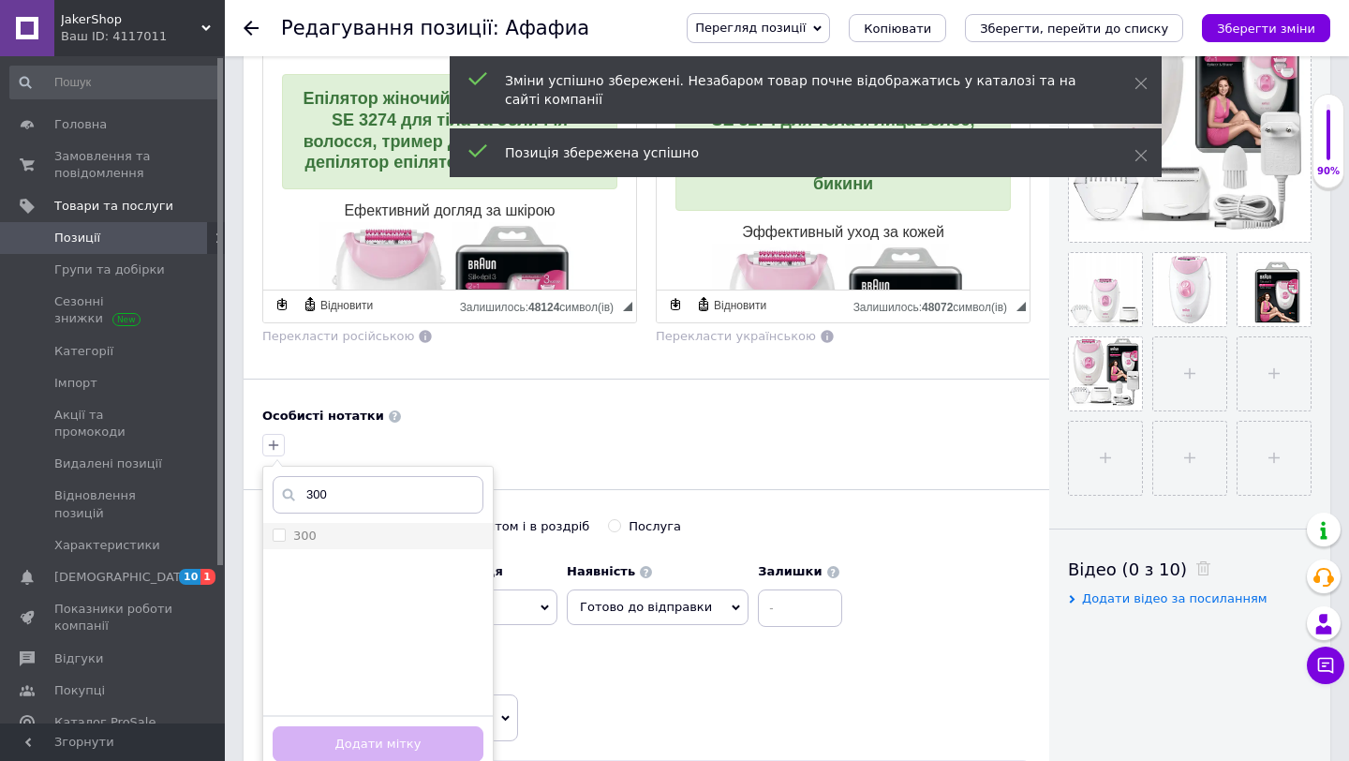
type input "300"
click at [281, 525] on li "300" at bounding box center [377, 536] width 229 height 26
checkbox input "true"
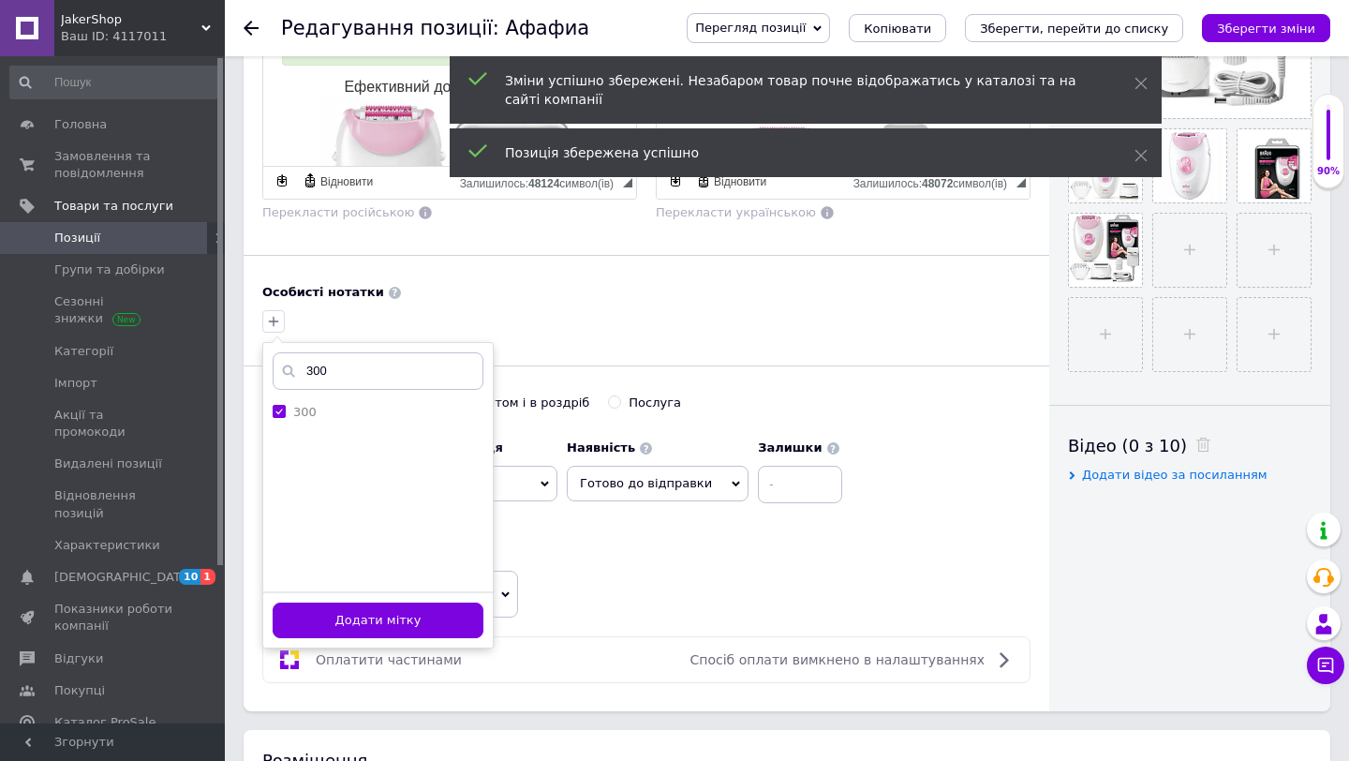
scroll to position [604, 0]
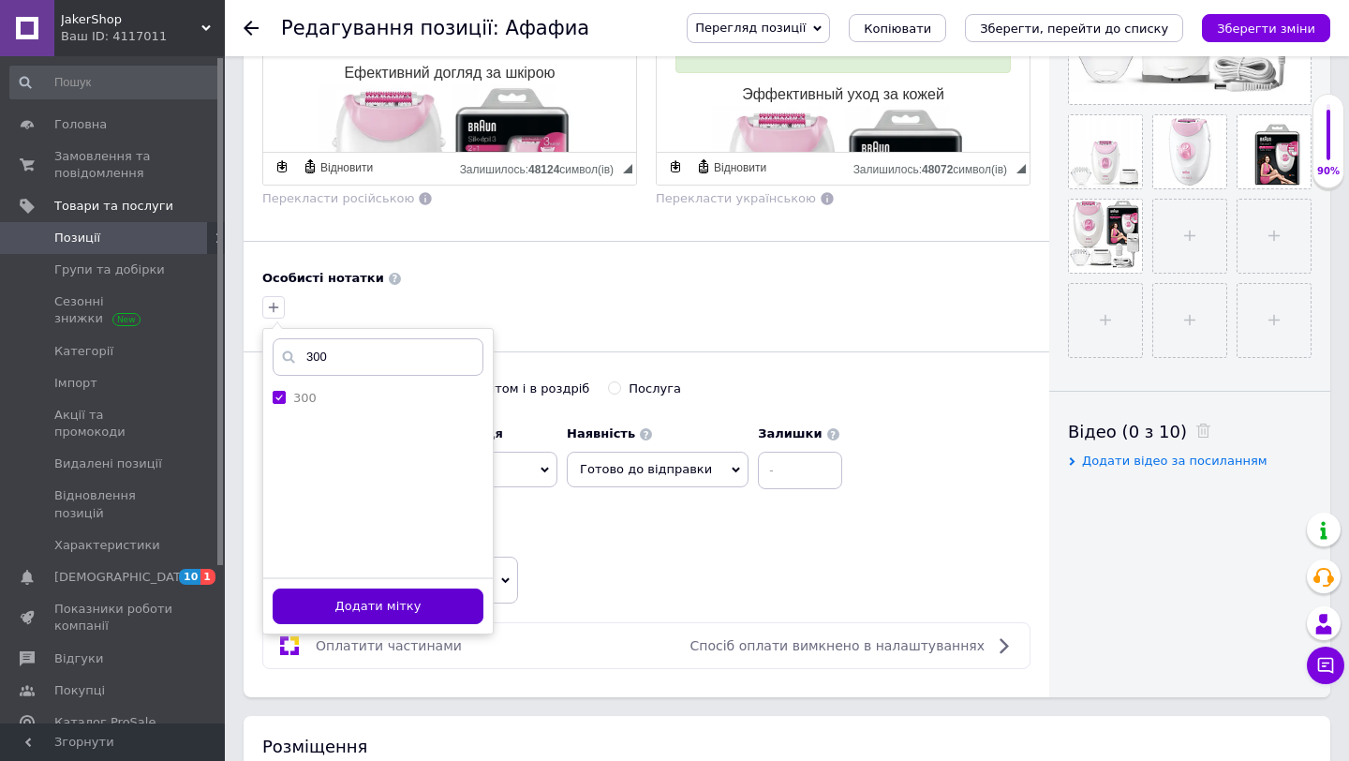
click at [391, 611] on button "Додати мітку" at bounding box center [378, 606] width 211 height 37
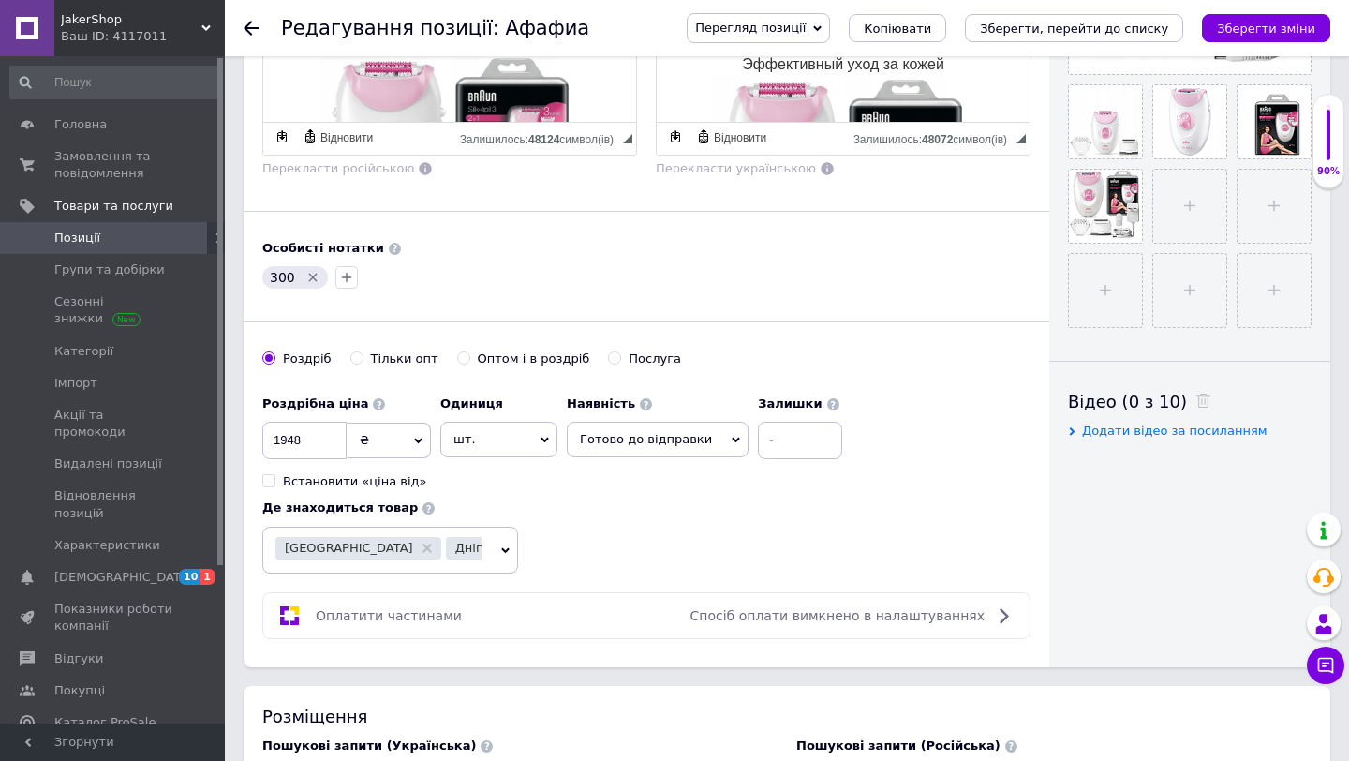
scroll to position [0, 0]
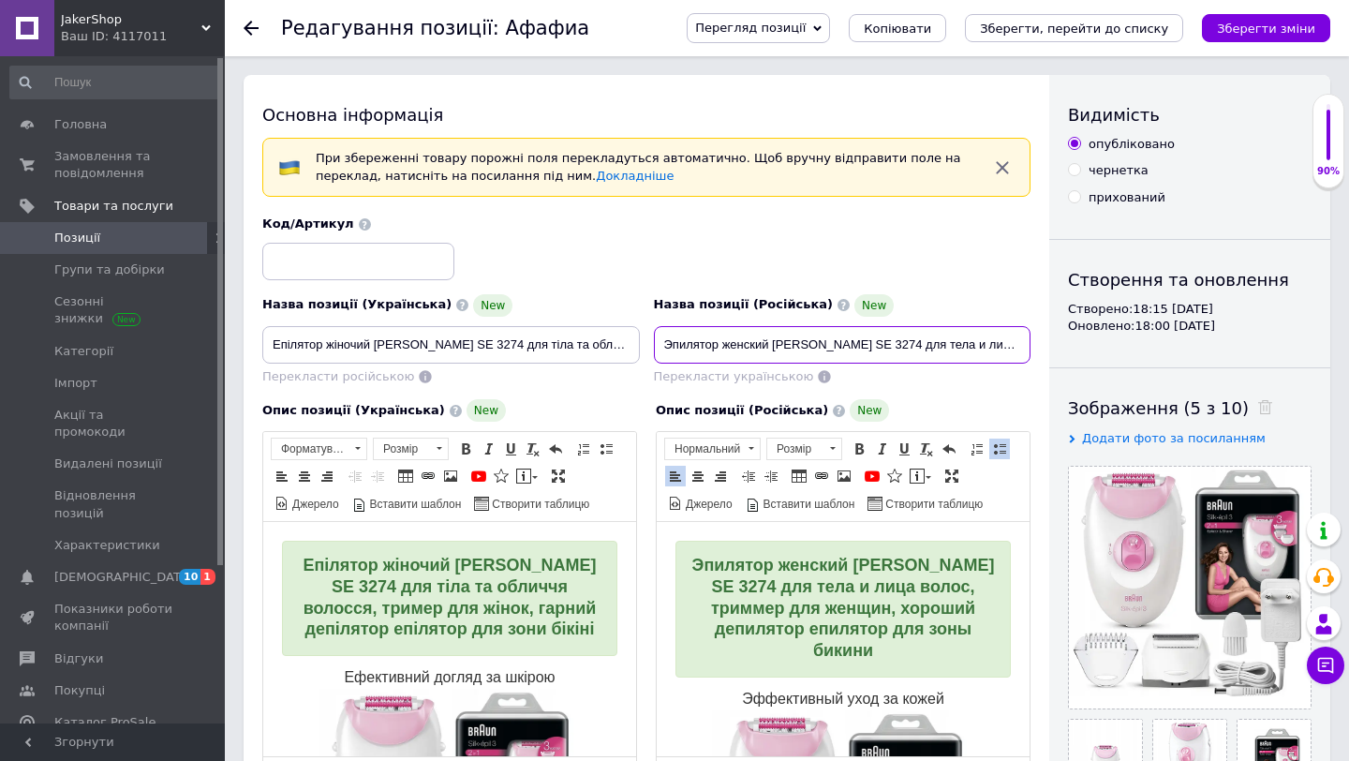
click at [816, 343] on input "Эпилятор женский [PERSON_NAME] SE 3274 для тела и лица волос, триммер для женщи…" at bounding box center [842, 344] width 377 height 37
click at [917, 271] on div "Код/Артикул" at bounding box center [647, 248] width 782 height 78
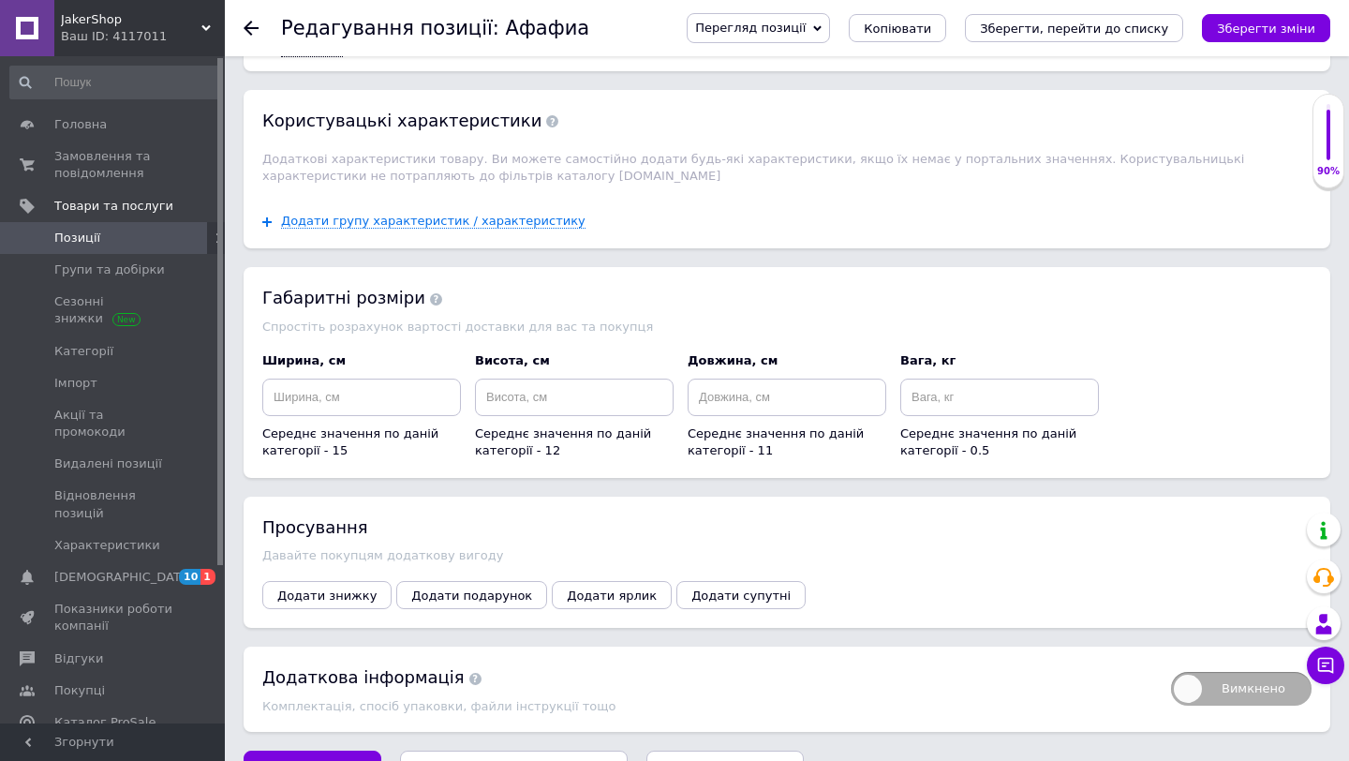
scroll to position [1969, 0]
click at [428, 212] on span "Додати групу характеристик / характеристику" at bounding box center [433, 219] width 304 height 15
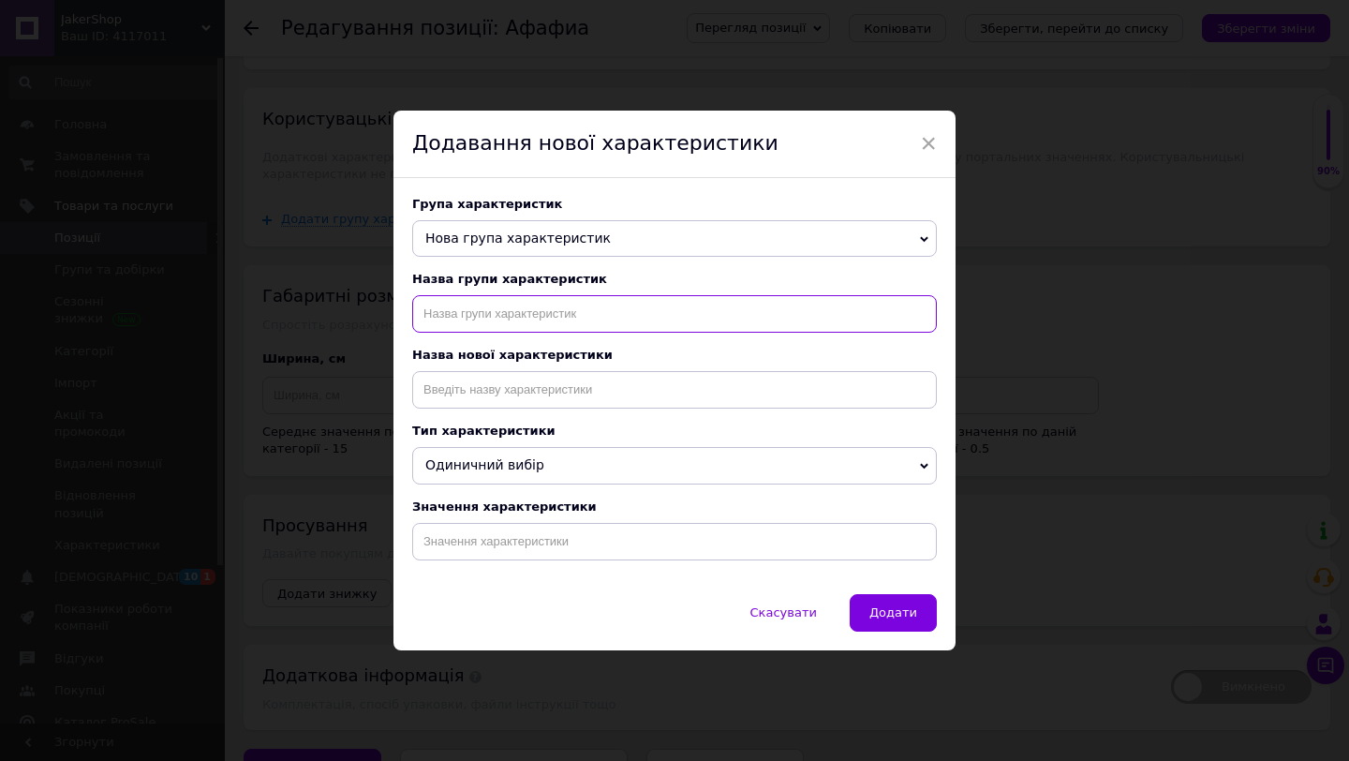
click at [487, 299] on input "text" at bounding box center [674, 313] width 525 height 37
type input "Характеристика"
click at [543, 422] on div "Група характеристик Нова група характеристик Тип назначения Пользовательские ха…" at bounding box center [674, 386] width 562 height 416
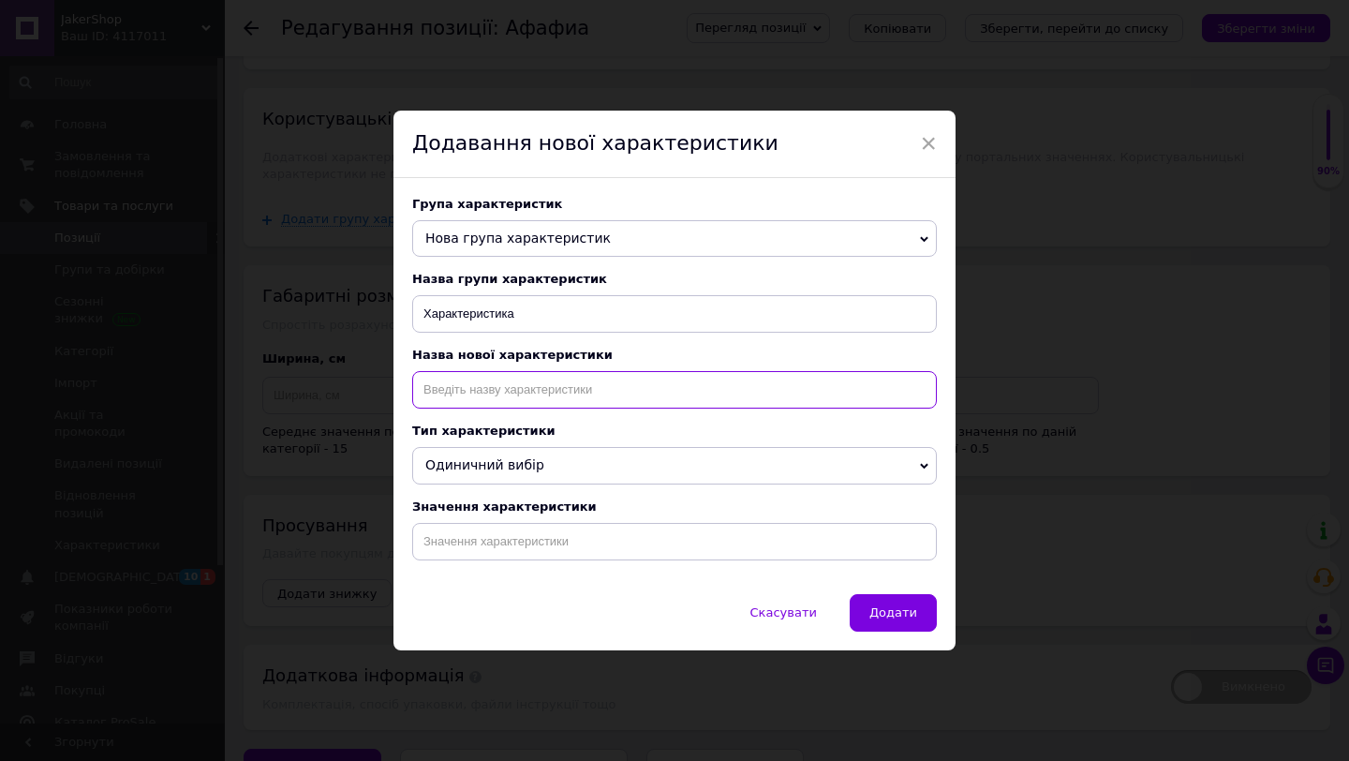
click at [557, 396] on input at bounding box center [674, 389] width 525 height 37
type input "Характеристика"
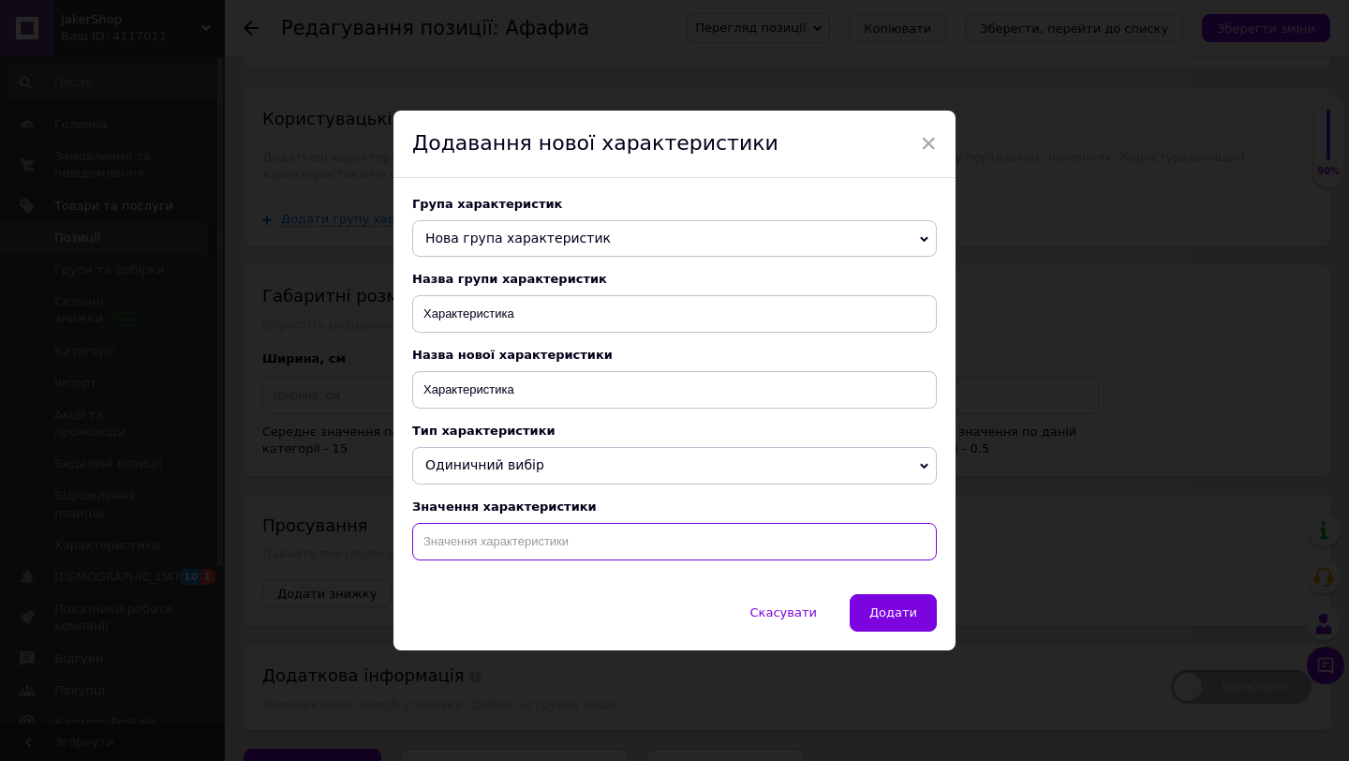
click at [544, 559] on input at bounding box center [674, 541] width 525 height 37
paste input "Эпилятор женский [PERSON_NAME] SE 3274 для тела и лица волос, триммер для женщи…"
type input "Эпилятор женский [PERSON_NAME] SE 3274 для тела и лица волос, триммер для женщи…"
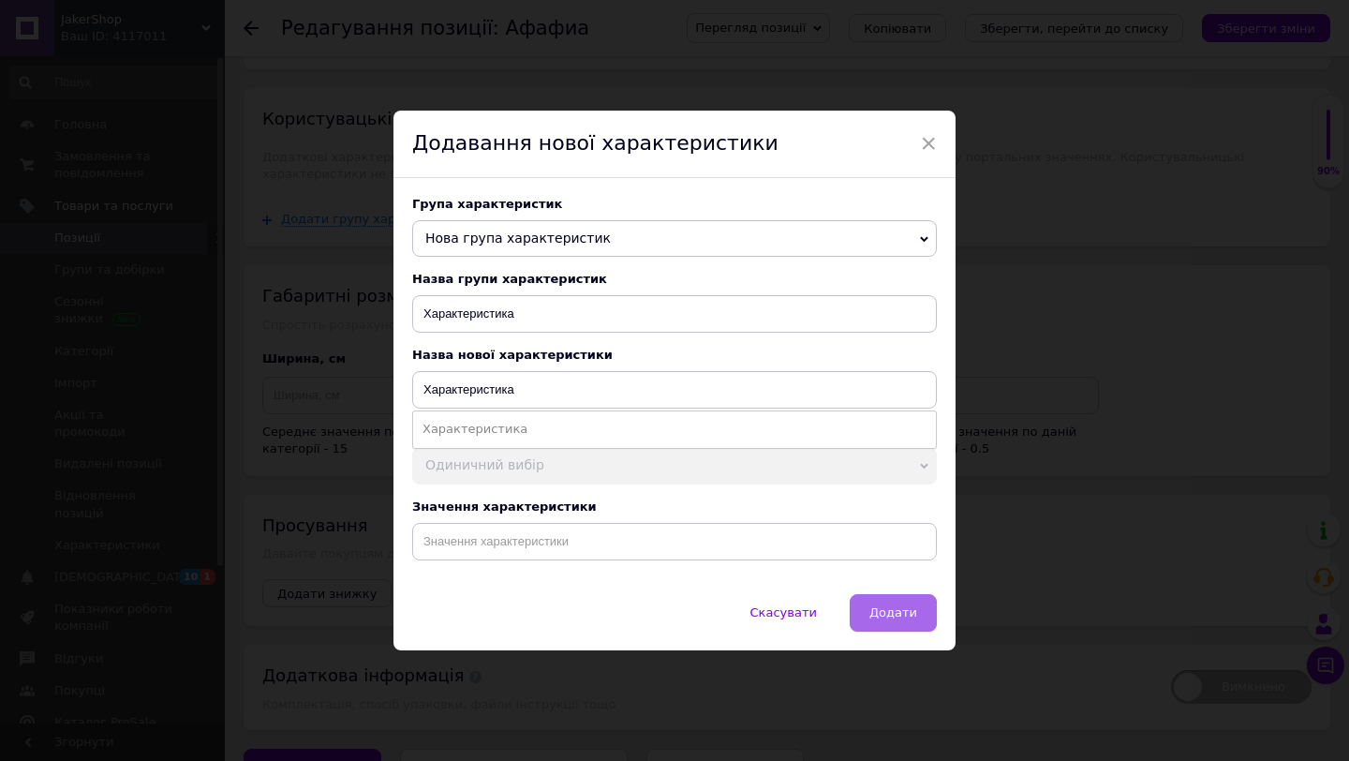
click at [892, 604] on button "Додати" at bounding box center [893, 612] width 87 height 37
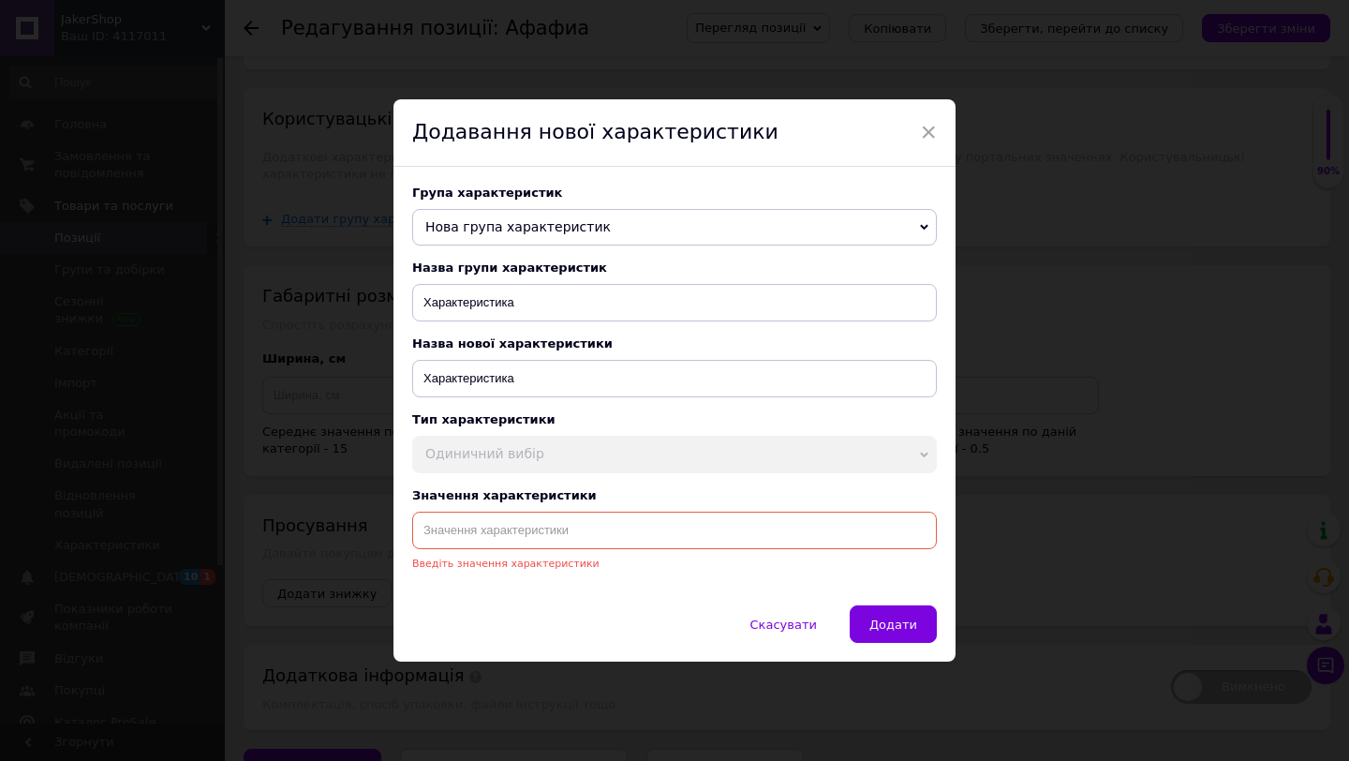
click at [673, 523] on input at bounding box center [674, 529] width 525 height 37
paste input "Эпилятор женский [PERSON_NAME] SE 3274 для тела и лица волос, триммер для женщи…"
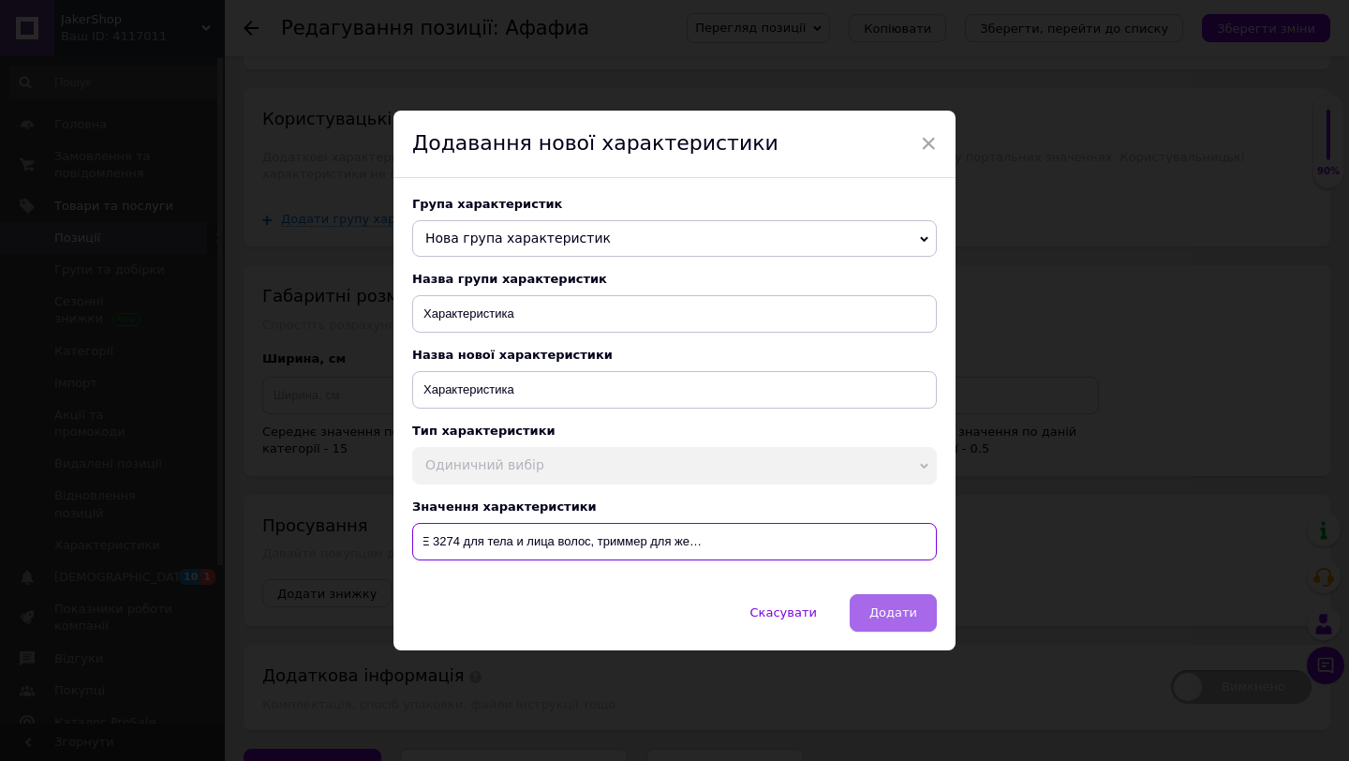
type input "Эпилятор женский [PERSON_NAME] SE 3274 для тела и лица волос, триммер для женщи…"
click at [868, 616] on button "Додати" at bounding box center [893, 612] width 87 height 37
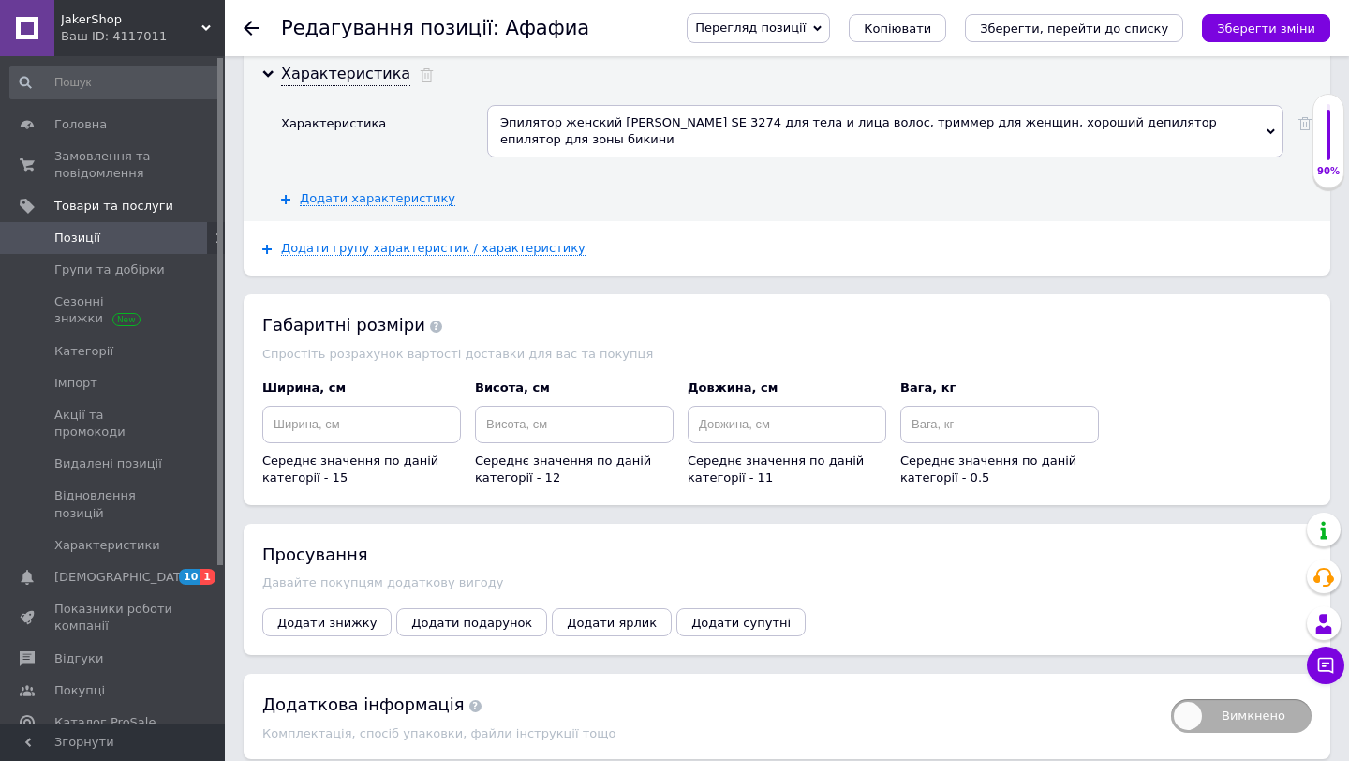
scroll to position [2170, 0]
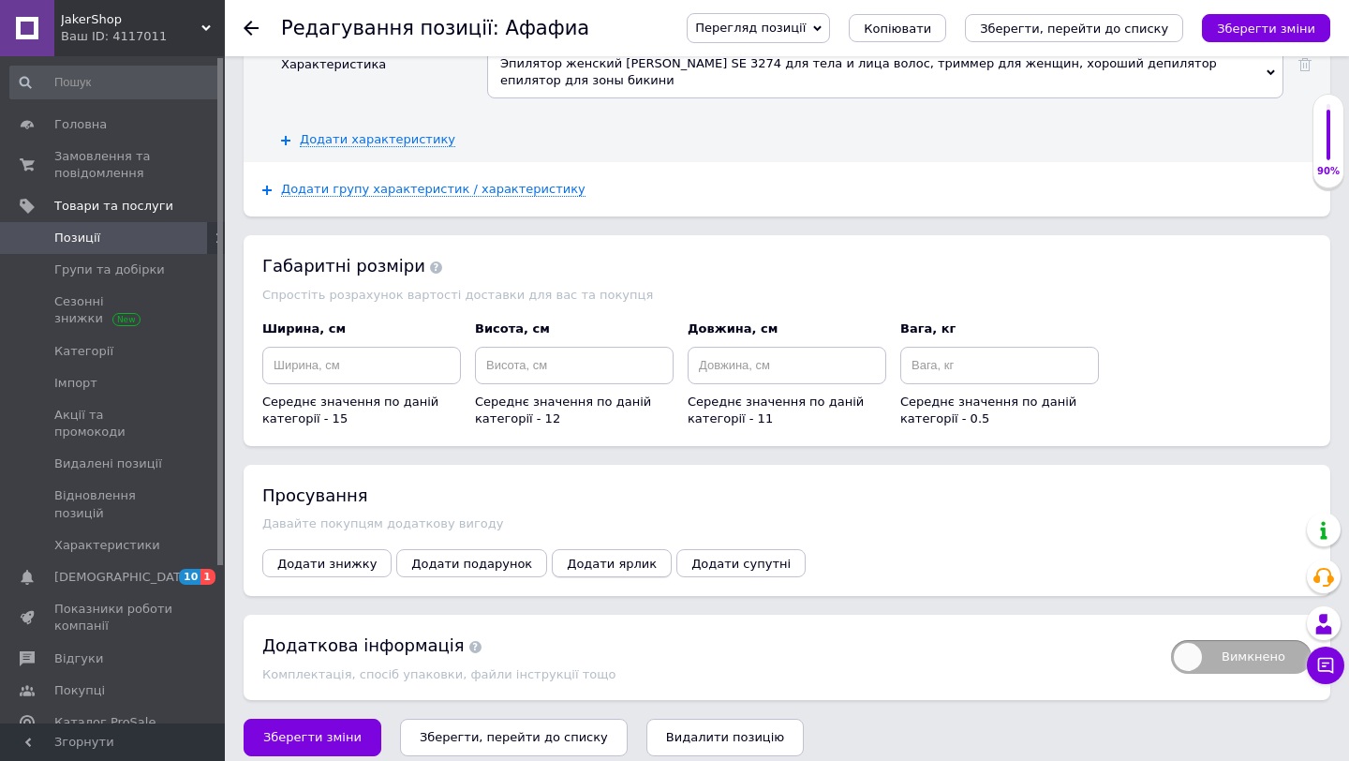
click at [567, 556] on span "Додати ярлик" at bounding box center [612, 563] width 90 height 14
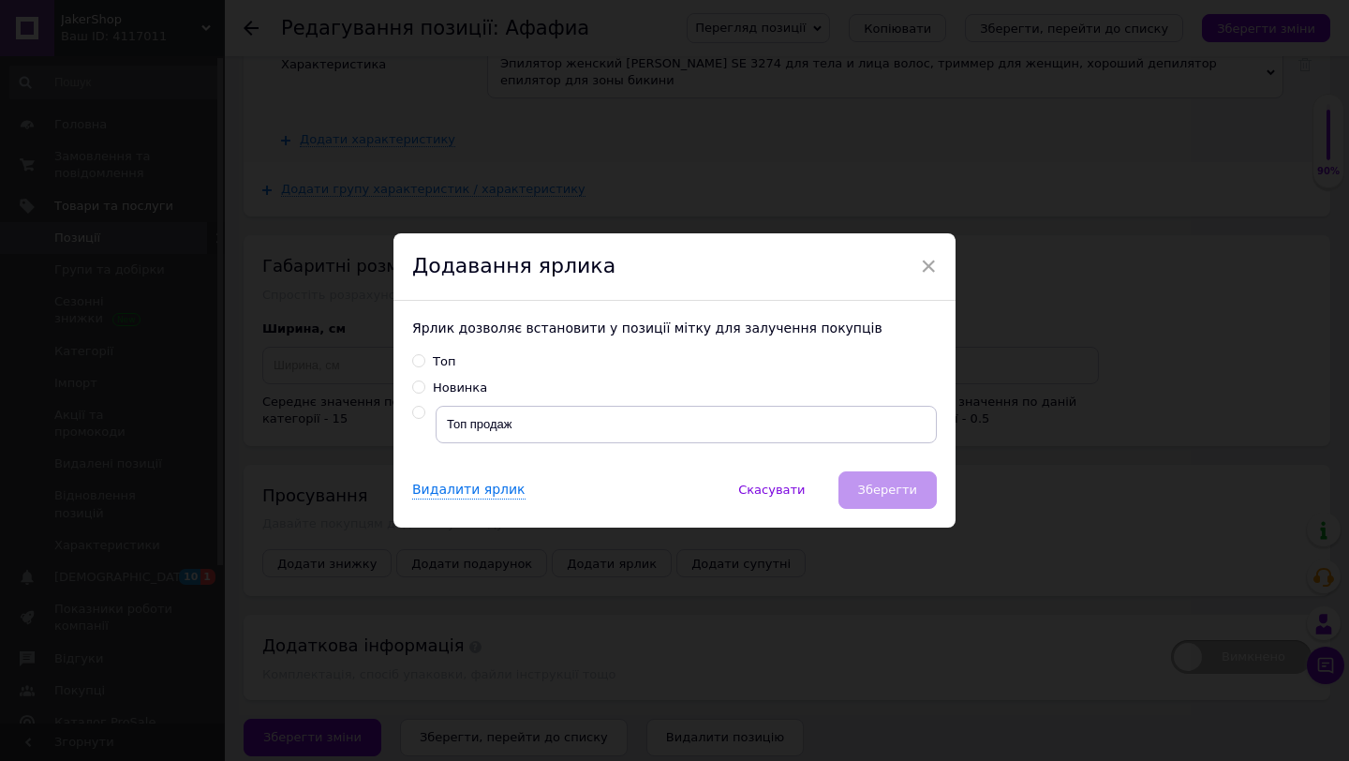
click at [414, 402] on div "Ярлик дозволяє встановити у позиції мітку для залучення покупців Топ Новинка То…" at bounding box center [674, 386] width 562 height 170
click at [414, 406] on label at bounding box center [418, 412] width 13 height 13
click at [414, 406] on input "radio" at bounding box center [418, 412] width 12 height 12
radio input "true"
click at [871, 471] on button "Зберегти" at bounding box center [887, 489] width 98 height 37
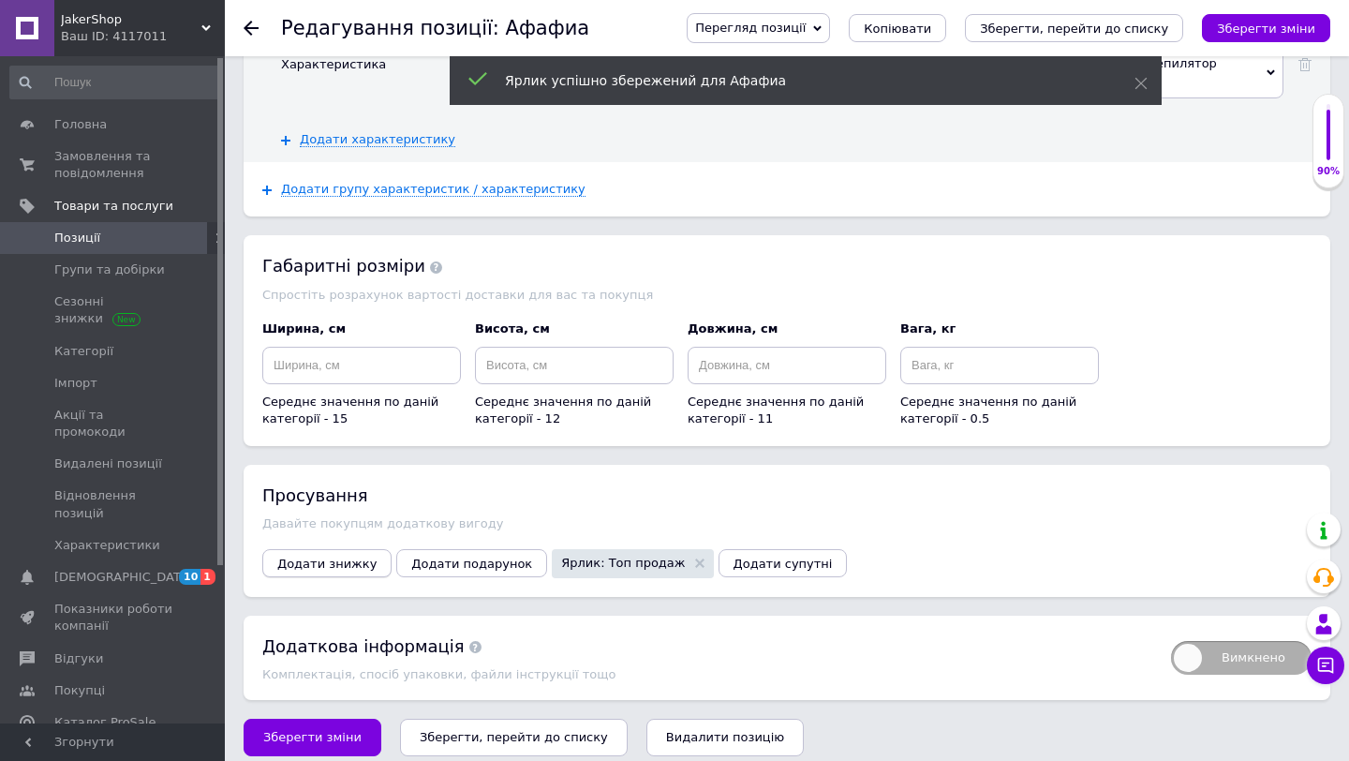
click at [348, 556] on span "Додати знижку" at bounding box center [326, 563] width 99 height 14
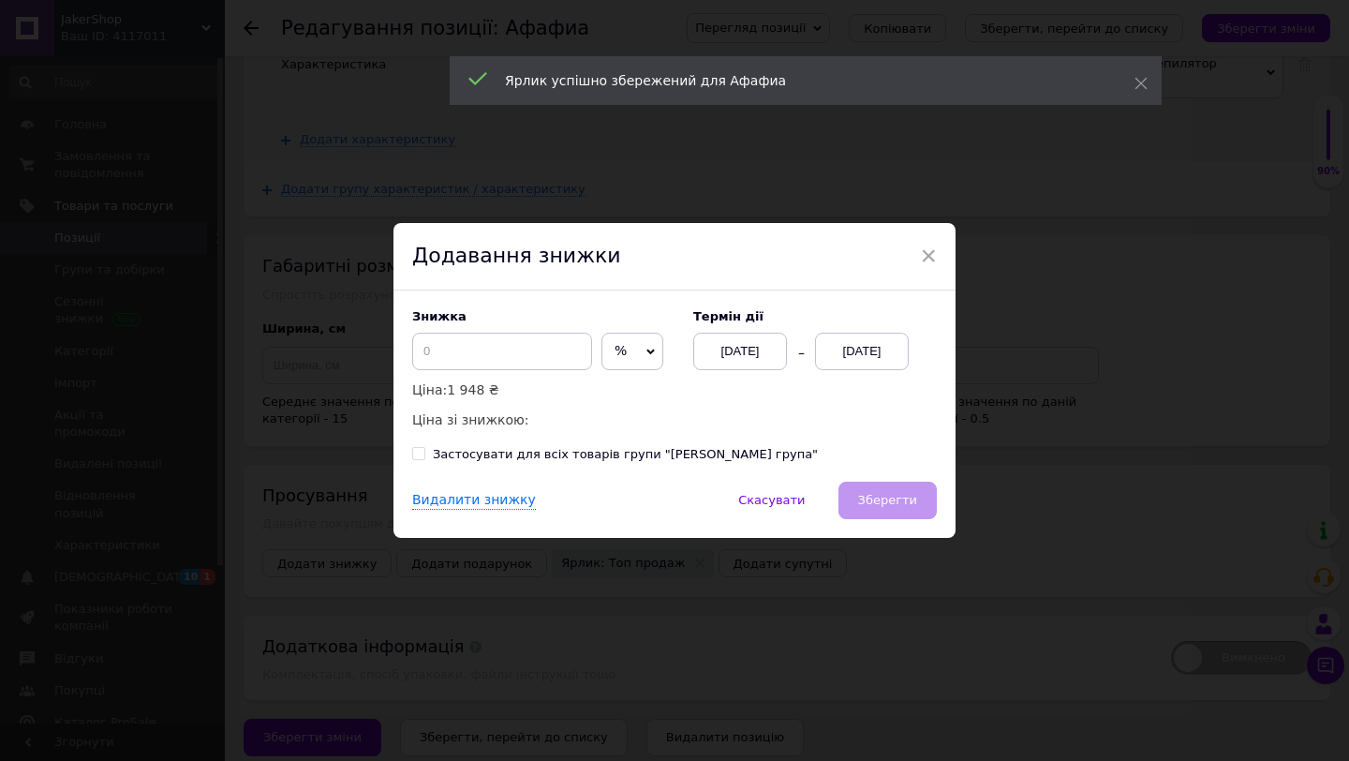
click at [828, 363] on div "[DATE]" at bounding box center [862, 350] width 94 height 37
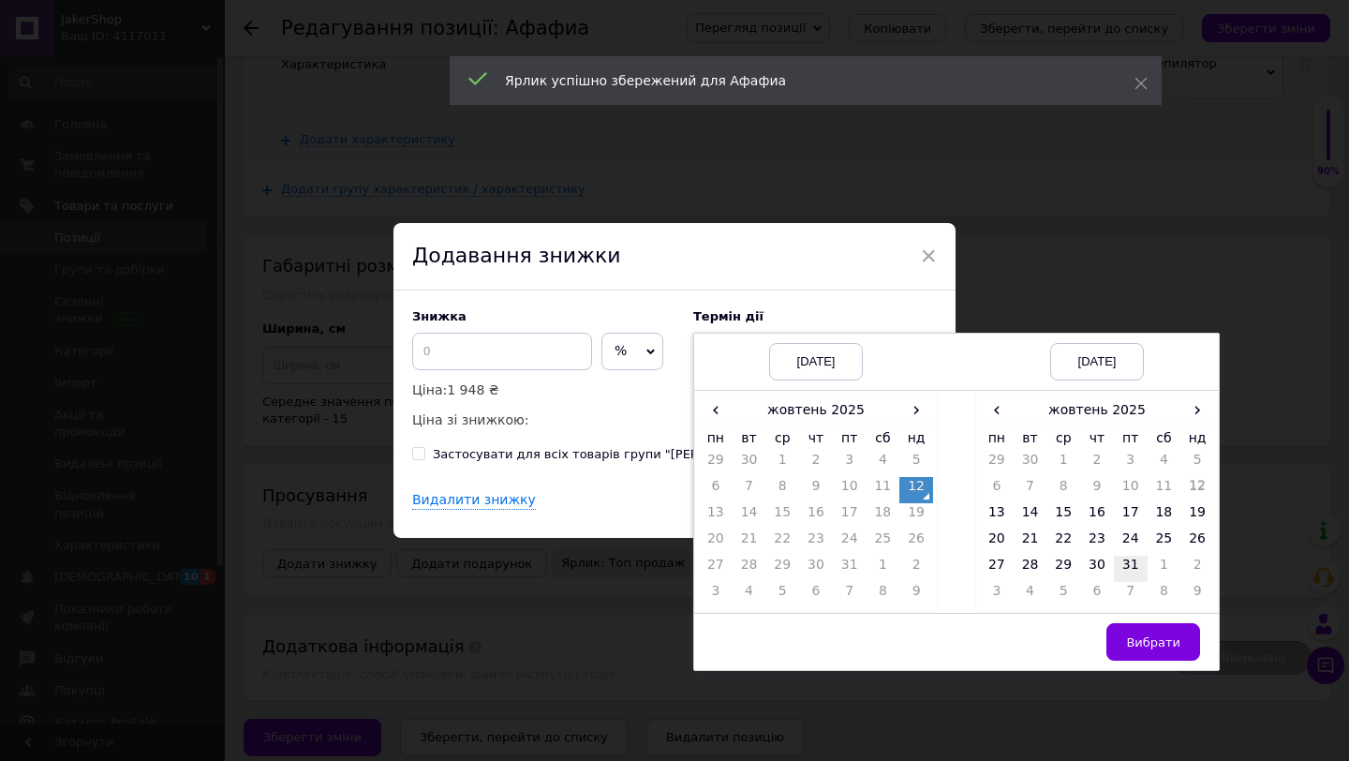
click at [1132, 562] on td "31" at bounding box center [1131, 568] width 34 height 26
click at [1137, 628] on button "Вибрати" at bounding box center [1153, 641] width 94 height 37
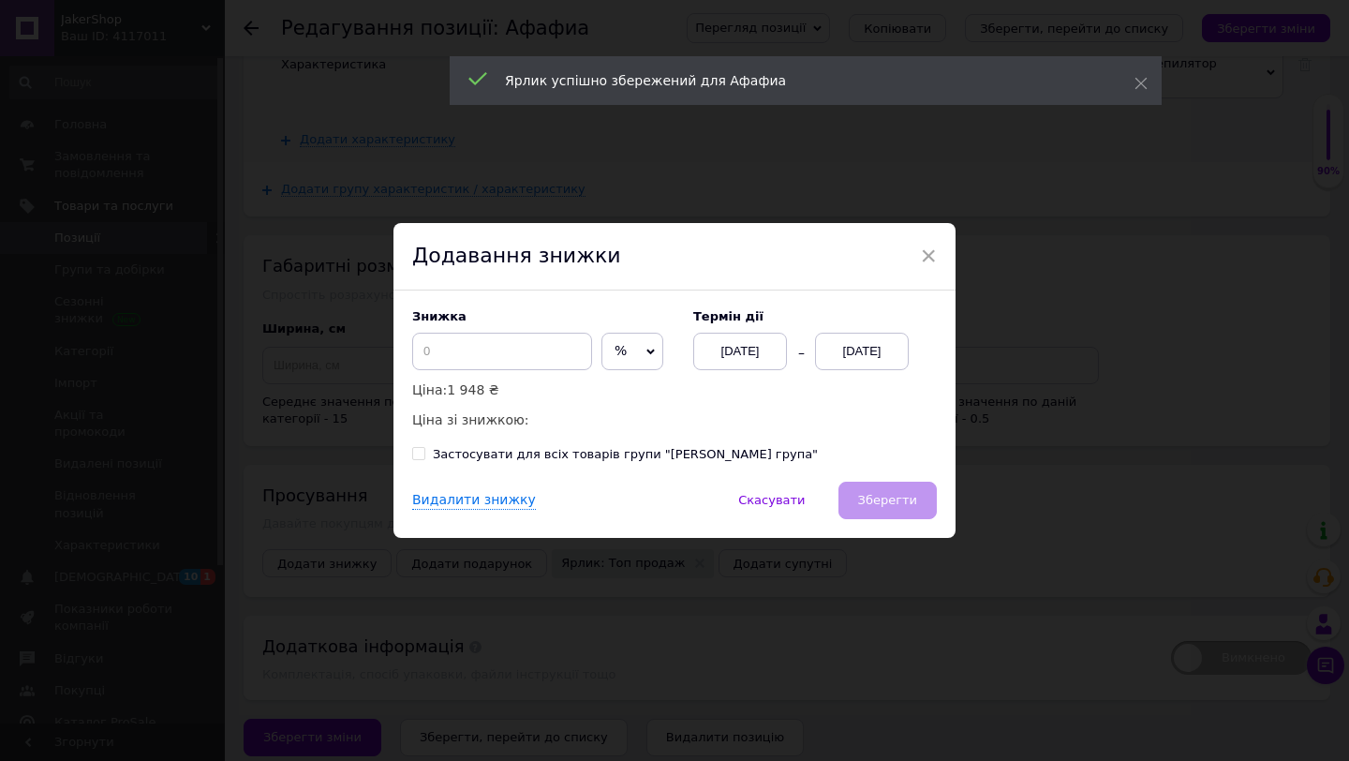
click at [601, 352] on span "%" at bounding box center [632, 350] width 62 height 37
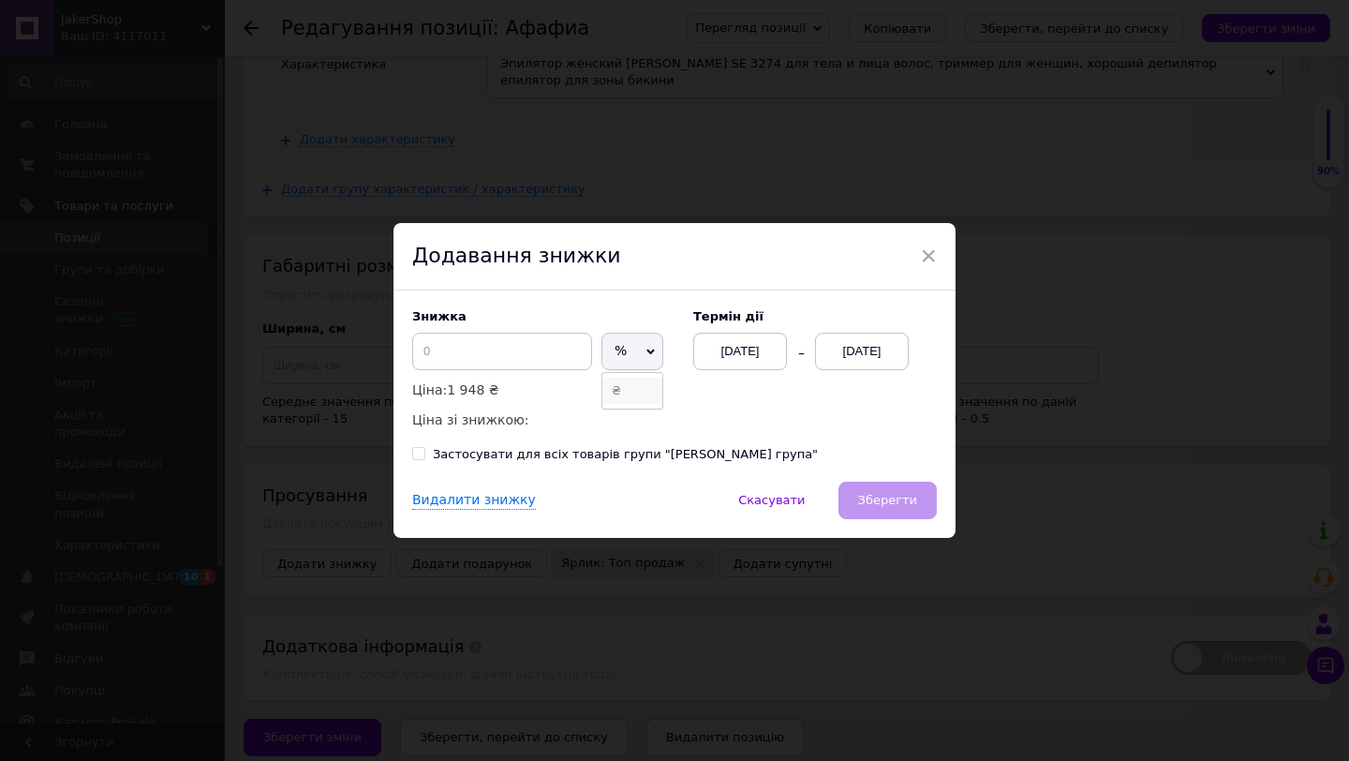
click at [602, 385] on li "₴" at bounding box center [632, 390] width 60 height 26
click at [529, 368] on input at bounding box center [502, 350] width 180 height 37
type input "300"
click at [890, 488] on button "Зберегти" at bounding box center [887, 499] width 98 height 37
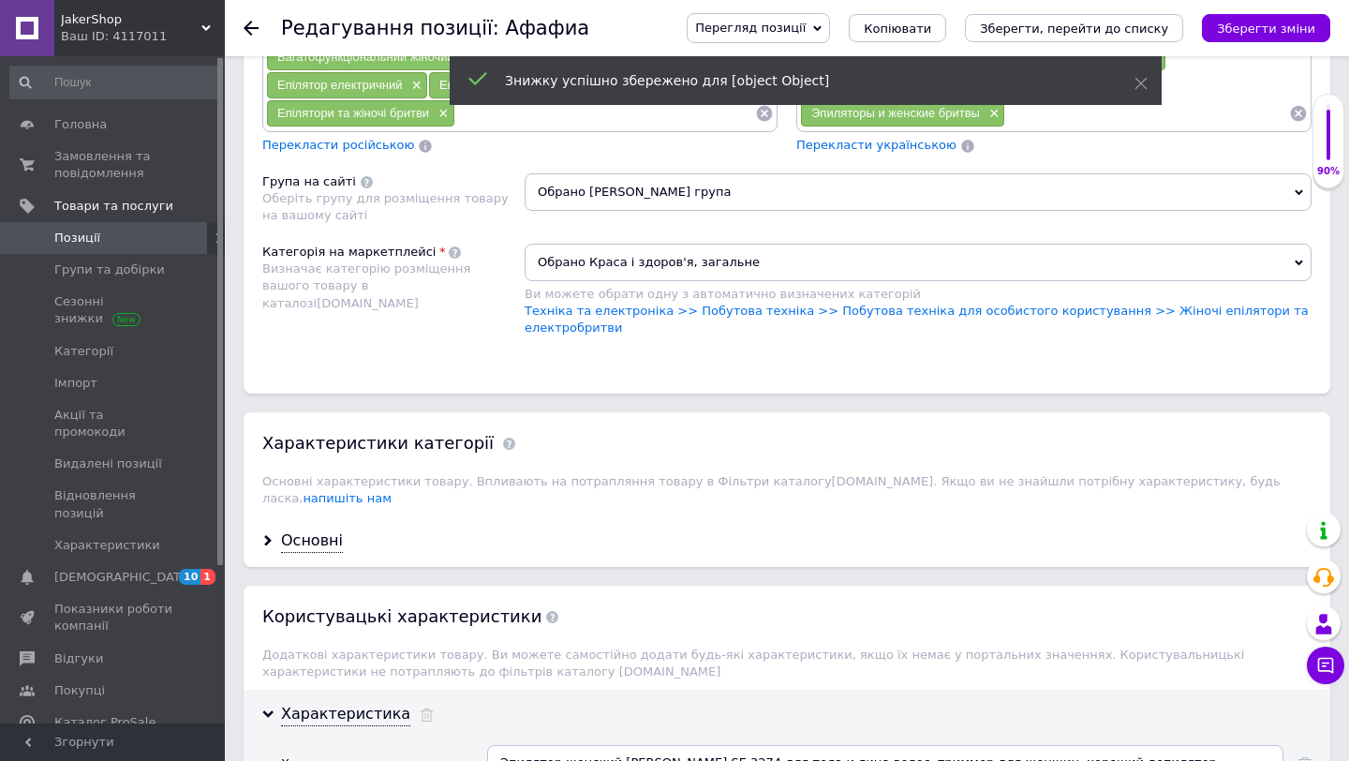
scroll to position [1467, 0]
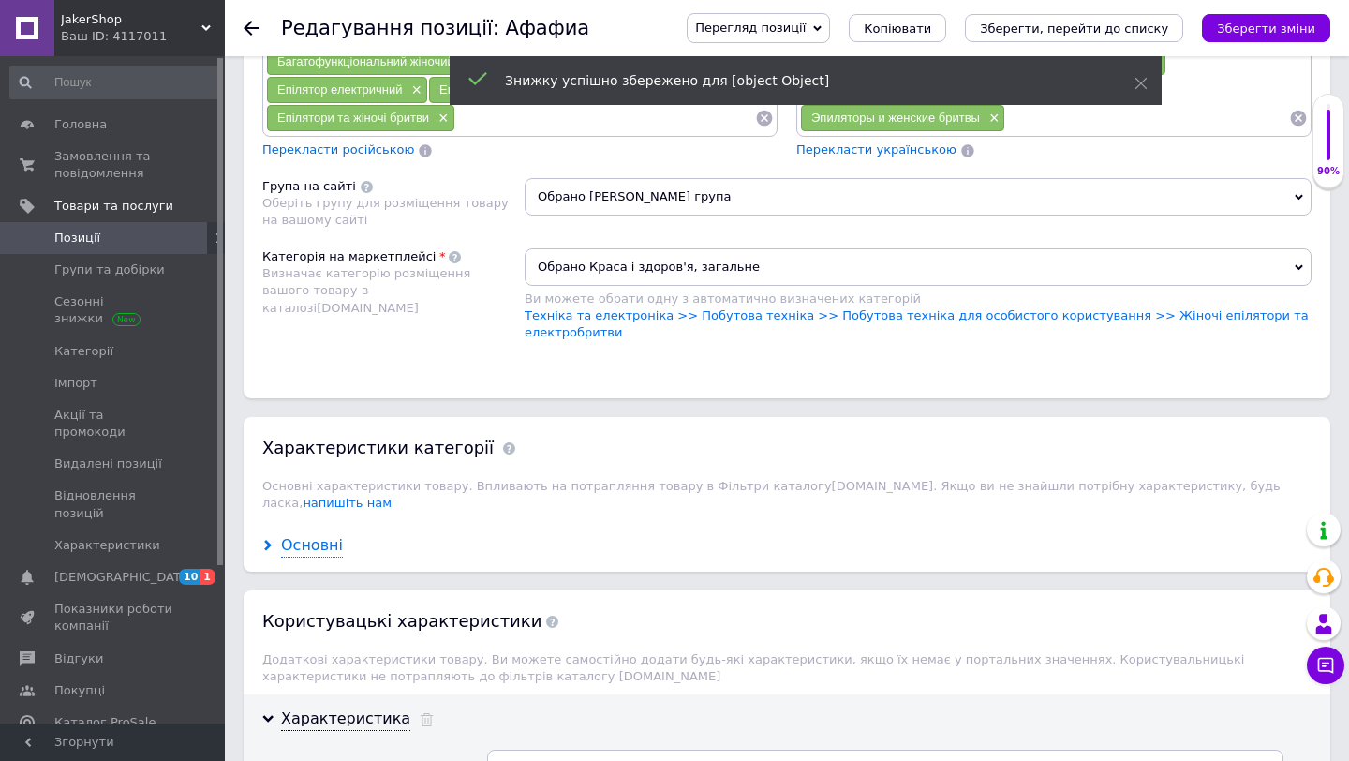
click at [323, 535] on div "Основні" at bounding box center [312, 546] width 62 height 22
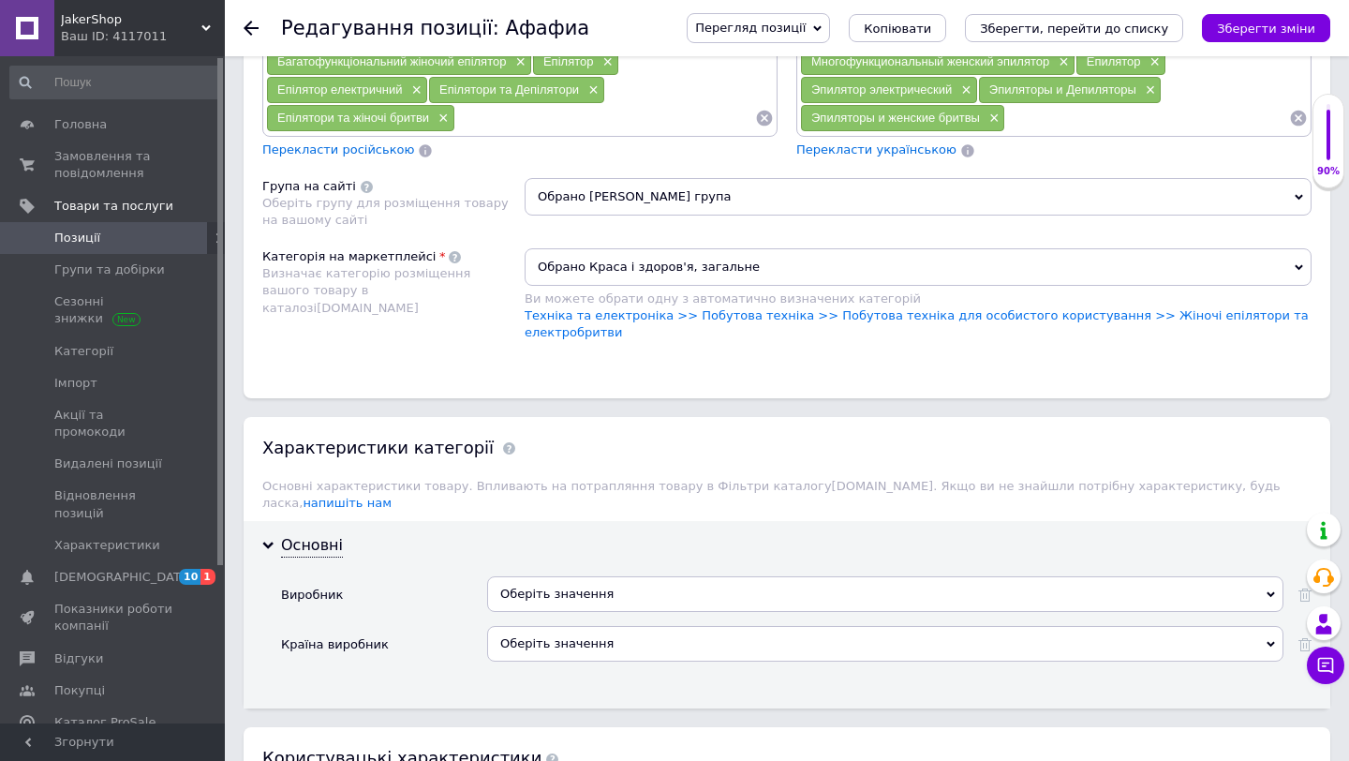
click at [540, 576] on div "Оберіть значення" at bounding box center [885, 594] width 796 height 36
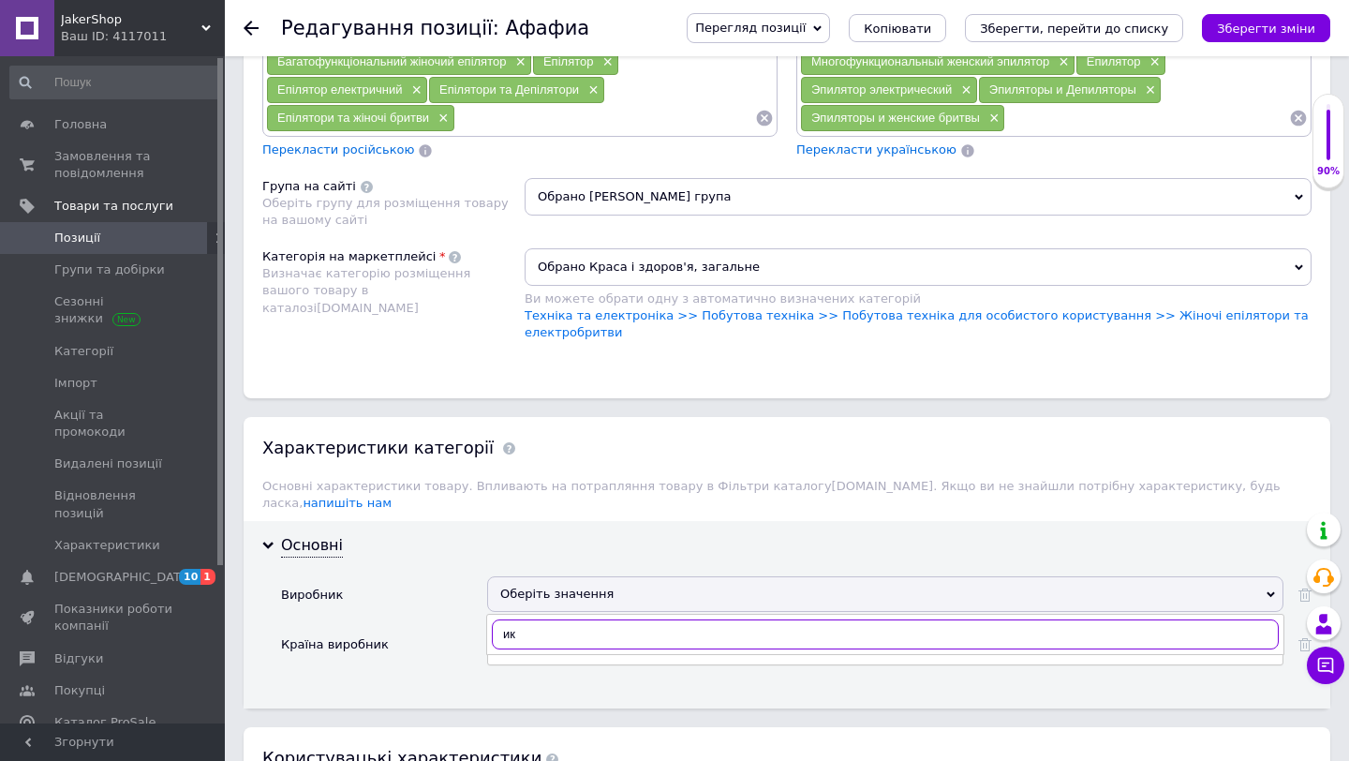
type input "и"
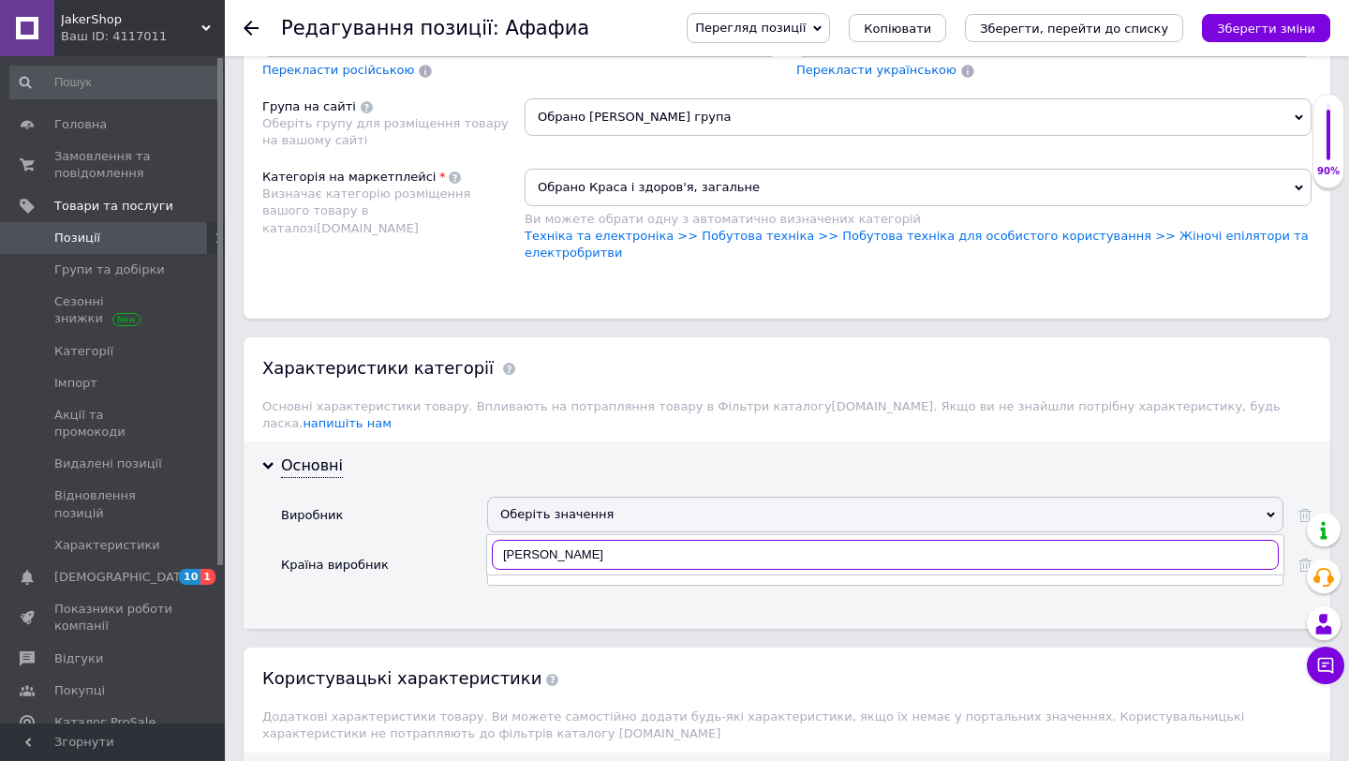
scroll to position [1564, 0]
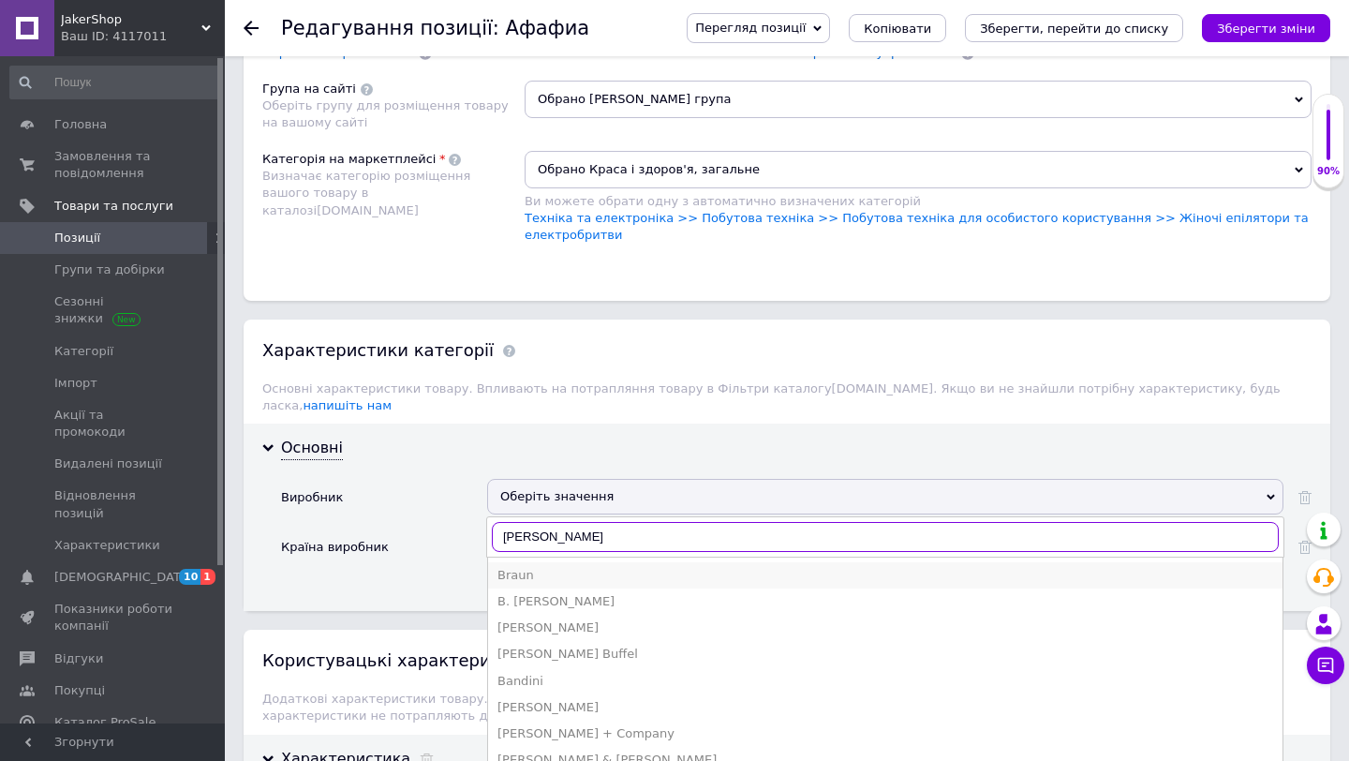
type input "[PERSON_NAME]"
click at [563, 567] on div "Braun" at bounding box center [885, 575] width 776 height 17
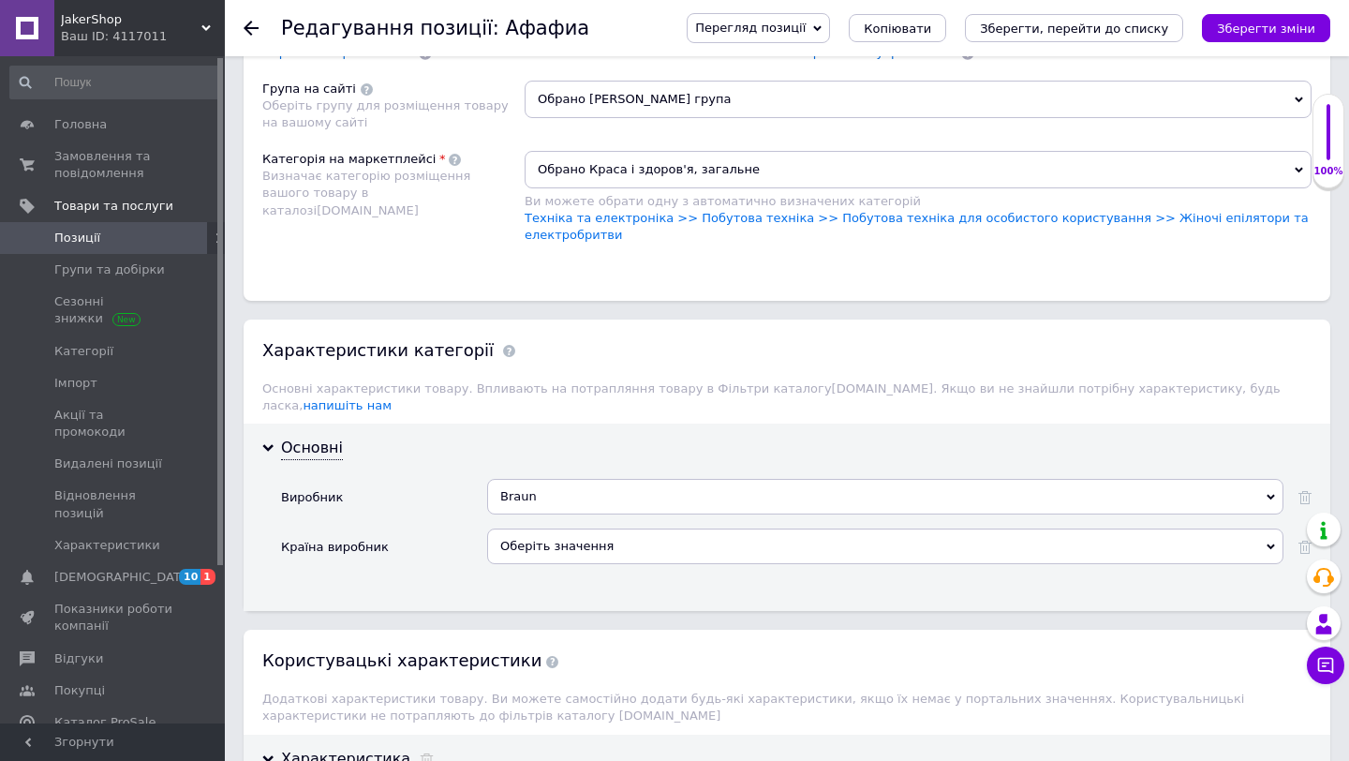
click at [575, 543] on div "Оберіть значення" at bounding box center [885, 546] width 796 height 36
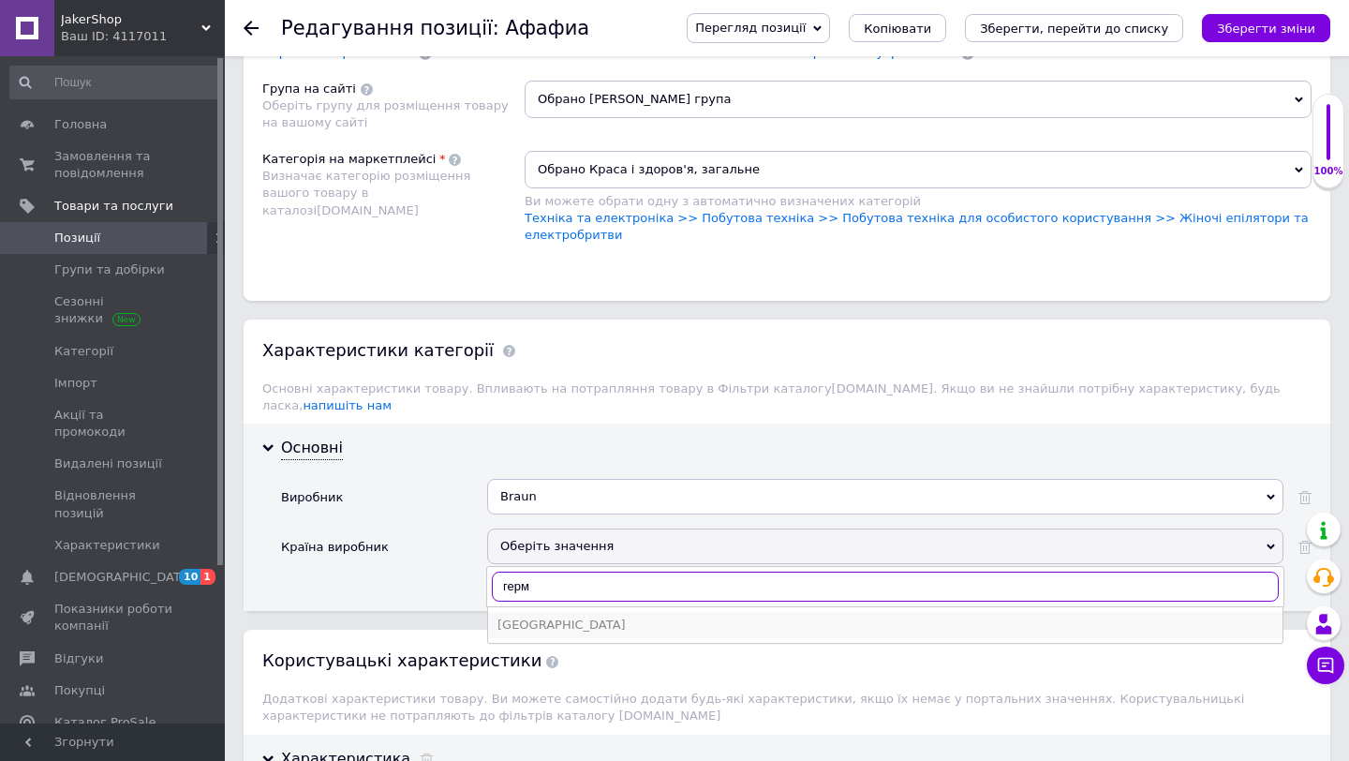
type input "герм"
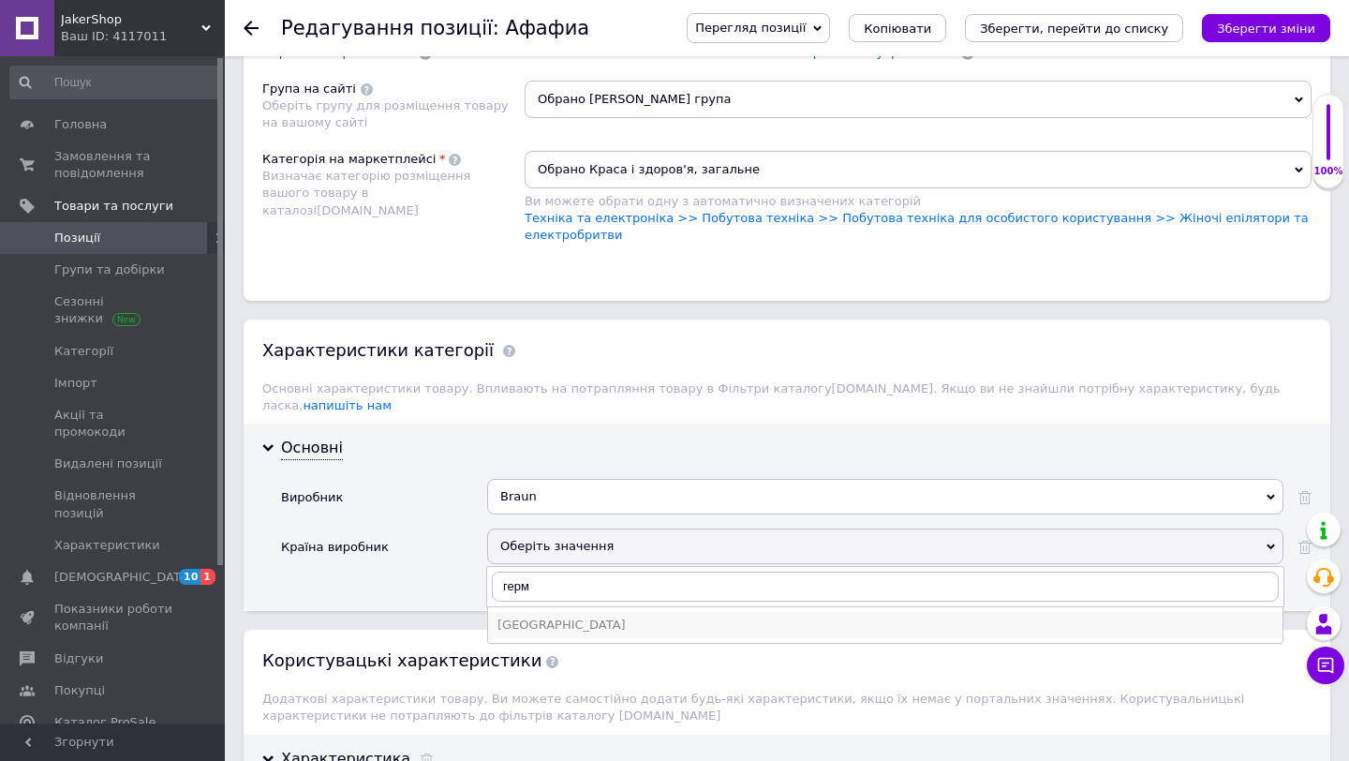
click at [556, 616] on div "[GEOGRAPHIC_DATA]" at bounding box center [885, 624] width 776 height 17
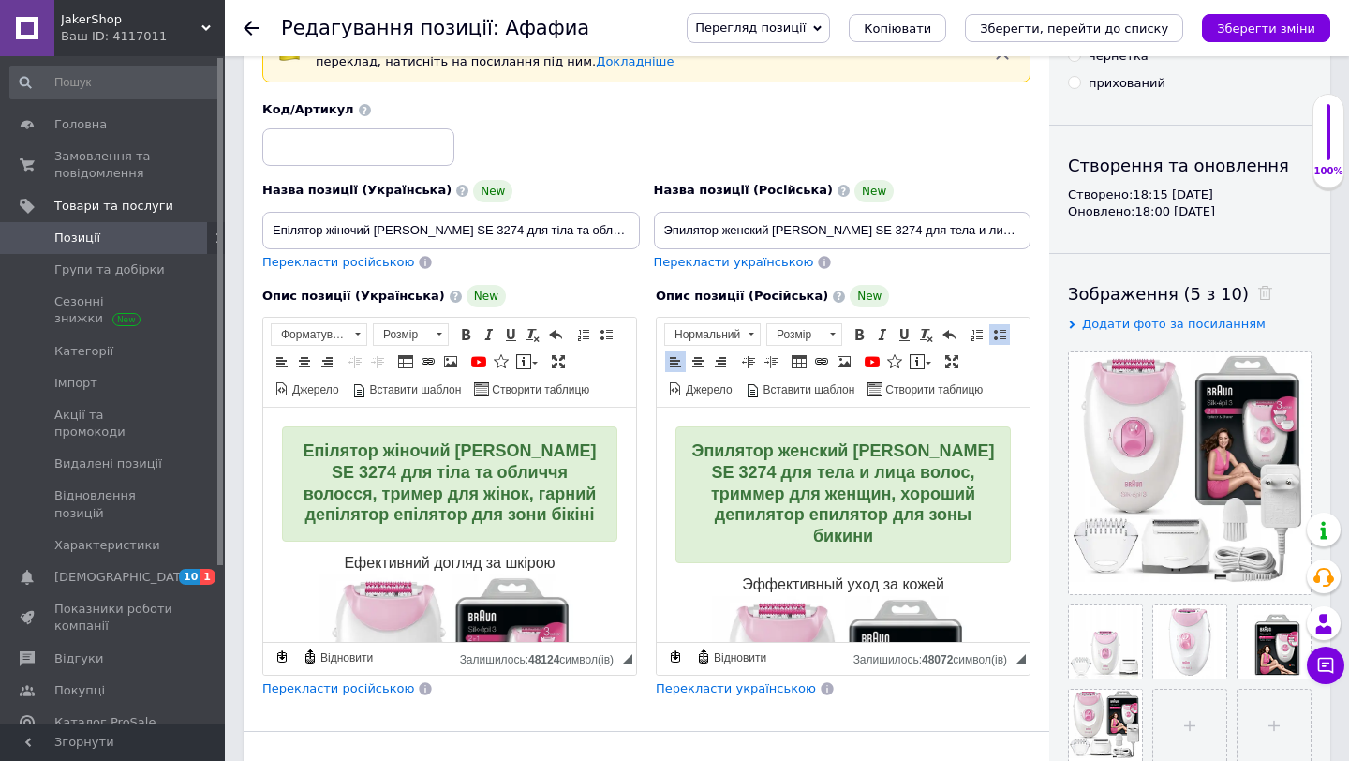
scroll to position [0, 0]
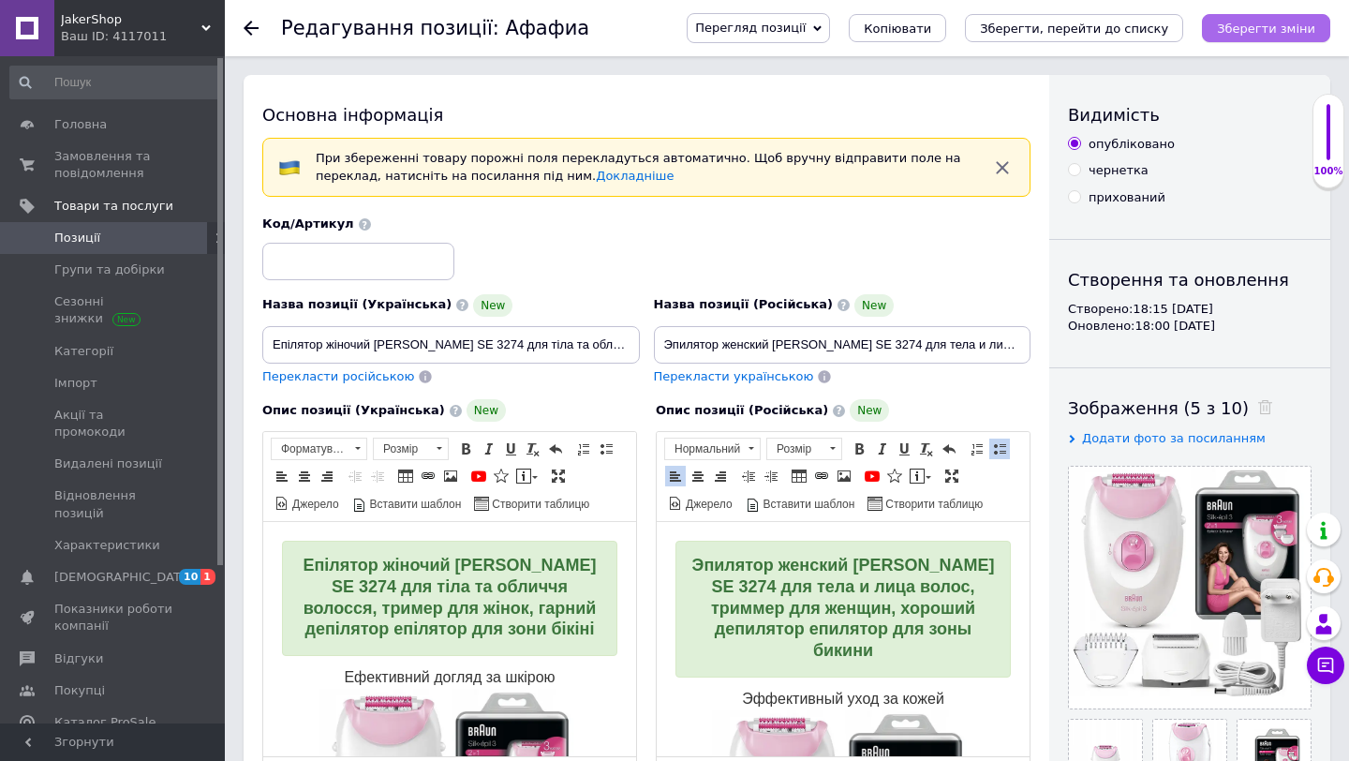
click at [1269, 39] on button "Зберегти зміни" at bounding box center [1266, 28] width 128 height 28
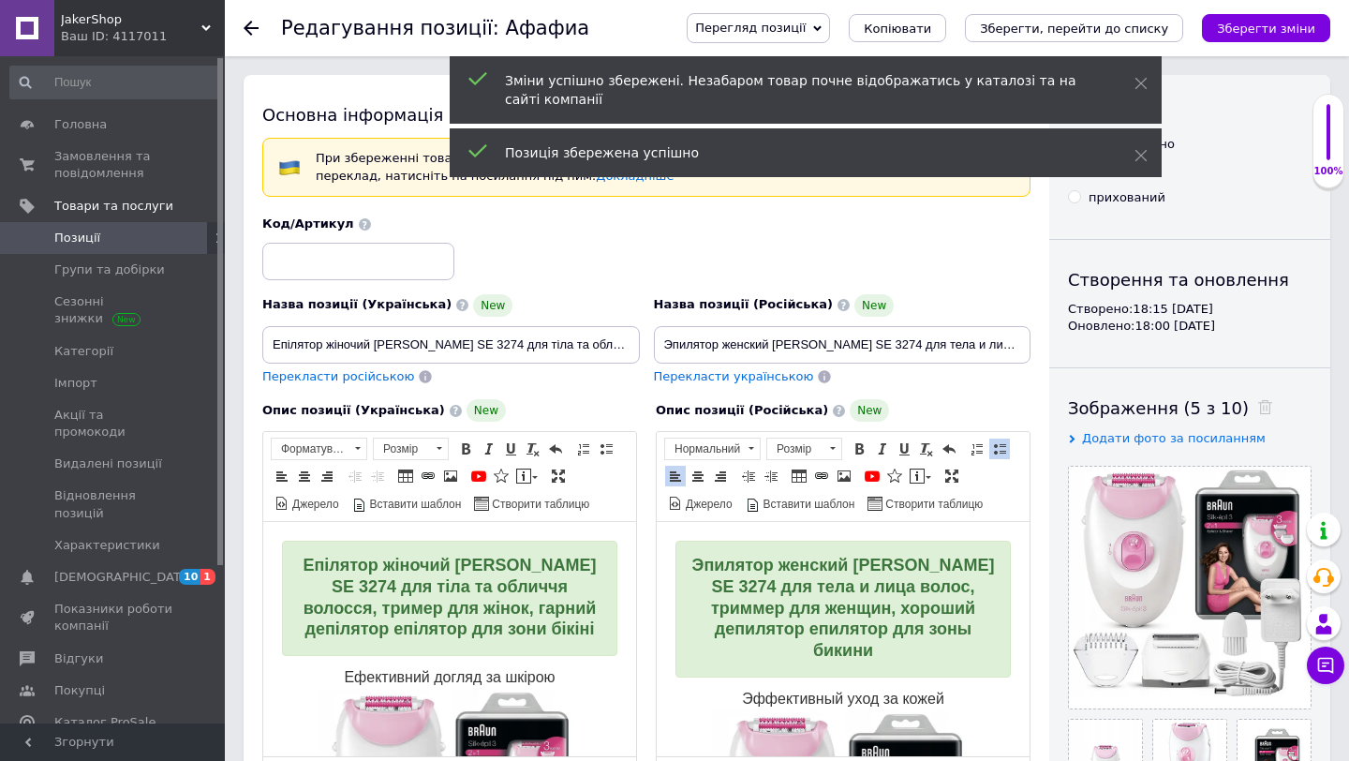
click at [155, 239] on span "Позиції" at bounding box center [113, 237] width 119 height 17
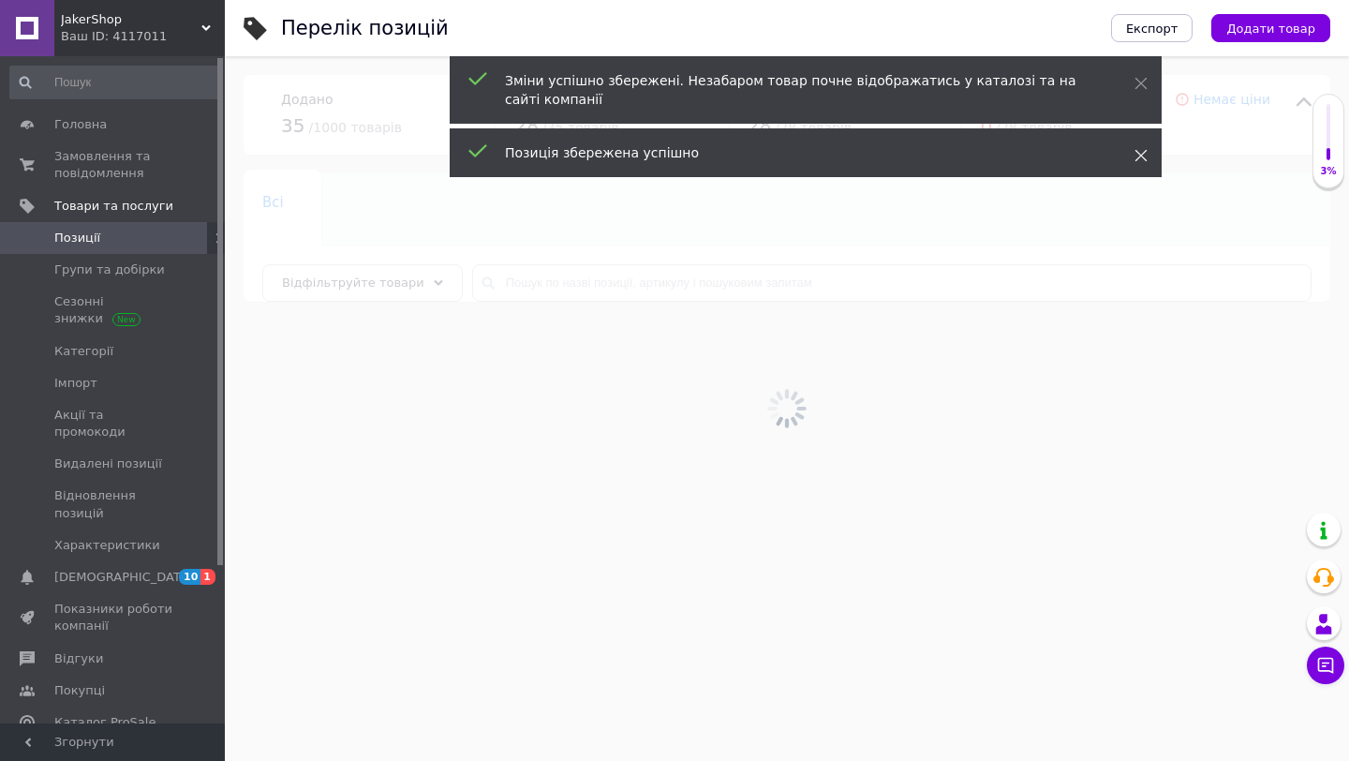
click at [1145, 155] on icon at bounding box center [1140, 155] width 13 height 13
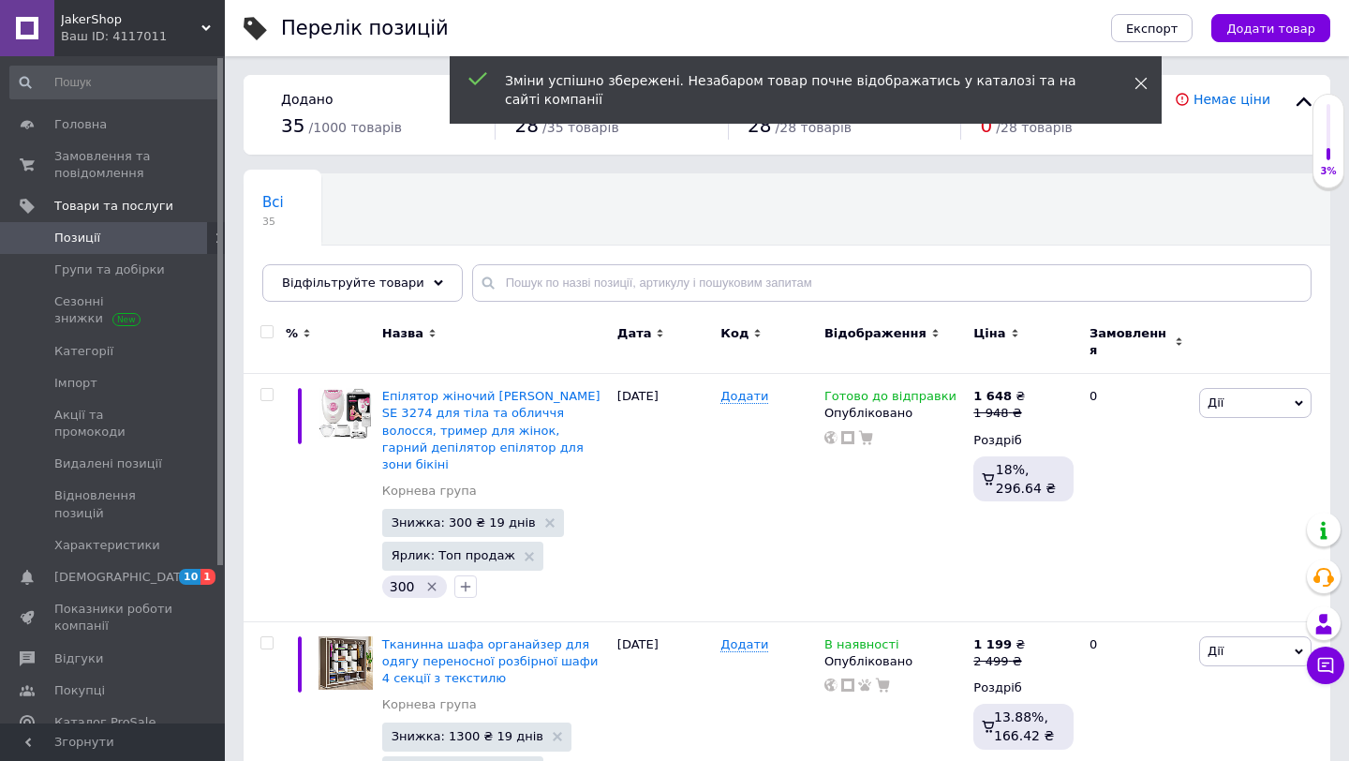
click at [1142, 88] on icon at bounding box center [1140, 83] width 13 height 13
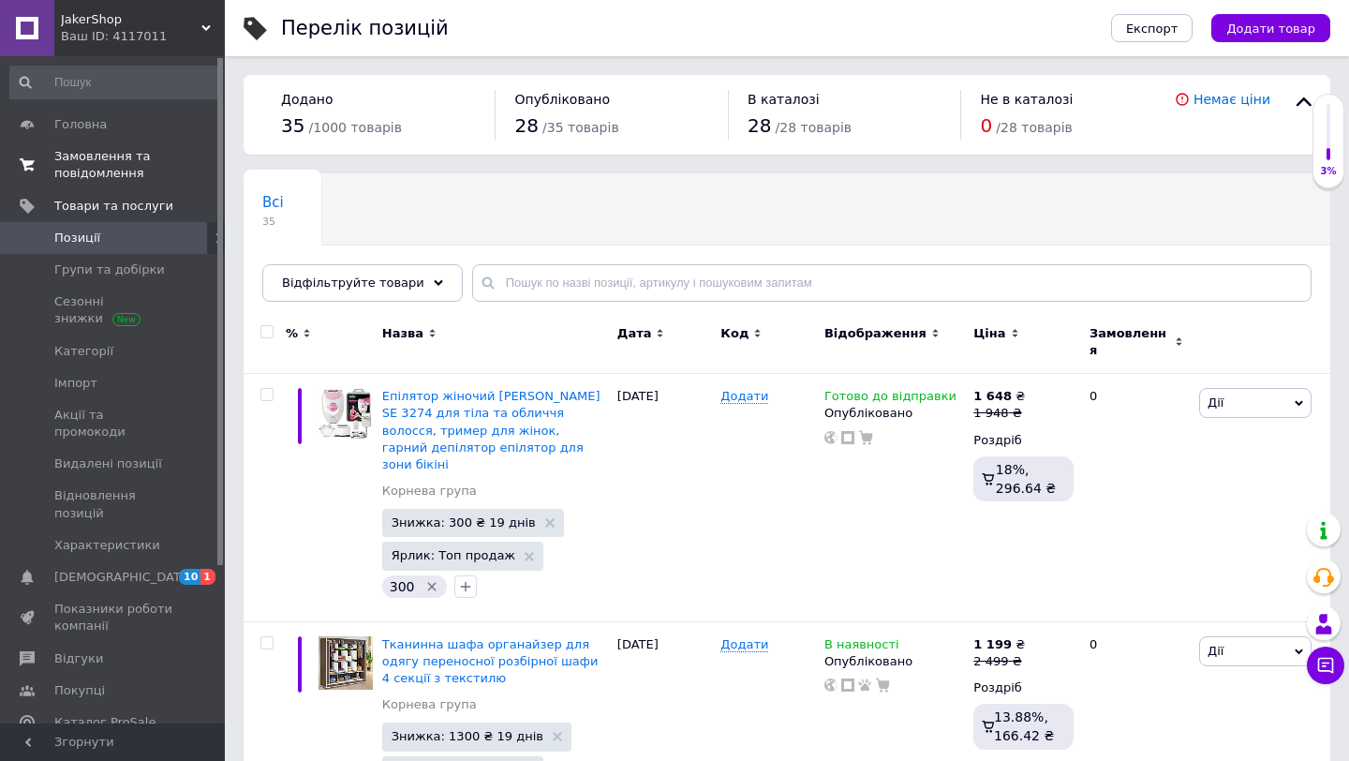
click at [160, 152] on span "Замовлення та повідомлення" at bounding box center [113, 165] width 119 height 34
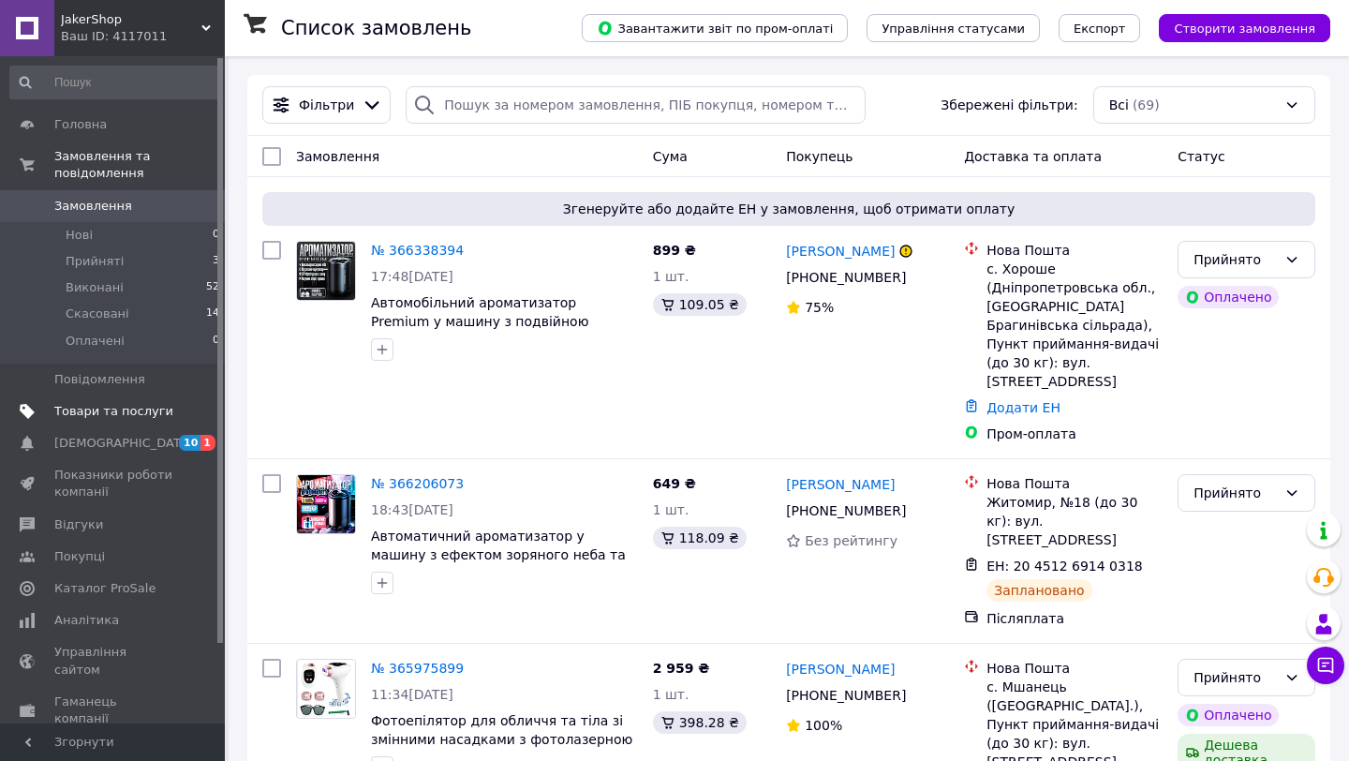
click at [103, 409] on span "Товари та послуги" at bounding box center [113, 411] width 119 height 17
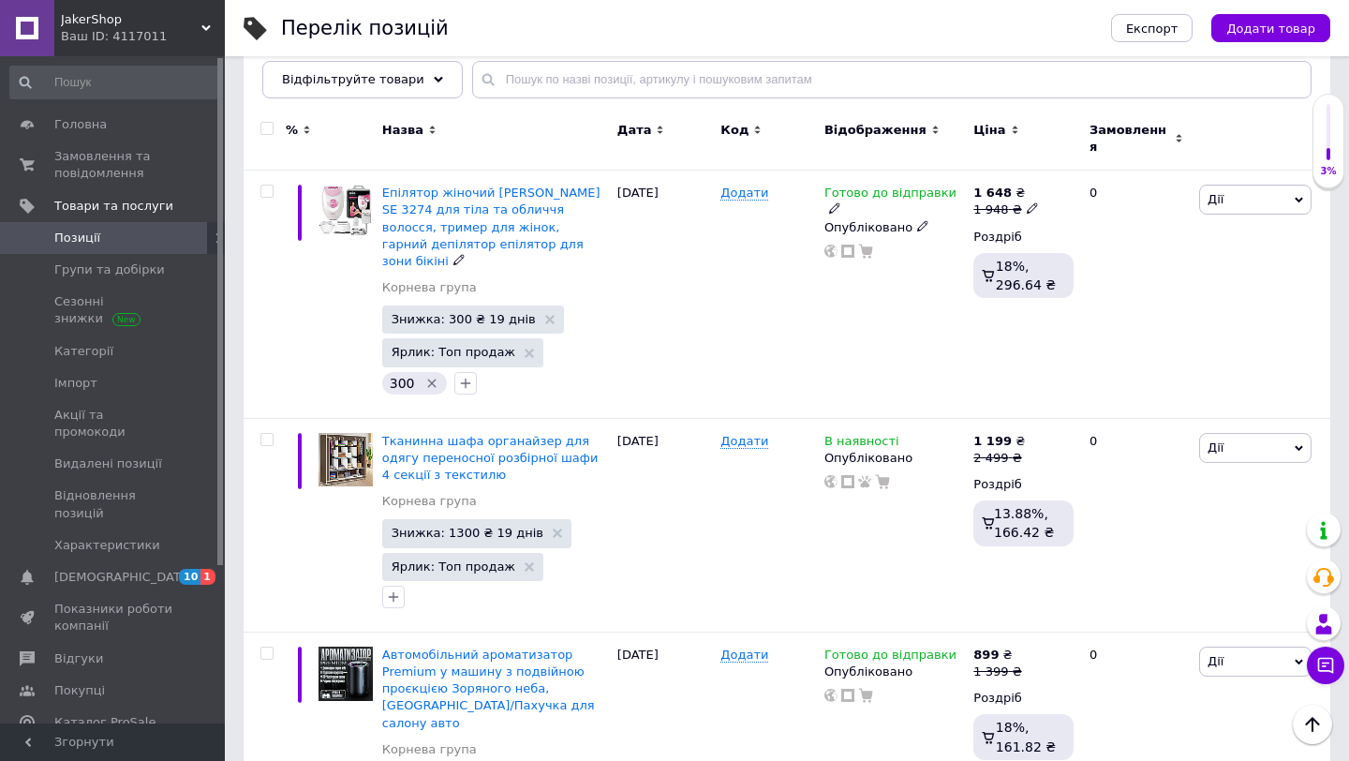
scroll to position [209, 0]
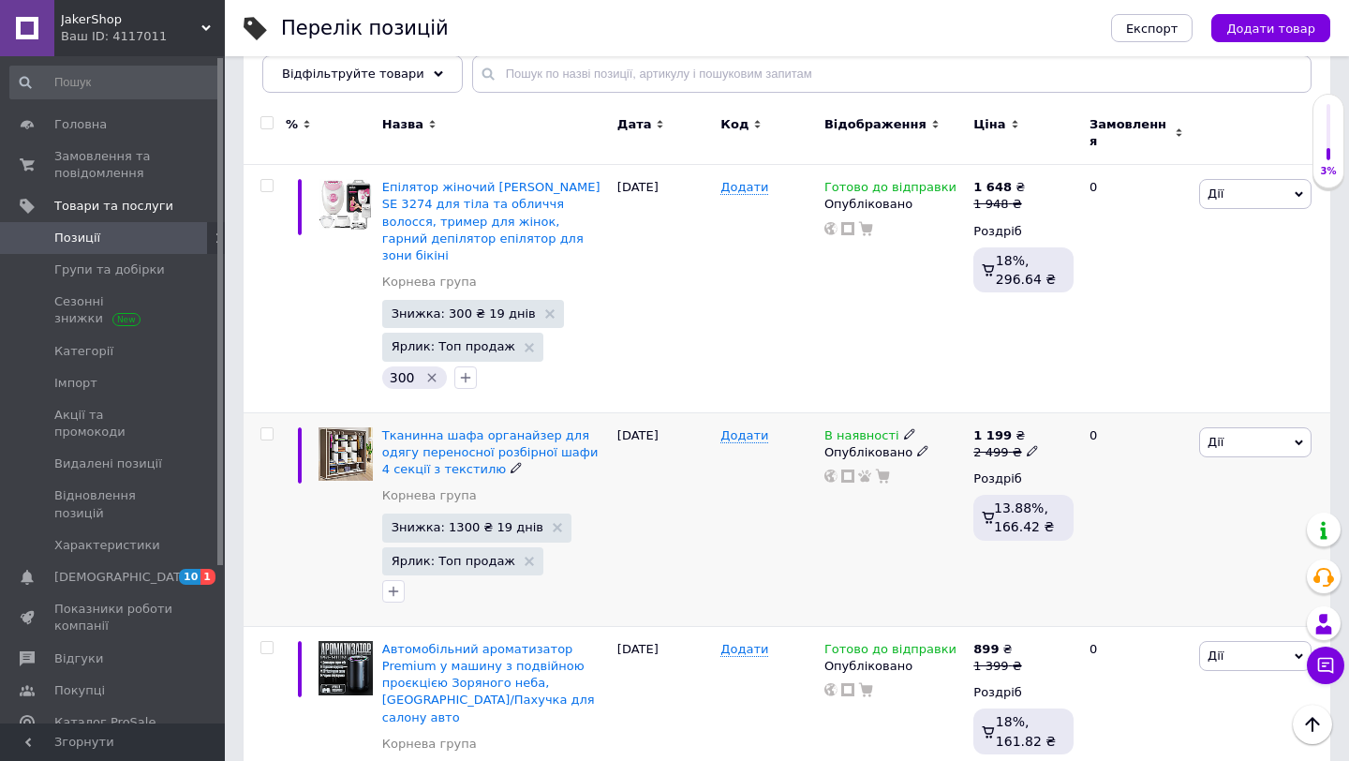
click at [985, 428] on b "1 199" at bounding box center [992, 435] width 38 height 14
click at [900, 45] on div "Перелік позицій" at bounding box center [677, 28] width 792 height 56
click at [1028, 445] on icon at bounding box center [1032, 450] width 11 height 11
click at [1076, 403] on input "2499" at bounding box center [1123, 421] width 142 height 37
type input "2399"
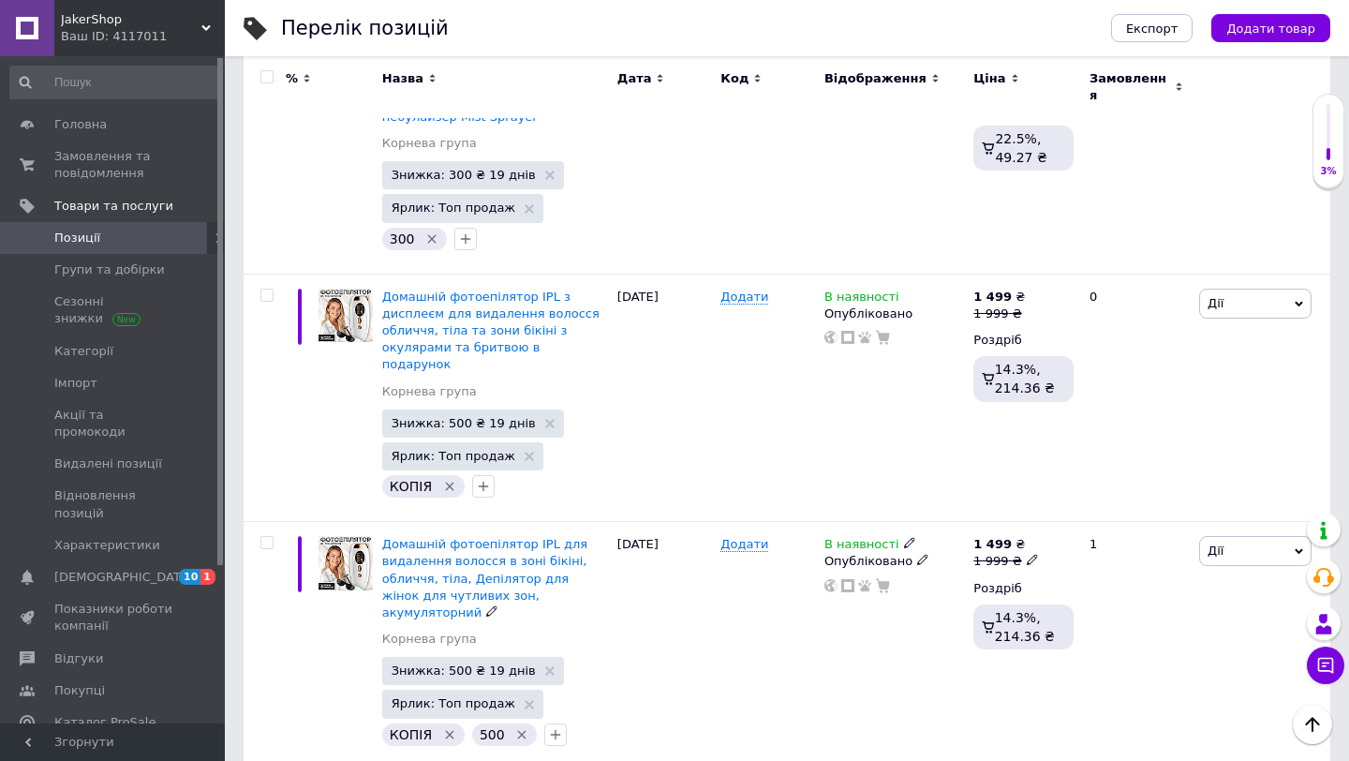
scroll to position [4116, 0]
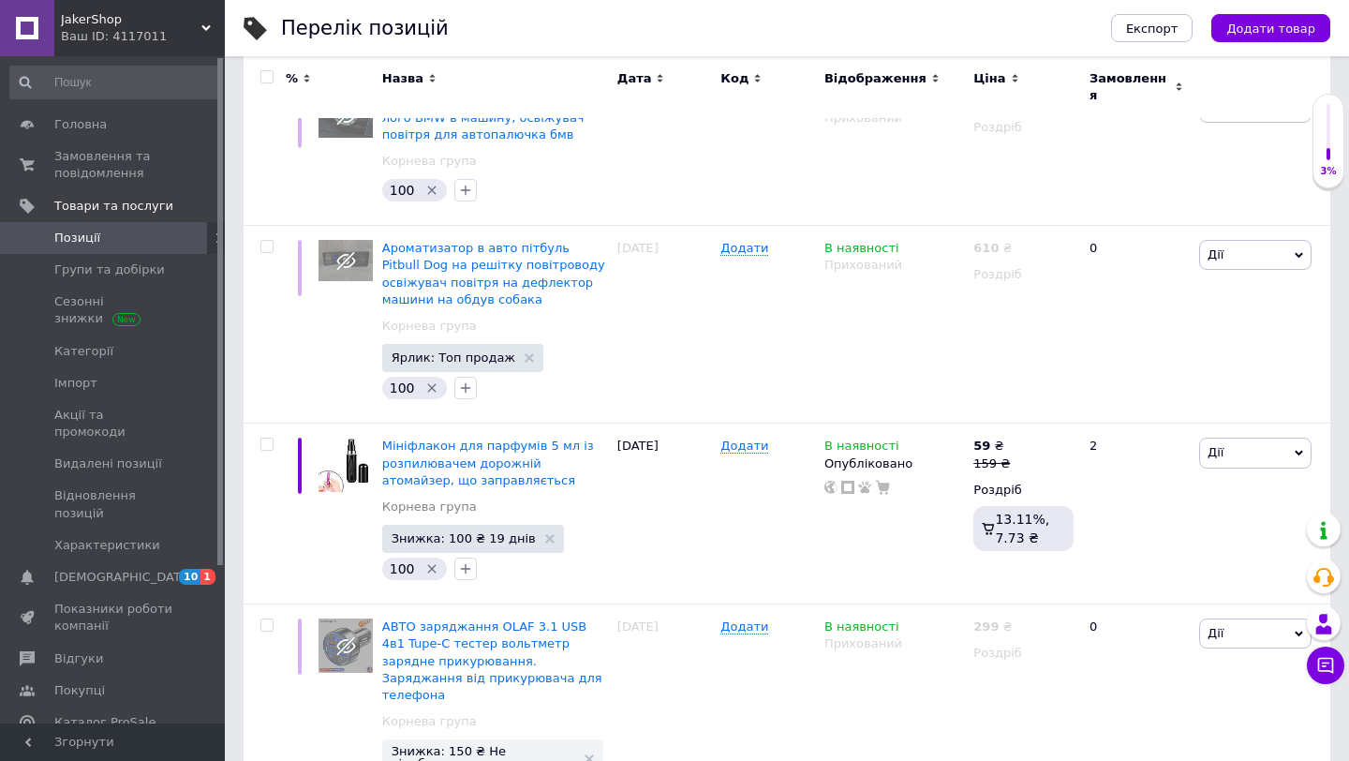
scroll to position [2974, 0]
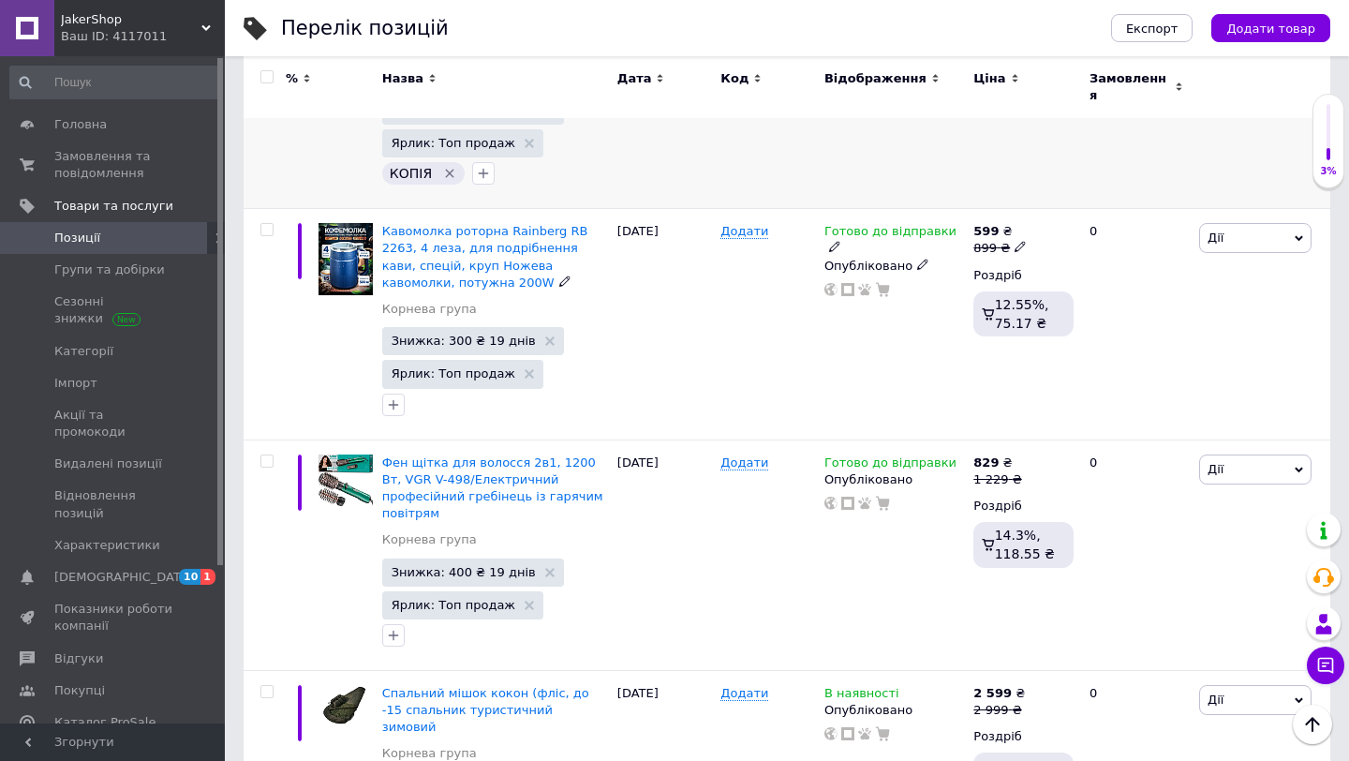
scroll to position [1204, 0]
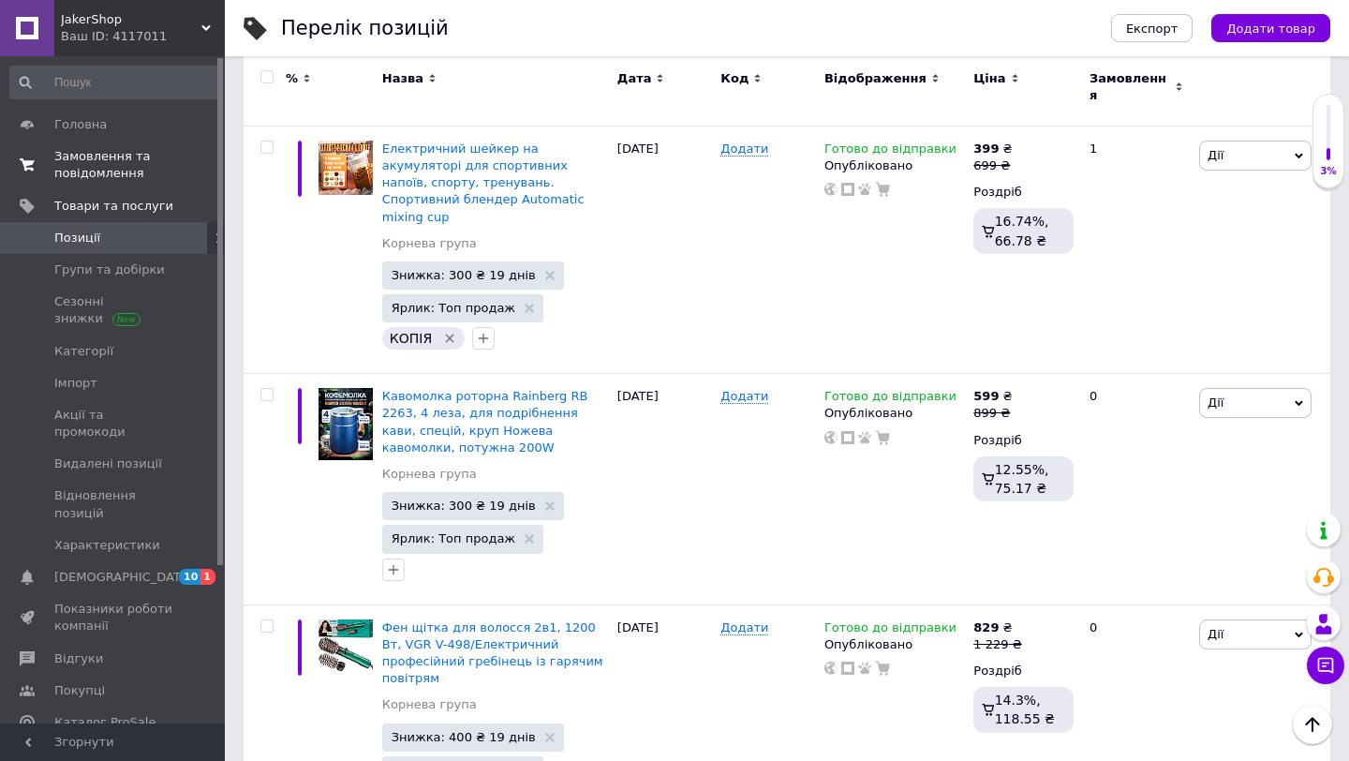
click at [211, 162] on span "0 0" at bounding box center [199, 165] width 52 height 34
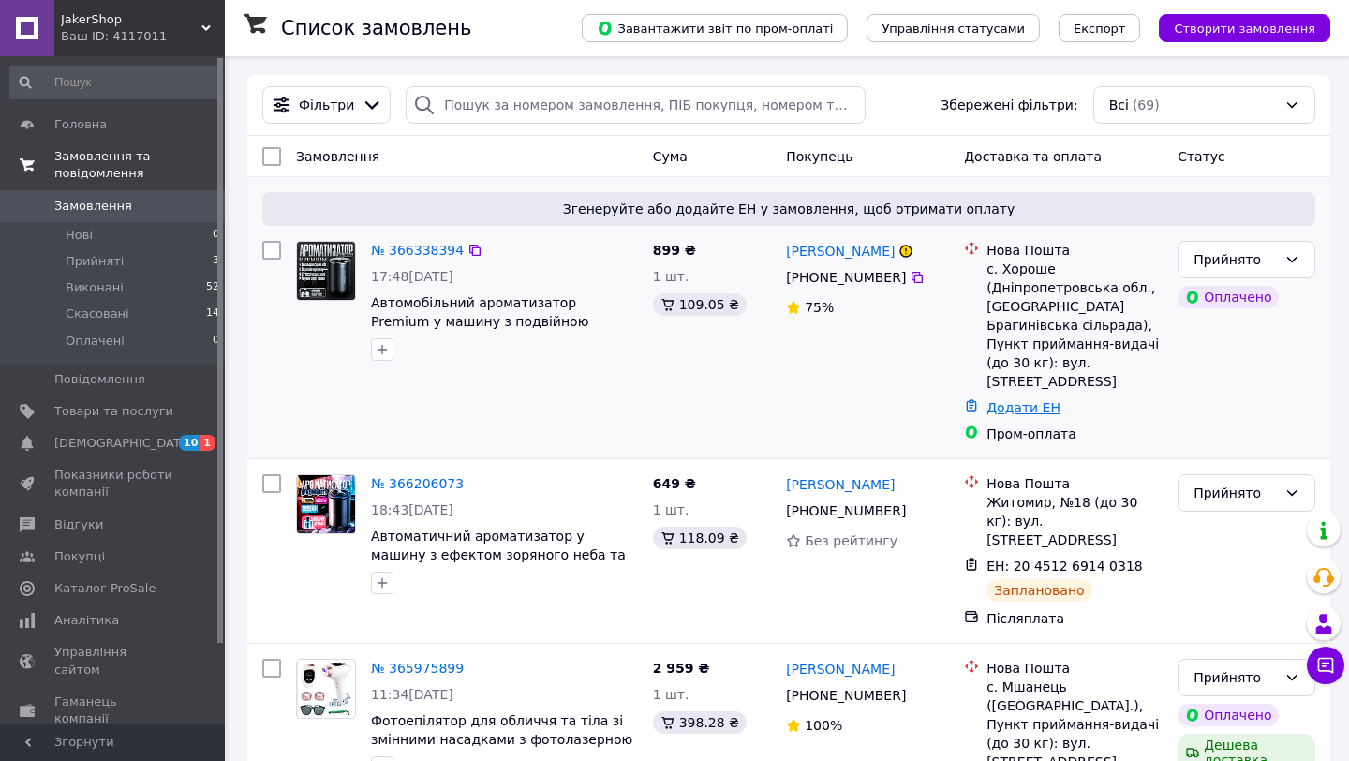
click at [1001, 400] on link "Додати ЕН" at bounding box center [1023, 407] width 74 height 15
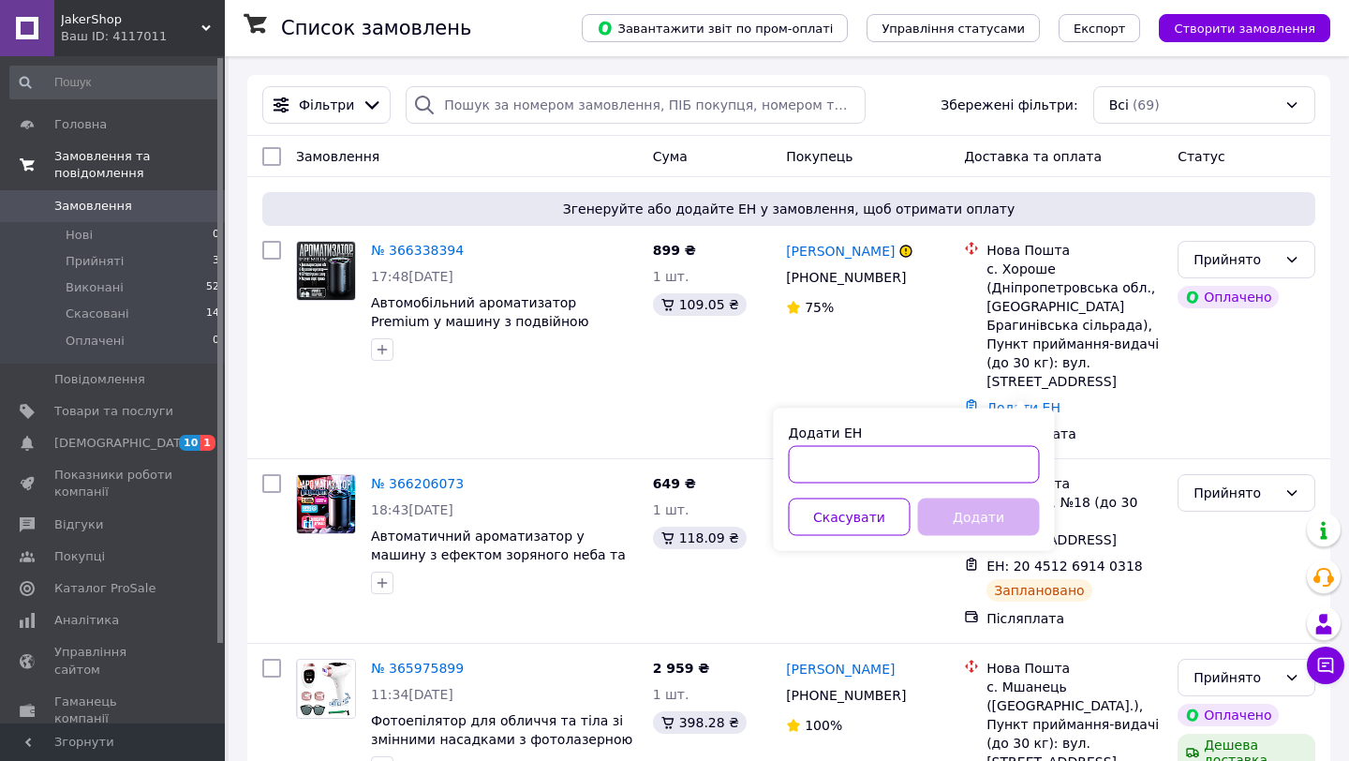
click at [906, 463] on input "Додати ЕН" at bounding box center [914, 464] width 251 height 37
type input "59001474875977"
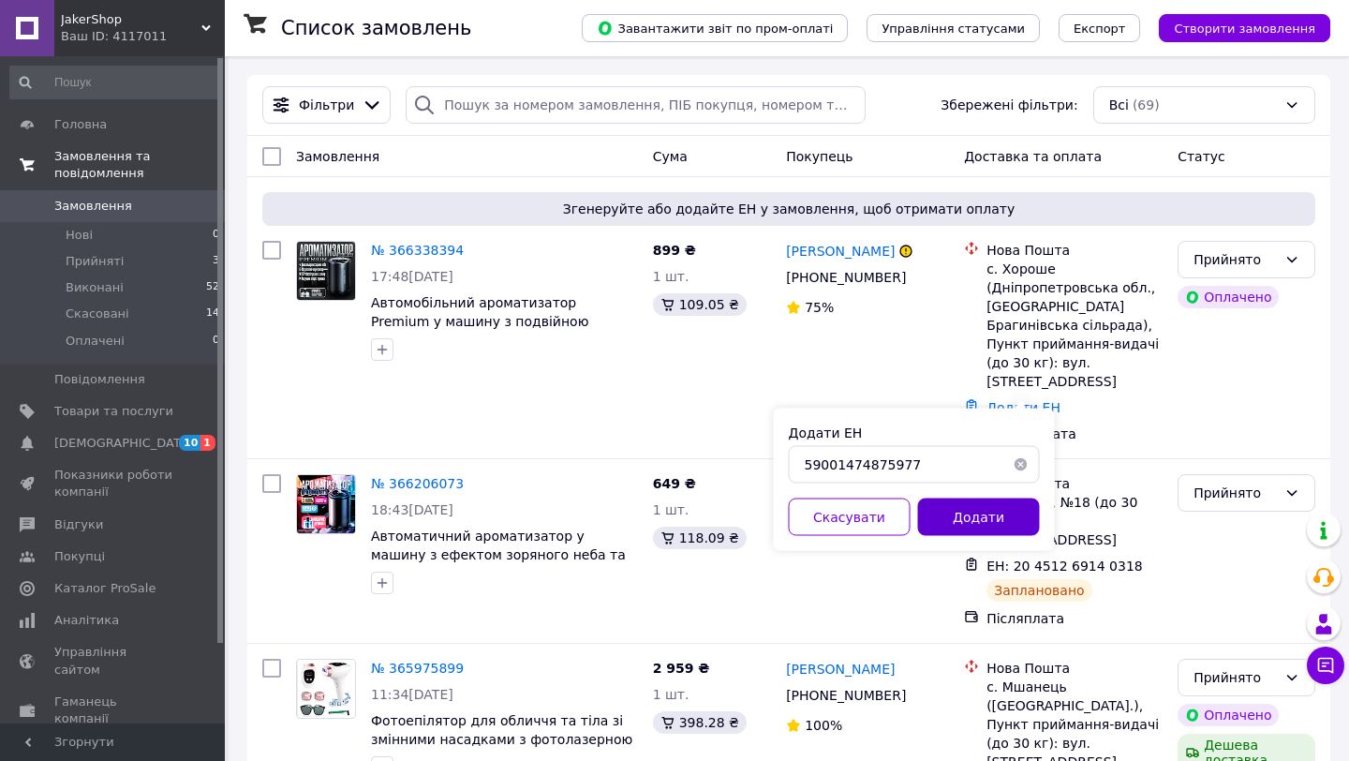
click at [948, 517] on button "Додати" at bounding box center [979, 516] width 122 height 37
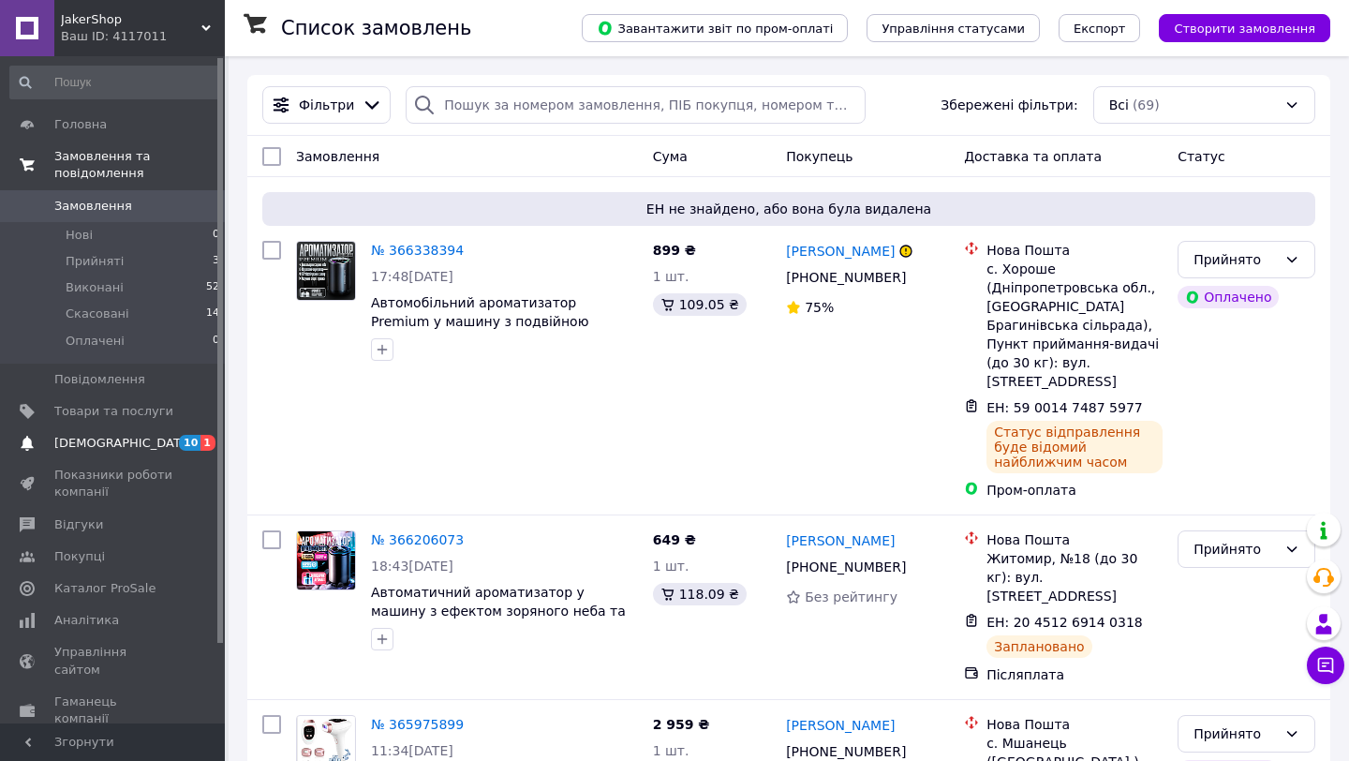
click at [167, 436] on span "[DEMOGRAPHIC_DATA]" at bounding box center [113, 443] width 119 height 17
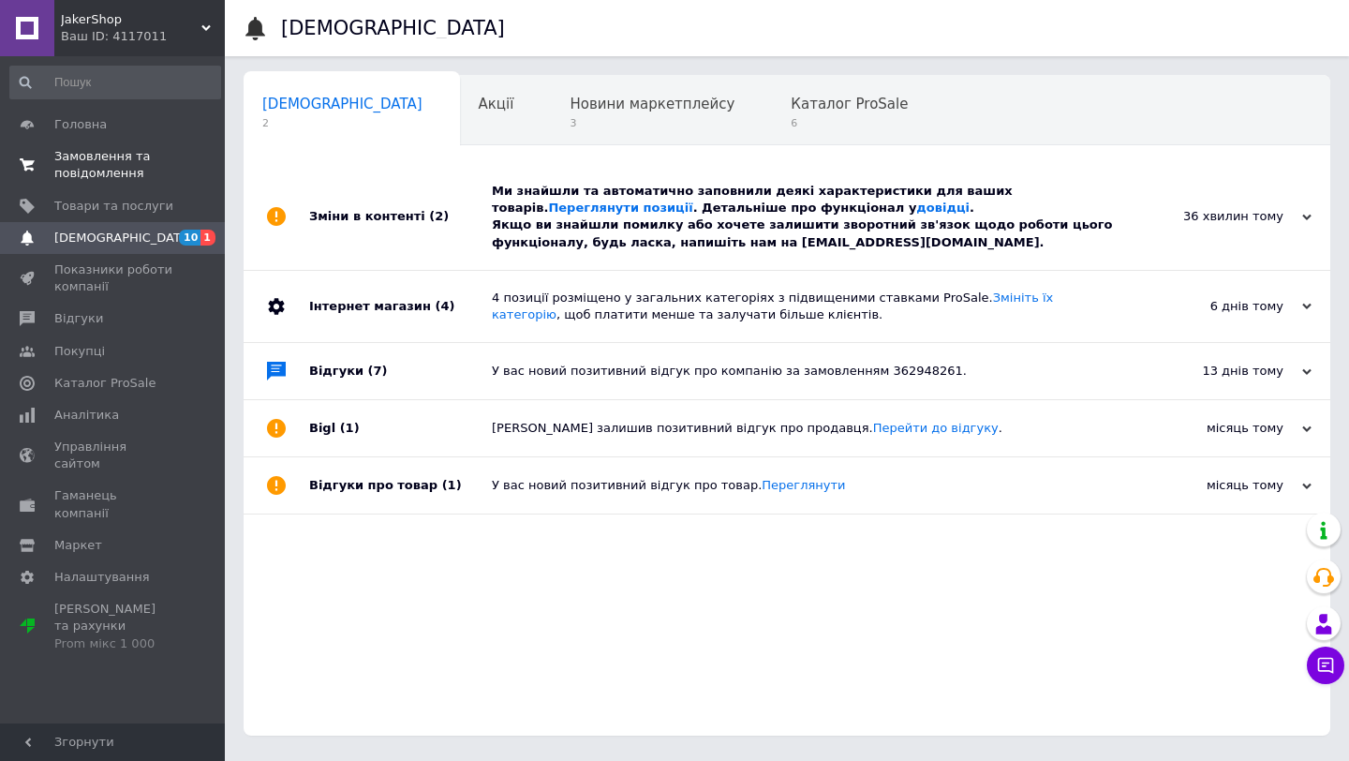
click at [136, 180] on span "Замовлення та повідомлення" at bounding box center [113, 165] width 119 height 34
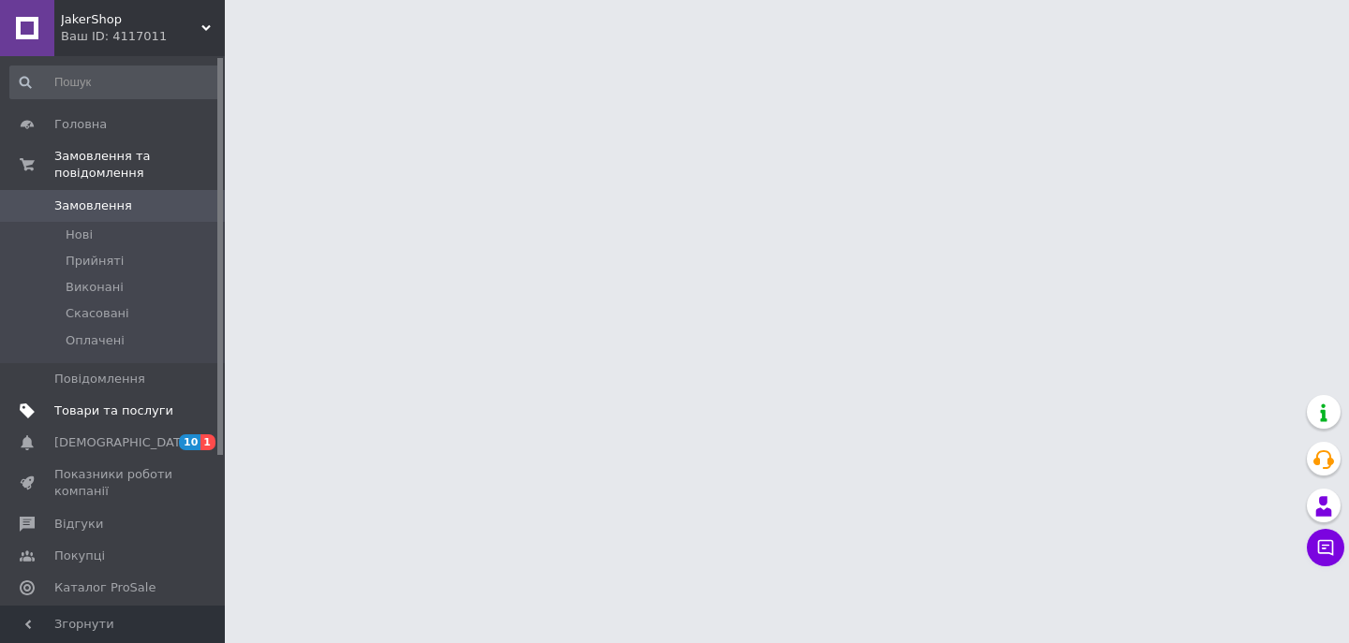
click at [171, 415] on span "Товари та послуги" at bounding box center [113, 411] width 119 height 17
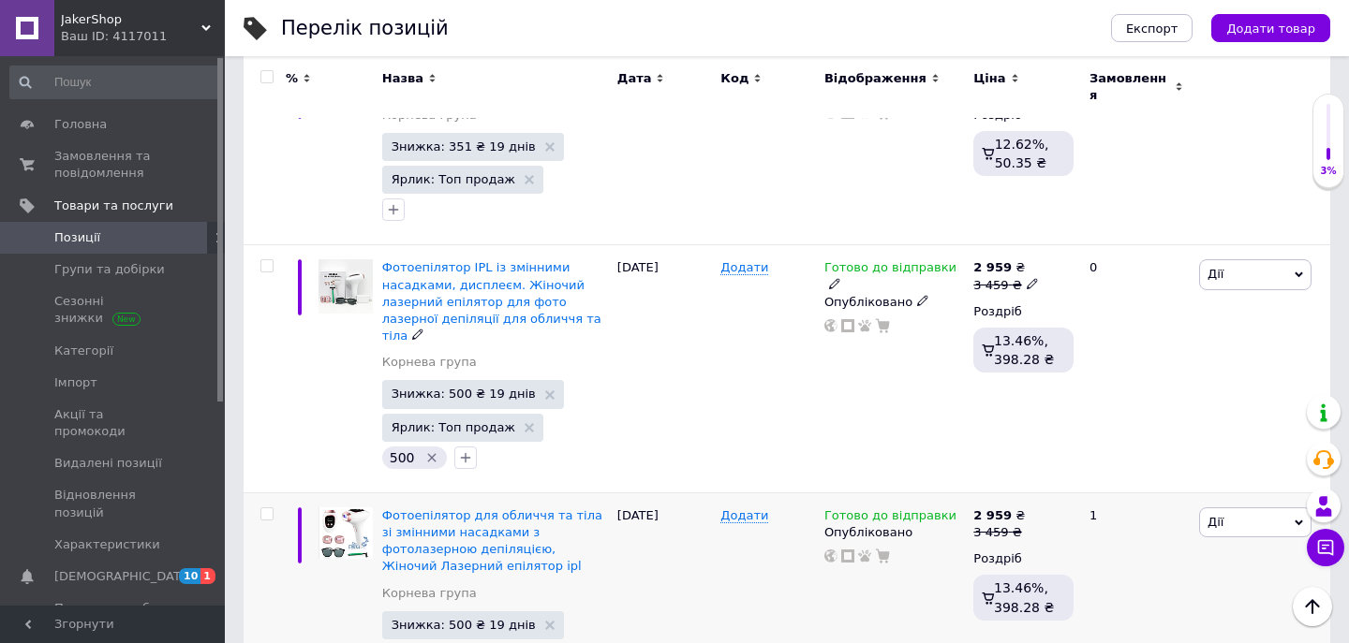
scroll to position [2730, 0]
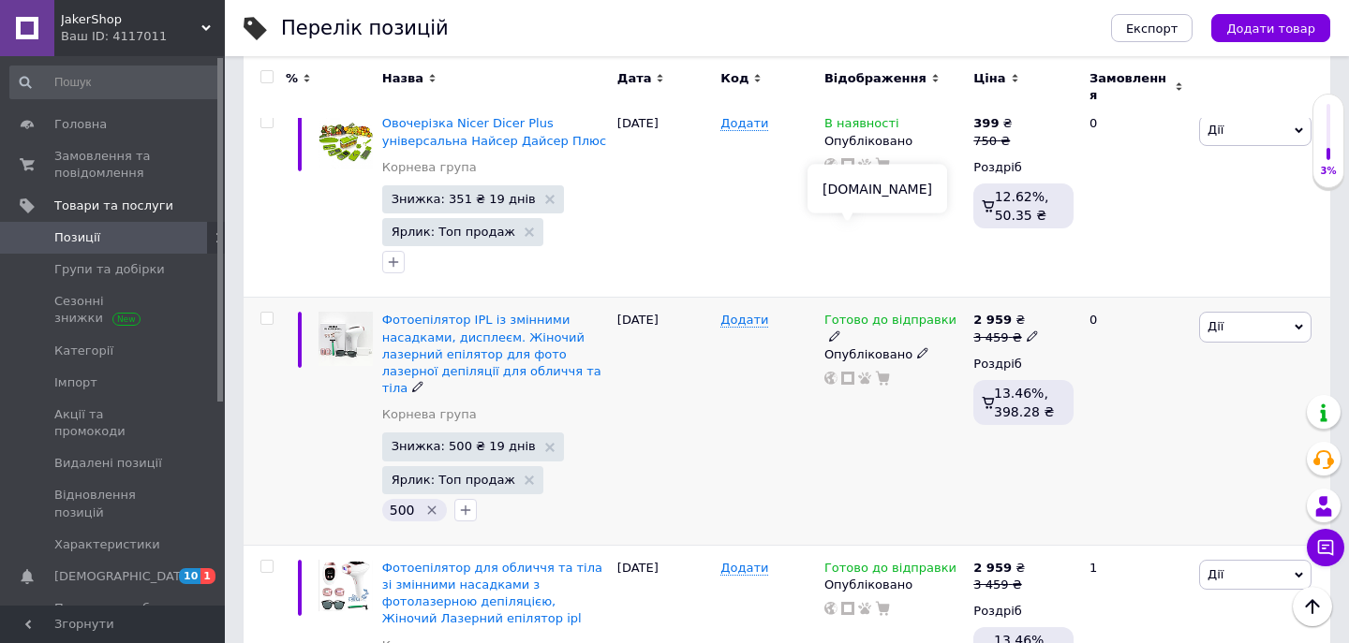
click at [846, 372] on icon at bounding box center [847, 378] width 13 height 13
